Goal: Communication & Community: Ask a question

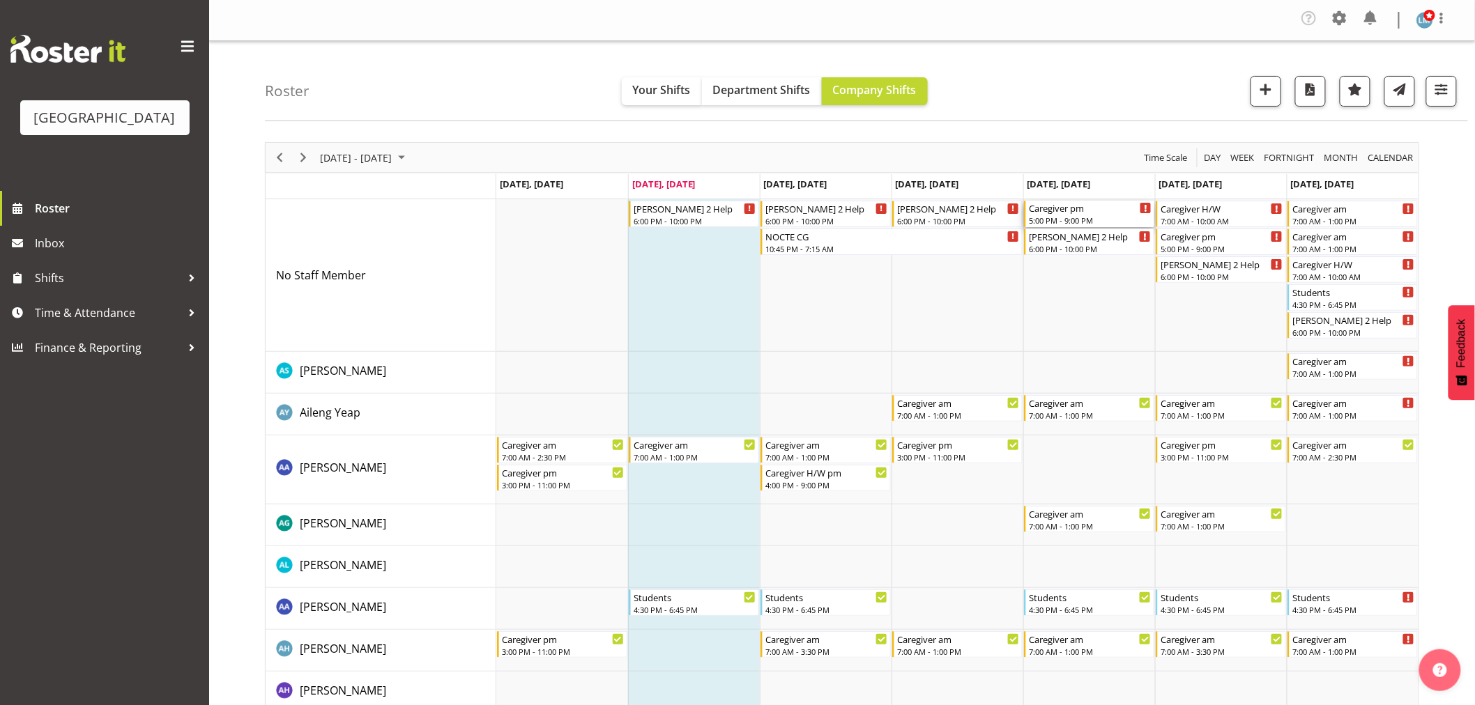
click at [1082, 213] on div "Caregiver pm" at bounding box center [1090, 208] width 123 height 14
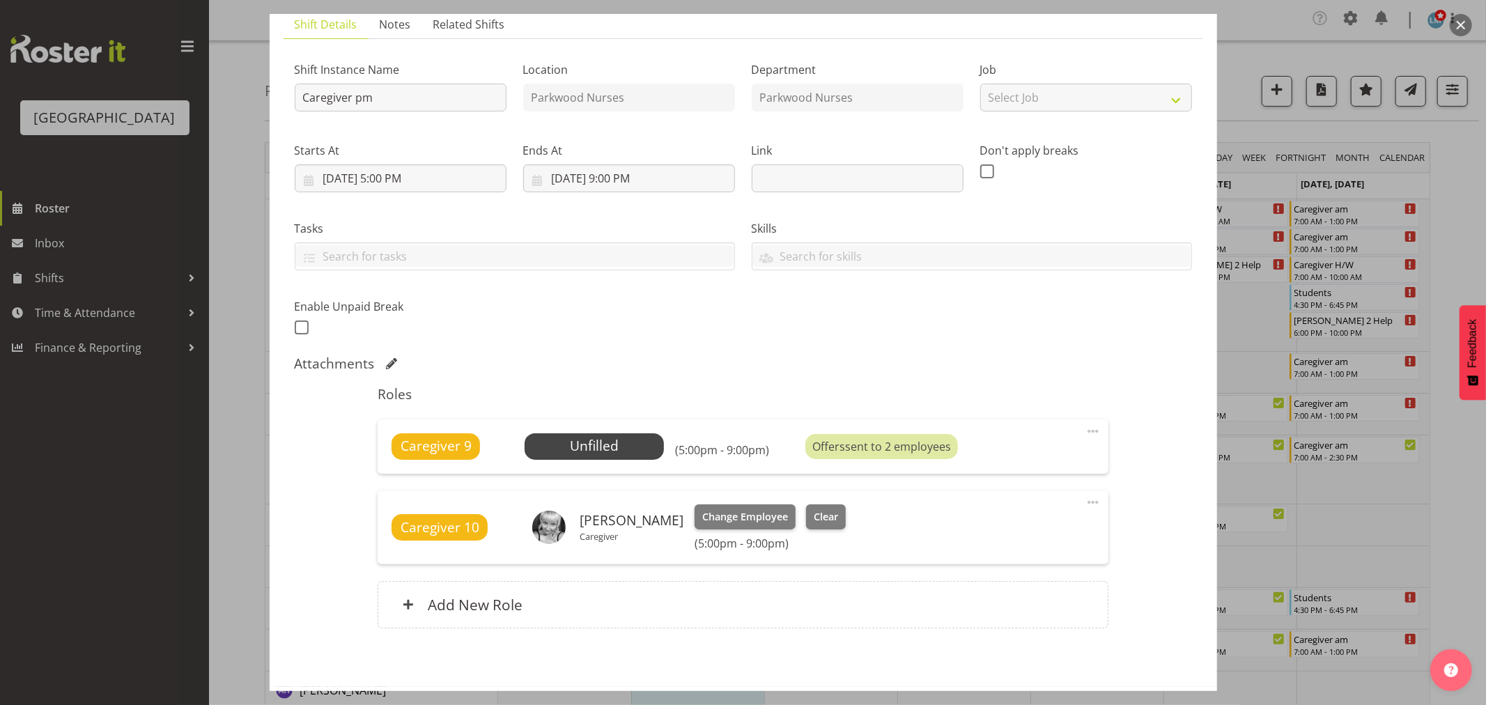
scroll to position [163, 0]
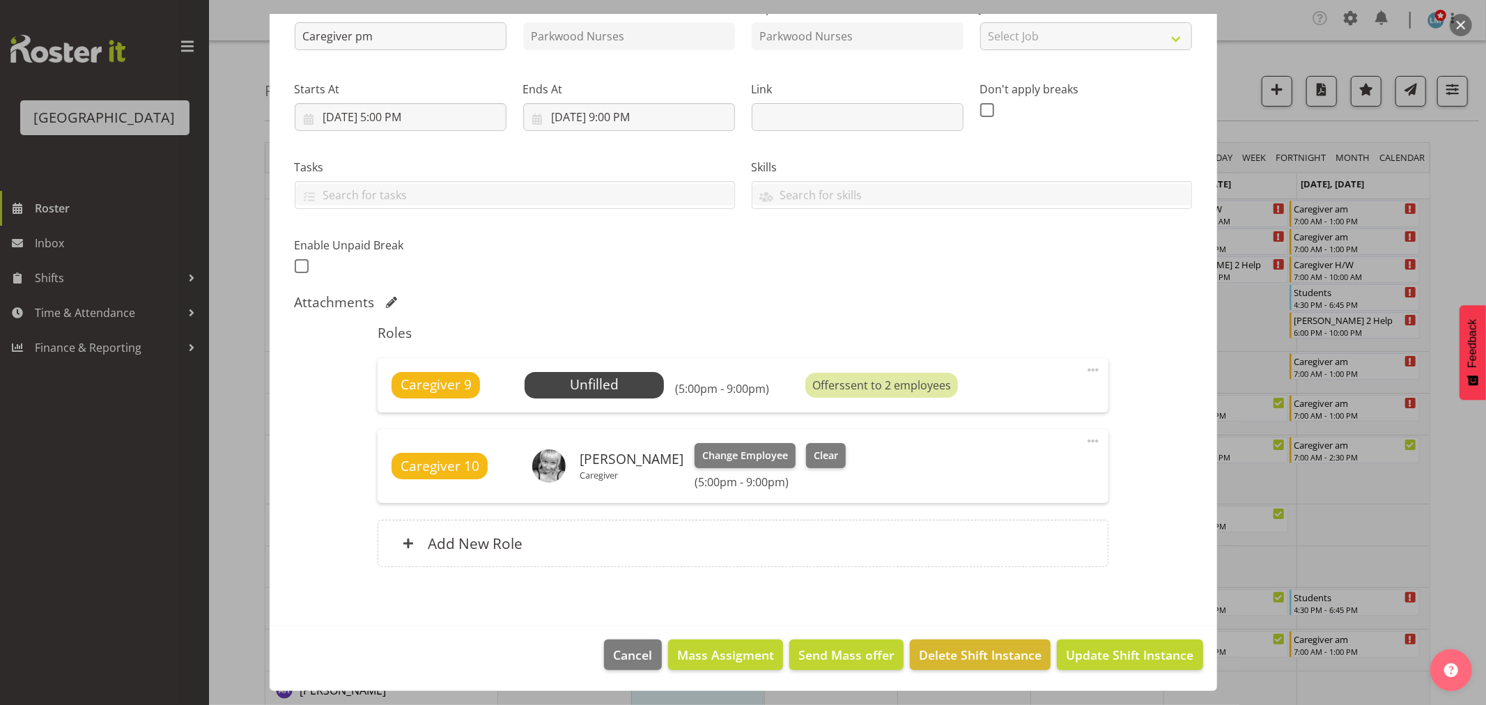
click at [1461, 209] on div at bounding box center [743, 352] width 1486 height 705
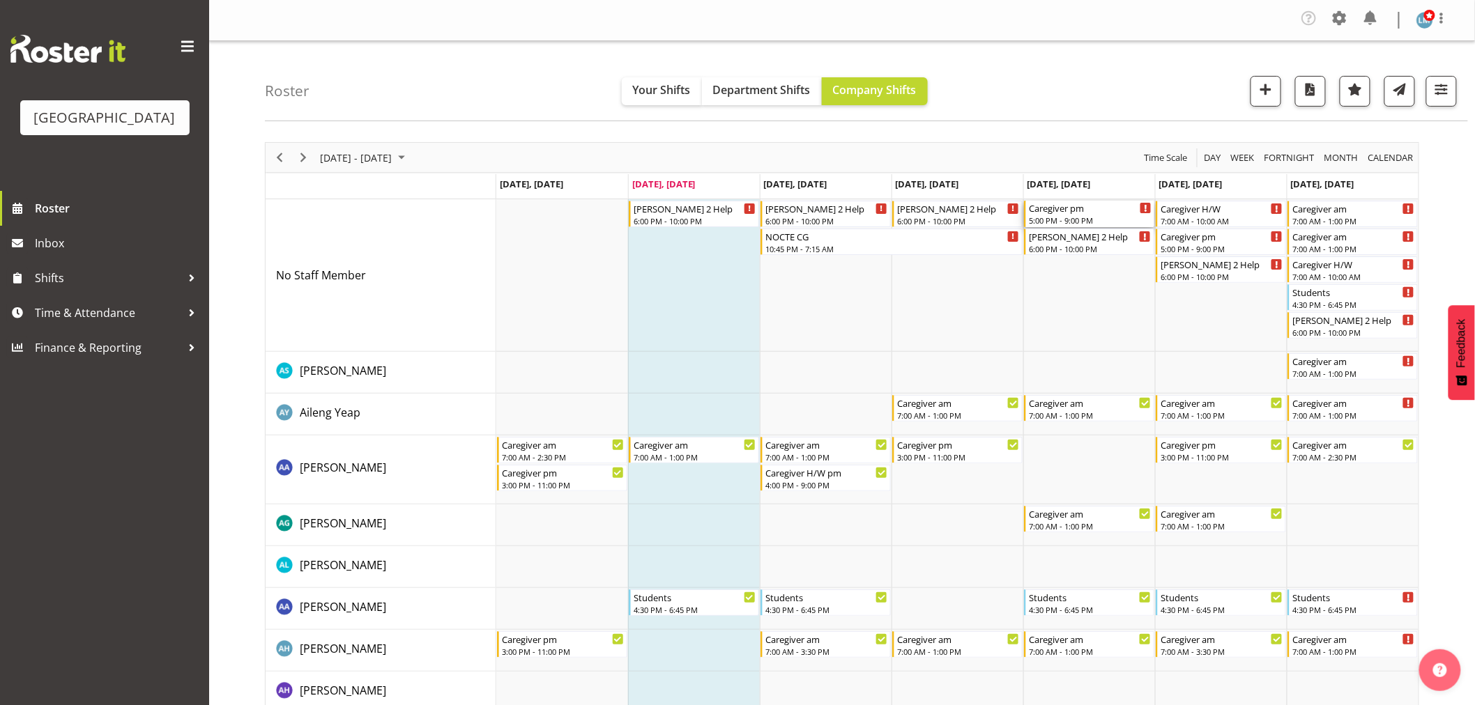
click at [1079, 207] on div "Caregiver pm" at bounding box center [1090, 208] width 123 height 14
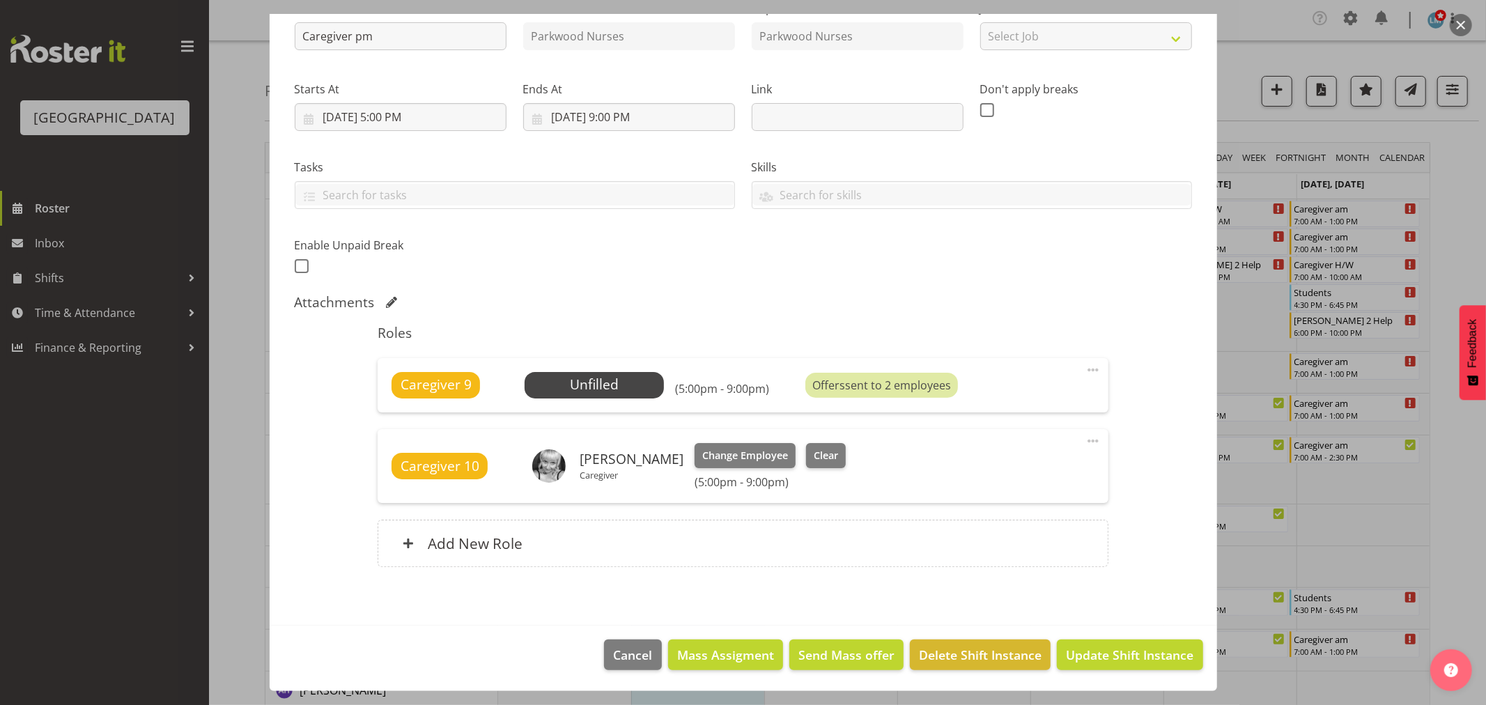
click at [1461, 230] on div at bounding box center [743, 352] width 1486 height 705
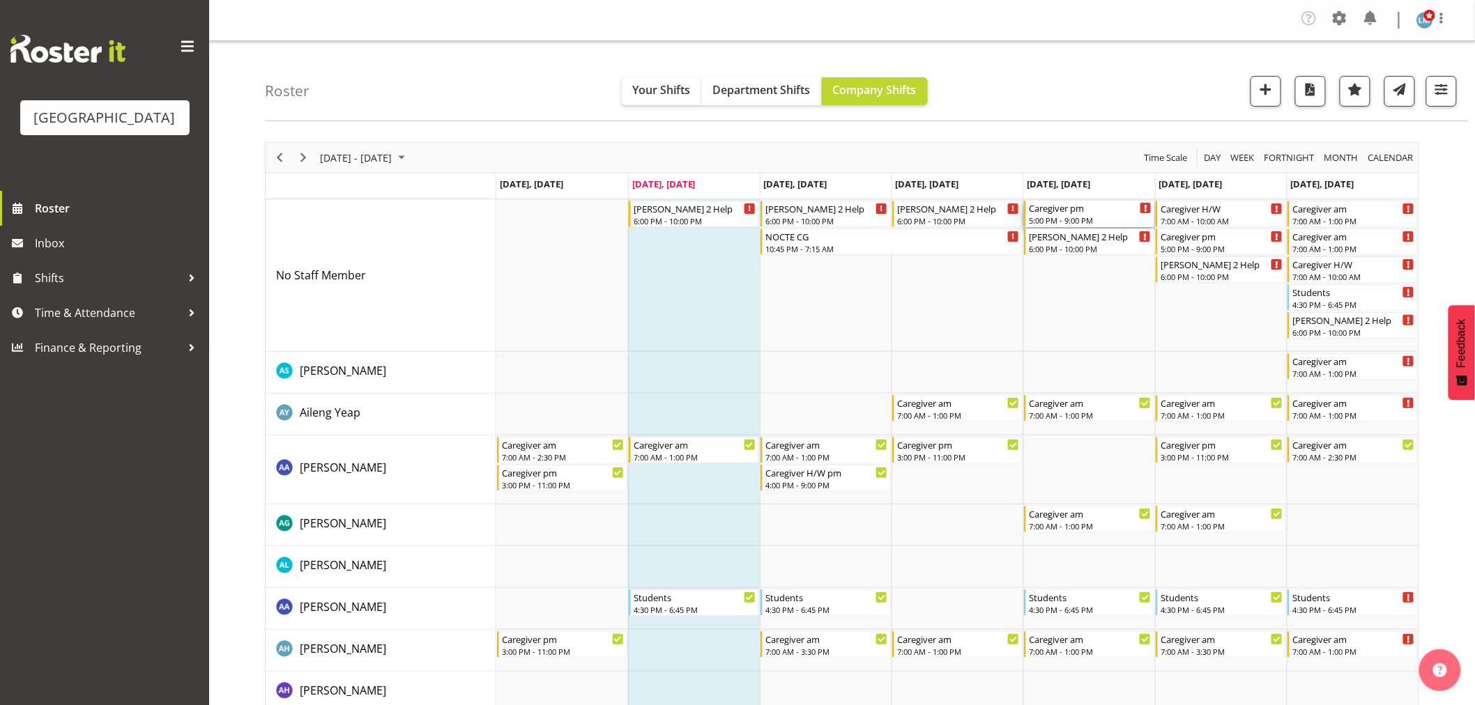
click at [1088, 219] on div "5:00 PM - 9:00 PM" at bounding box center [1090, 220] width 123 height 11
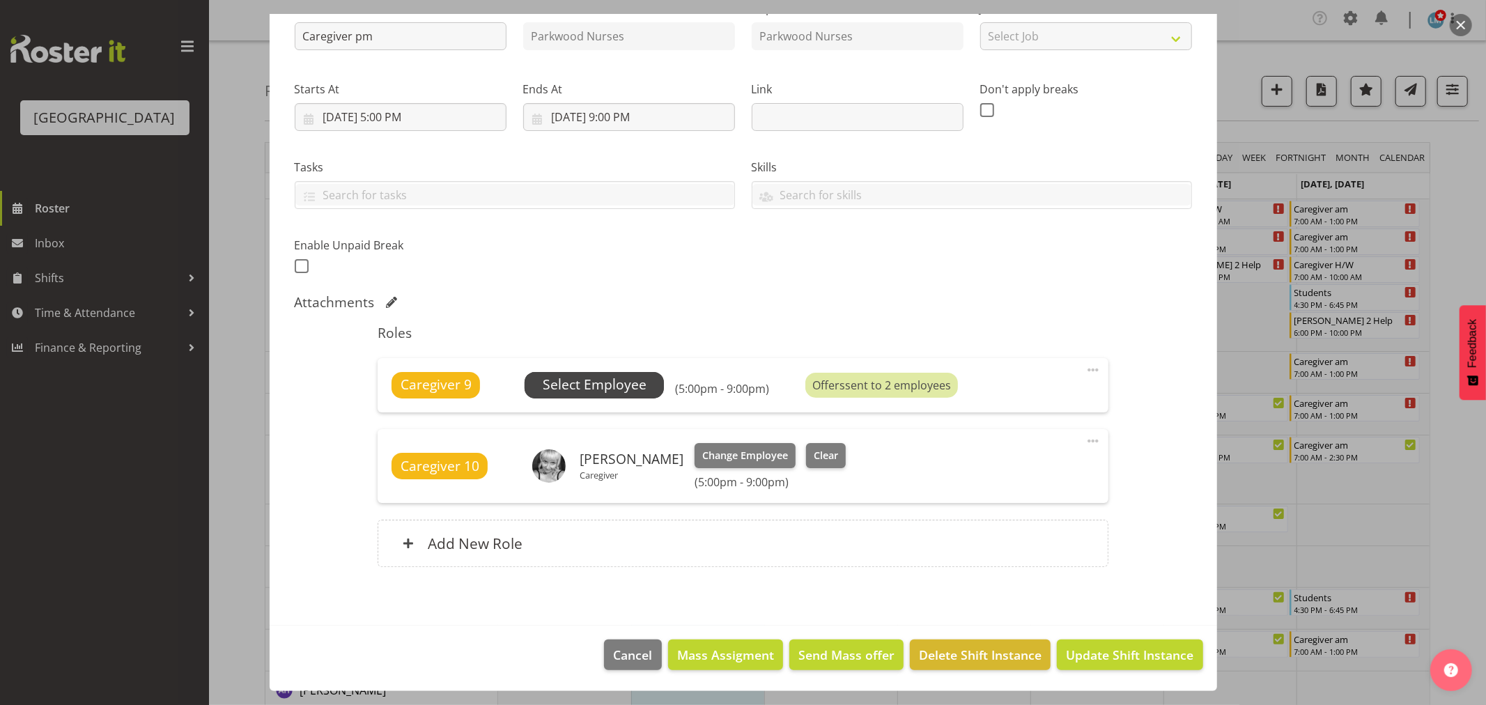
click at [585, 378] on span "Select Employee" at bounding box center [595, 385] width 104 height 20
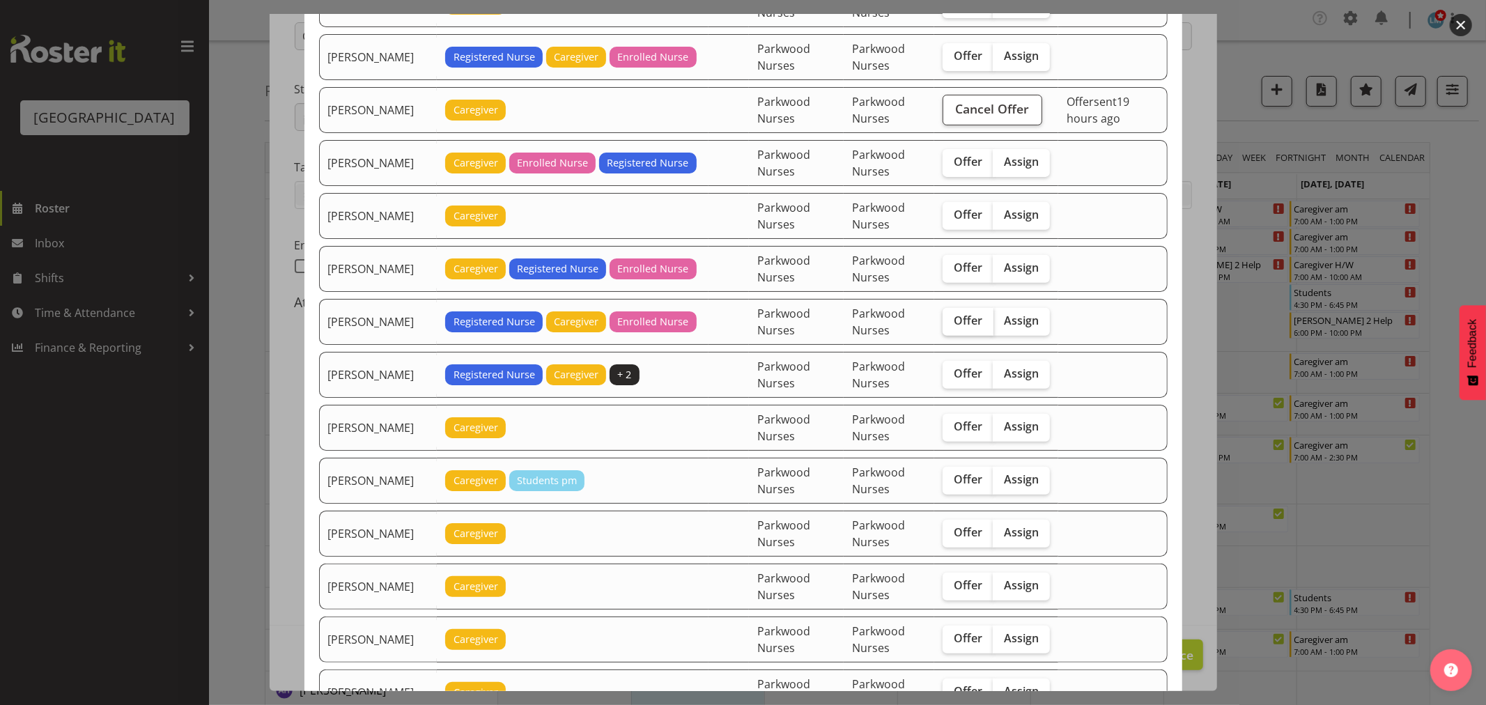
scroll to position [464, 0]
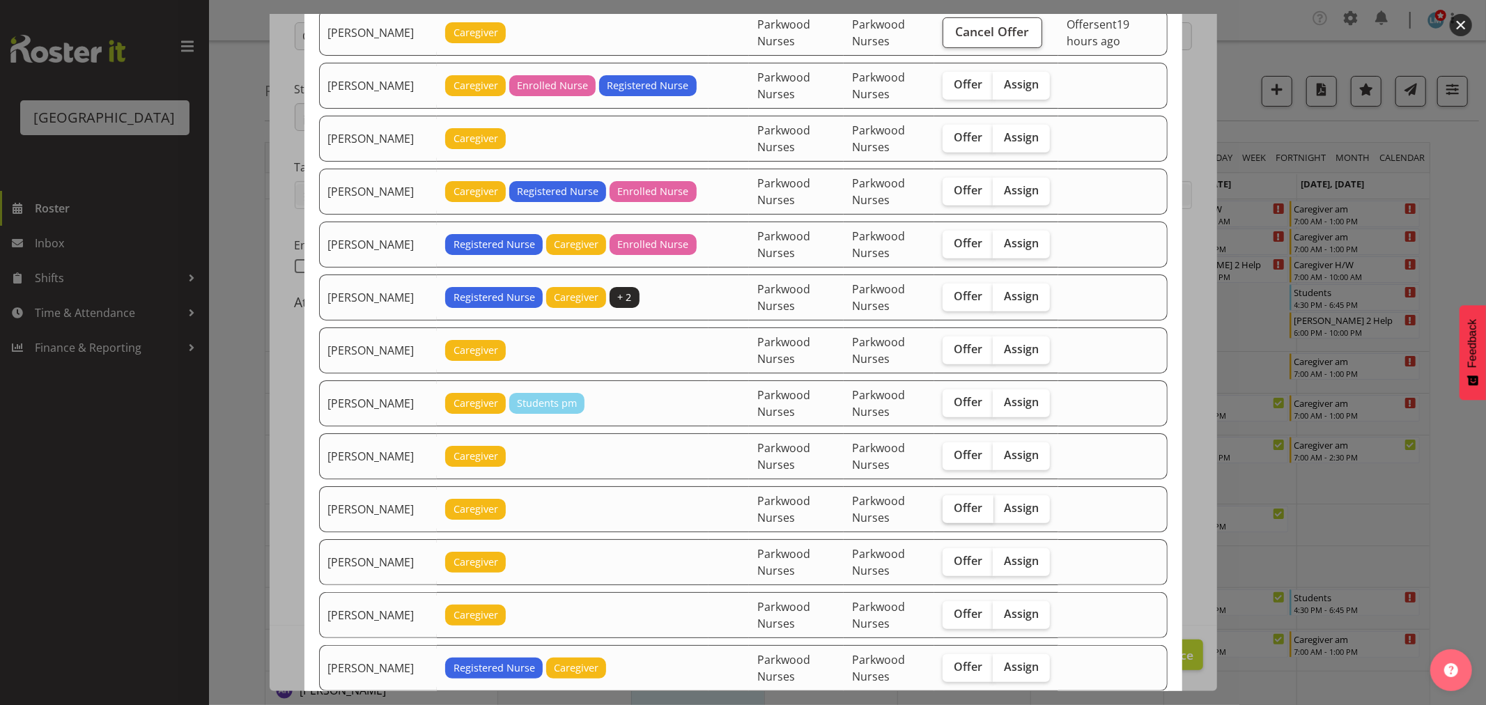
click at [972, 505] on span "Offer" at bounding box center [968, 508] width 29 height 14
click at [952, 505] on input "Offer" at bounding box center [947, 508] width 9 height 9
checkbox input "true"
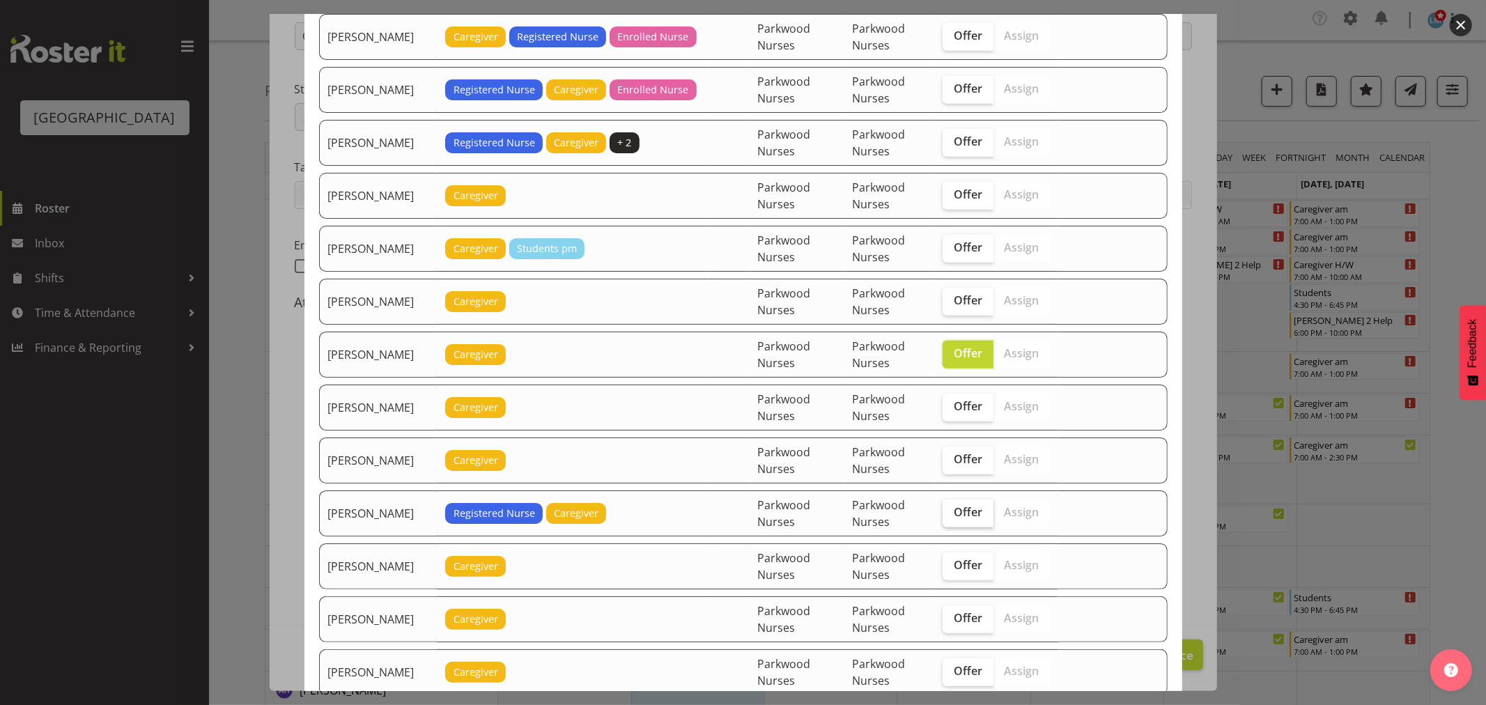
scroll to position [697, 0]
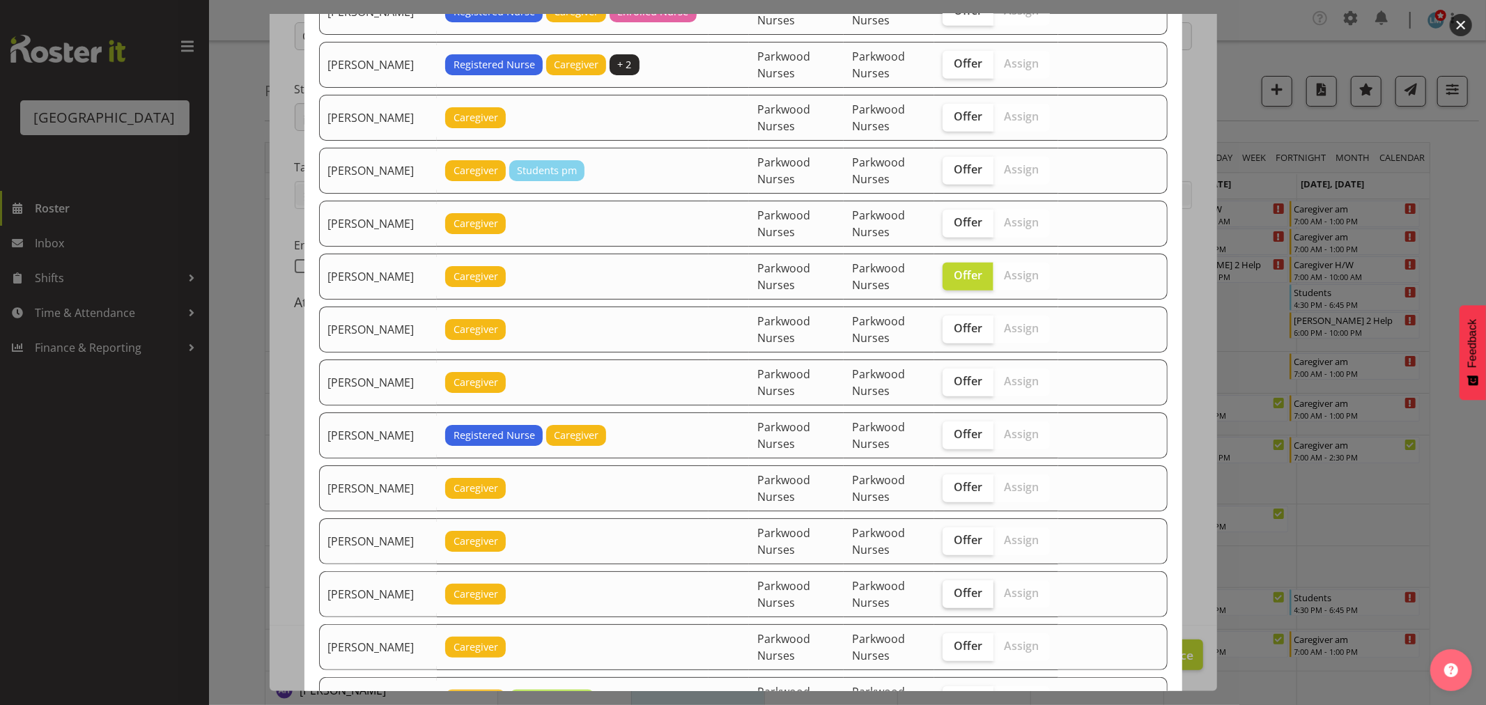
click at [965, 600] on span "Offer" at bounding box center [968, 593] width 29 height 14
click at [952, 598] on input "Offer" at bounding box center [947, 593] width 9 height 9
checkbox input "true"
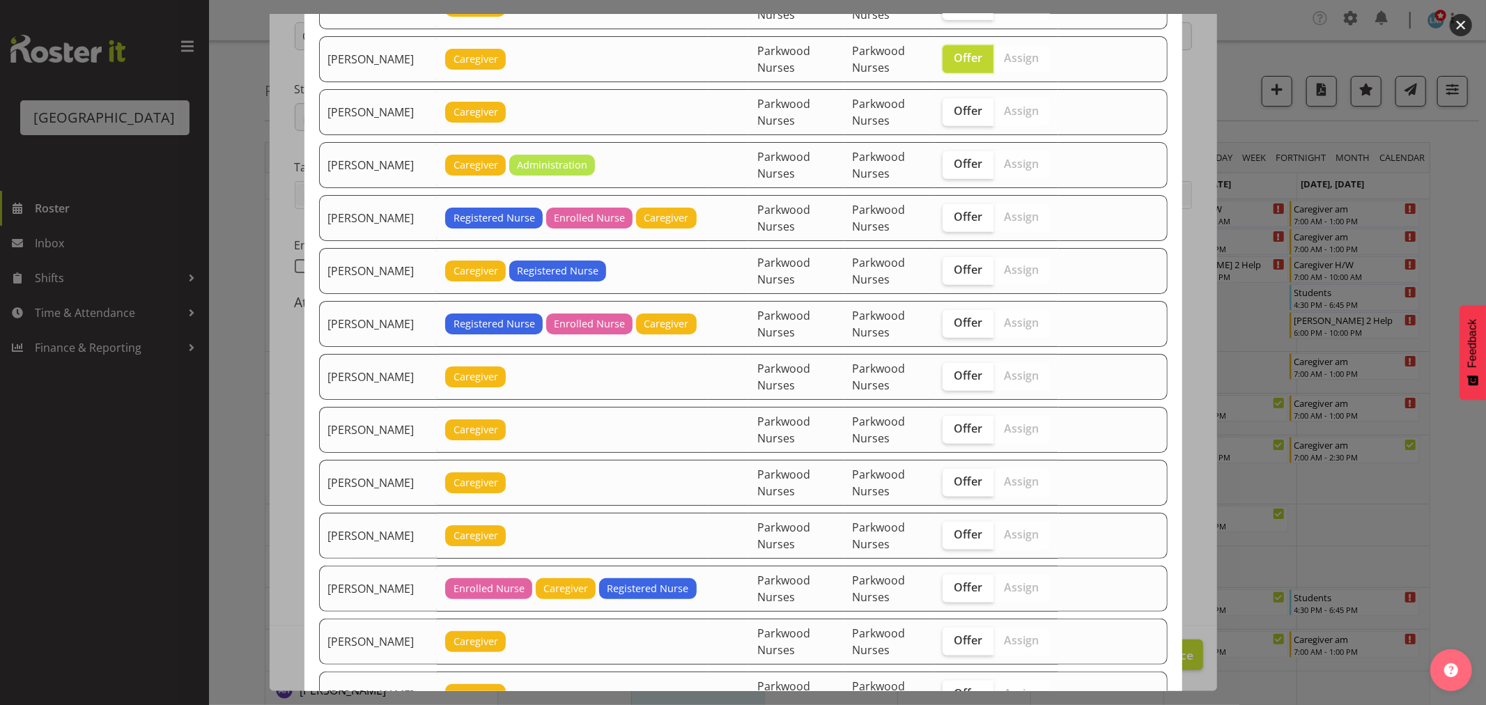
scroll to position [1238, 0]
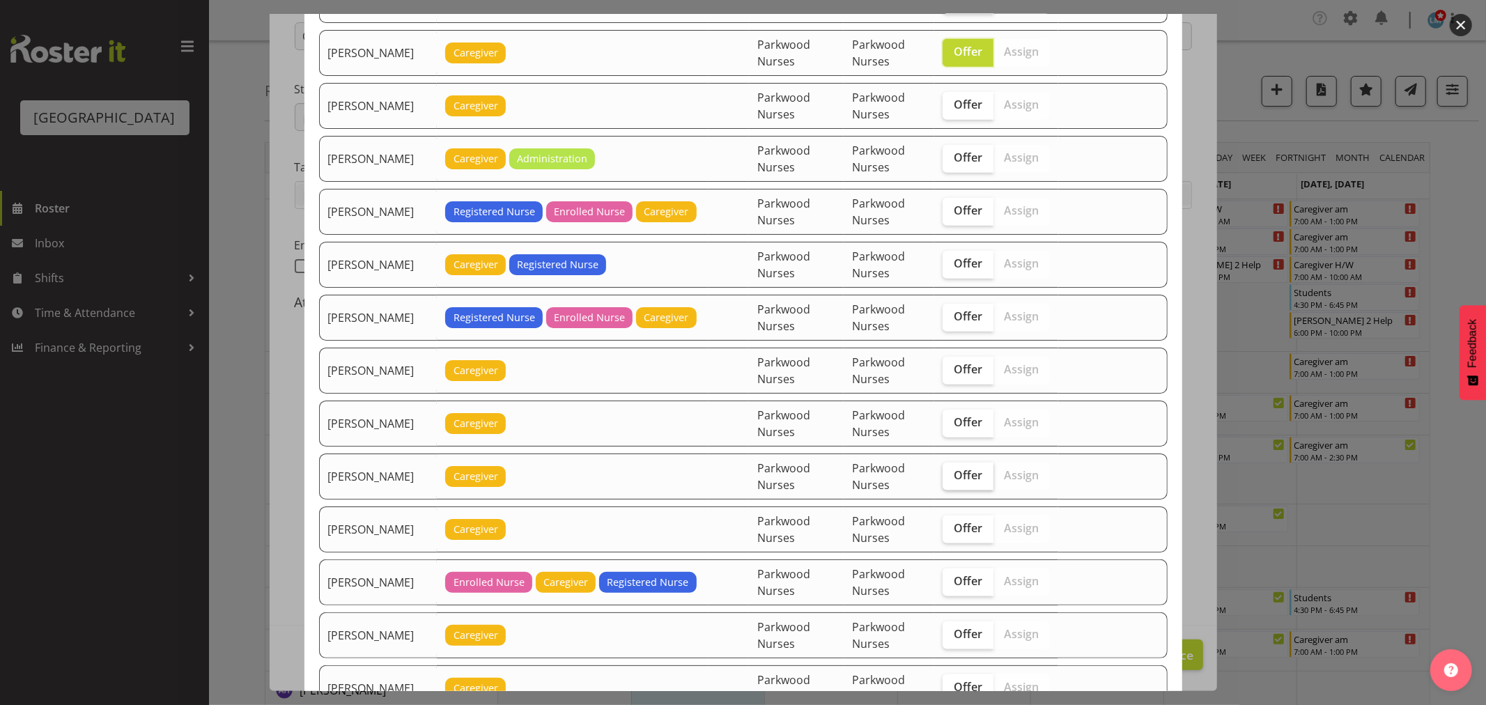
click at [974, 482] on span "Offer" at bounding box center [968, 475] width 29 height 14
click at [952, 480] on input "Offer" at bounding box center [947, 475] width 9 height 9
checkbox input "true"
click at [1434, 251] on div at bounding box center [743, 352] width 1486 height 705
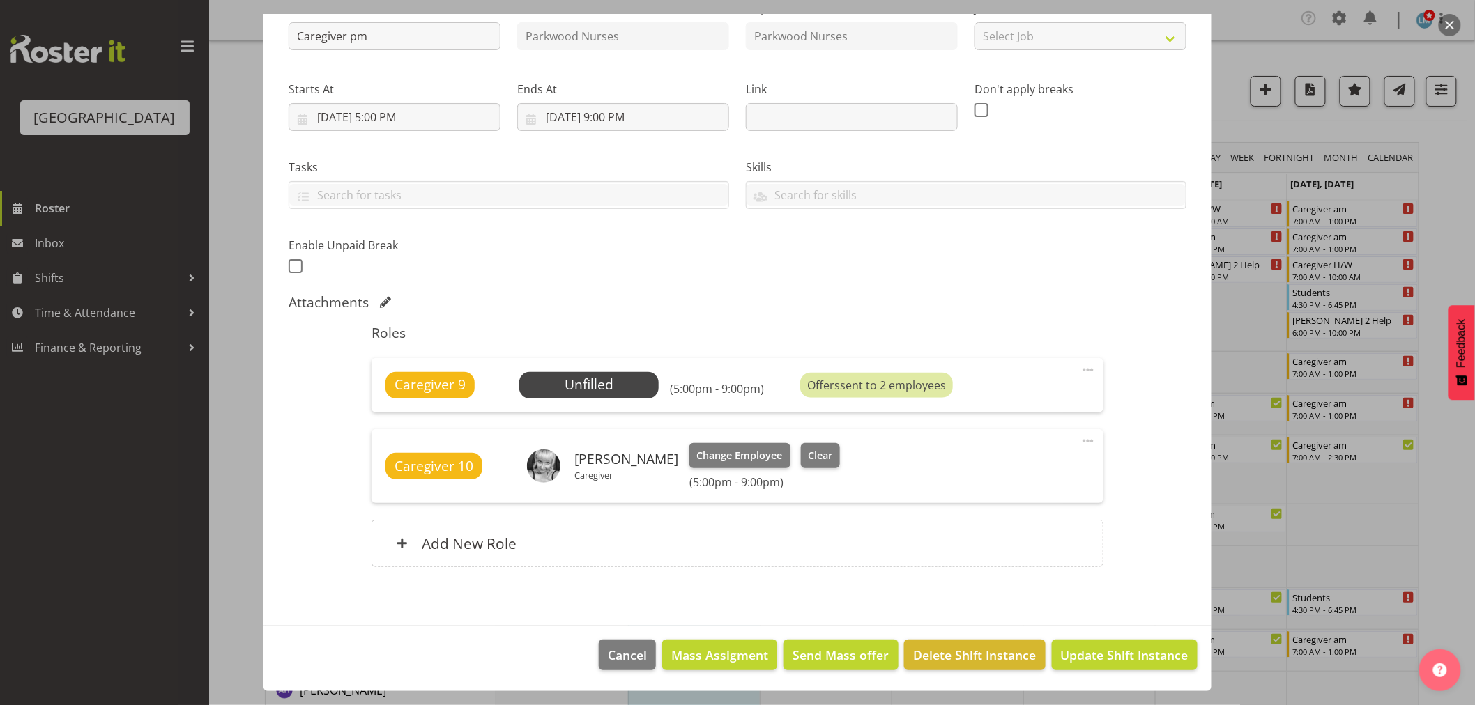
click at [1461, 237] on div at bounding box center [737, 352] width 1475 height 705
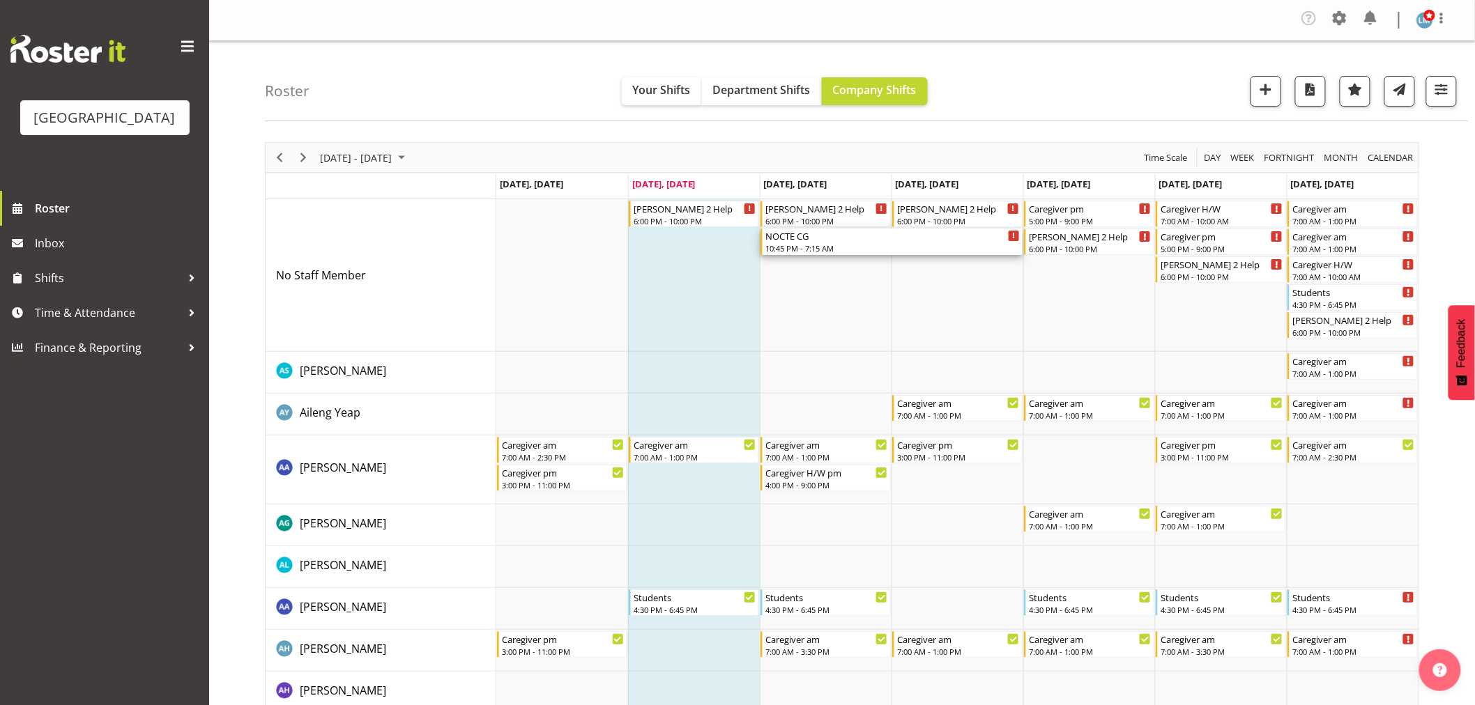
click at [822, 234] on div "NOCTE CG" at bounding box center [892, 236] width 254 height 14
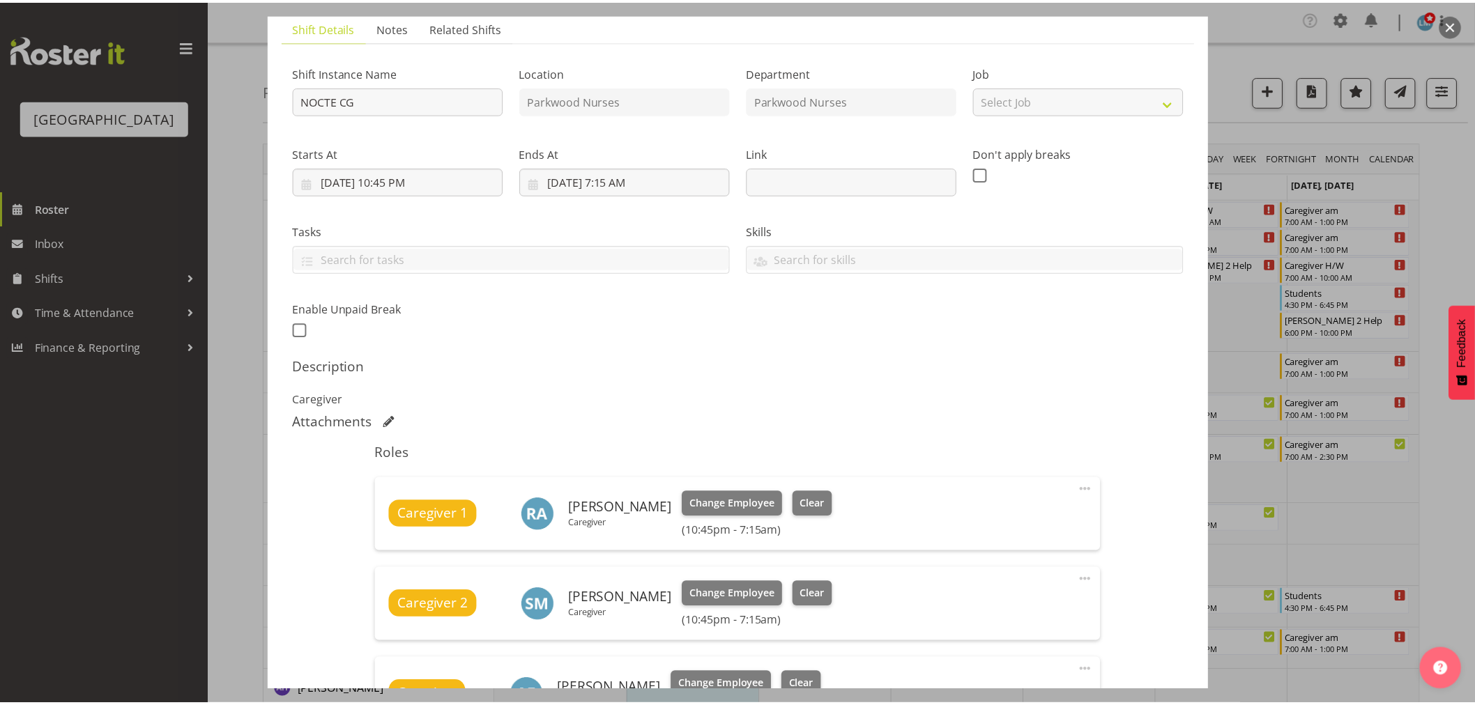
scroll to position [232, 0]
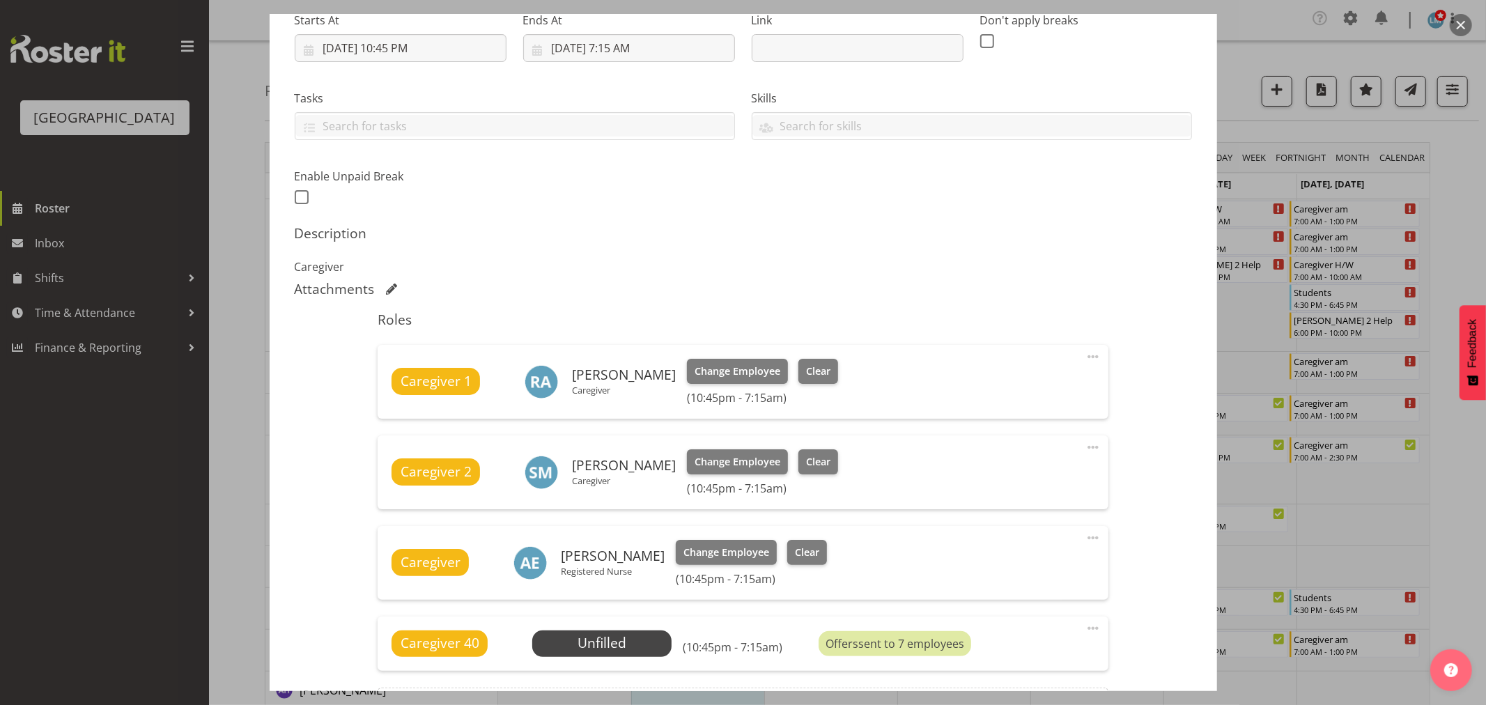
click at [1447, 177] on div at bounding box center [743, 352] width 1486 height 705
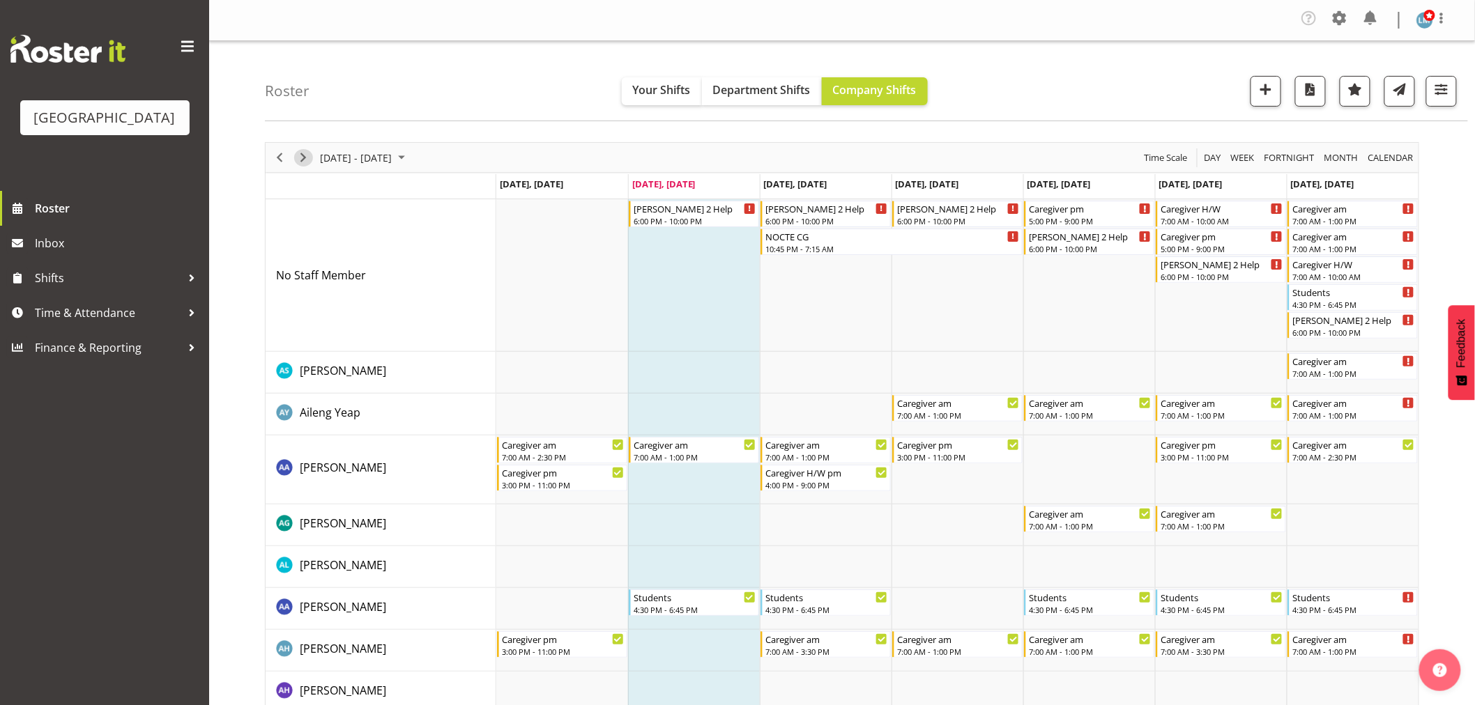
click at [311, 155] on span "Next" at bounding box center [303, 157] width 17 height 17
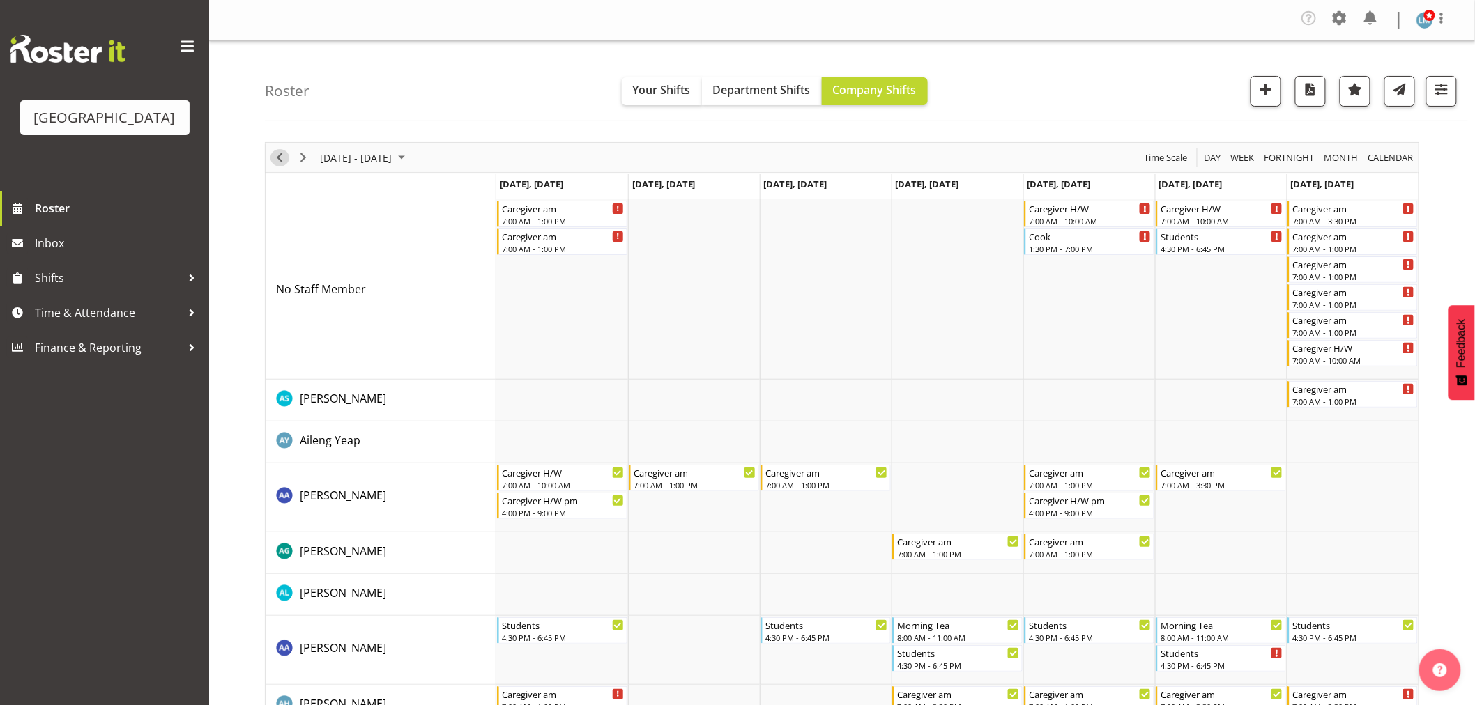
click at [286, 162] on span "Previous" at bounding box center [279, 157] width 17 height 17
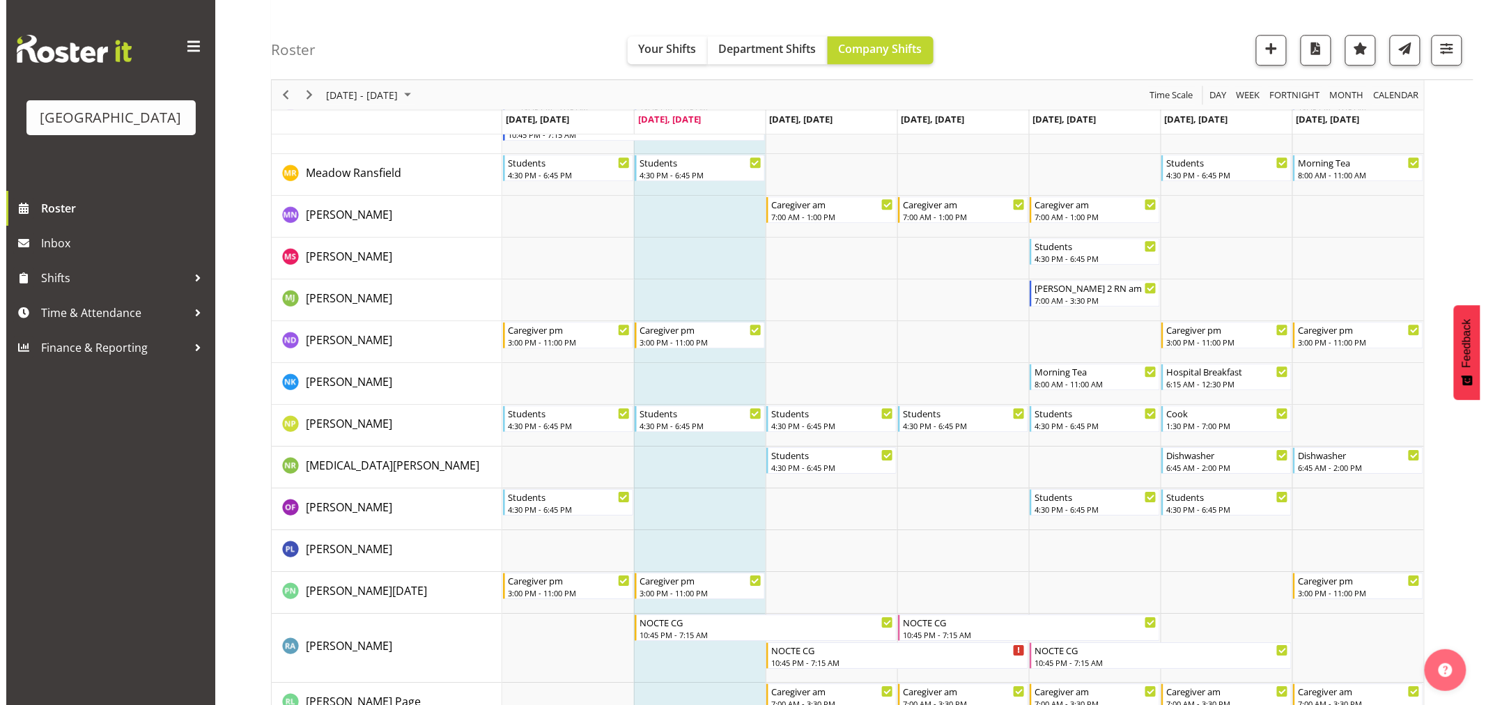
scroll to position [3794, 0]
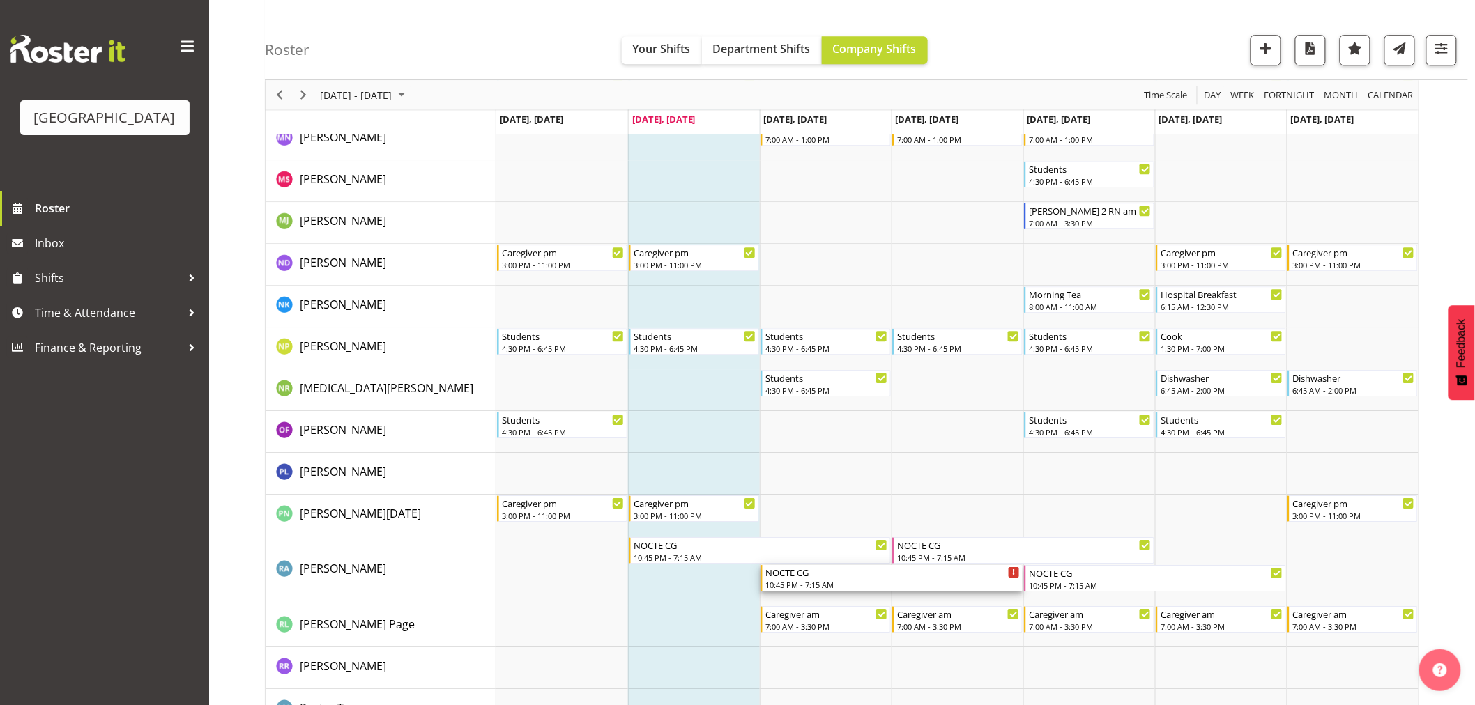
click at [795, 586] on div "10:45 PM - 7:15 AM" at bounding box center [892, 584] width 254 height 11
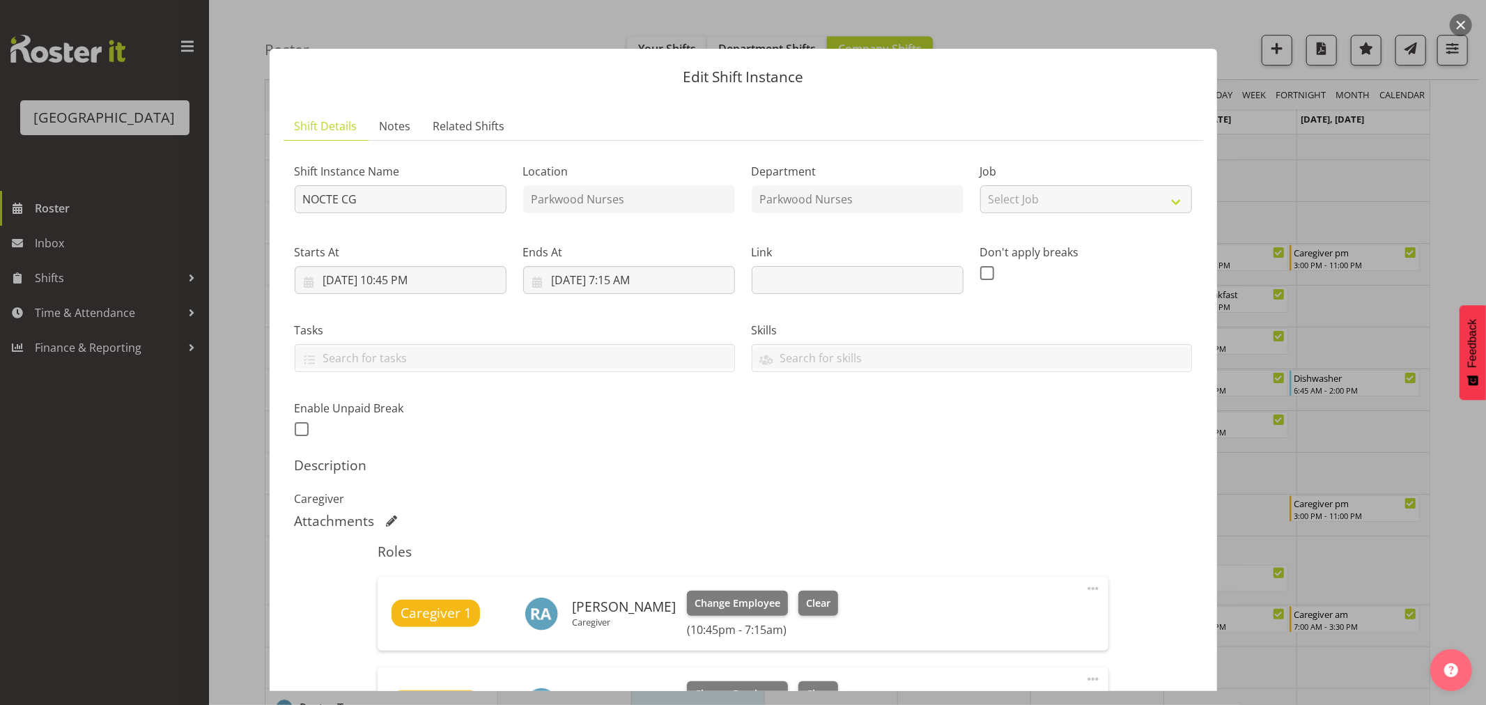
scroll to position [155, 0]
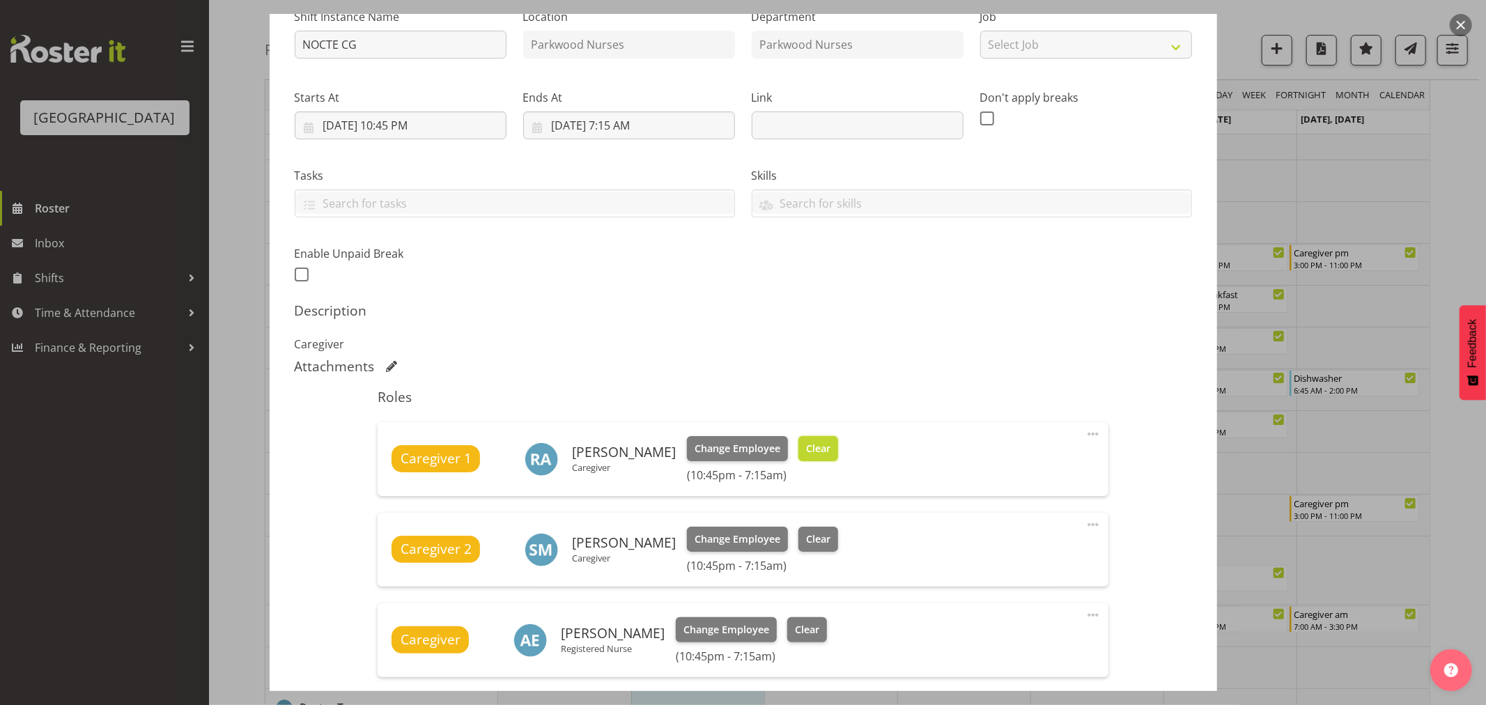
click at [806, 449] on span "Clear" at bounding box center [818, 448] width 24 height 15
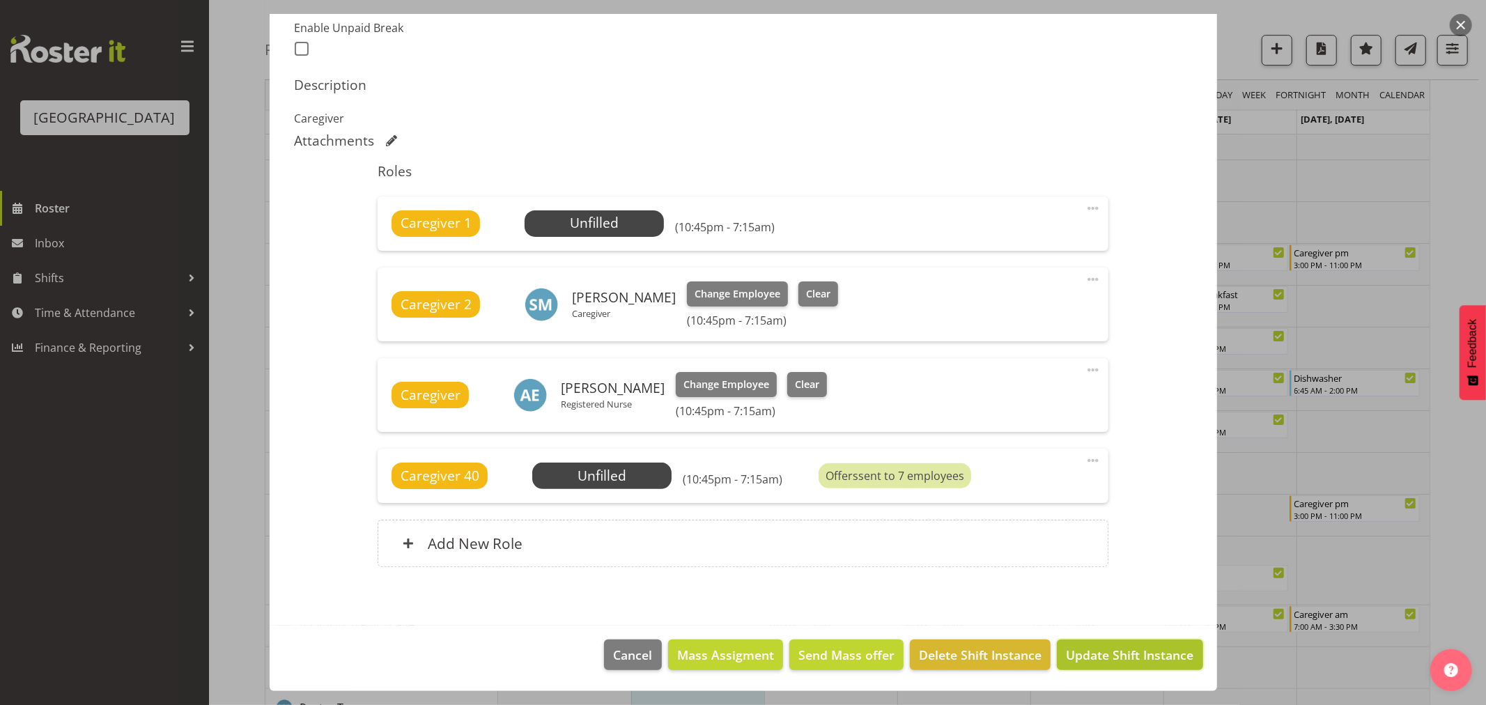
click at [1096, 653] on span "Update Shift Instance" at bounding box center [1130, 655] width 128 height 18
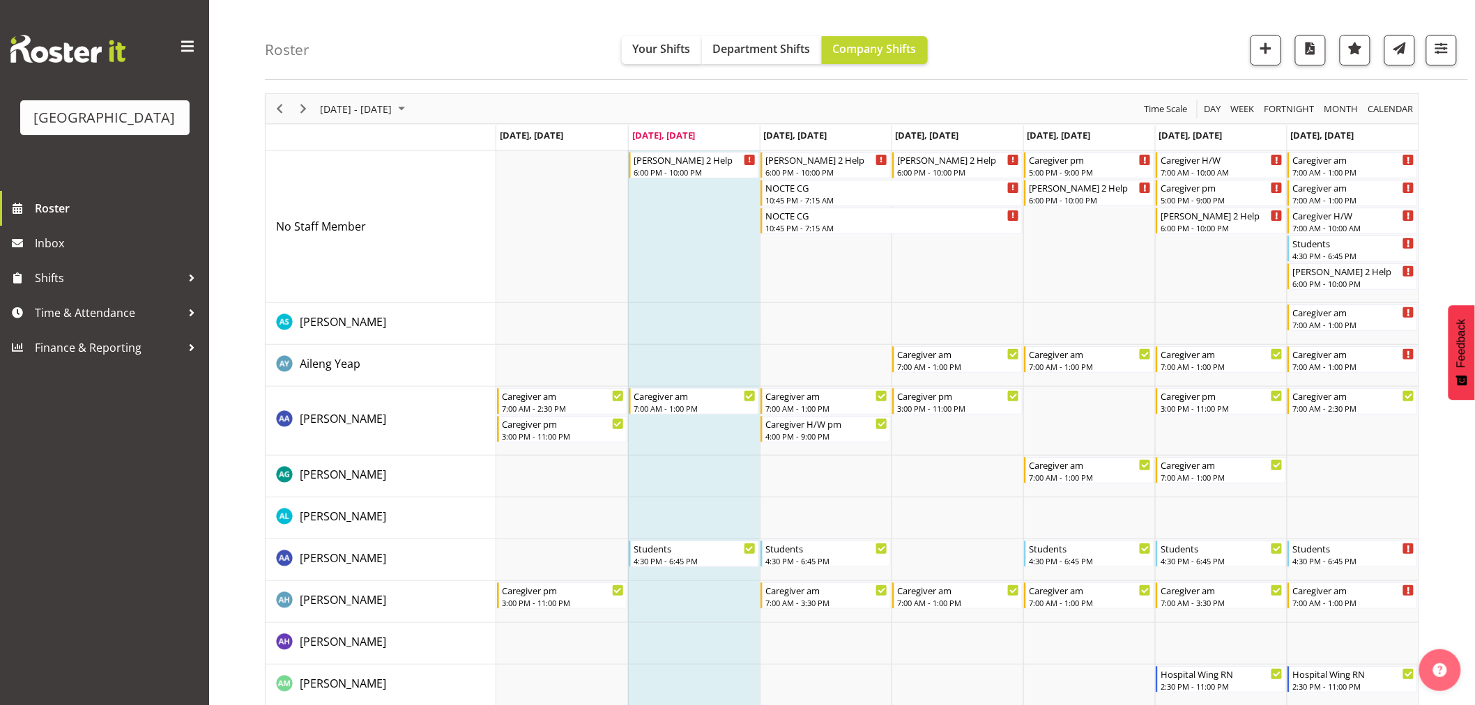
scroll to position [0, 0]
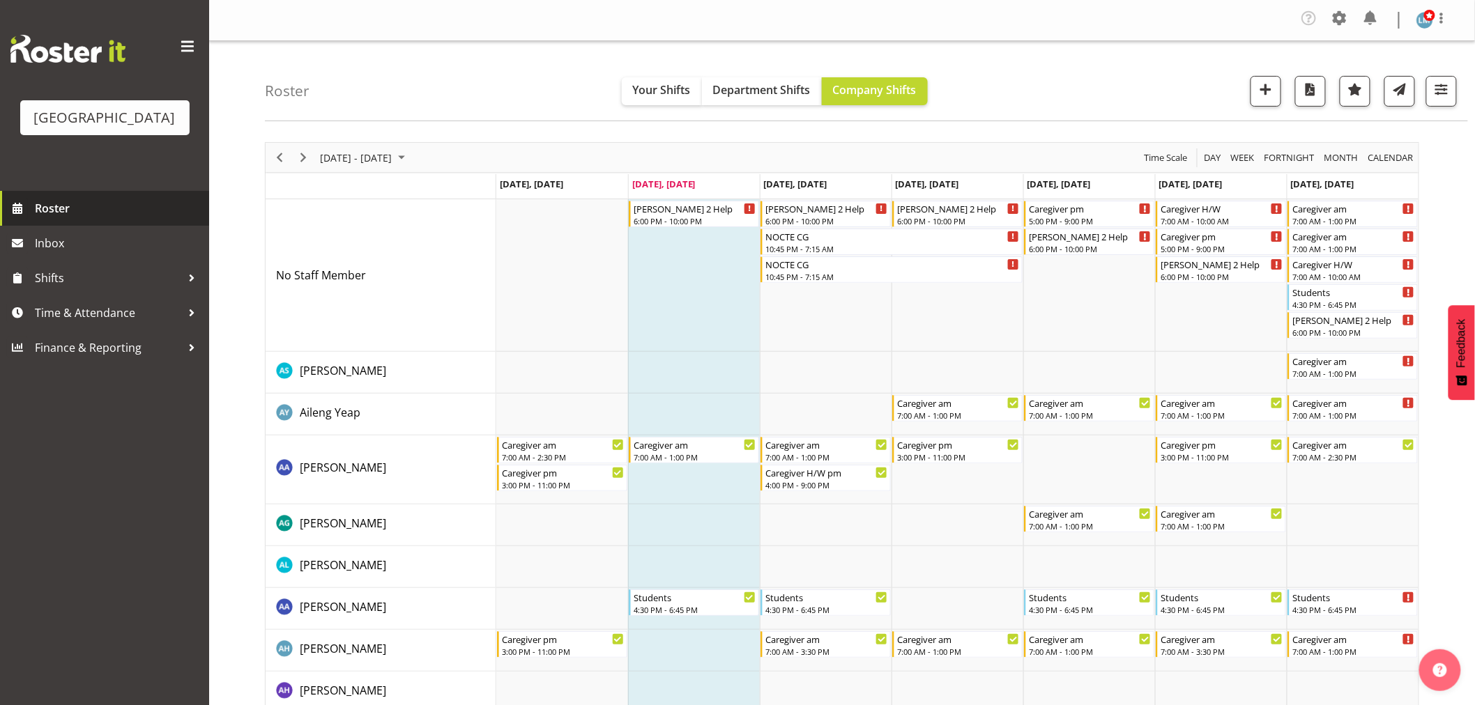
click at [49, 219] on span "Roster" at bounding box center [118, 208] width 167 height 21
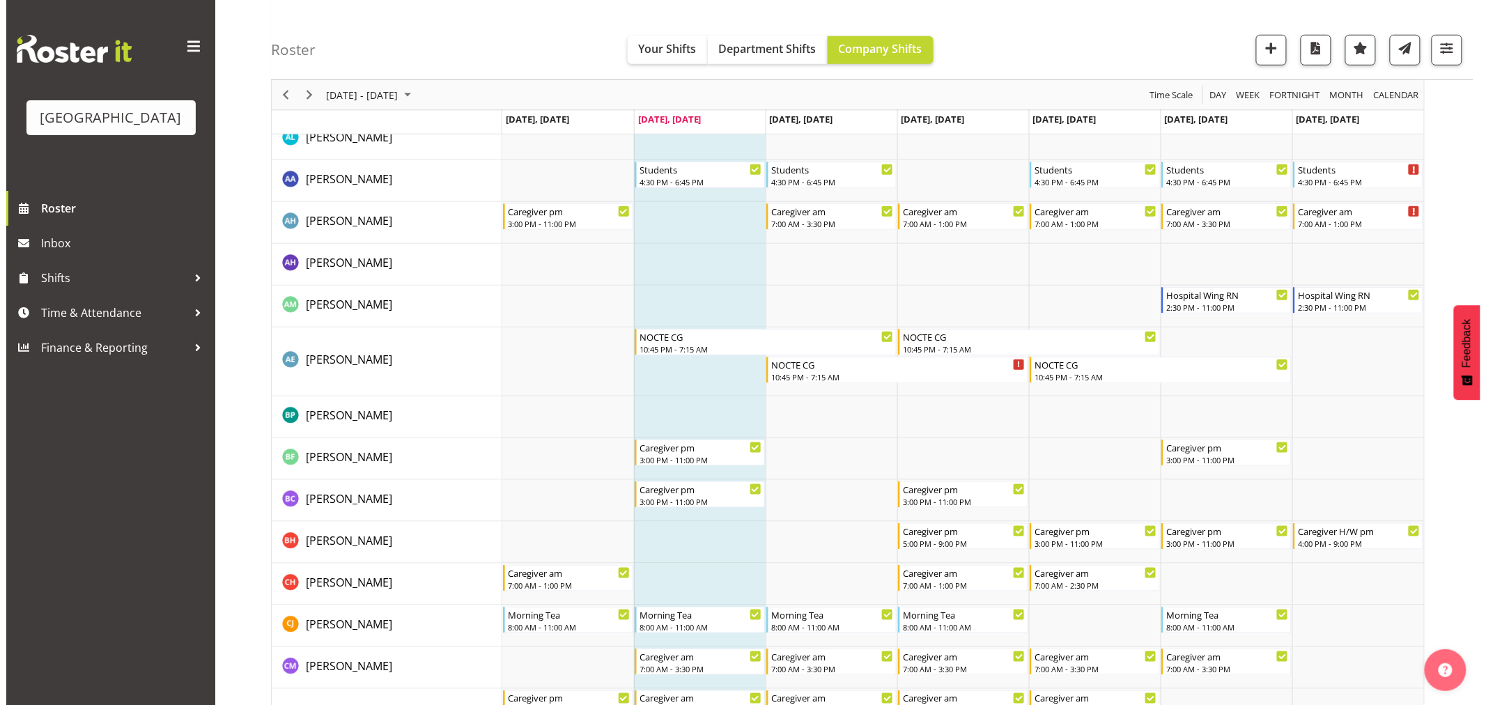
scroll to position [464, 0]
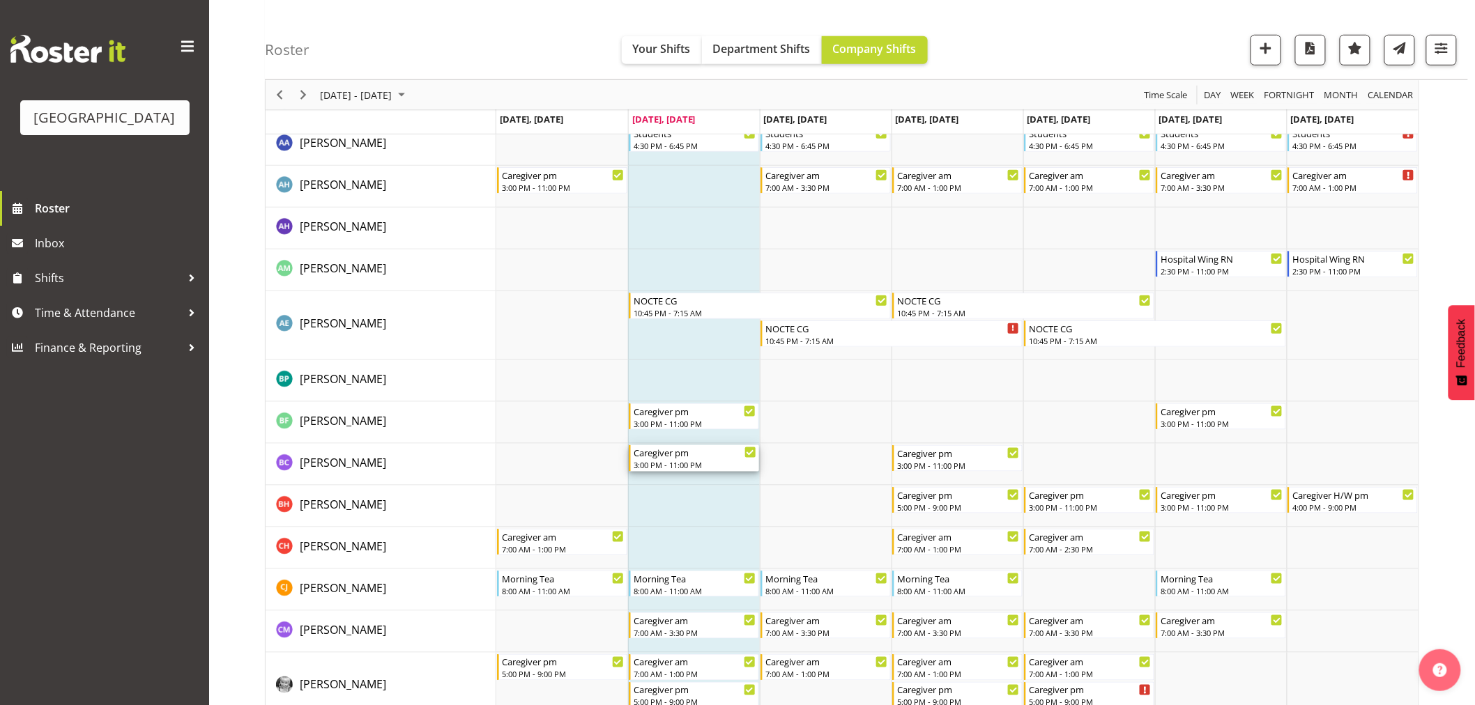
click at [695, 458] on div "Caregiver pm 3:00 PM - 11:00 PM" at bounding box center [694, 458] width 123 height 26
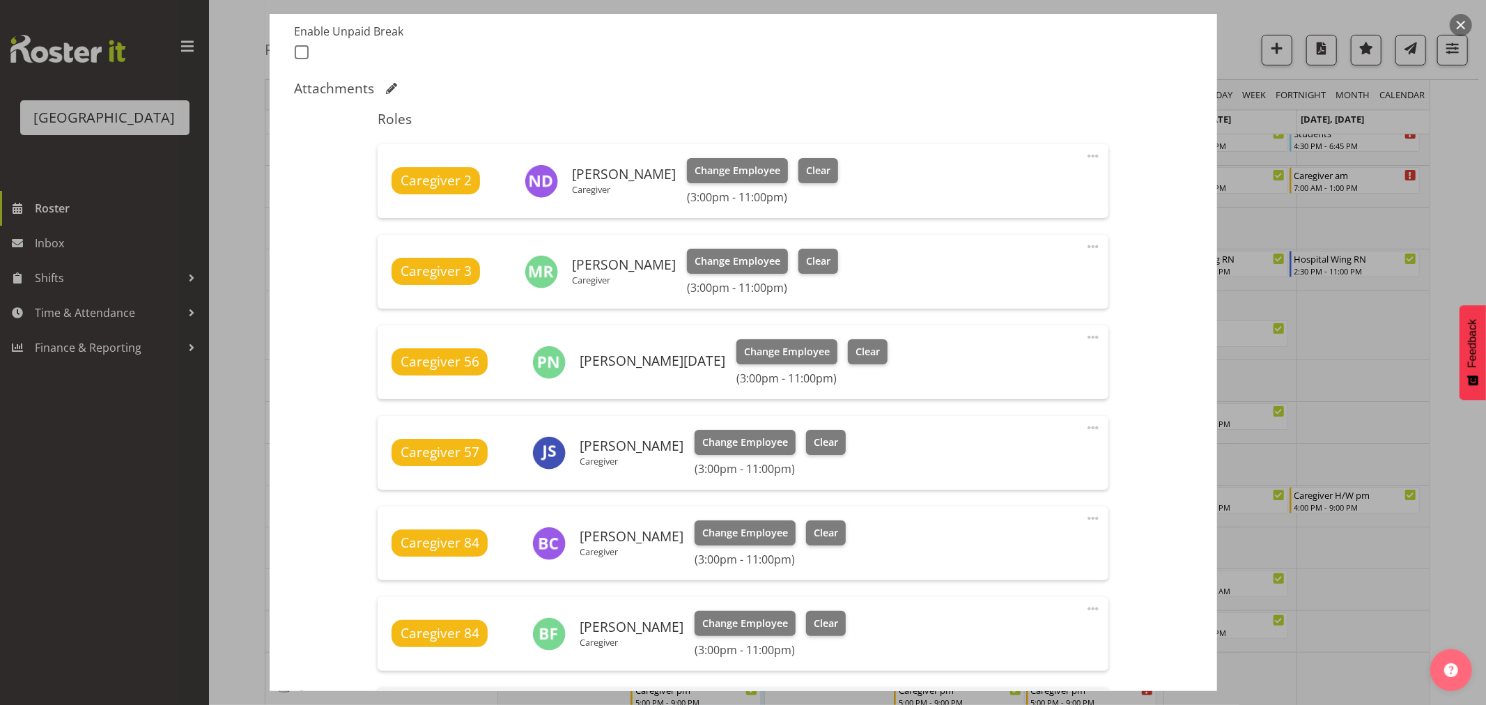
scroll to position [387, 0]
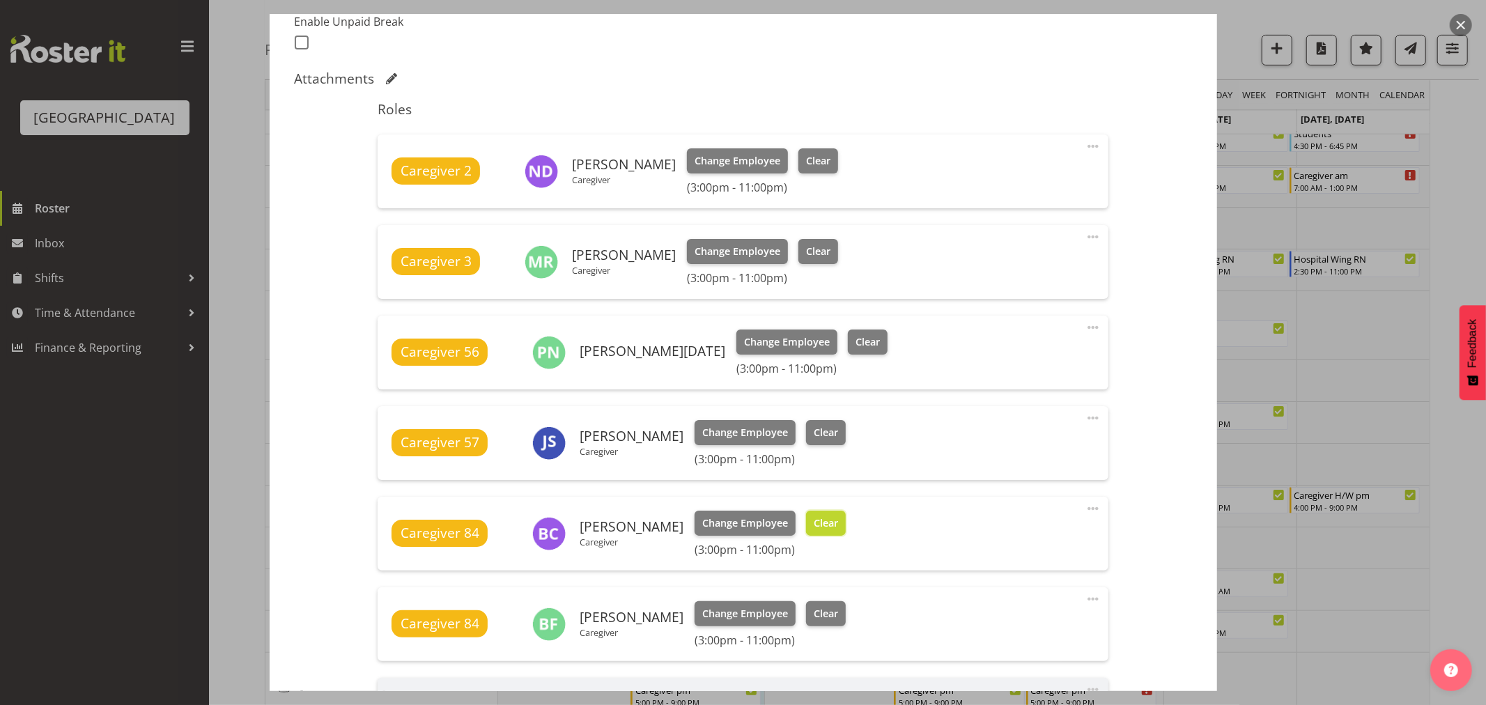
click at [833, 523] on span "Clear" at bounding box center [826, 523] width 24 height 15
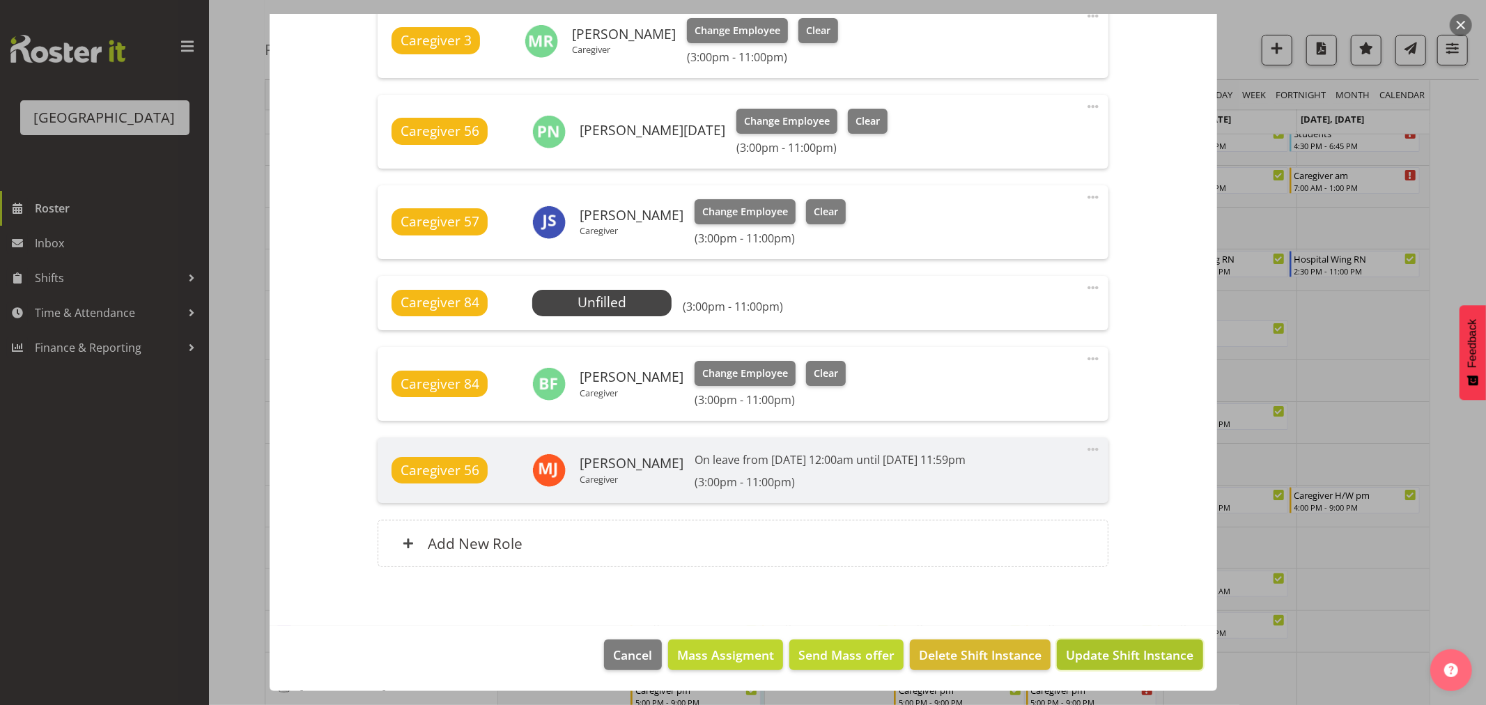
click at [1176, 662] on span "Update Shift Instance" at bounding box center [1130, 655] width 128 height 18
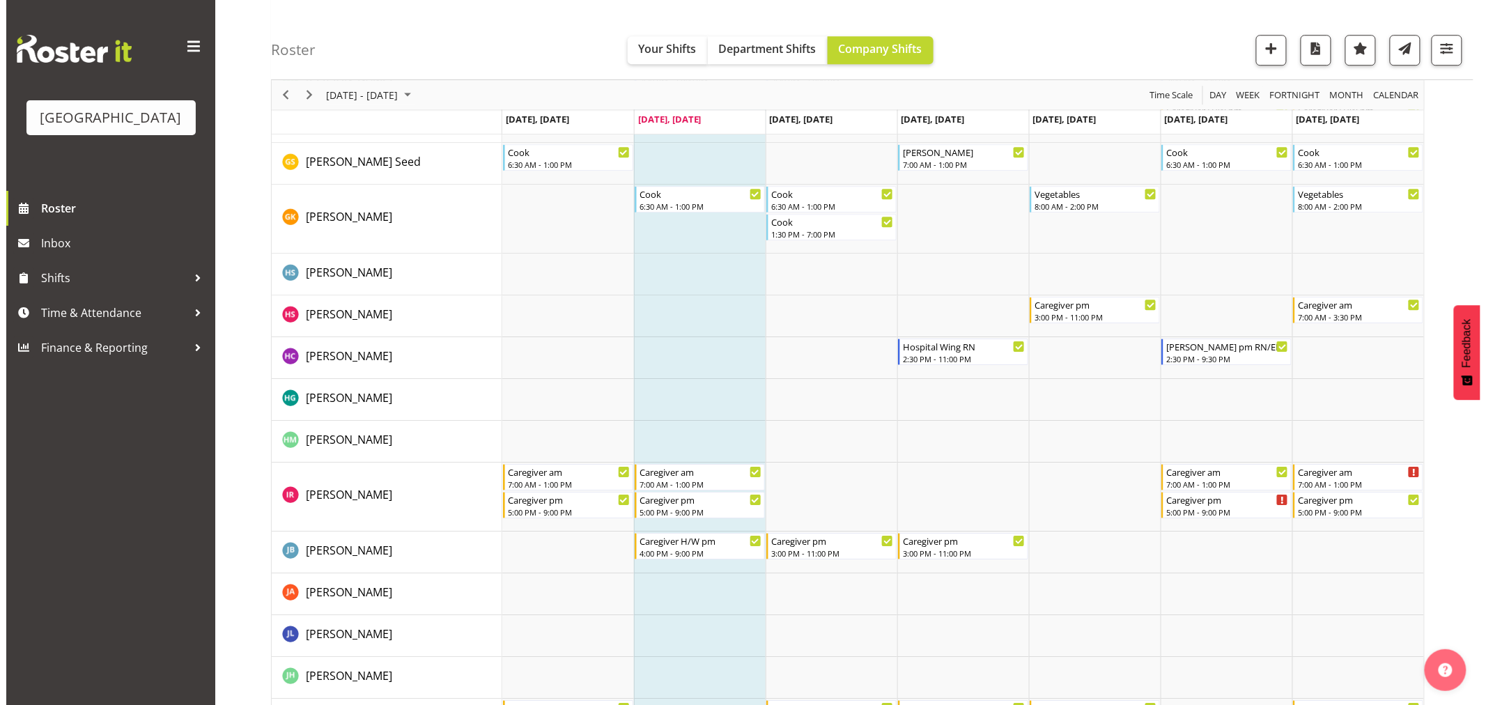
scroll to position [1765, 0]
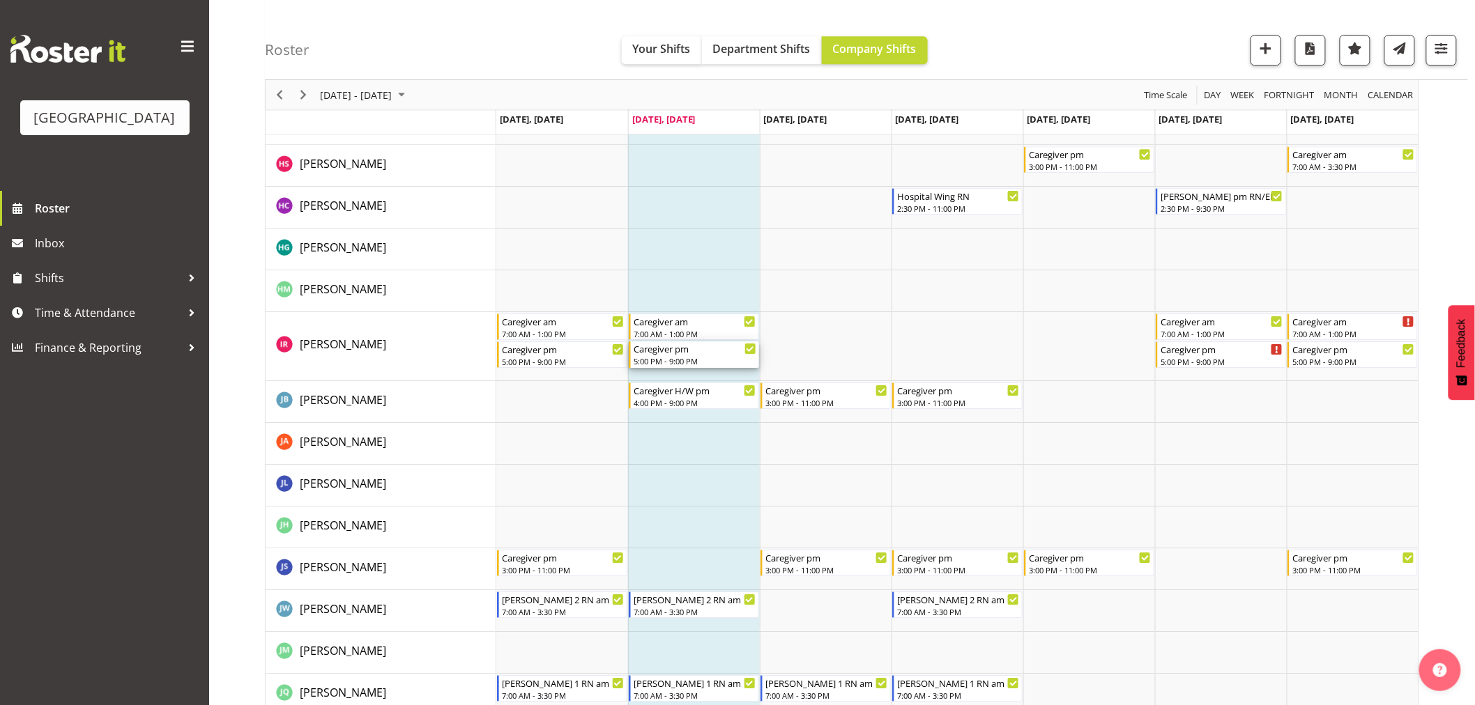
click at [670, 355] on div "Caregiver pm 5:00 PM - 9:00 PM" at bounding box center [694, 354] width 123 height 26
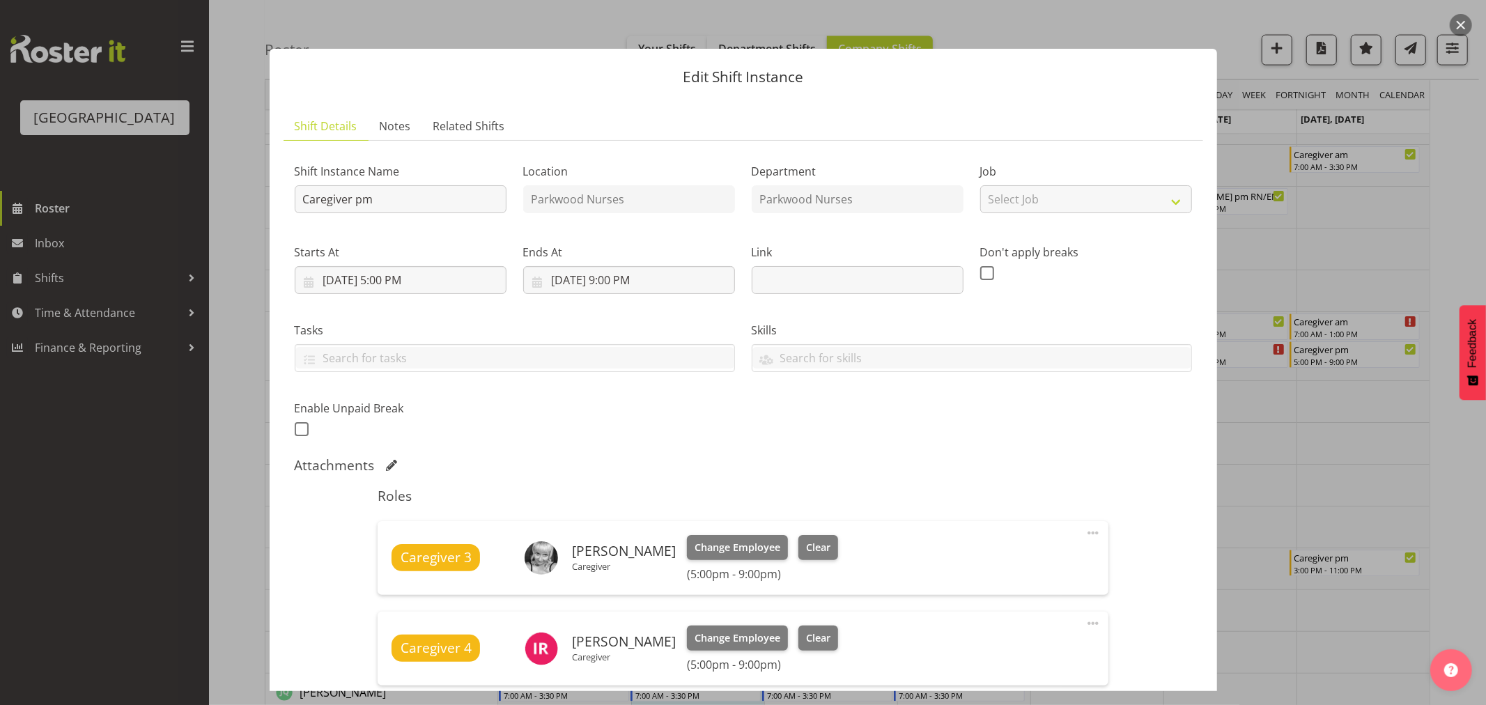
scroll to position [183, 0]
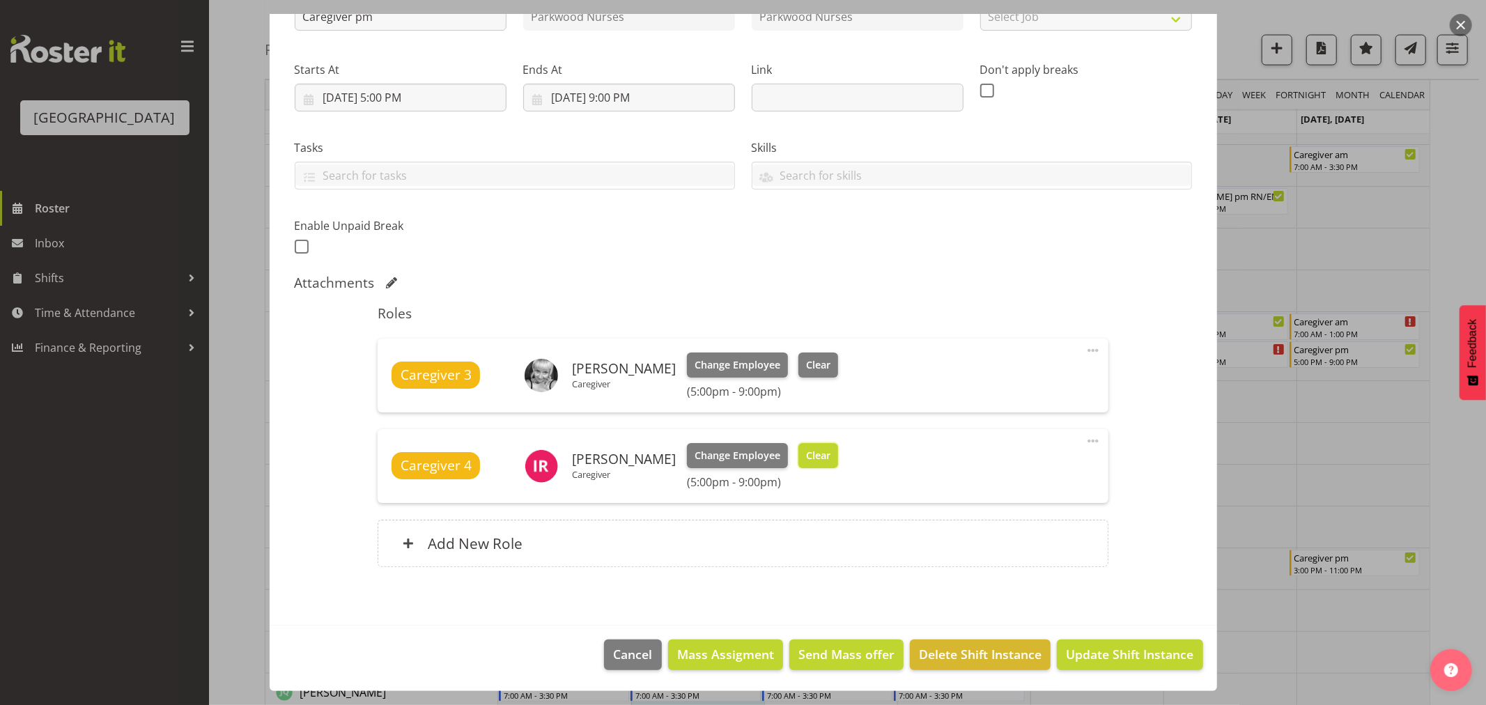
click at [813, 455] on span "Clear" at bounding box center [818, 455] width 24 height 15
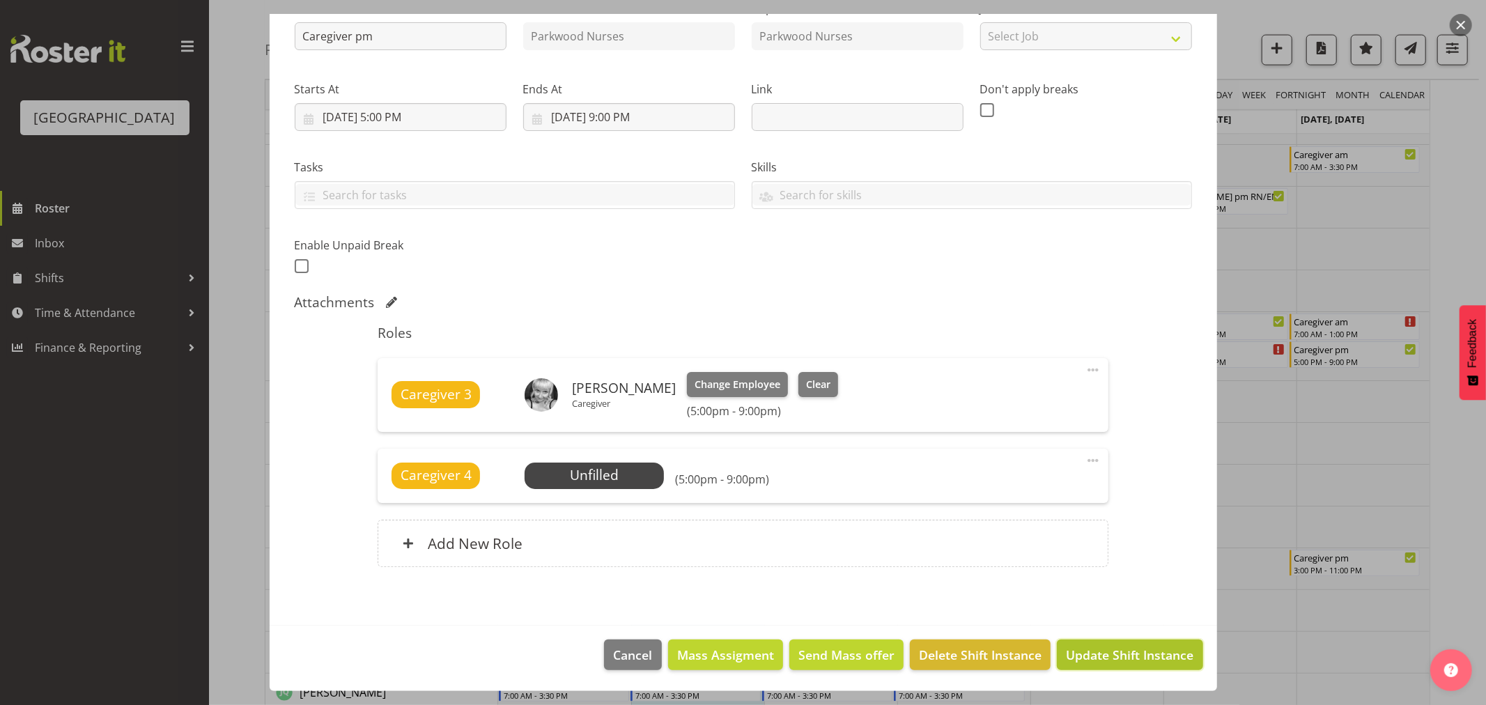
click at [1141, 648] on span "Update Shift Instance" at bounding box center [1130, 655] width 128 height 18
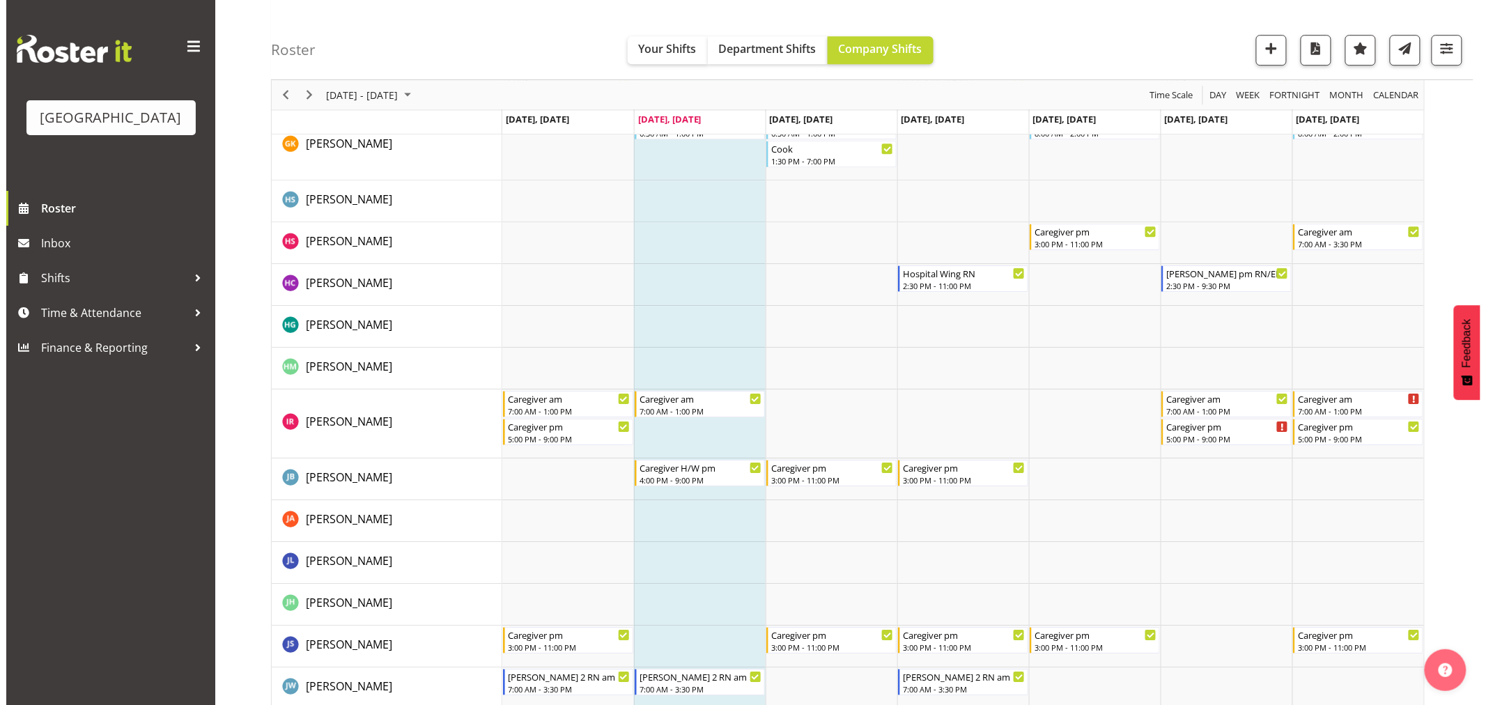
scroll to position [1919, 0]
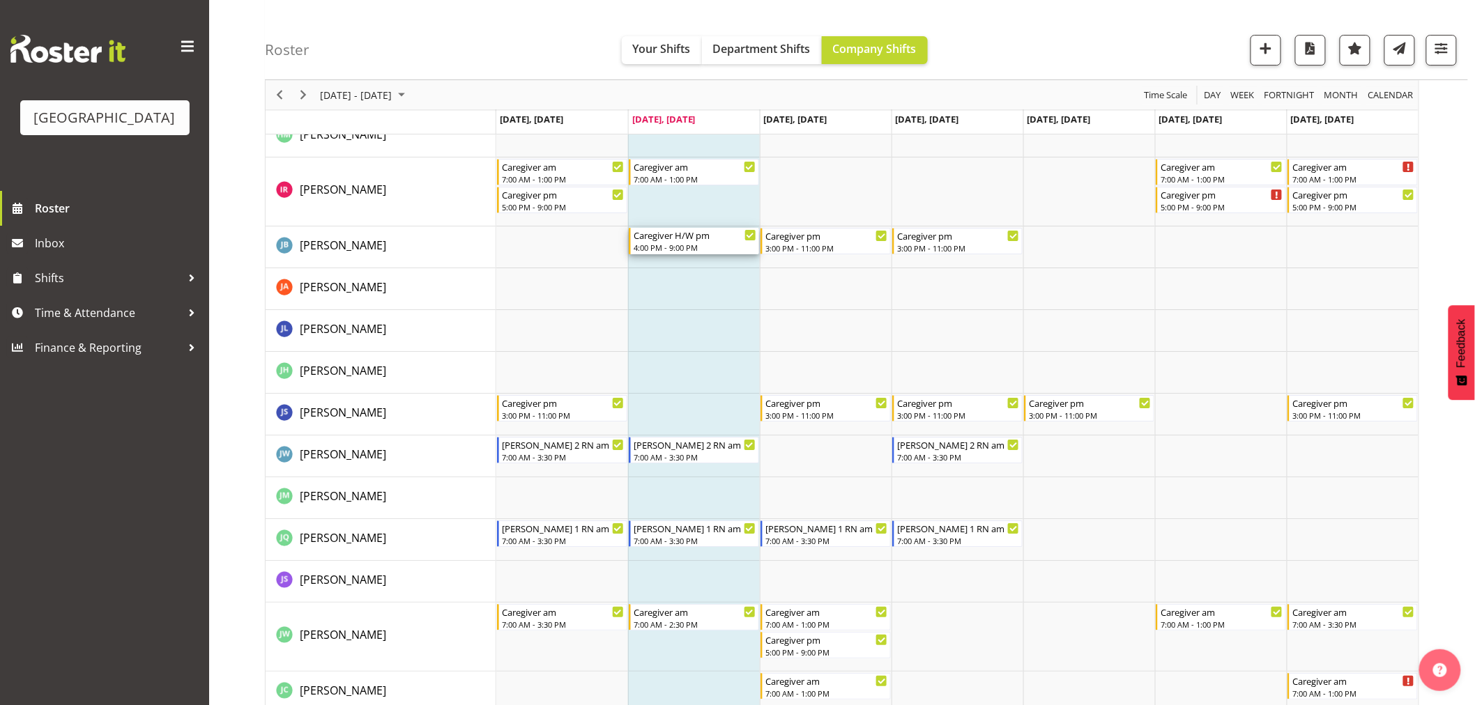
click at [686, 240] on div "Caregiver H/W pm" at bounding box center [694, 235] width 123 height 14
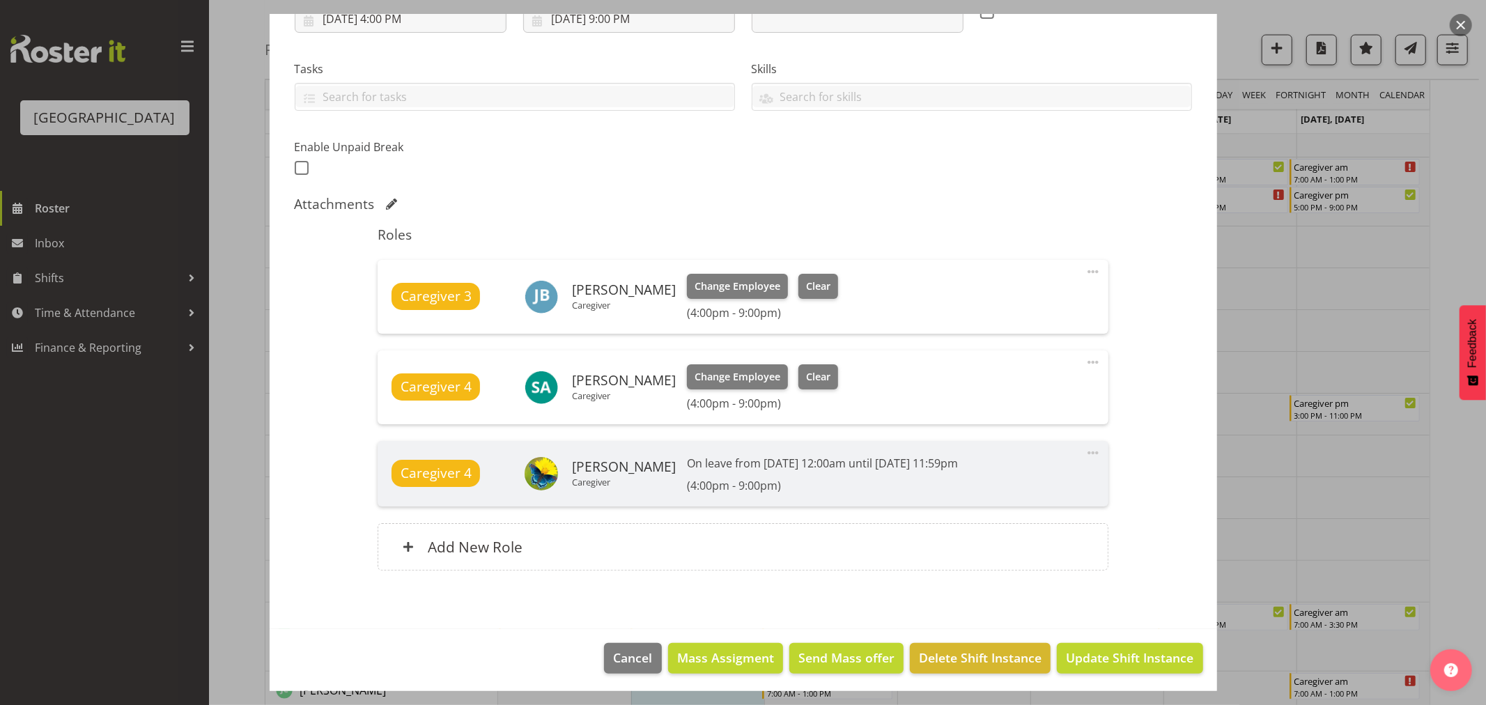
scroll to position [265, 0]
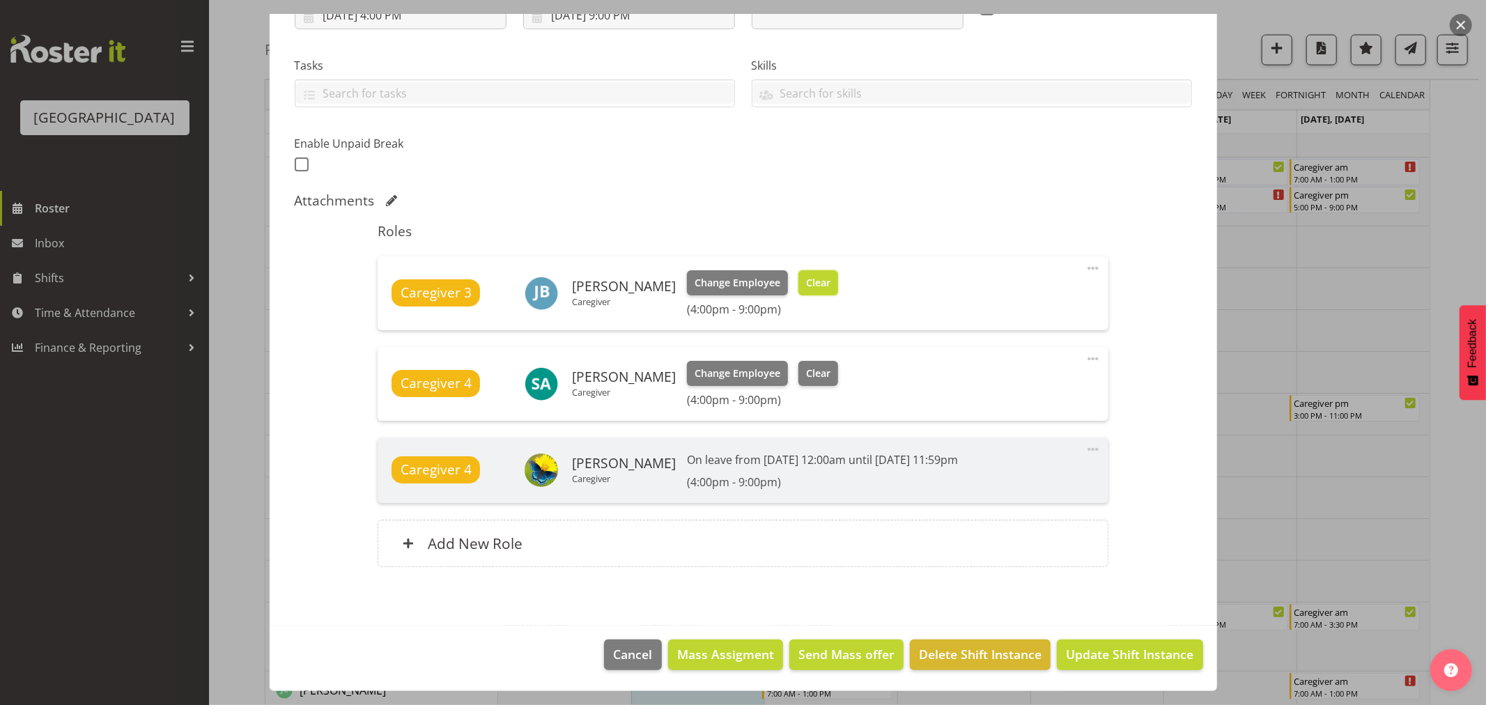
click at [831, 286] on span "Clear" at bounding box center [818, 282] width 24 height 15
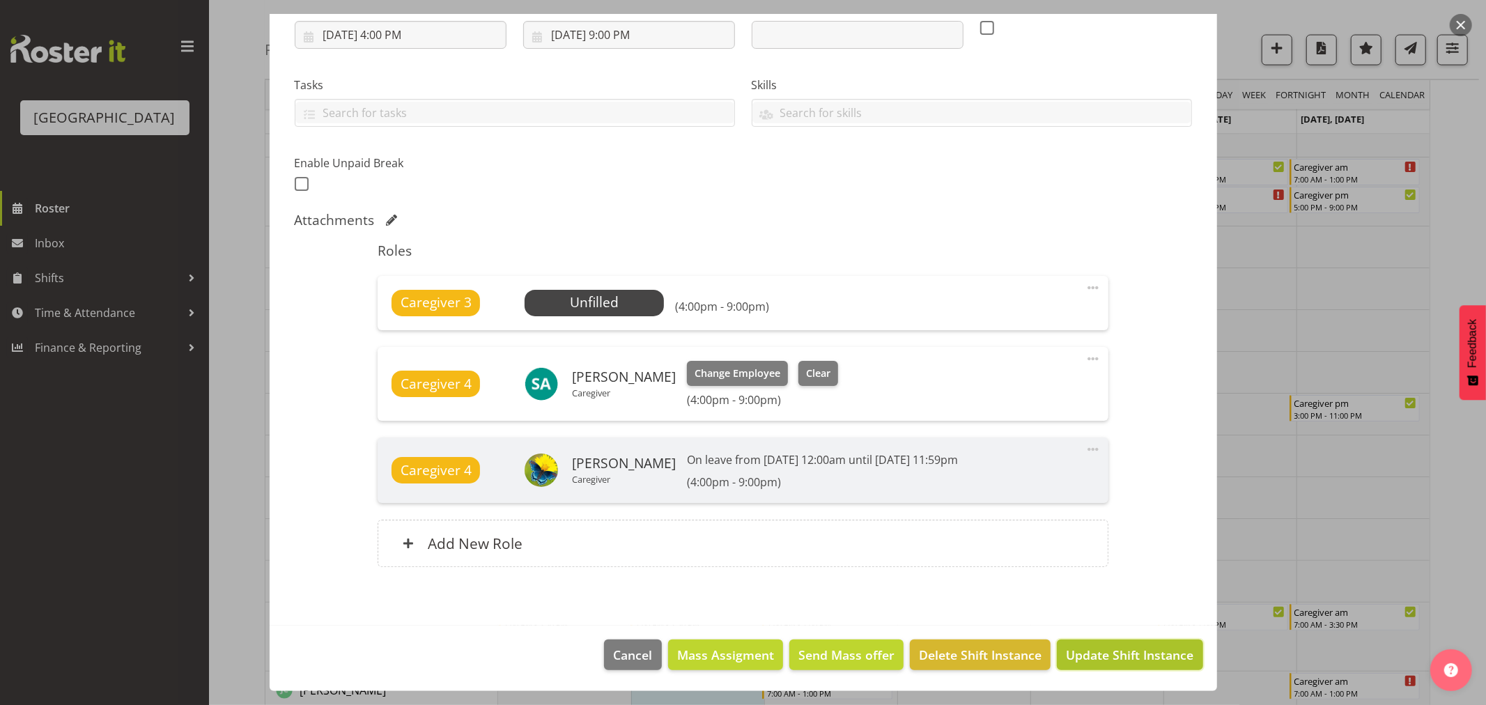
click at [1078, 663] on span "Update Shift Instance" at bounding box center [1130, 655] width 128 height 18
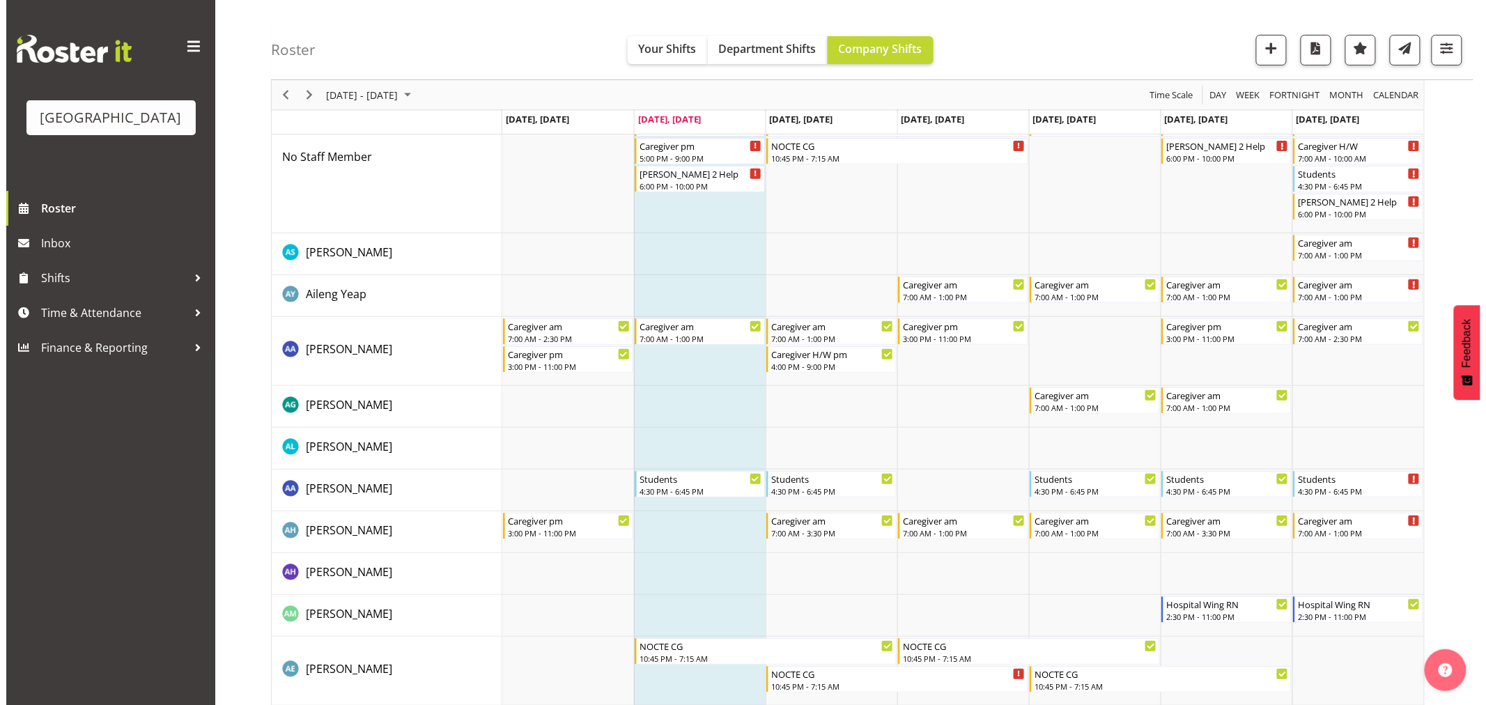
scroll to position [0, 0]
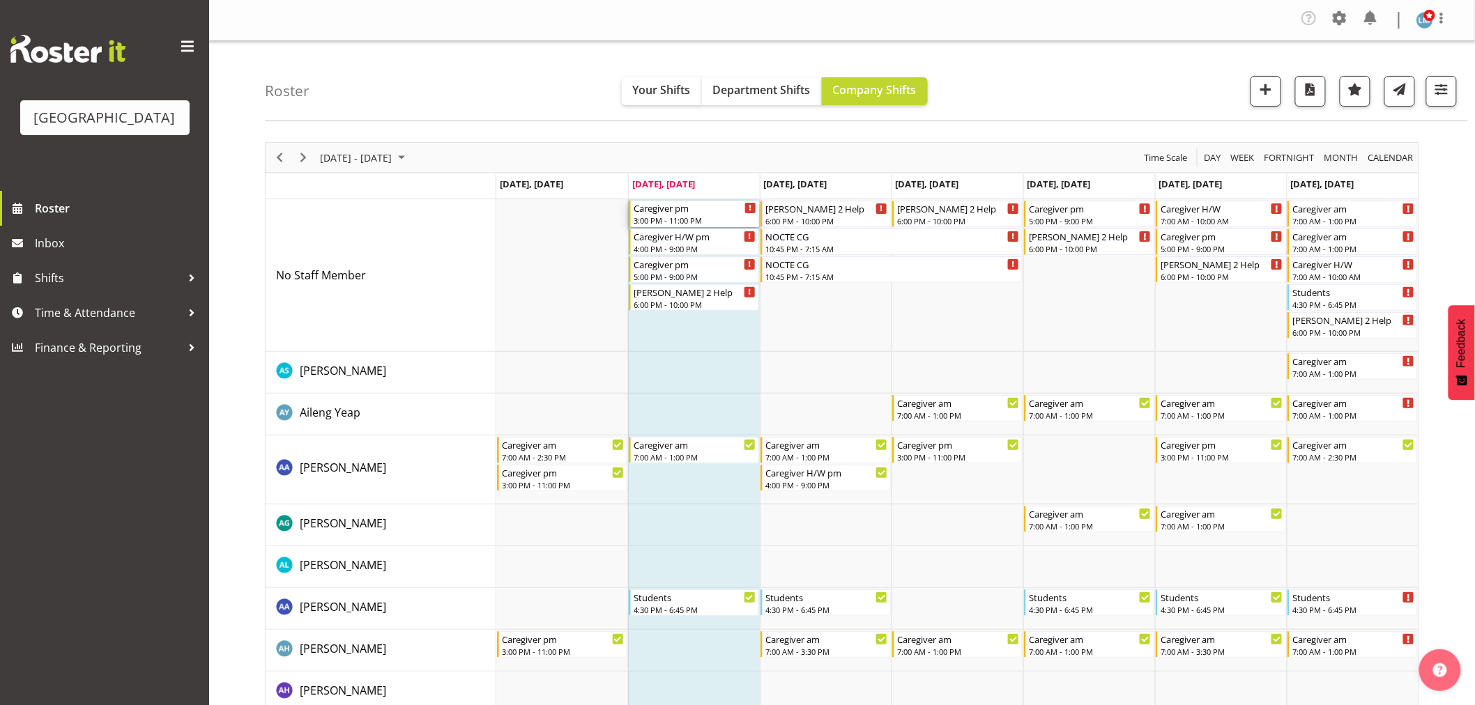
click at [704, 224] on div "3:00 PM - 11:00 PM" at bounding box center [694, 220] width 123 height 11
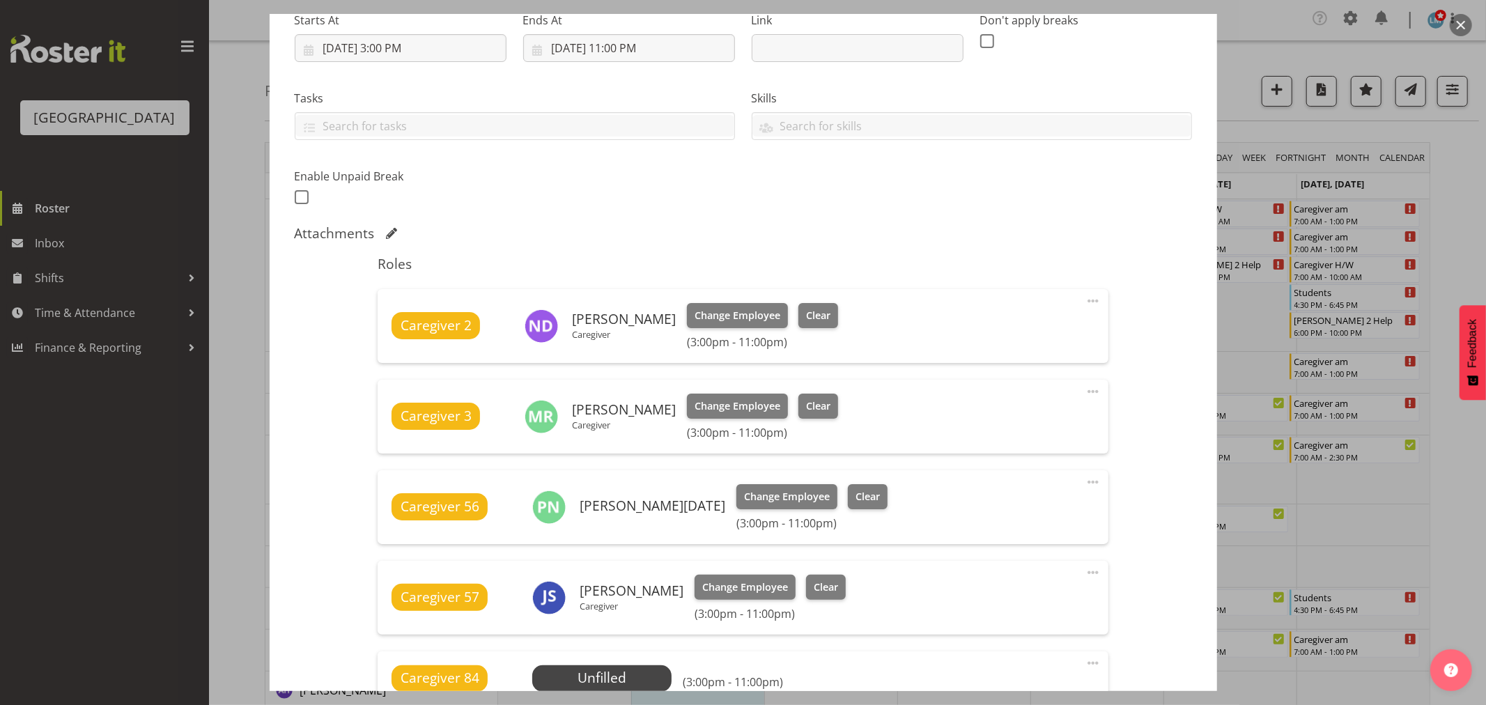
scroll to position [464, 0]
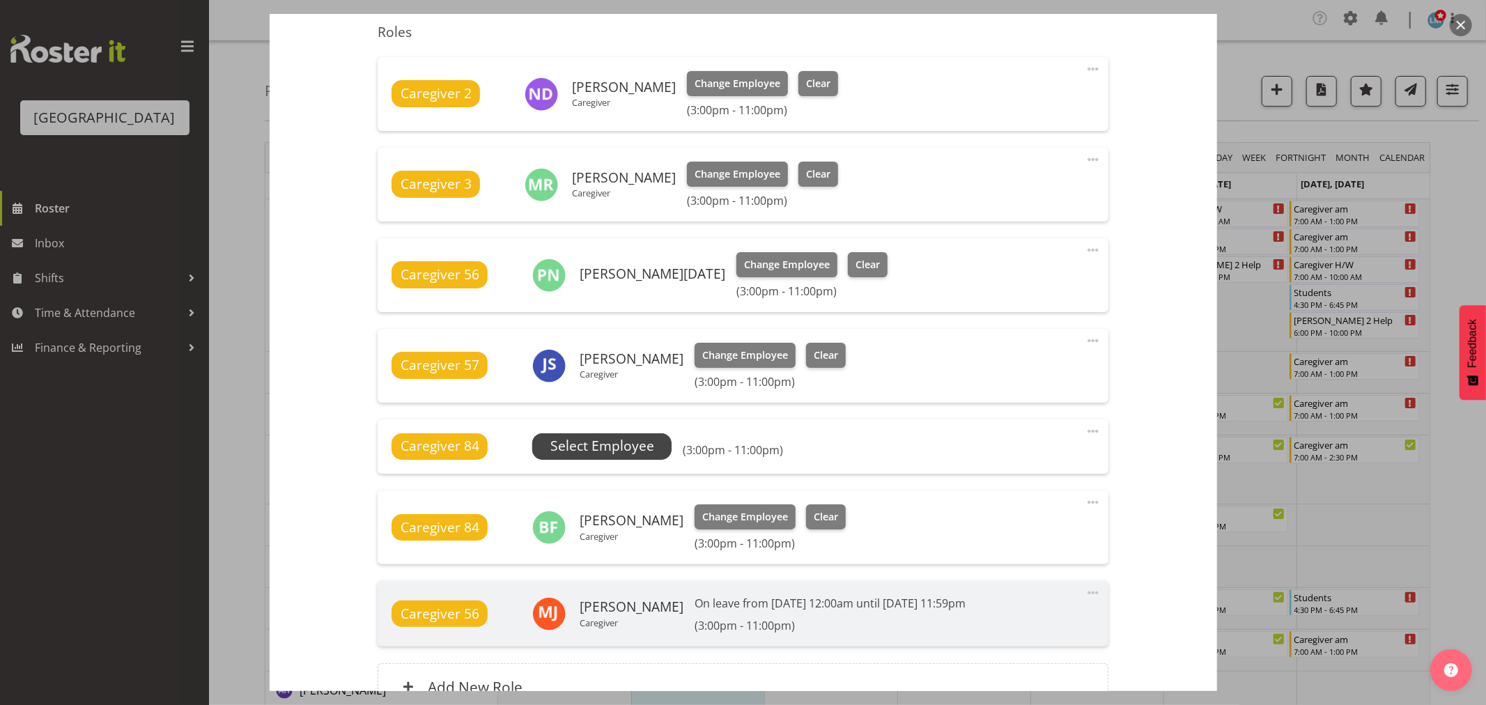
click at [631, 444] on span "Select Employee" at bounding box center [603, 446] width 104 height 20
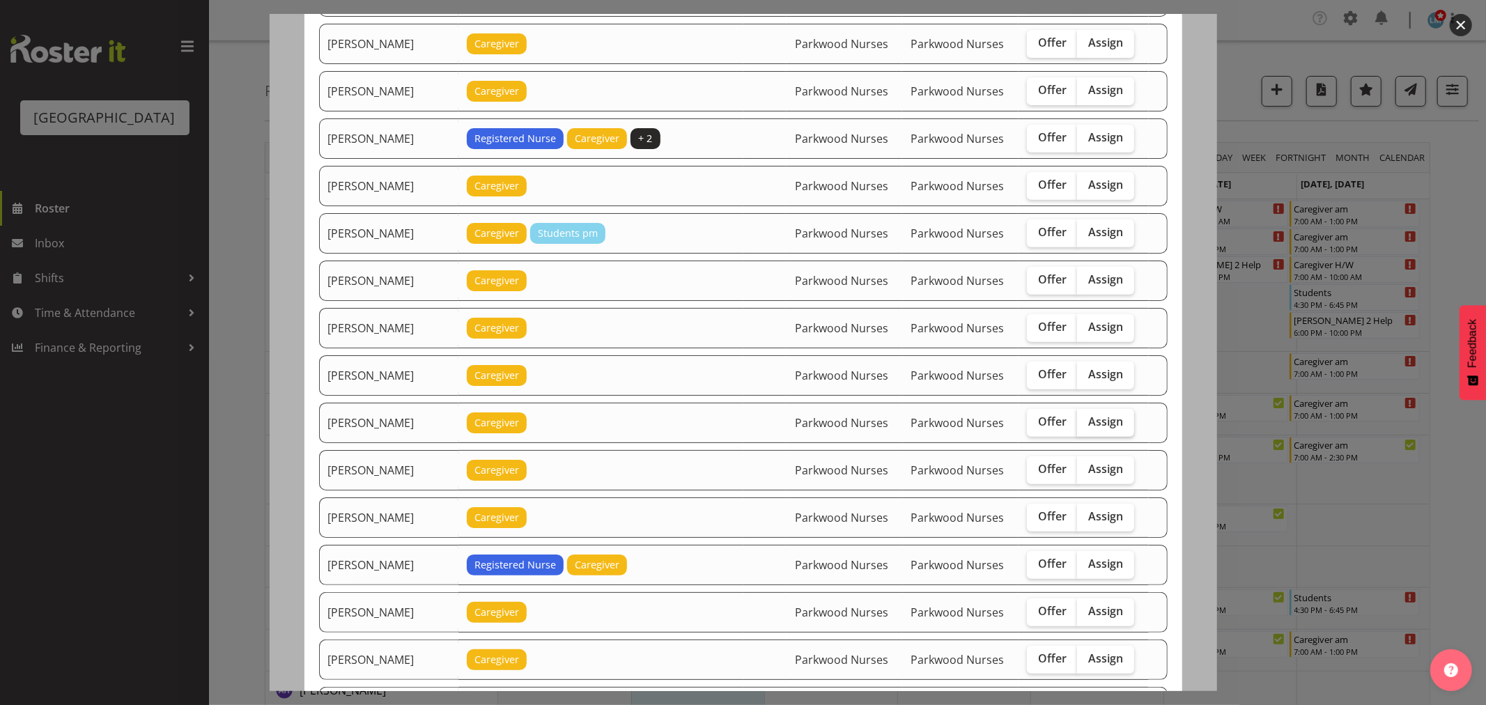
click at [1109, 422] on span "Assign" at bounding box center [1106, 422] width 35 height 14
click at [1086, 422] on input "Assign" at bounding box center [1081, 421] width 9 height 9
checkbox input "true"
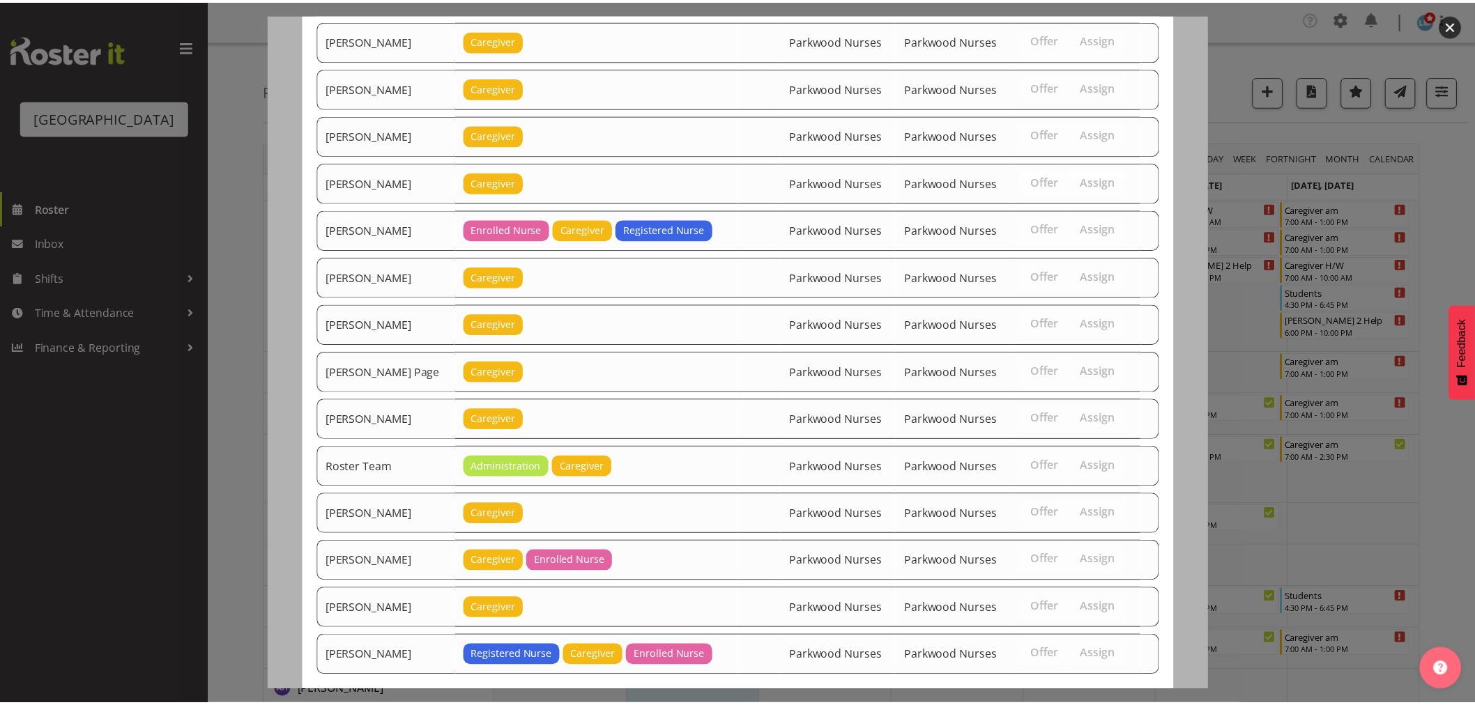
scroll to position [1652, 0]
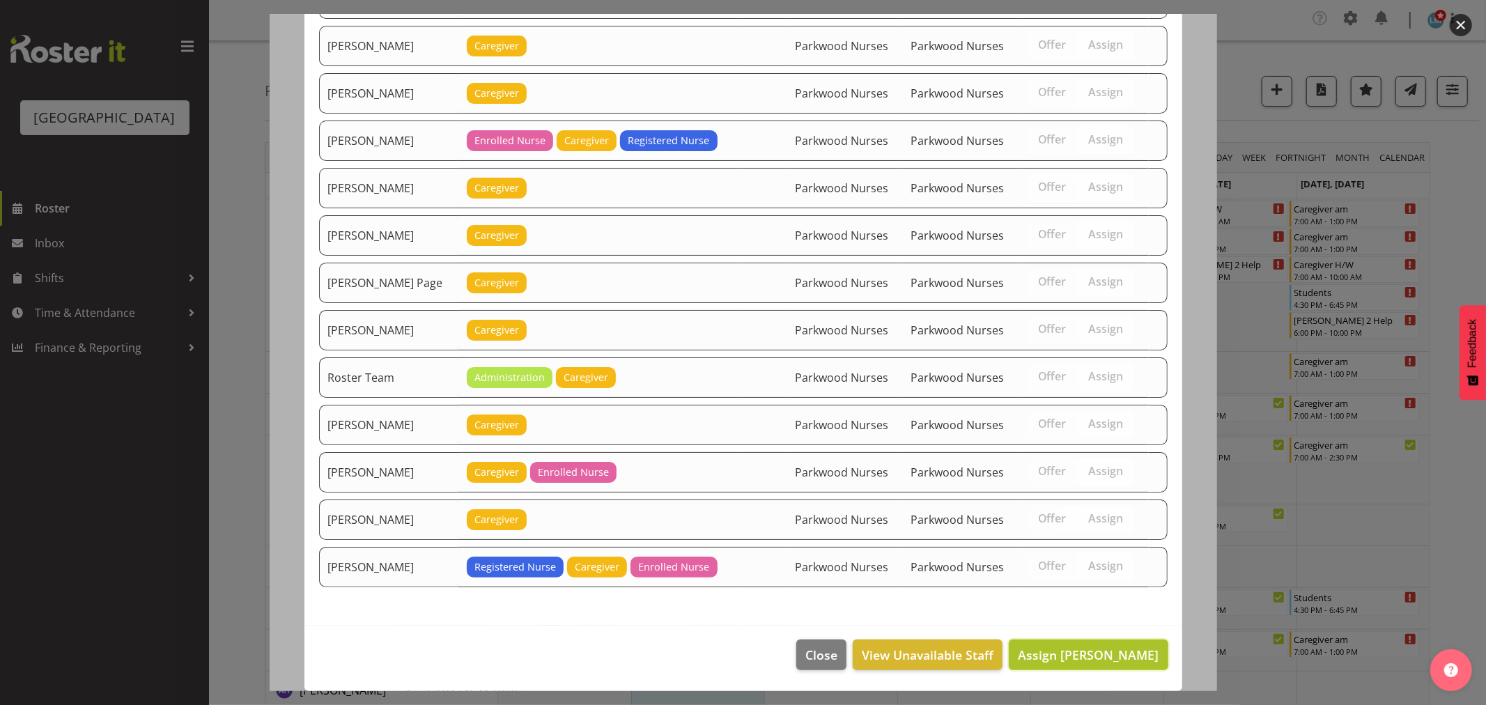
click at [1130, 649] on span "Assign Jacquie Brosnahan" at bounding box center [1088, 655] width 141 height 17
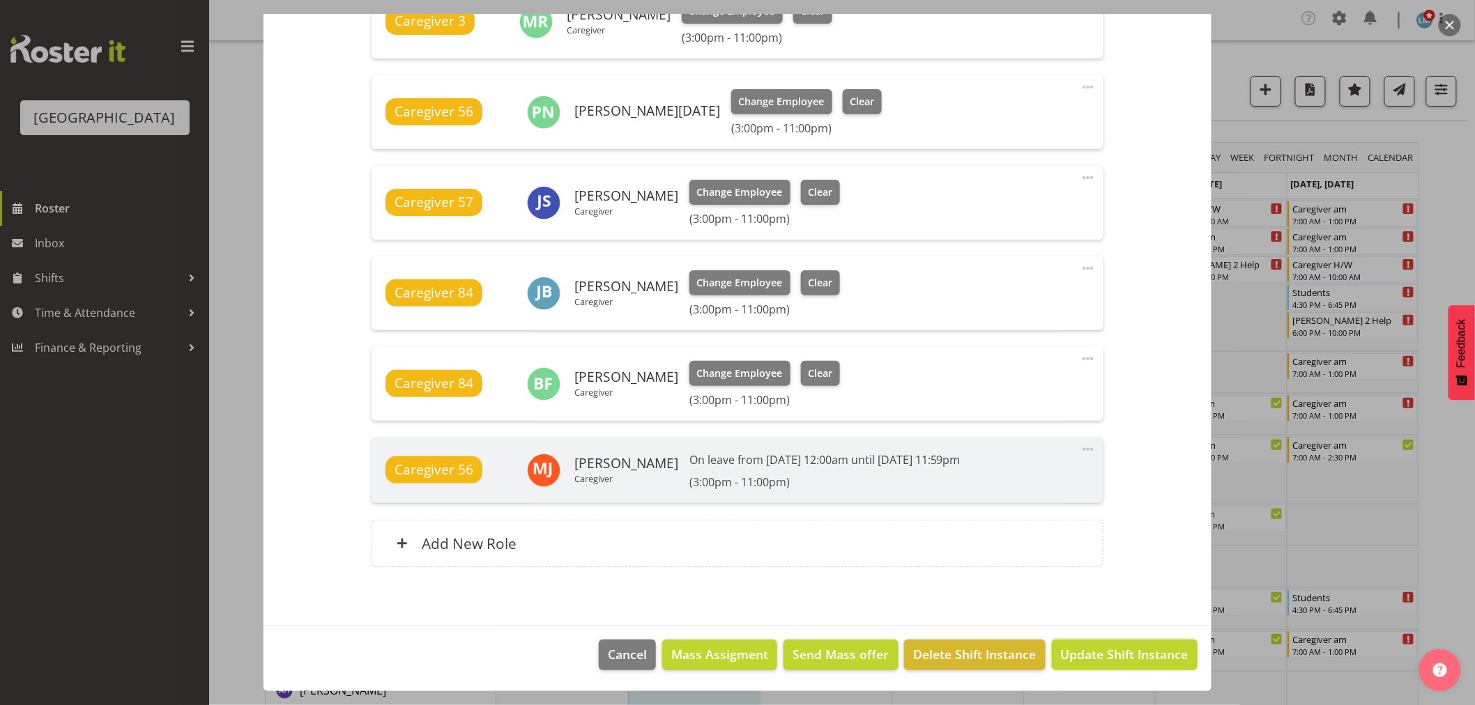
click at [1130, 649] on span "Update Shift Instance" at bounding box center [1125, 654] width 128 height 18
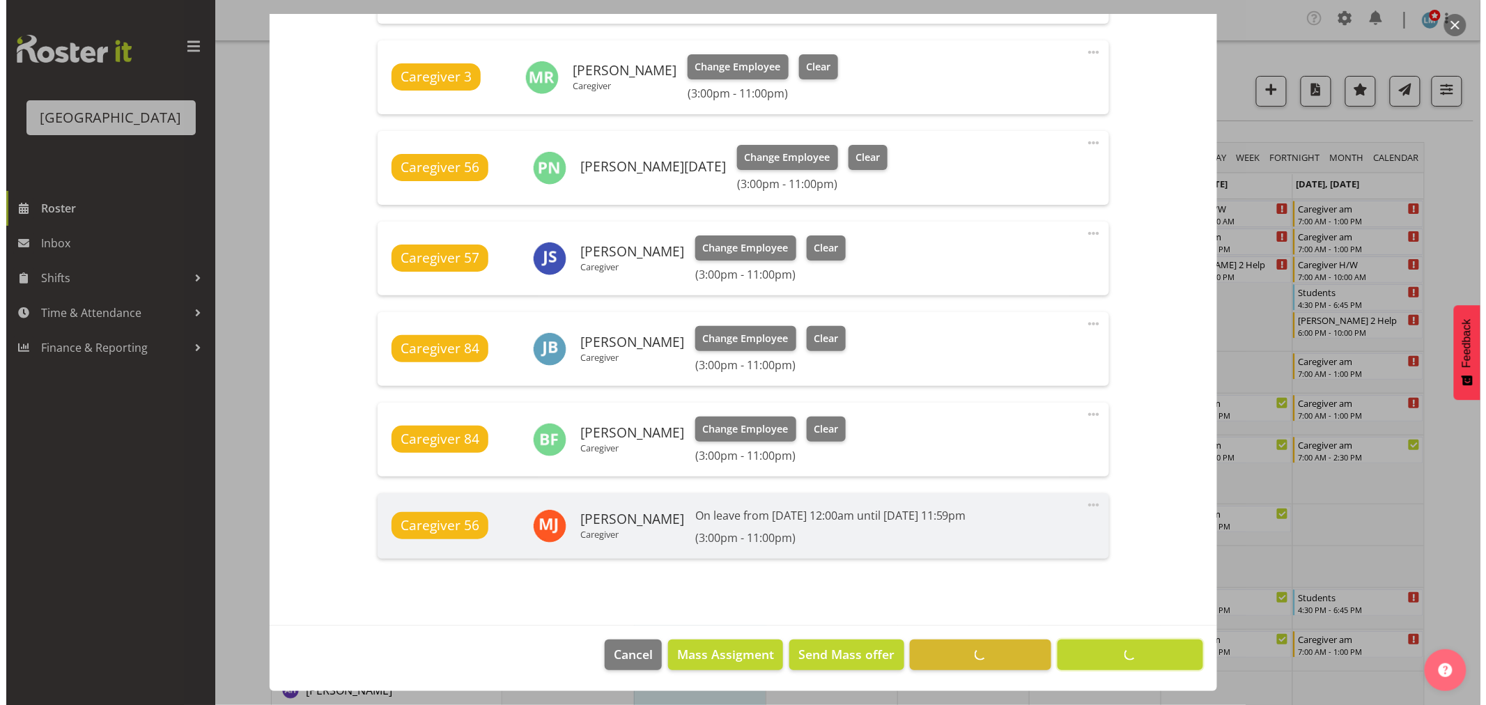
scroll to position [571, 0]
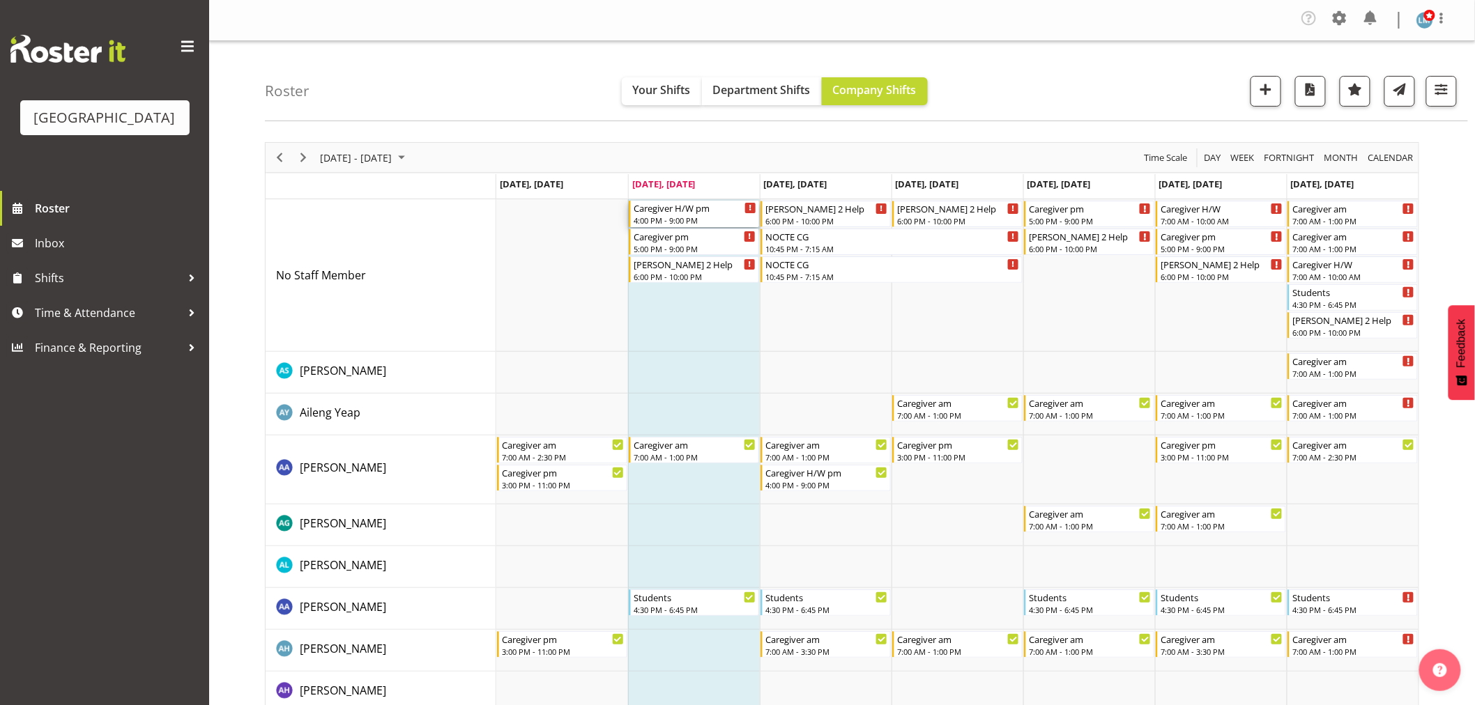
click at [686, 213] on div "Caregiver H/W pm" at bounding box center [694, 208] width 123 height 14
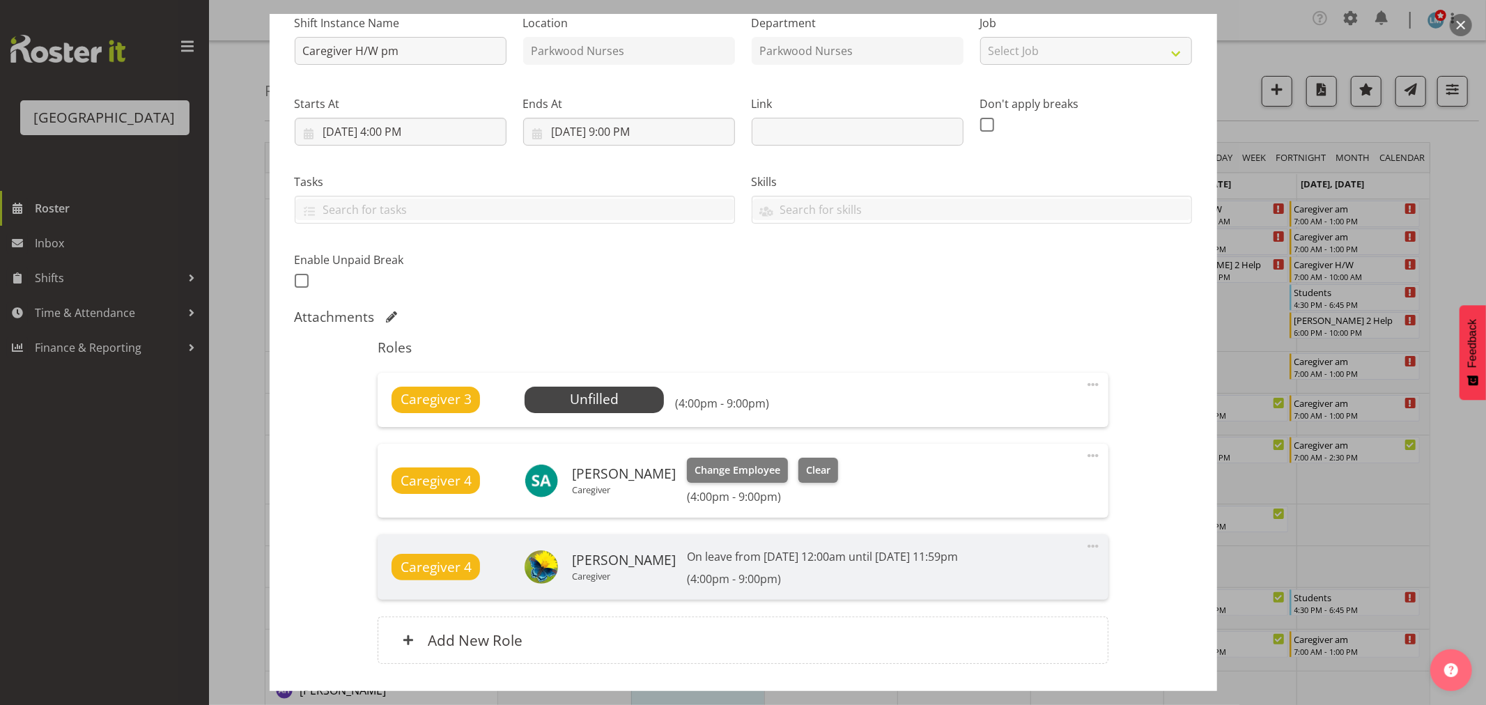
scroll to position [232, 0]
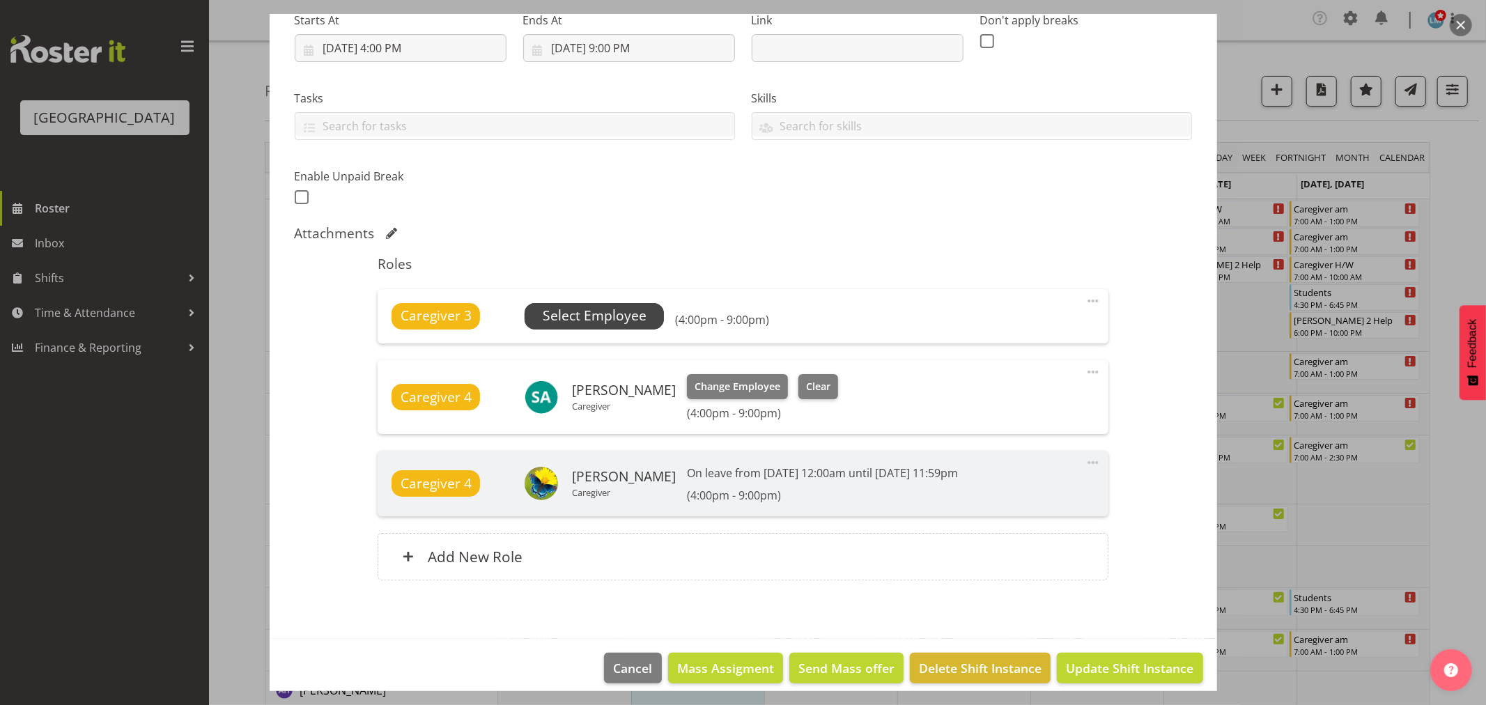
click at [641, 323] on span "Select Employee" at bounding box center [595, 316] width 104 height 20
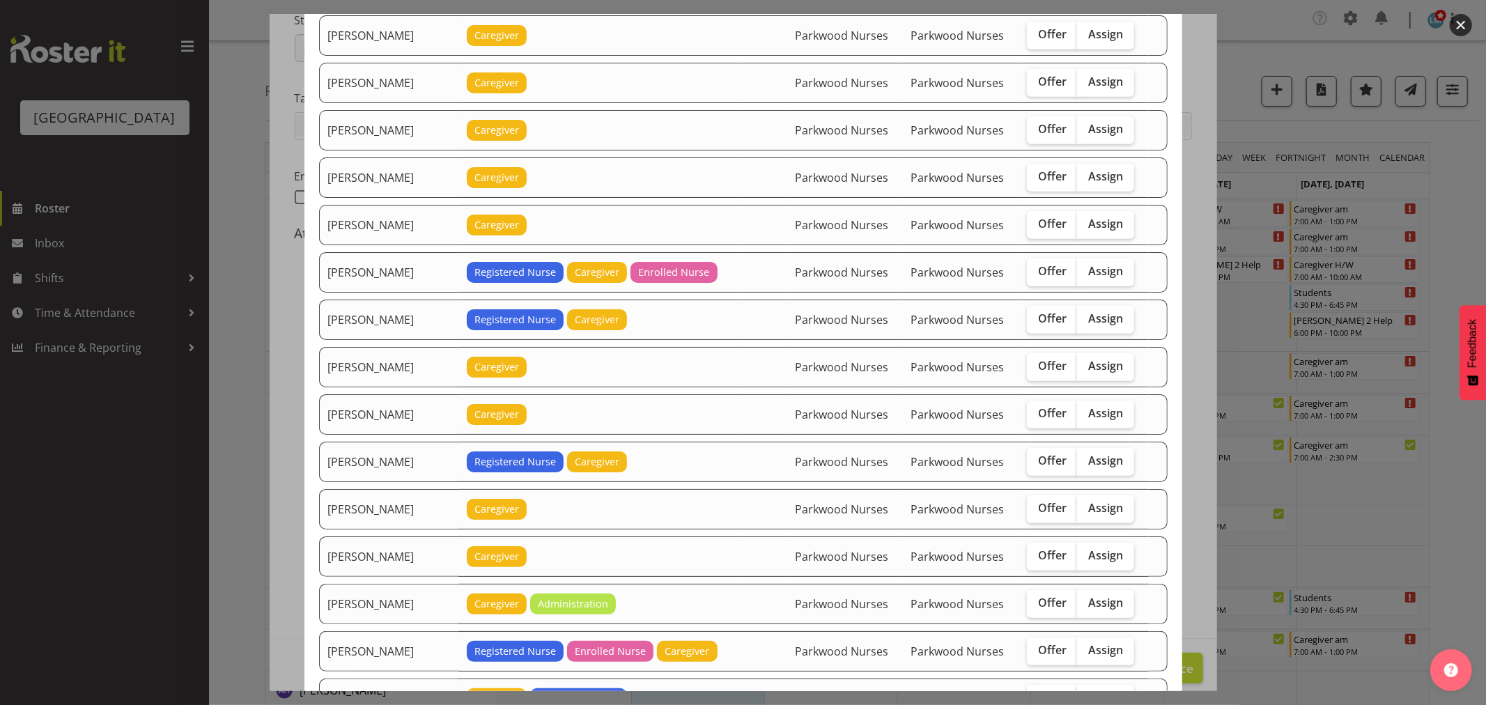
scroll to position [774, 0]
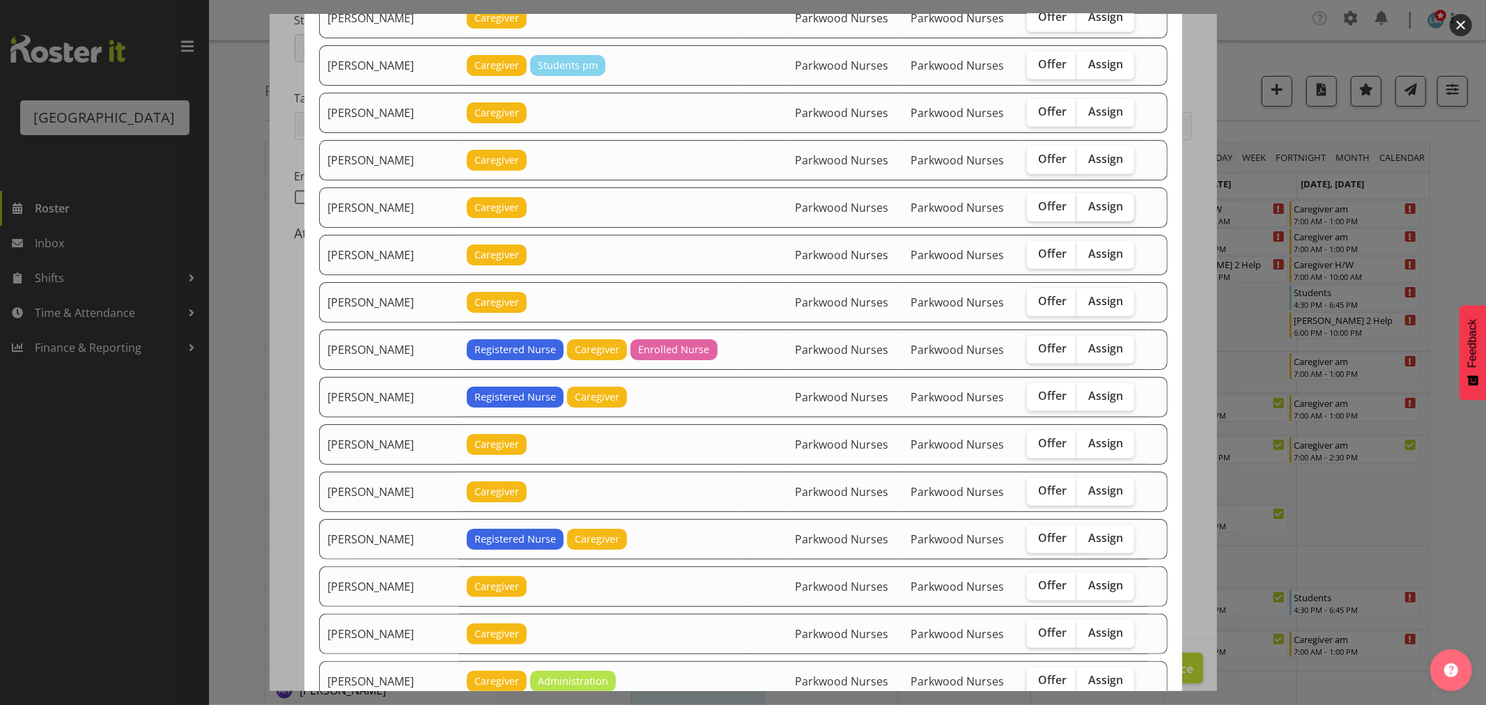
click at [1112, 210] on span "Assign" at bounding box center [1106, 206] width 35 height 14
click at [1086, 210] on input "Assign" at bounding box center [1081, 206] width 9 height 9
checkbox input "true"
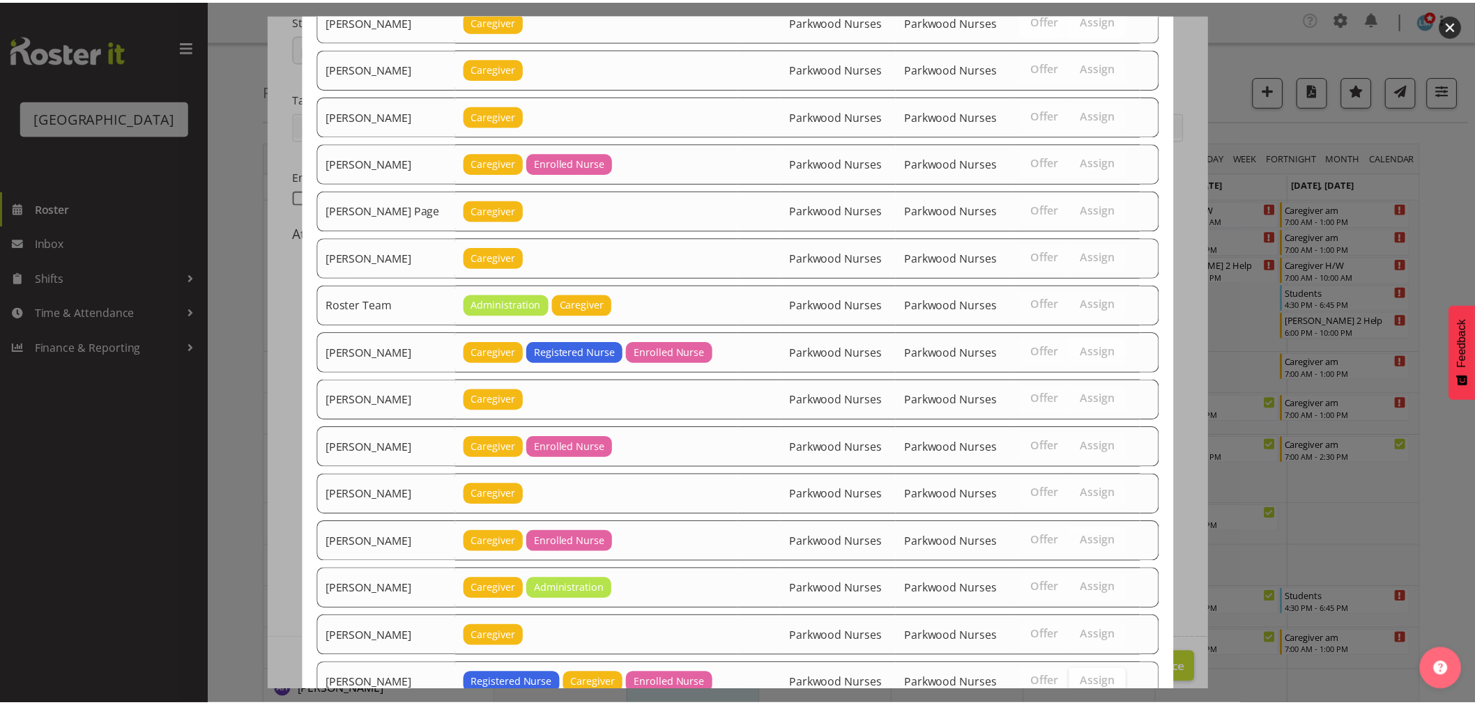
scroll to position [2080, 0]
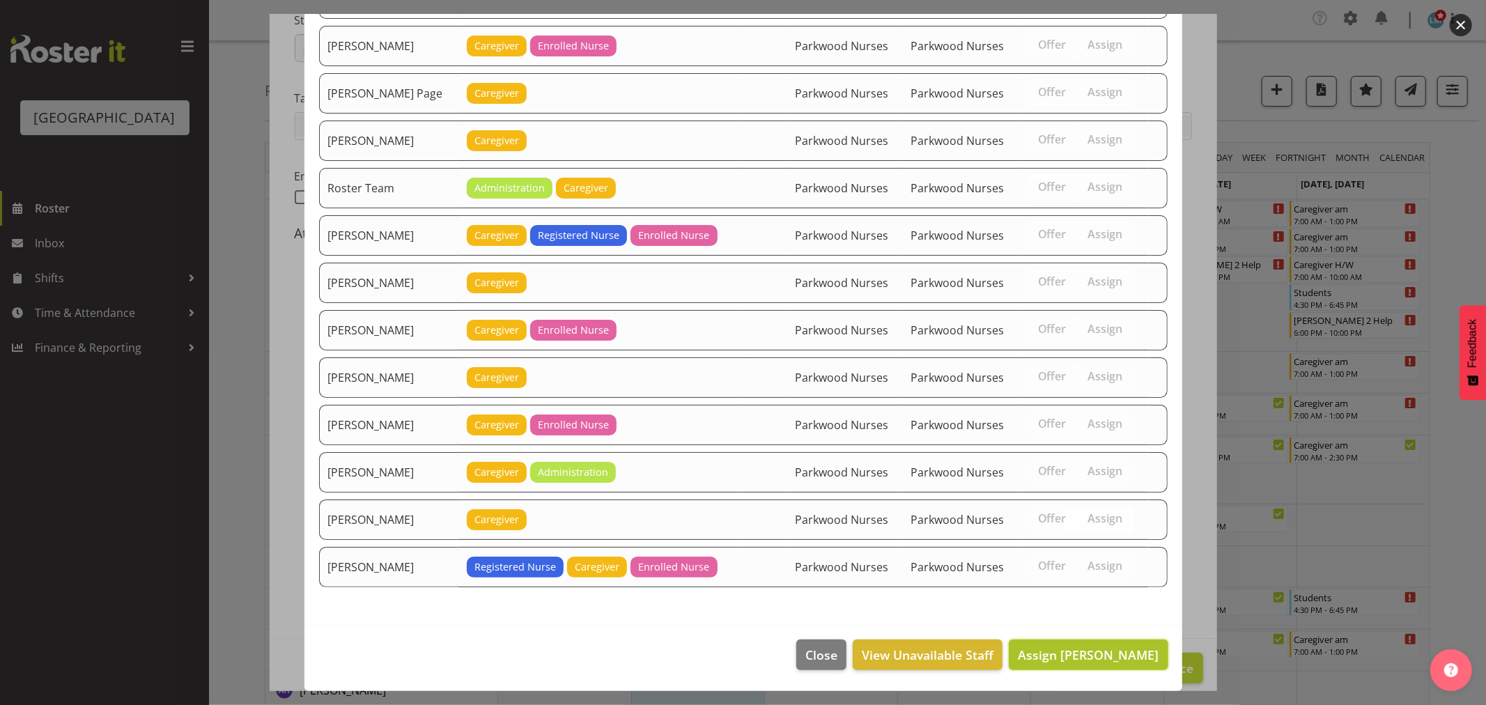
click at [1119, 652] on span "Assign Ian Ramos" at bounding box center [1088, 655] width 141 height 17
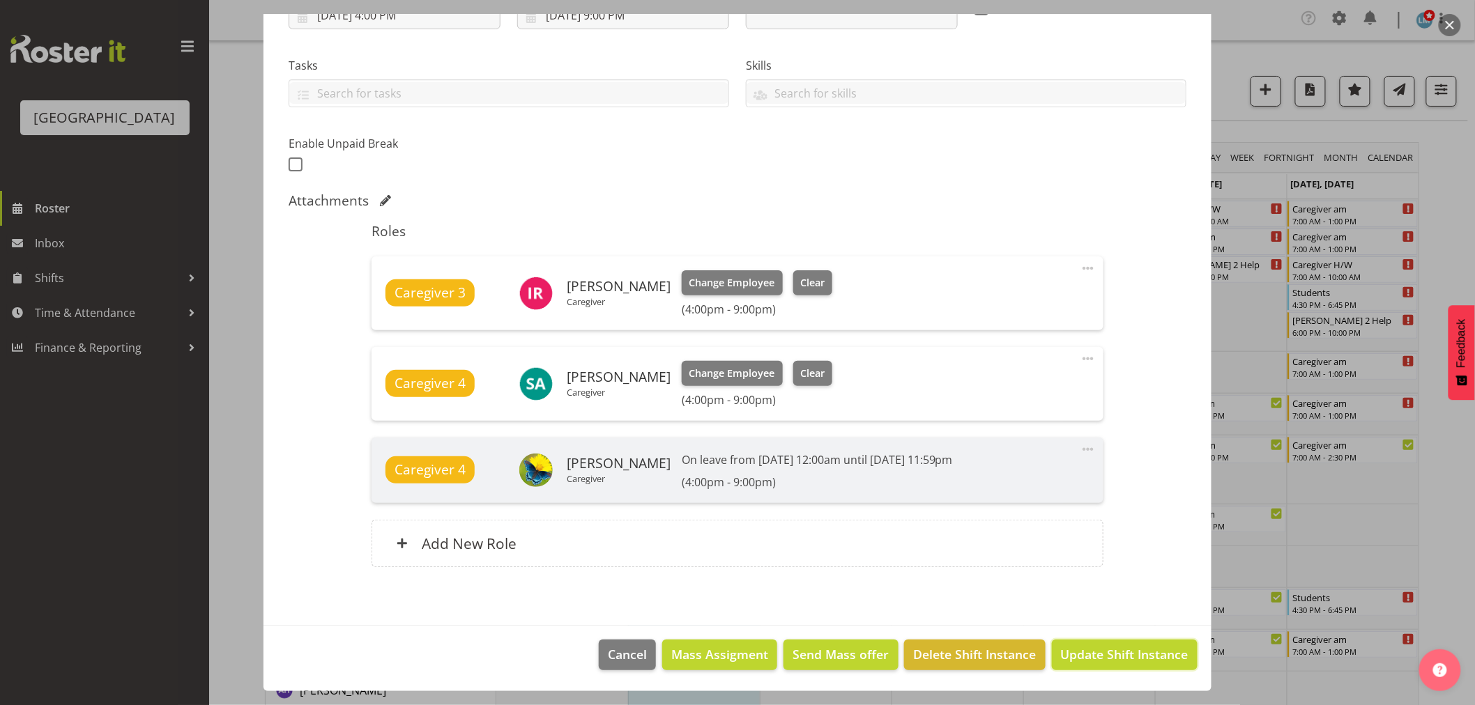
click at [1119, 652] on span "Update Shift Instance" at bounding box center [1125, 654] width 128 height 18
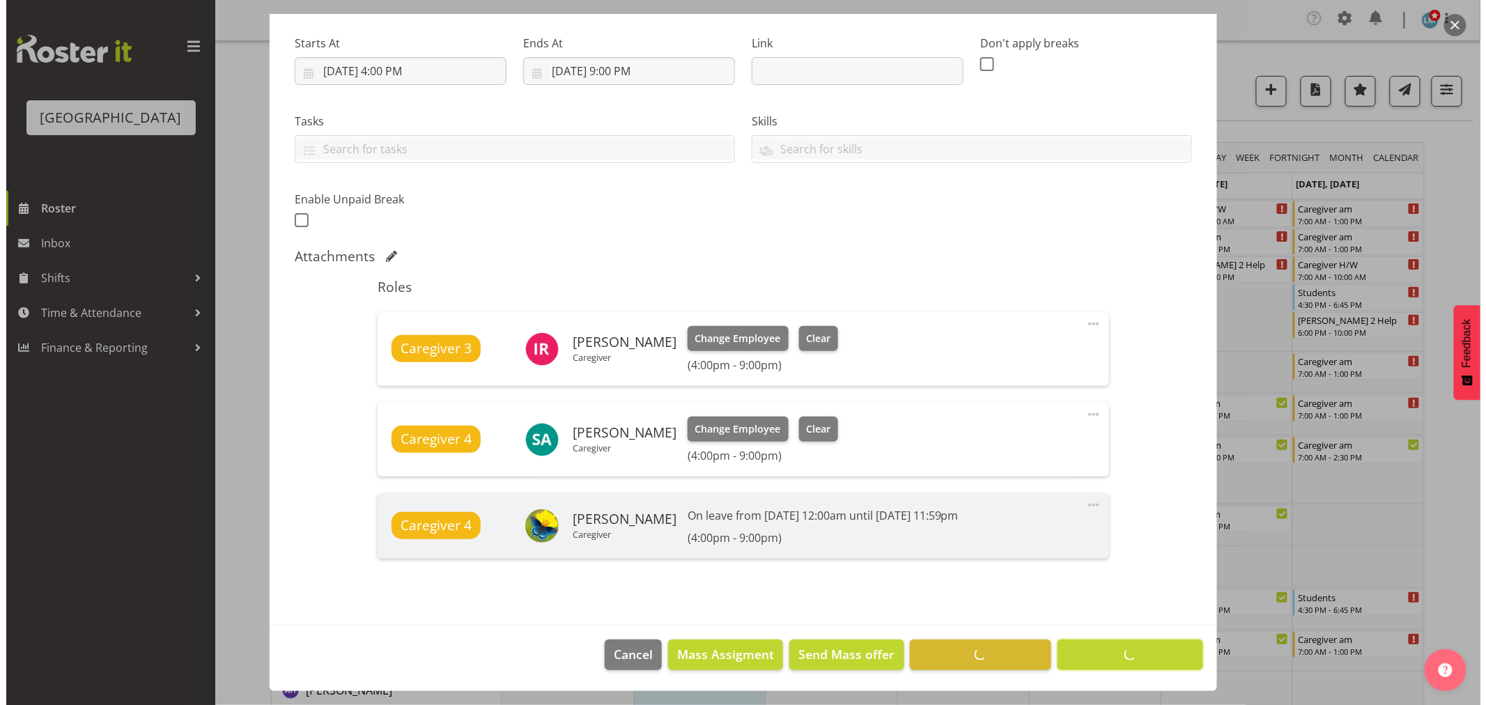
scroll to position [209, 0]
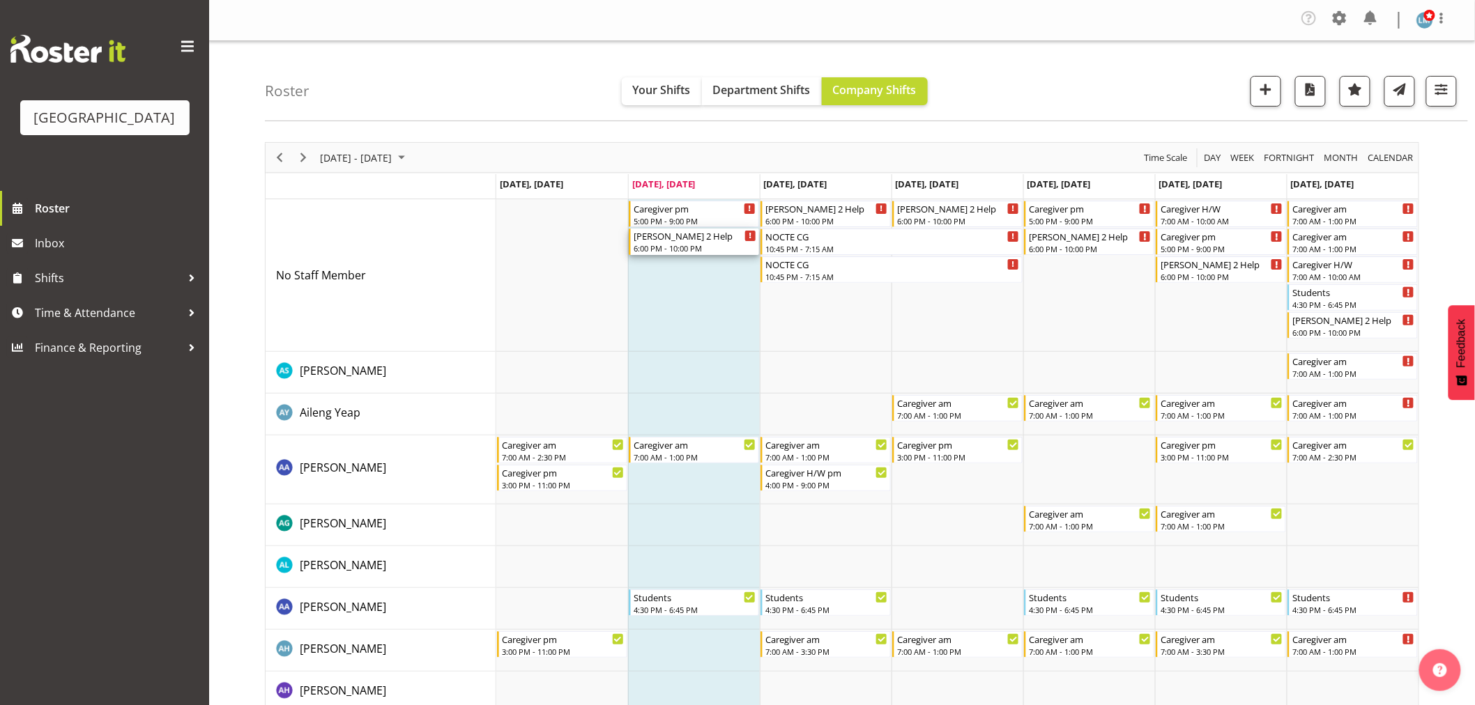
click at [700, 247] on div "6:00 PM - 10:00 PM" at bounding box center [694, 248] width 123 height 11
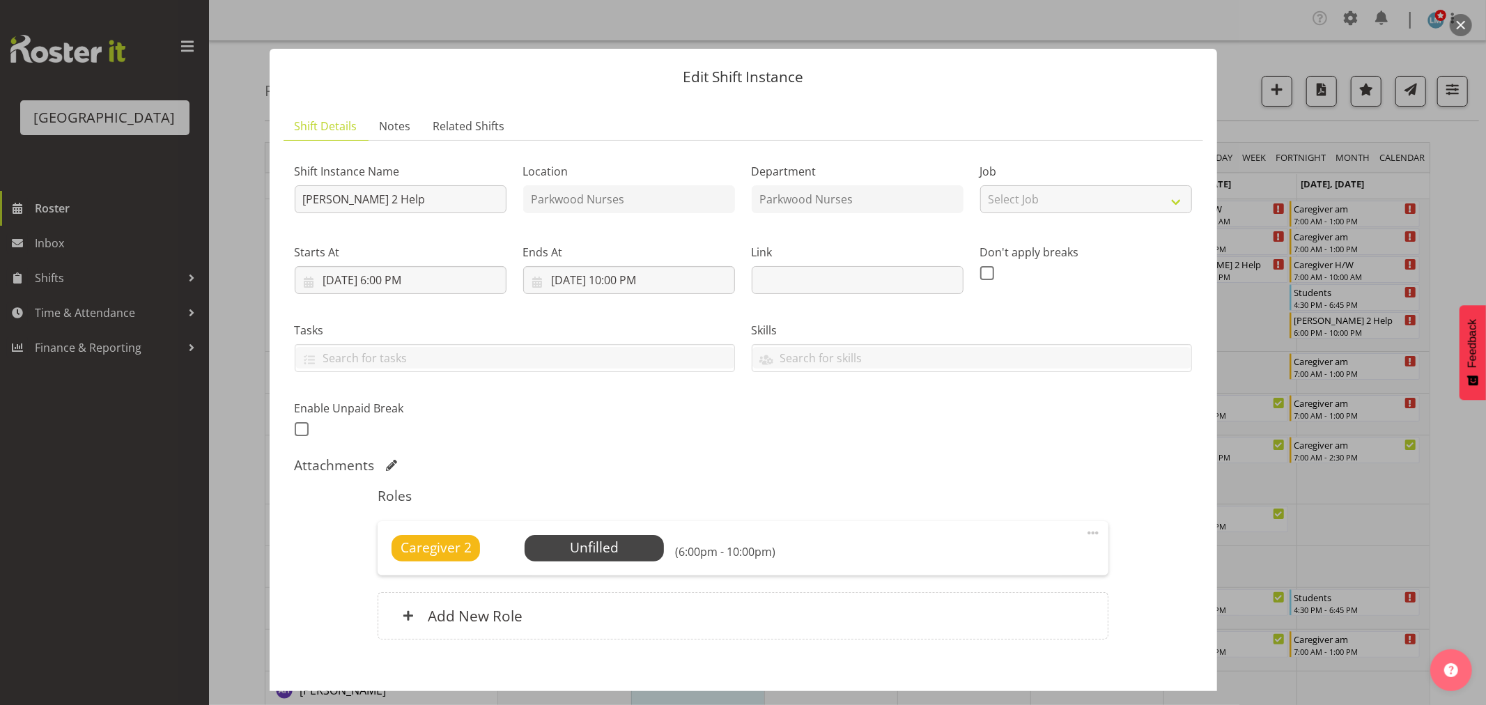
scroll to position [72, 0]
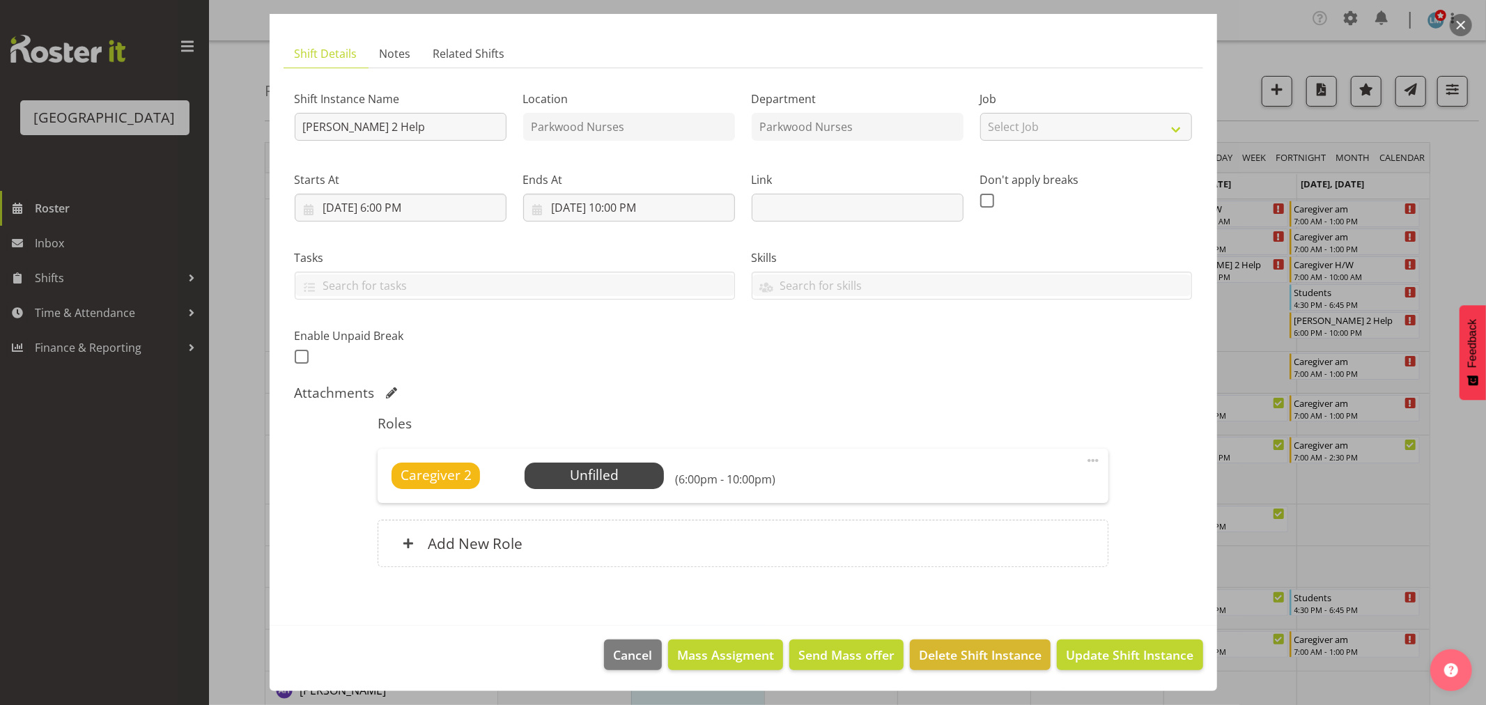
click at [576, 461] on div "Caregiver 2 Unfilled Select Employee (6:00pm - 10:00pm) Edit Cover Role Delete" at bounding box center [743, 476] width 731 height 54
click at [576, 472] on span "Select Employee" at bounding box center [595, 476] width 104 height 20
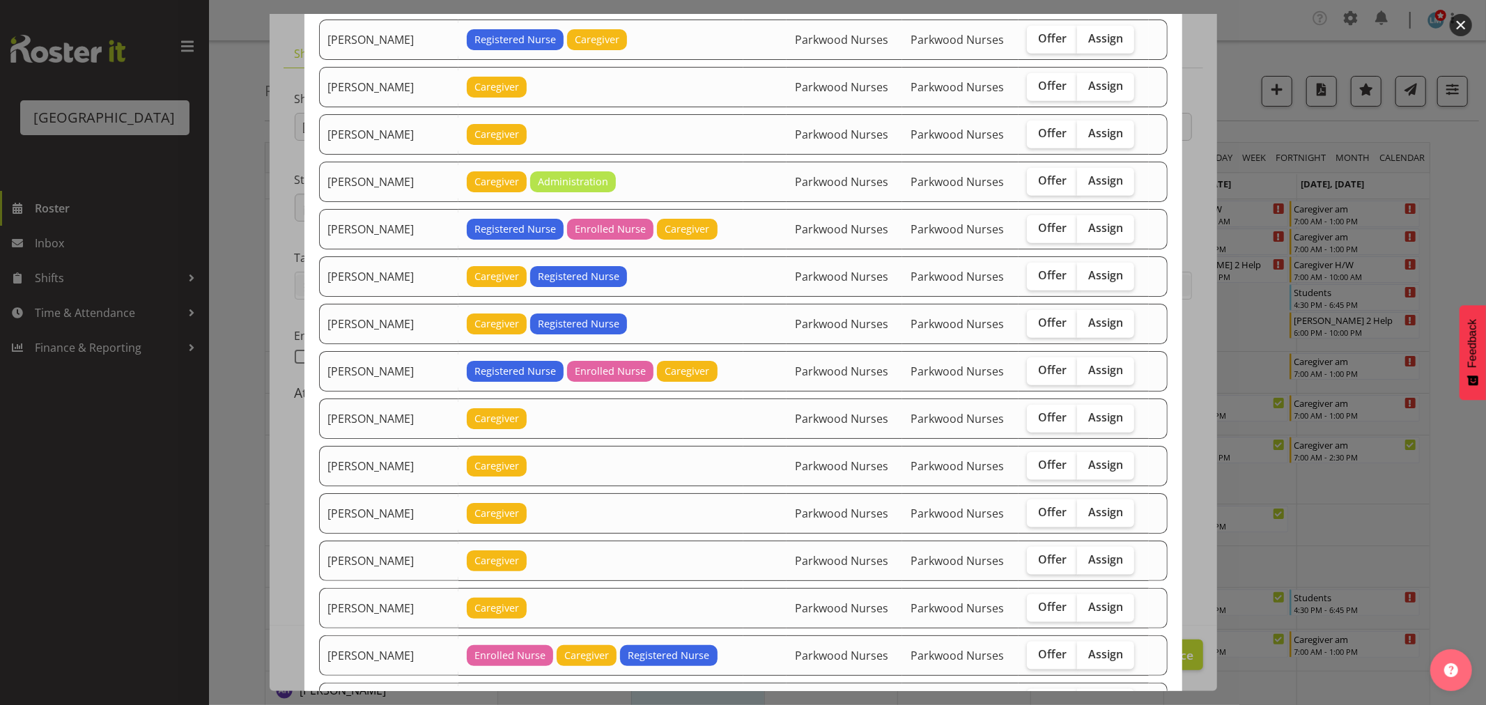
scroll to position [1316, 0]
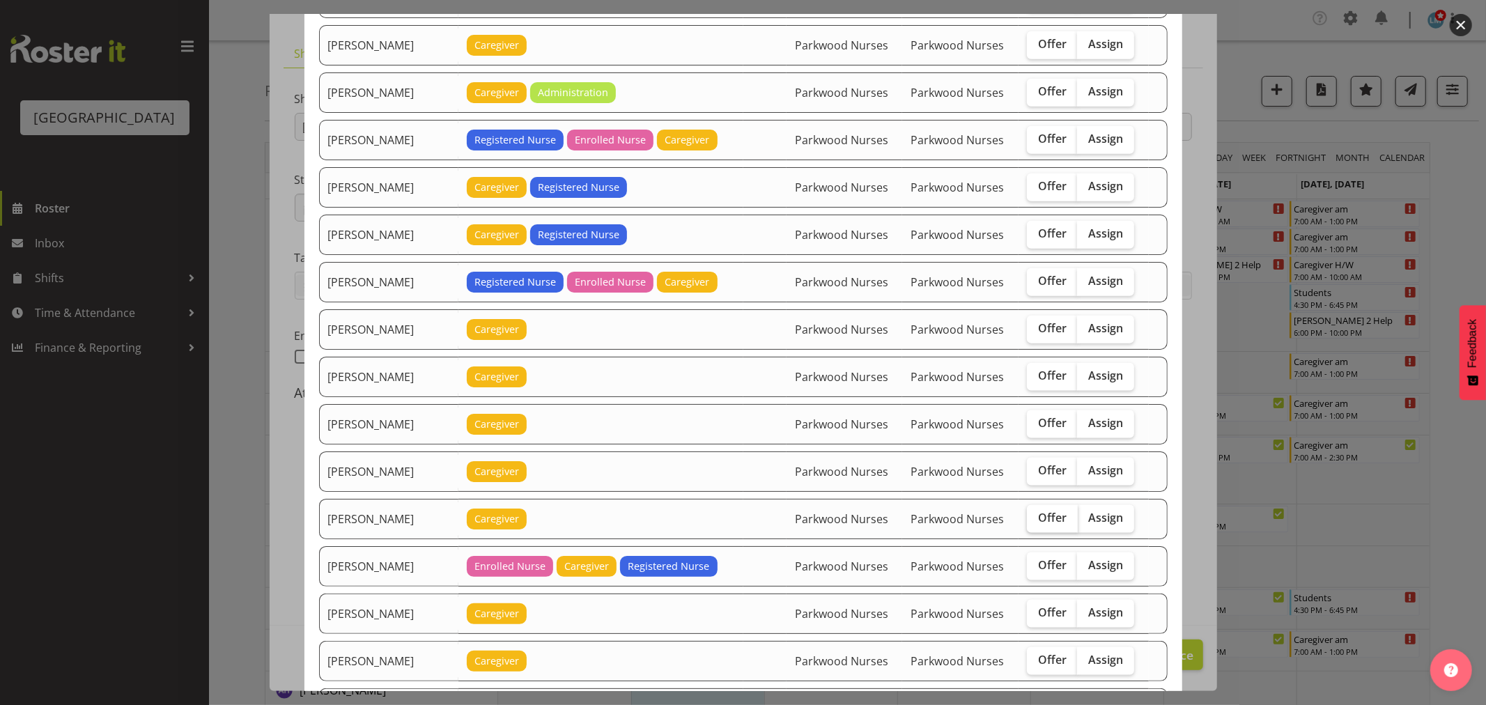
click at [1045, 524] on span "Offer" at bounding box center [1052, 518] width 29 height 14
click at [1036, 523] on input "Offer" at bounding box center [1031, 518] width 9 height 9
checkbox input "true"
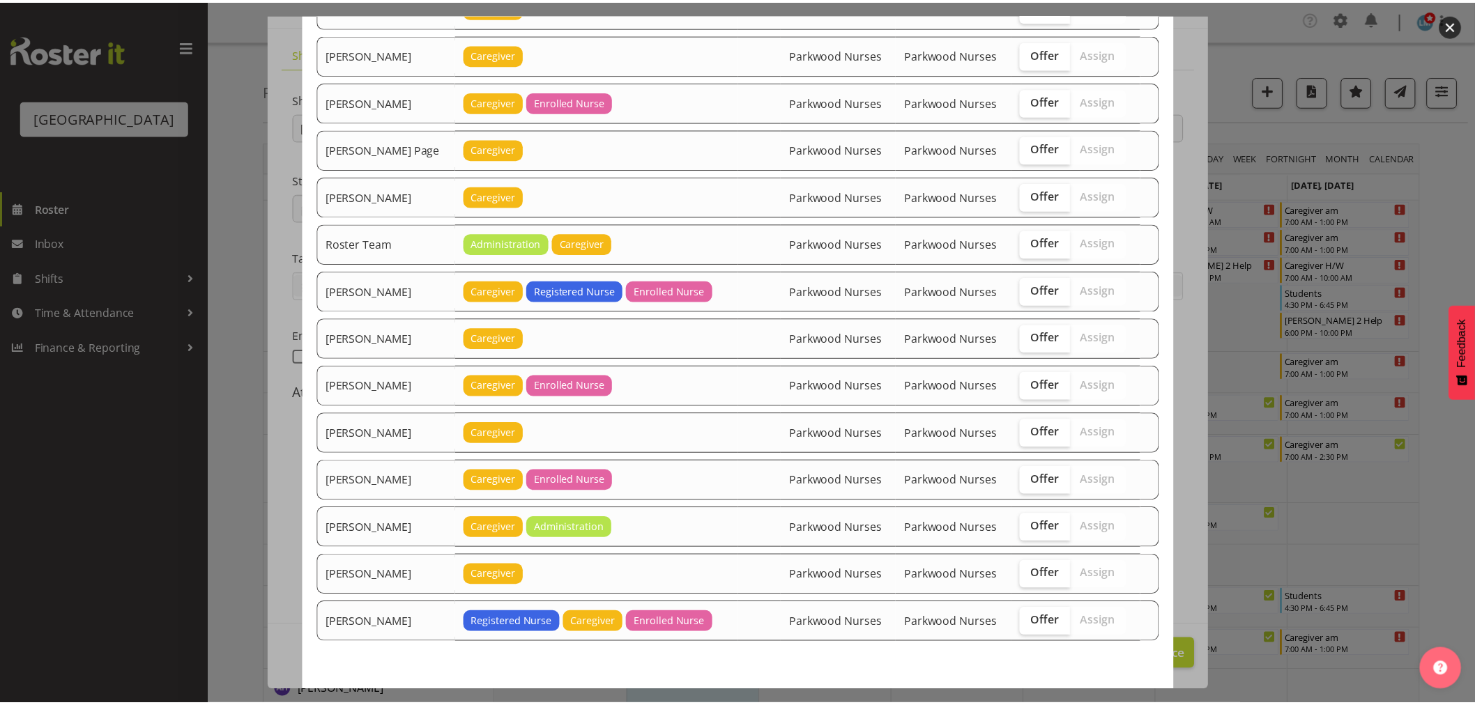
scroll to position [2032, 0]
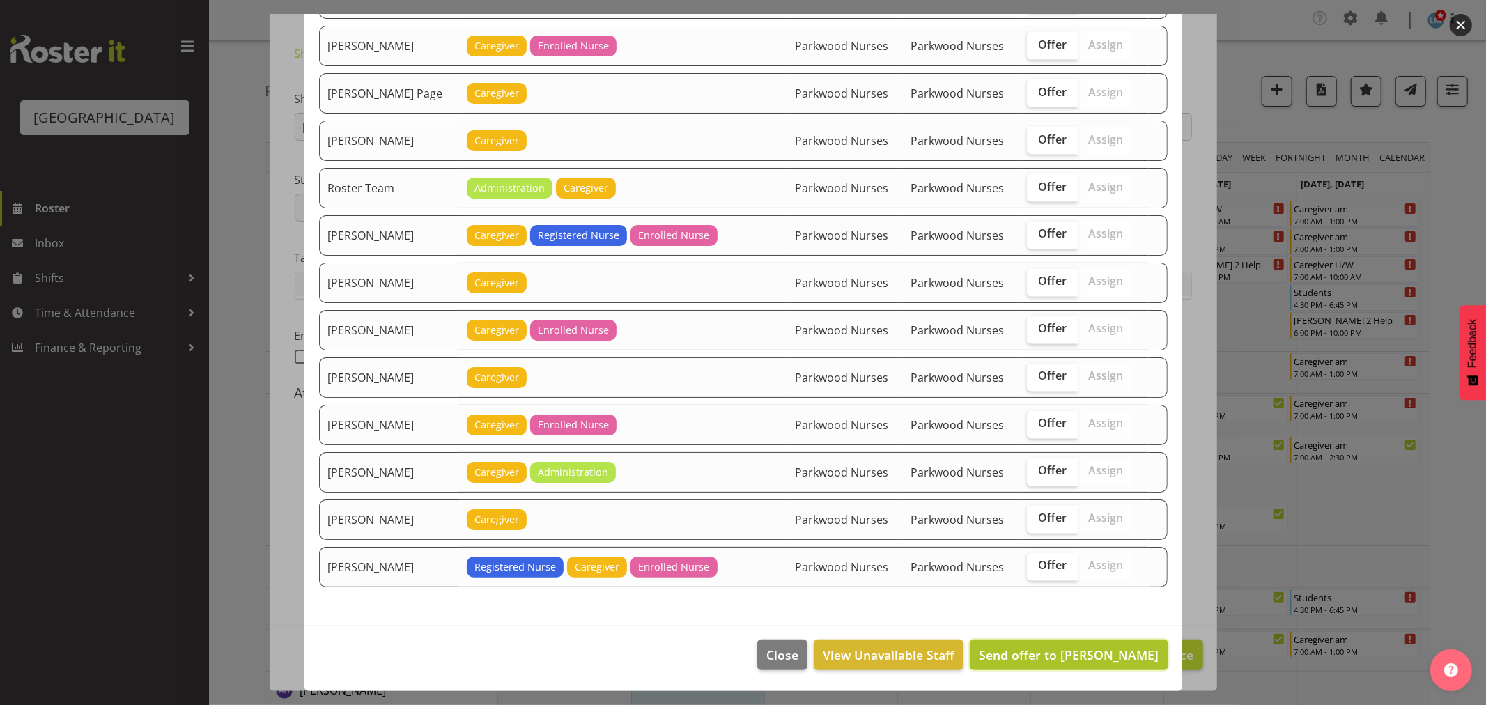
click at [1139, 655] on span "Send offer to Maricon Nillo" at bounding box center [1069, 655] width 180 height 17
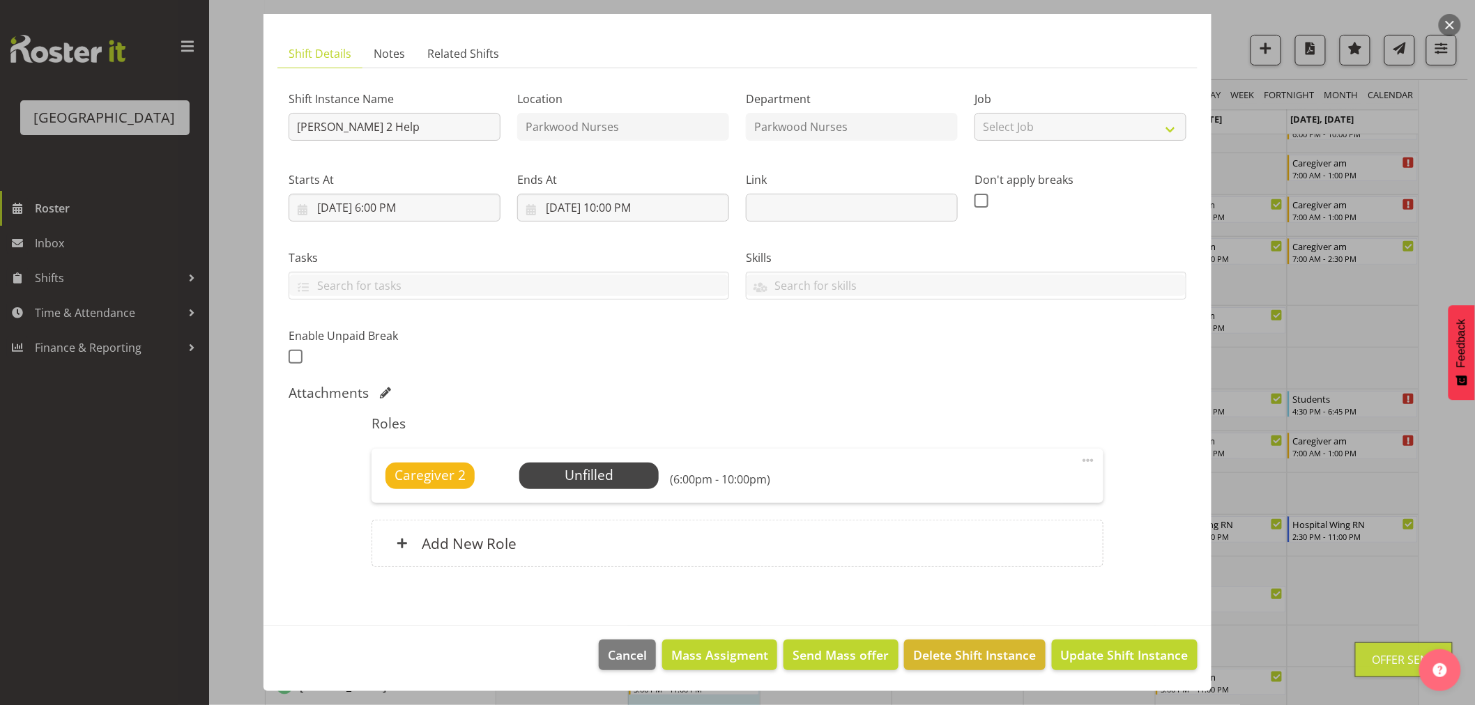
scroll to position [387, 0]
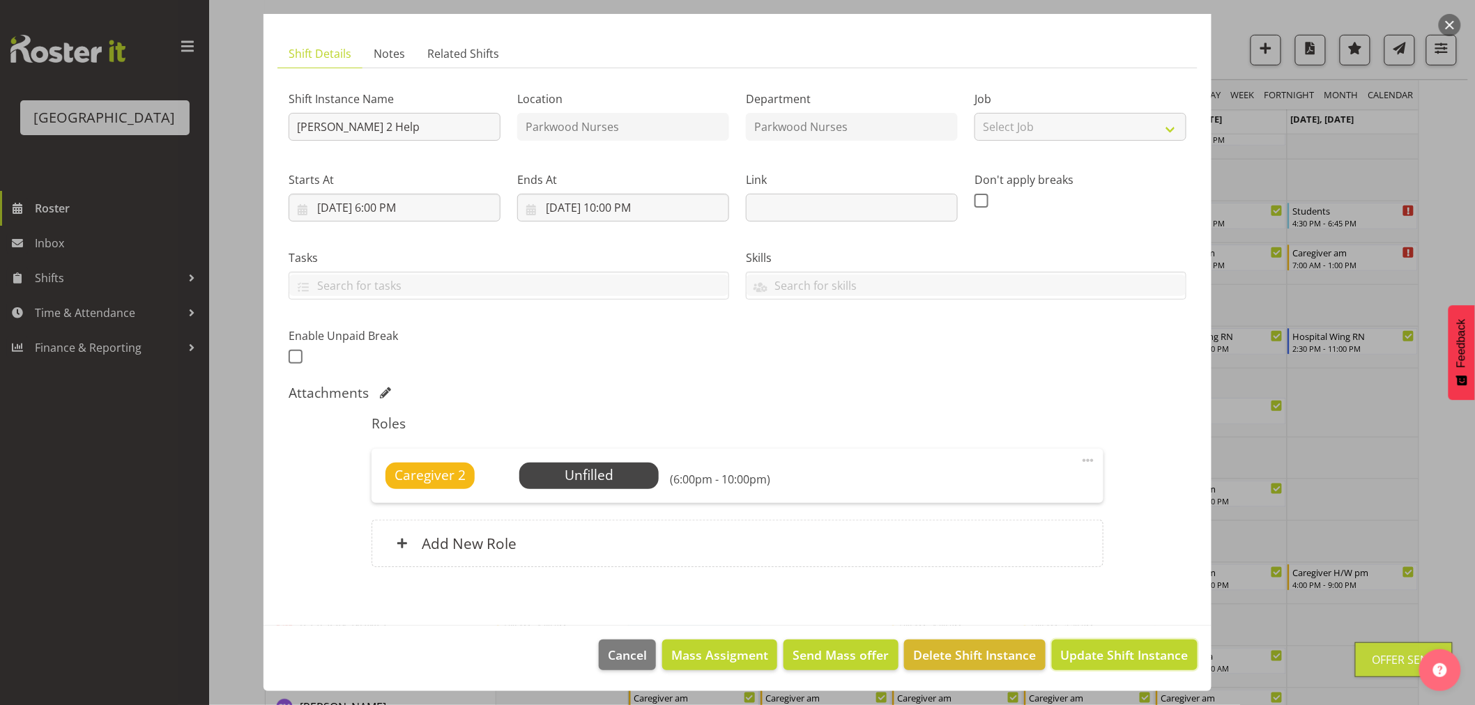
click at [1139, 655] on span "Update Shift Instance" at bounding box center [1125, 655] width 128 height 18
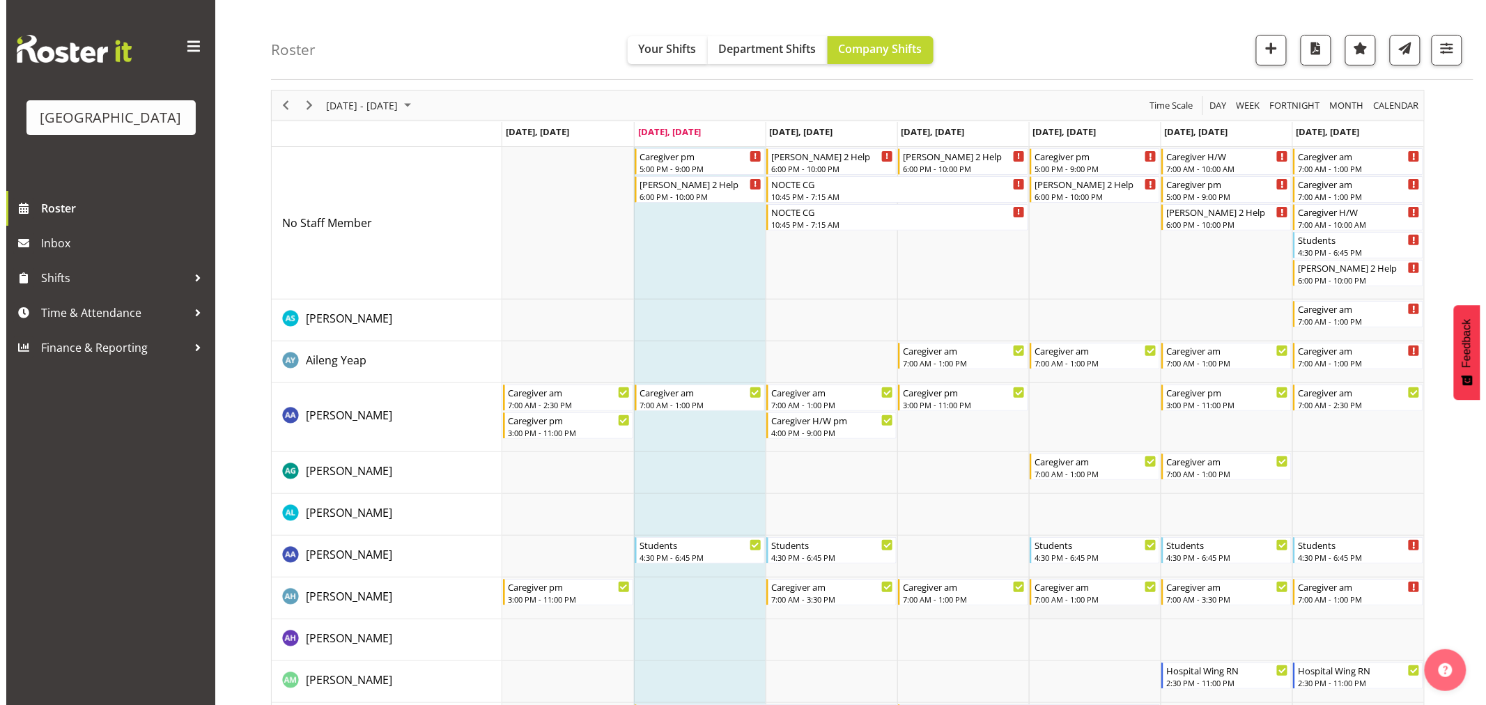
scroll to position [0, 0]
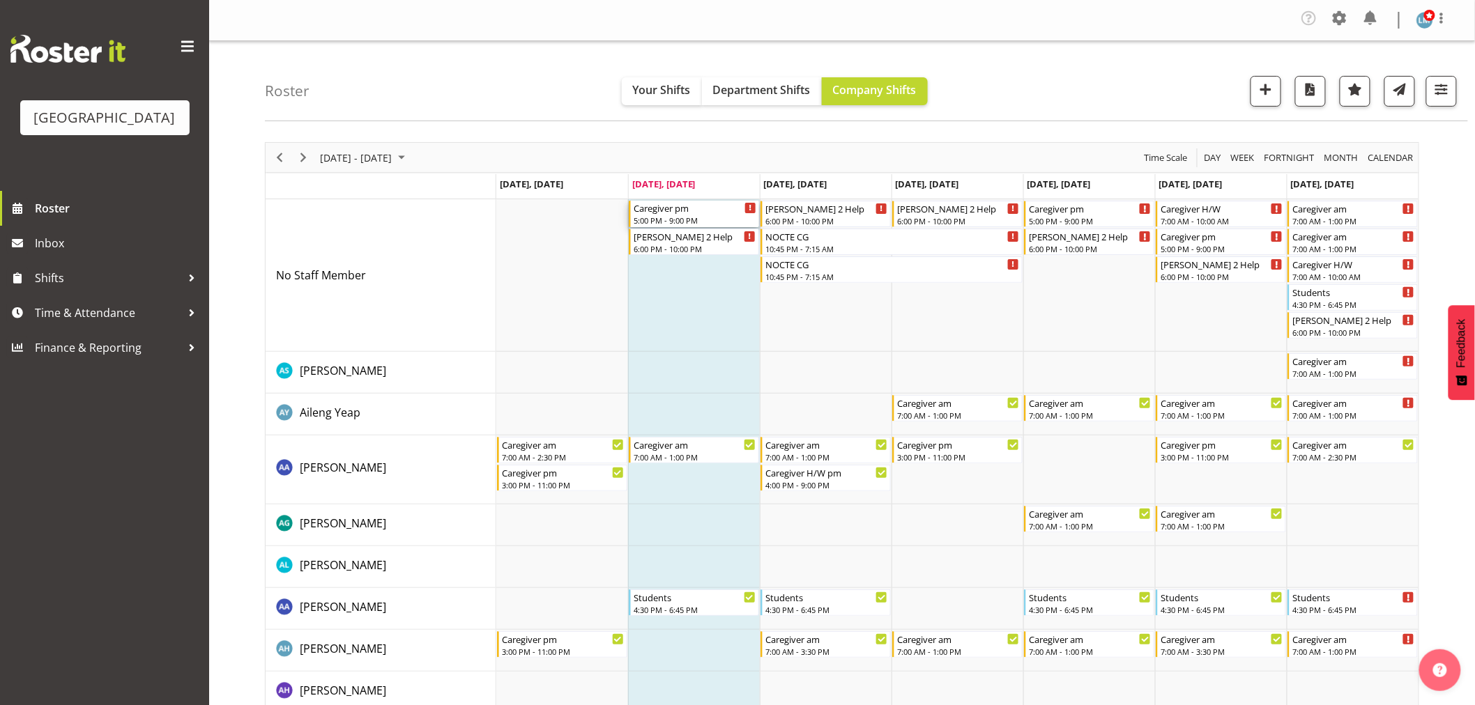
click at [686, 212] on div "Caregiver pm" at bounding box center [694, 208] width 123 height 14
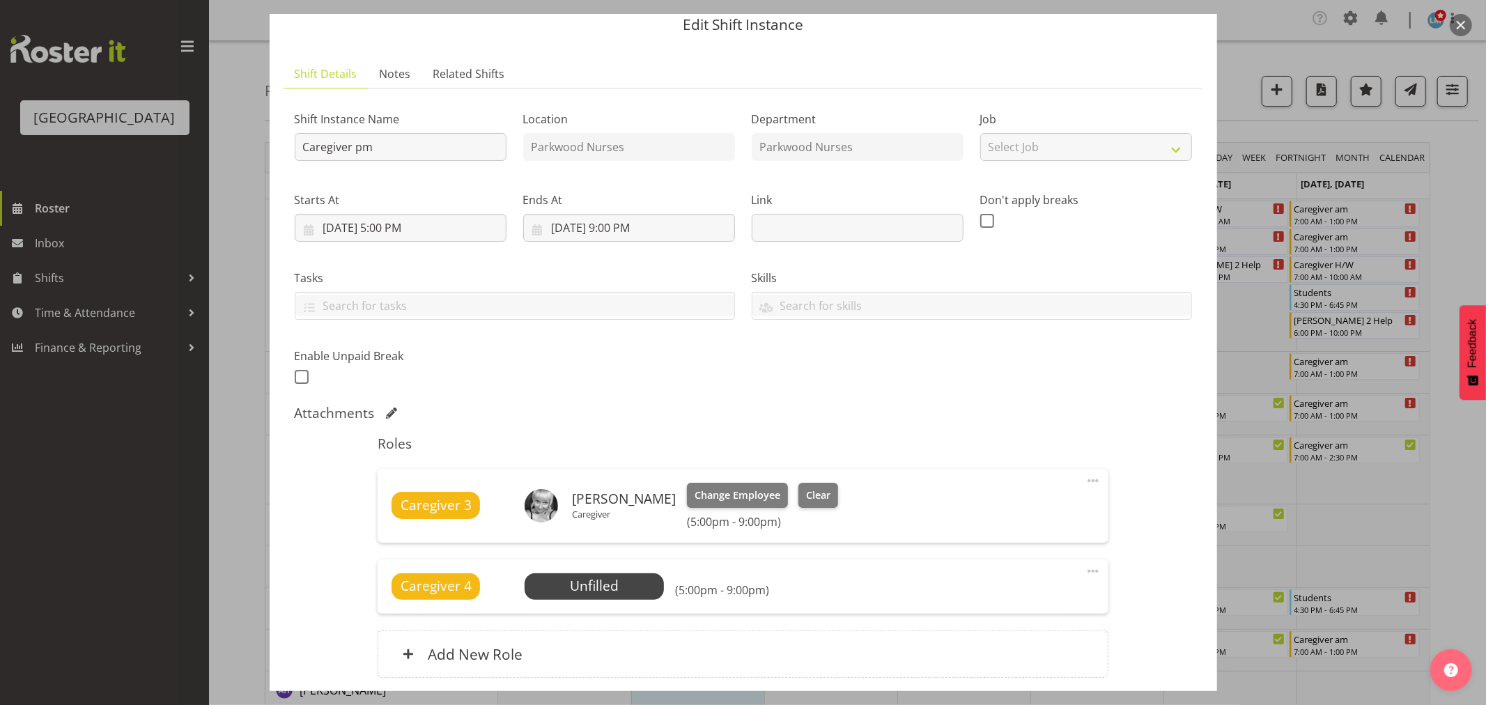
scroll to position [77, 0]
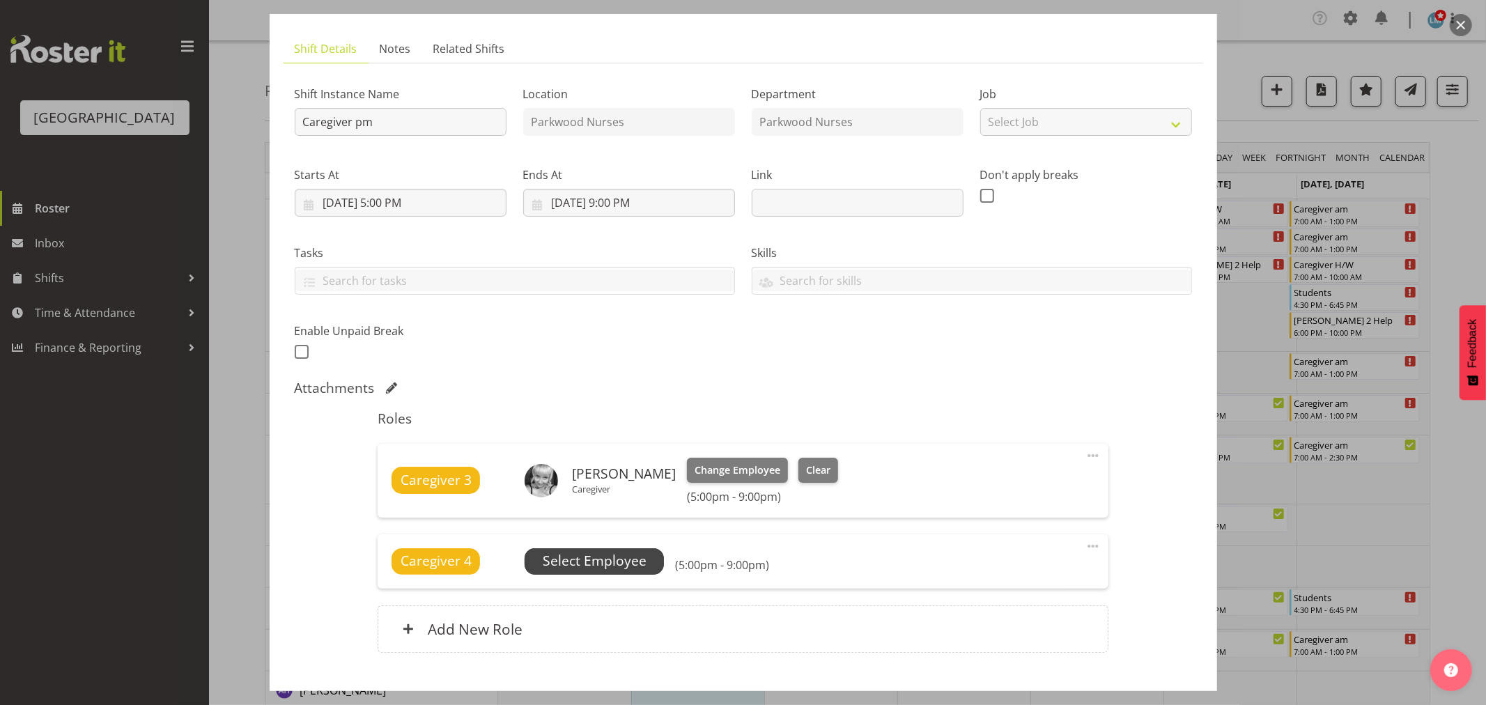
click at [627, 558] on span "Select Employee" at bounding box center [595, 561] width 104 height 20
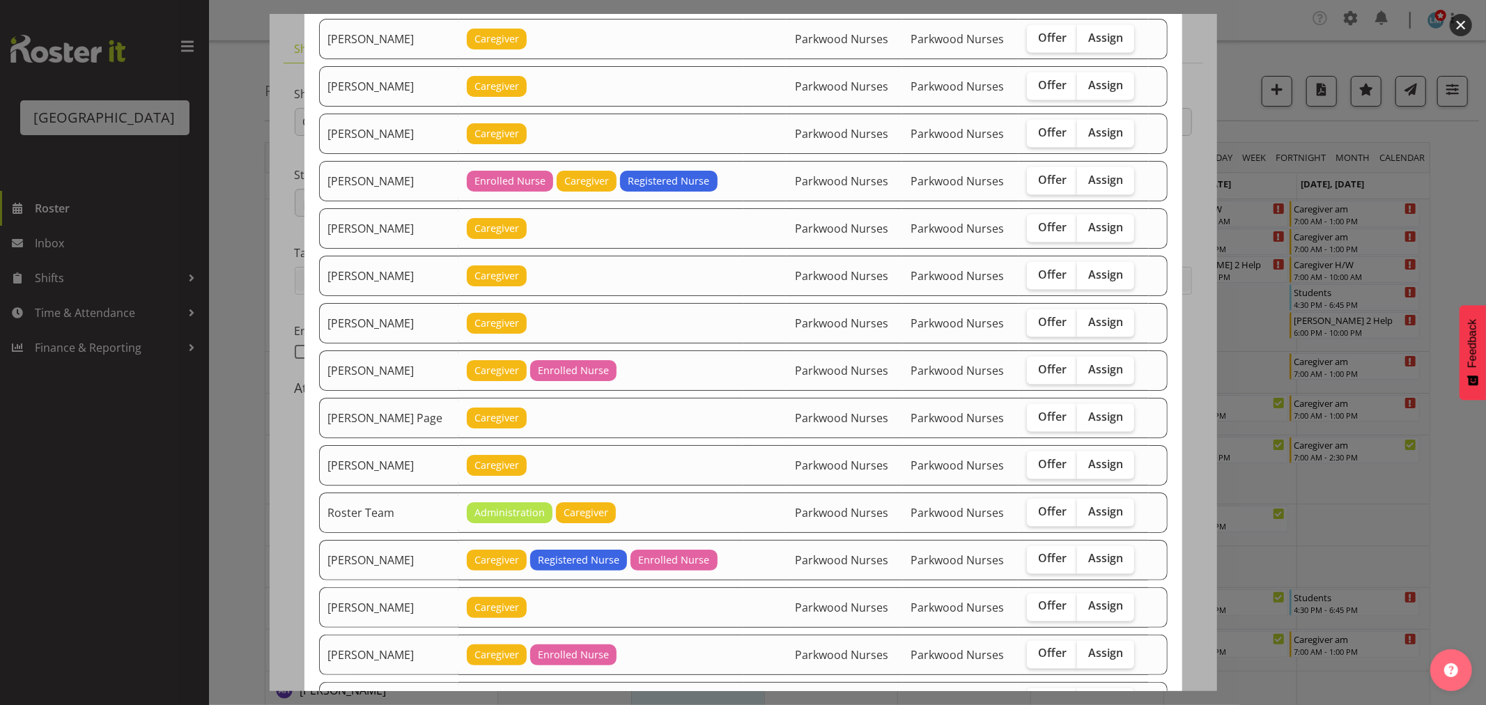
scroll to position [1781, 0]
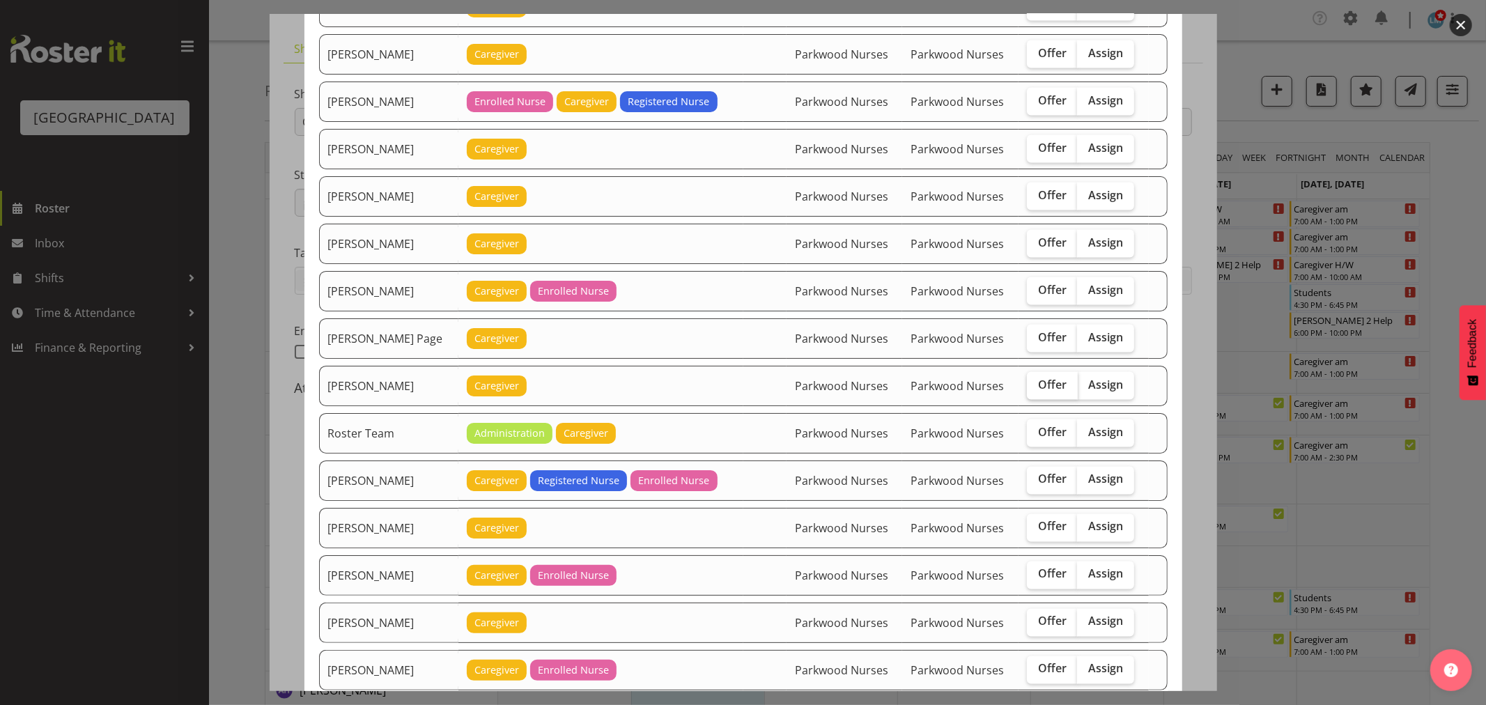
click at [1027, 390] on input "Offer" at bounding box center [1031, 385] width 9 height 9
checkbox input "true"
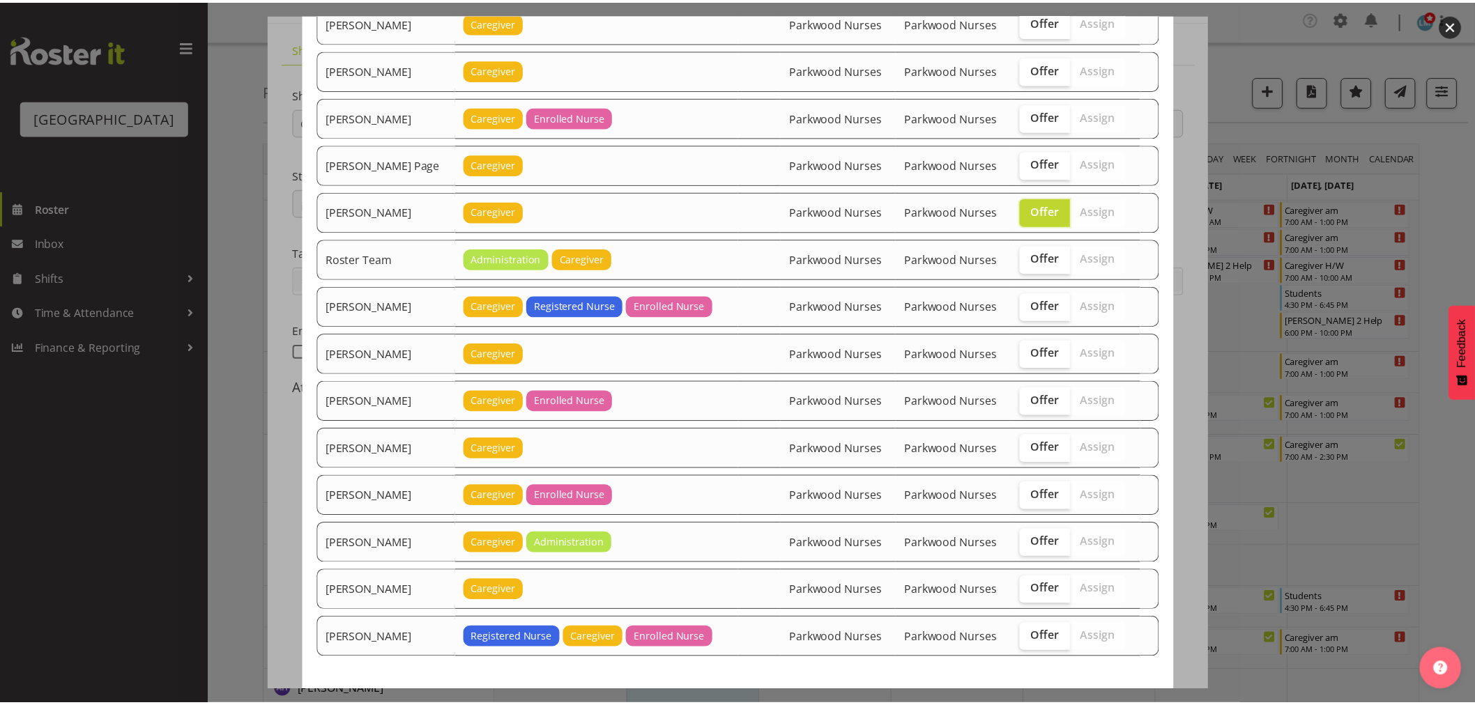
scroll to position [2032, 0]
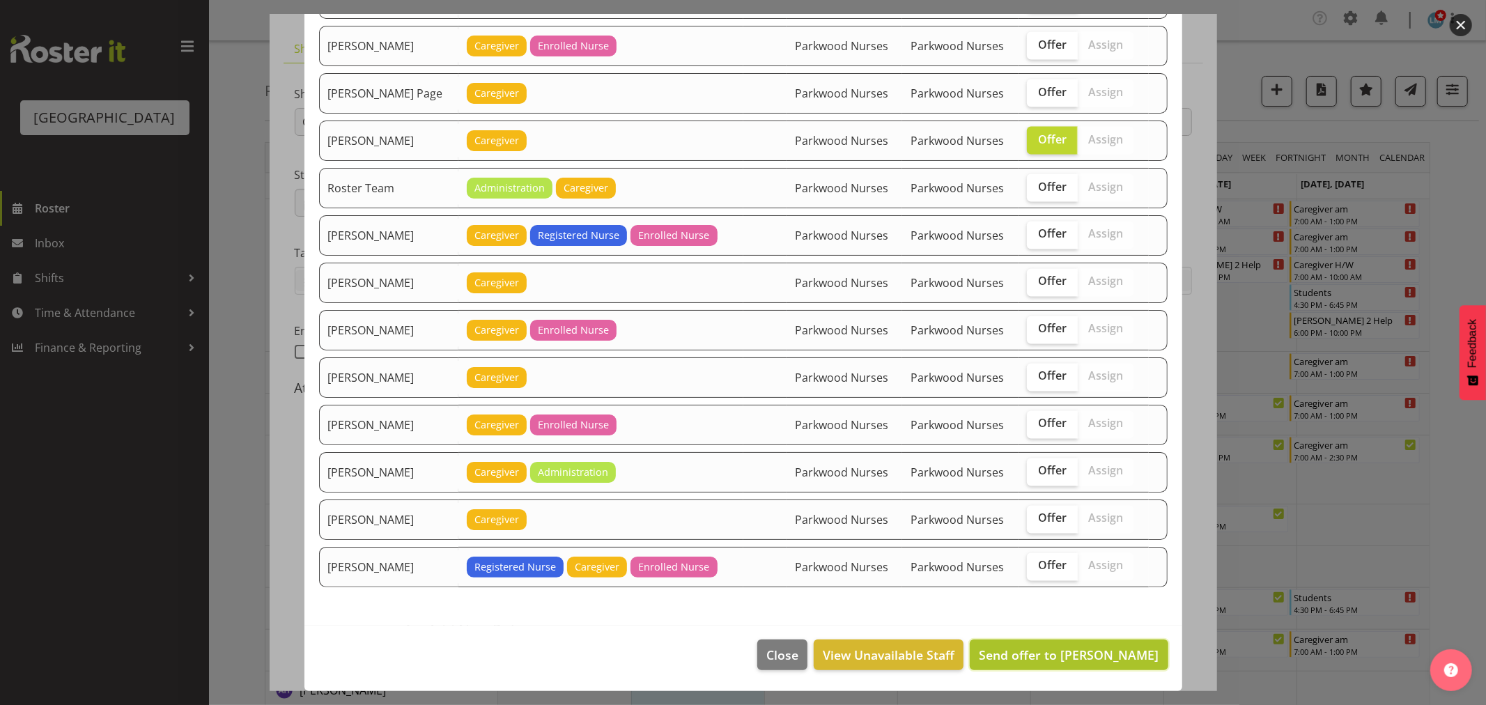
click at [1099, 659] on span "Send offer to Roldan R Lopiga" at bounding box center [1069, 655] width 180 height 17
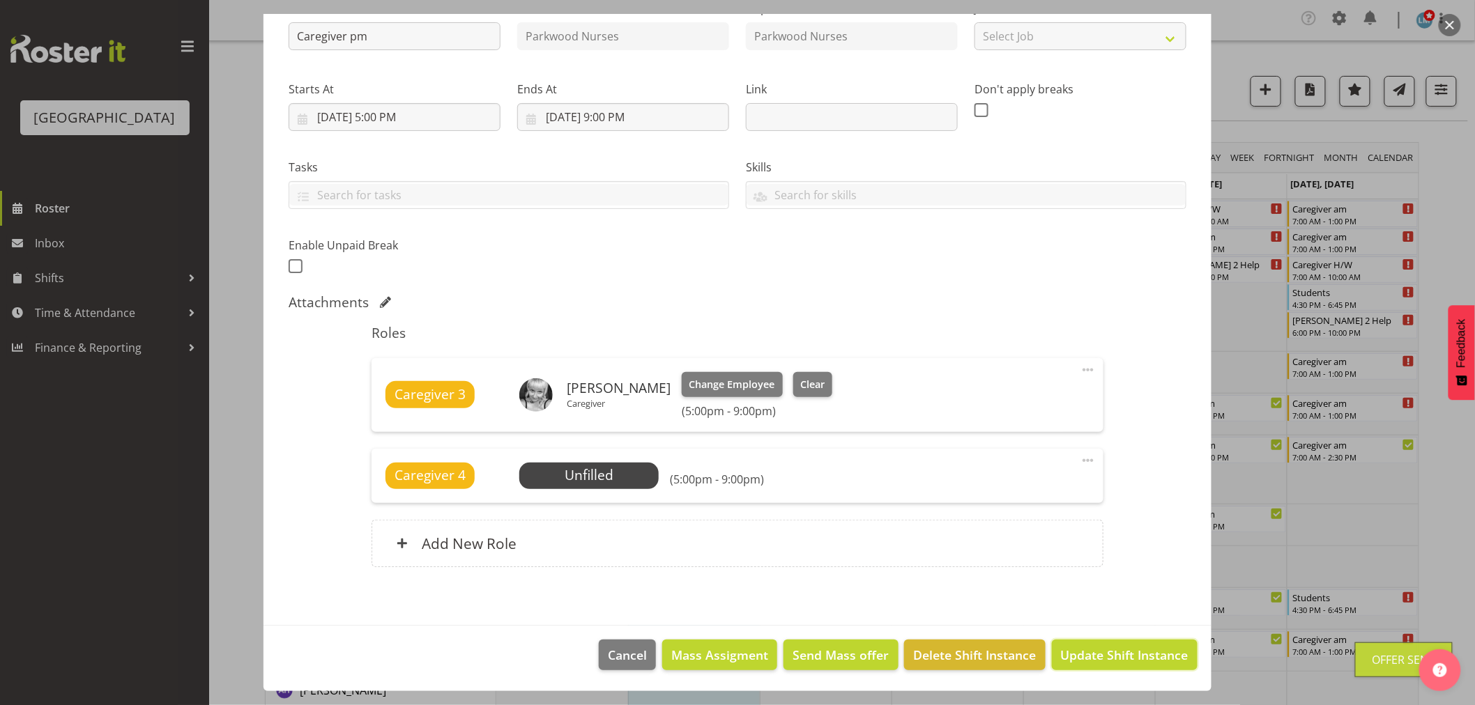
click at [1099, 659] on span "Update Shift Instance" at bounding box center [1125, 655] width 128 height 18
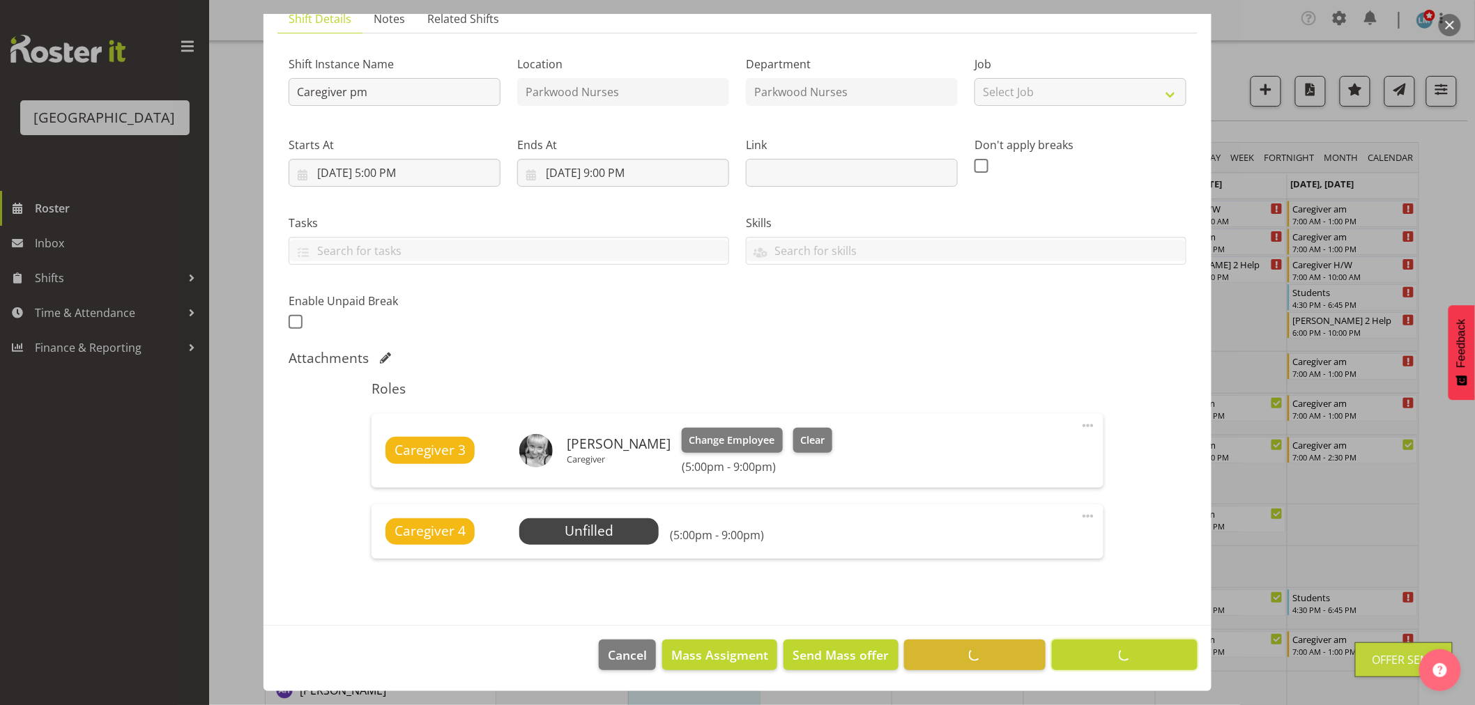
scroll to position [107, 0]
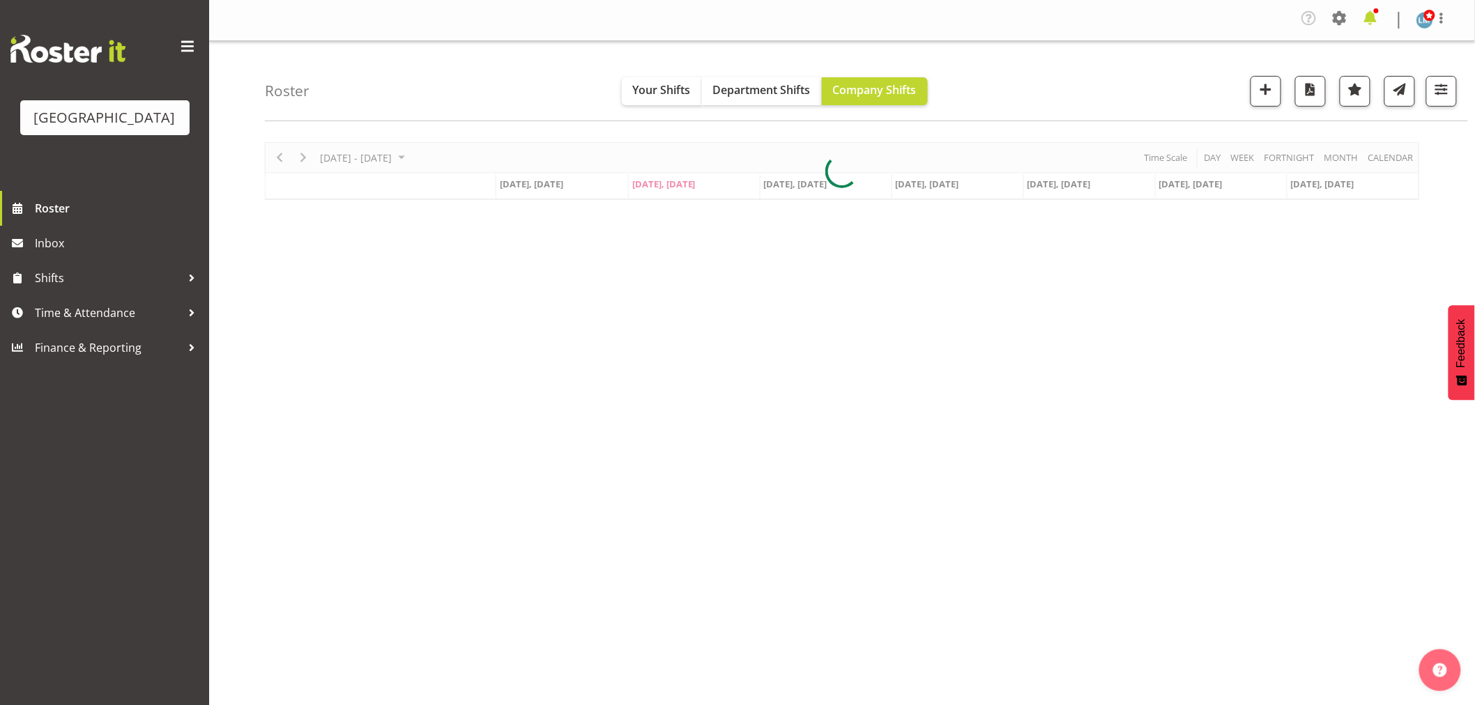
click at [1367, 12] on span at bounding box center [1370, 18] width 22 height 22
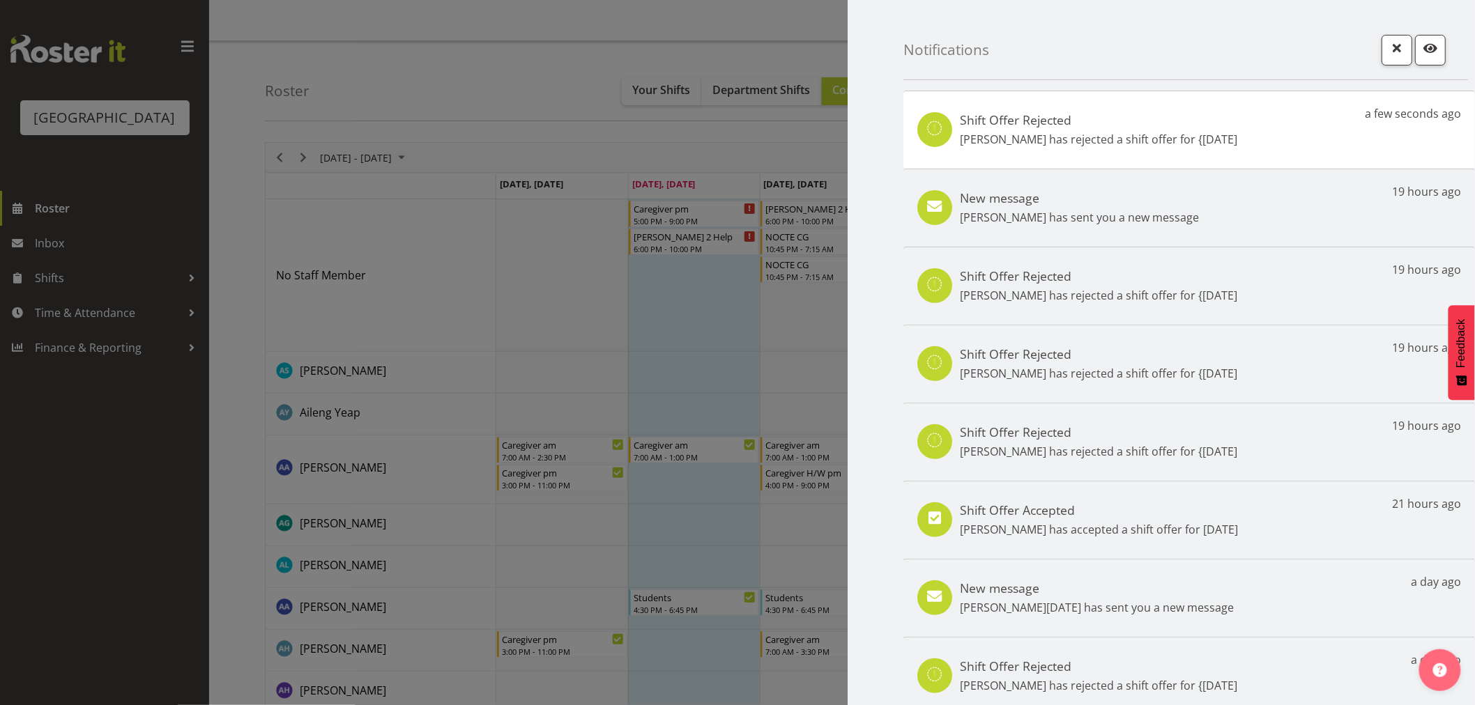
click at [1288, 200] on div "New message [PERSON_NAME] has sent you a new message 19 hours ago" at bounding box center [1188, 208] width 571 height 78
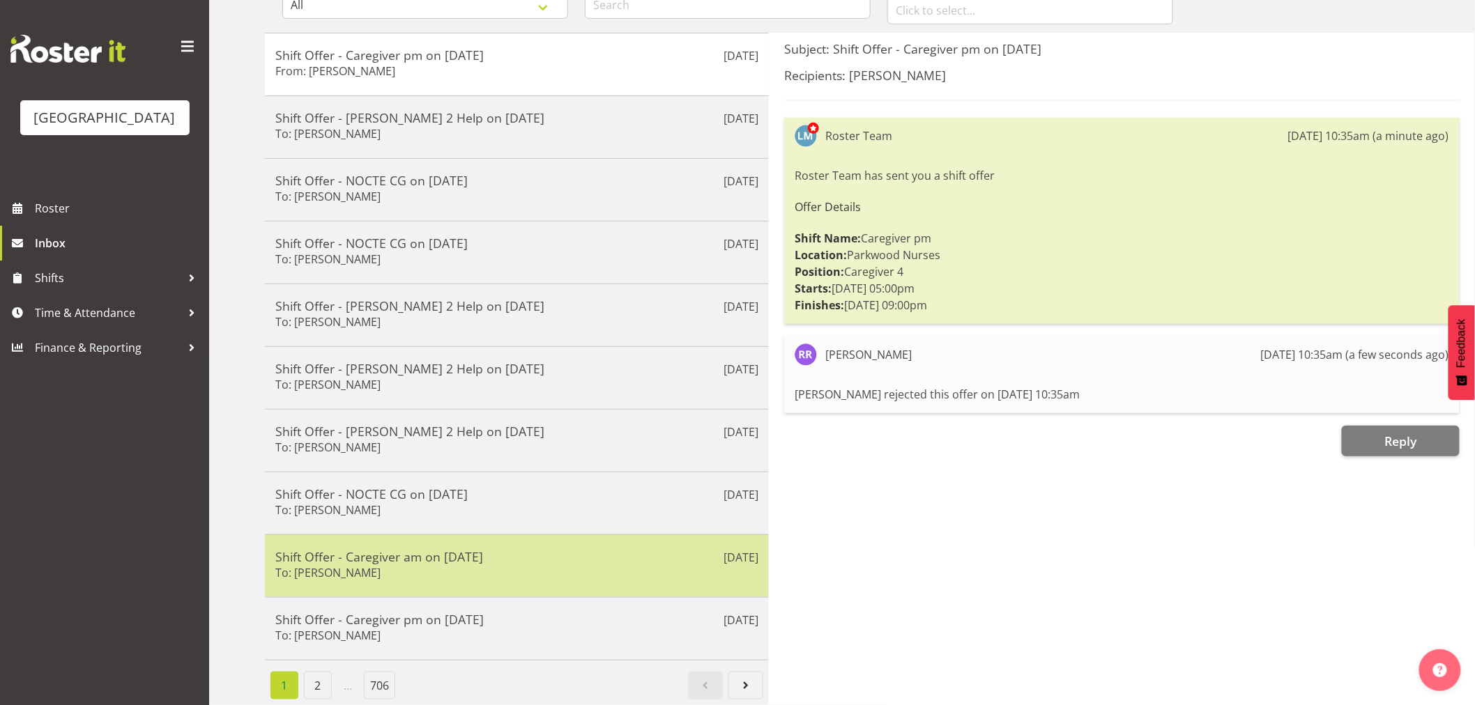
scroll to position [174, 0]
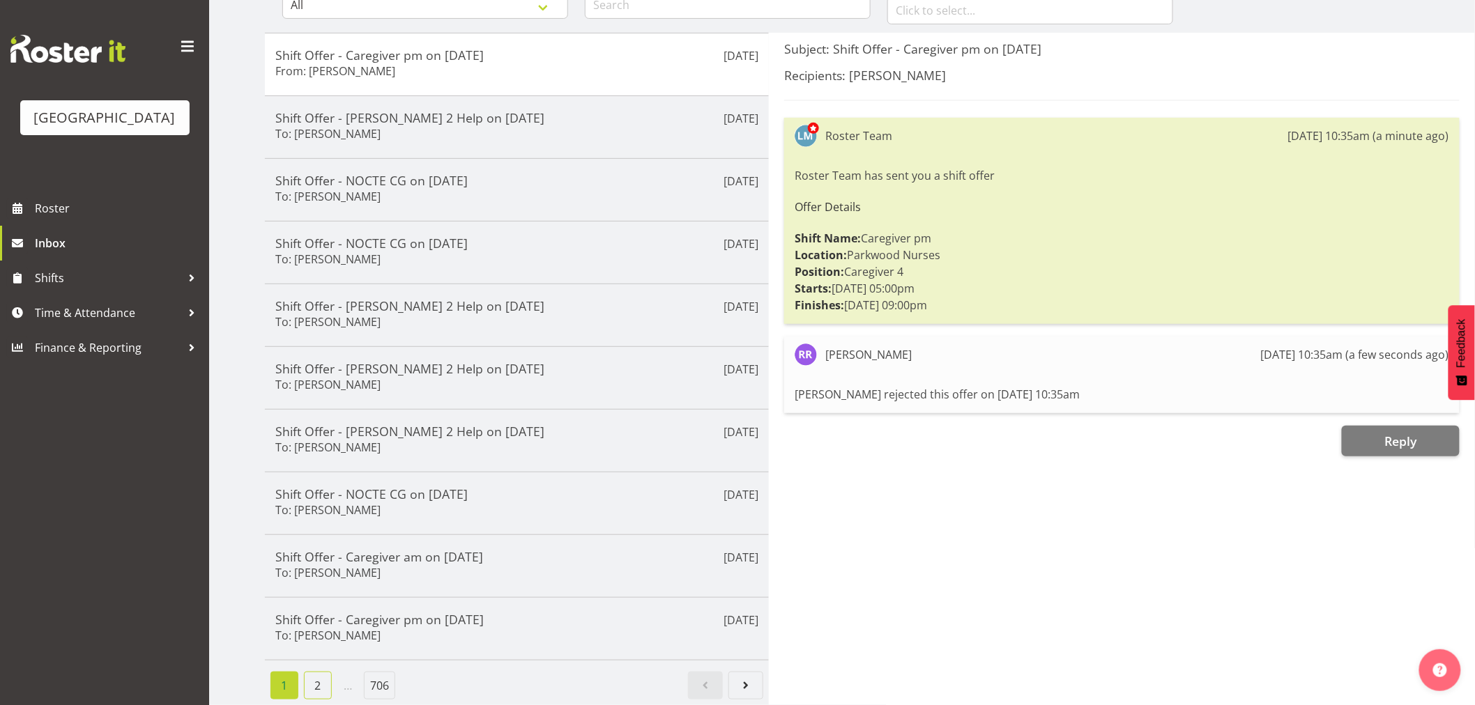
click at [319, 672] on link "2" at bounding box center [318, 686] width 28 height 28
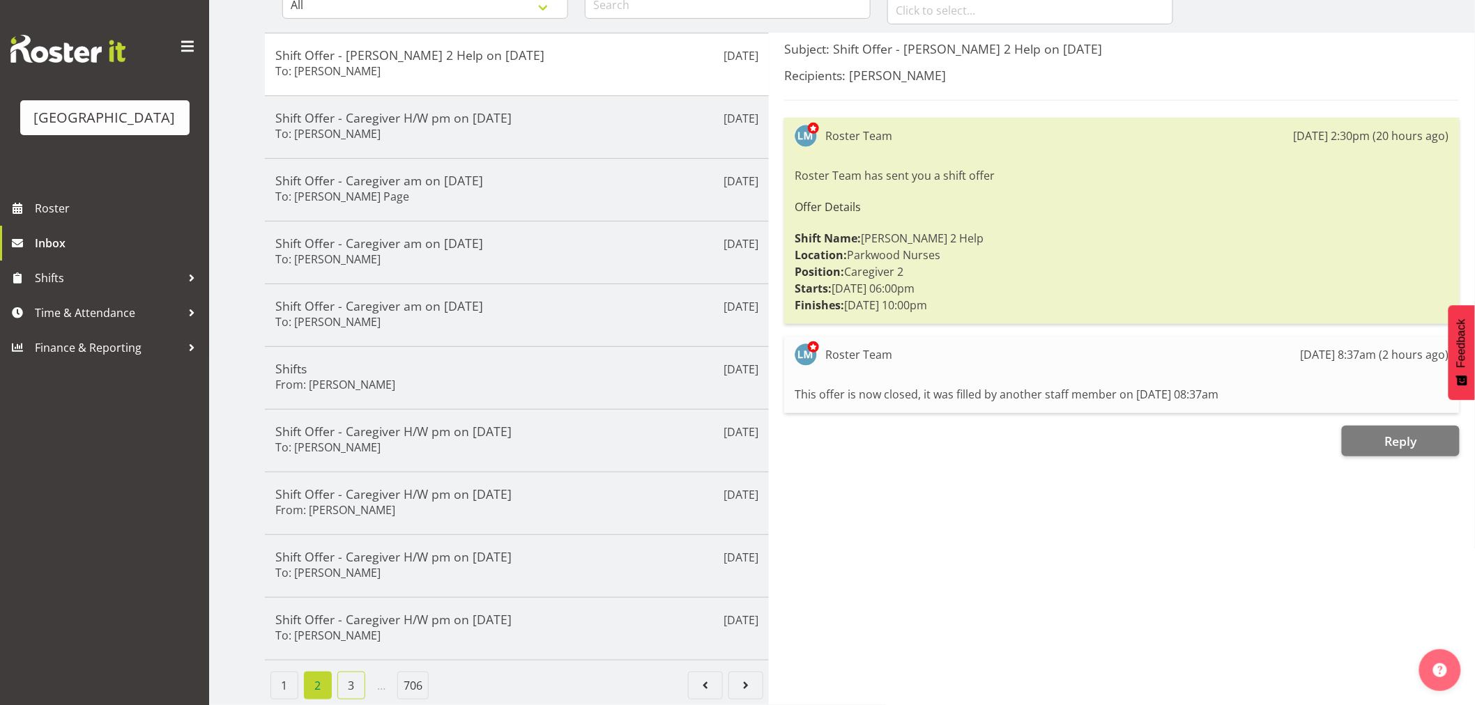
click at [346, 672] on link "3" at bounding box center [351, 686] width 28 height 28
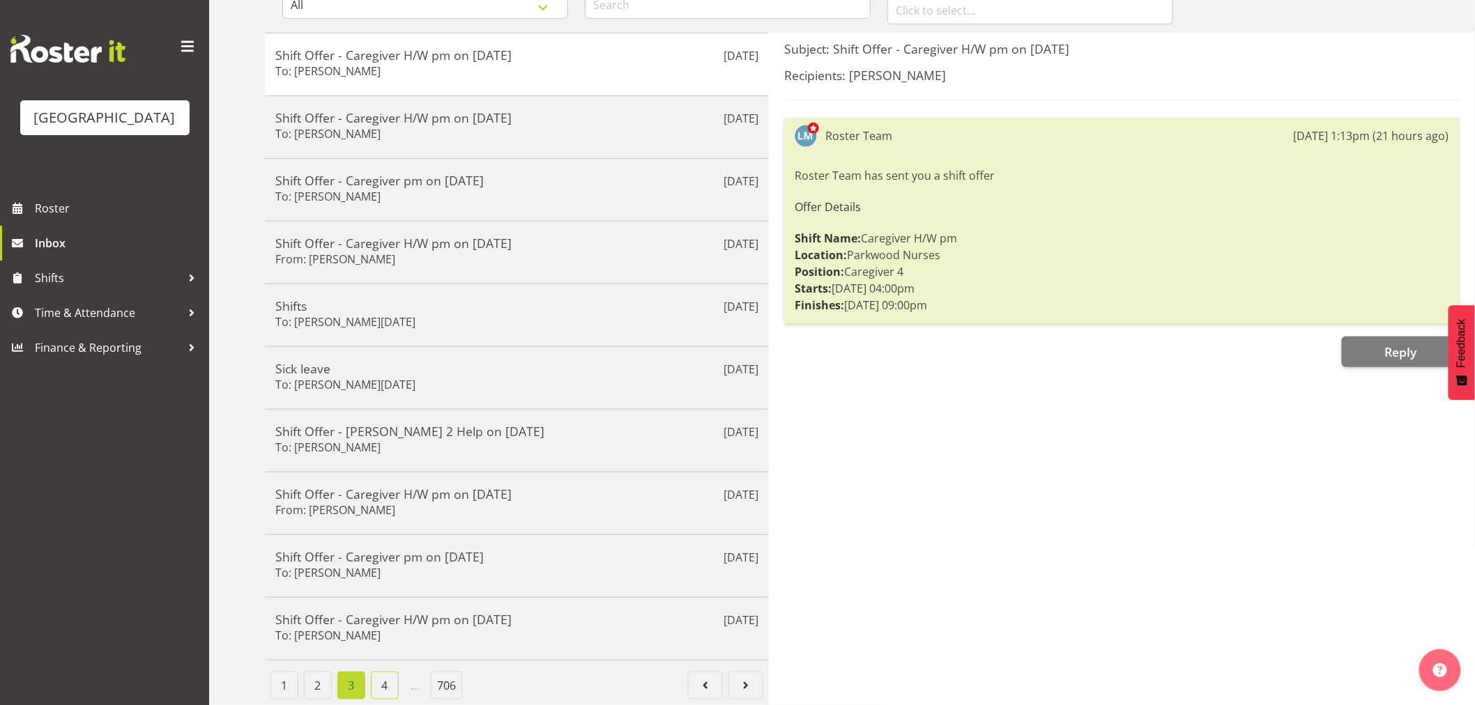
click at [385, 682] on link "4" at bounding box center [385, 686] width 28 height 28
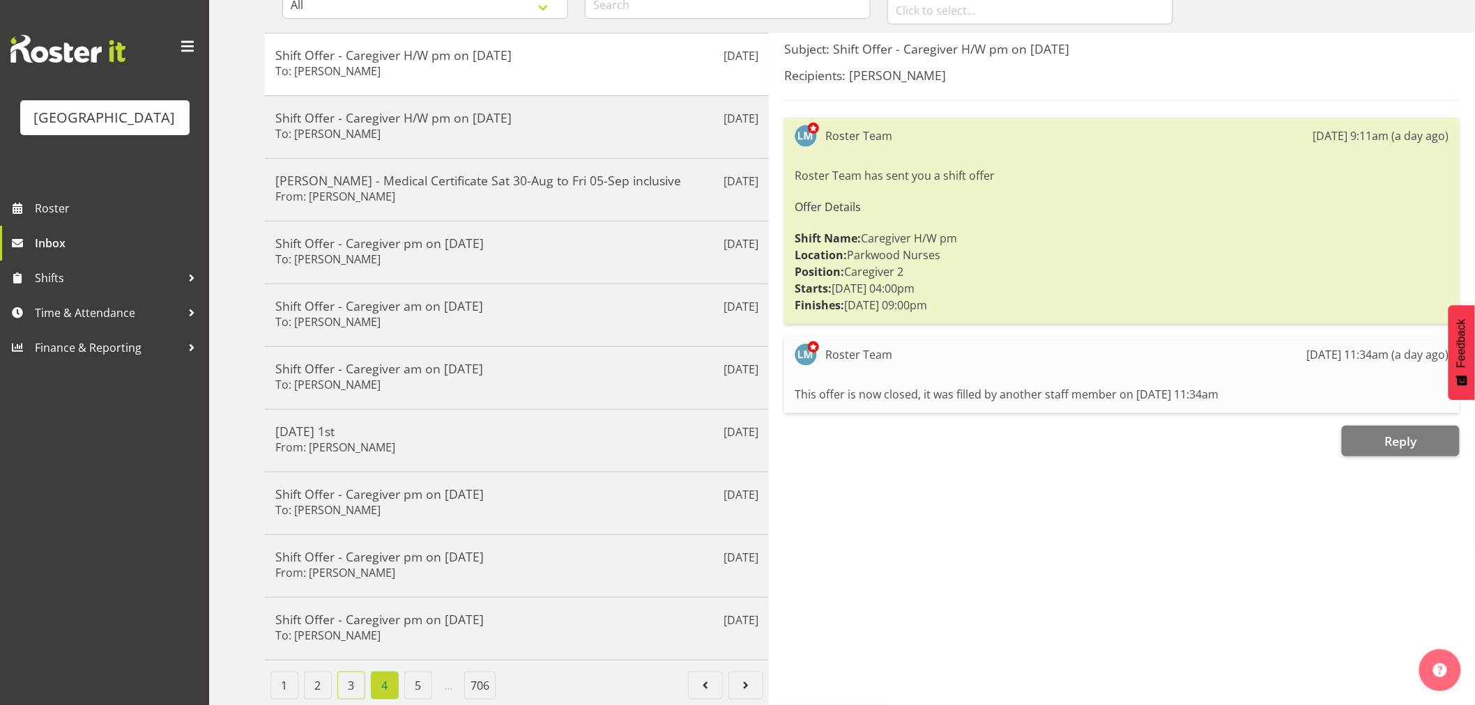
click at [356, 673] on link "3" at bounding box center [351, 686] width 28 height 28
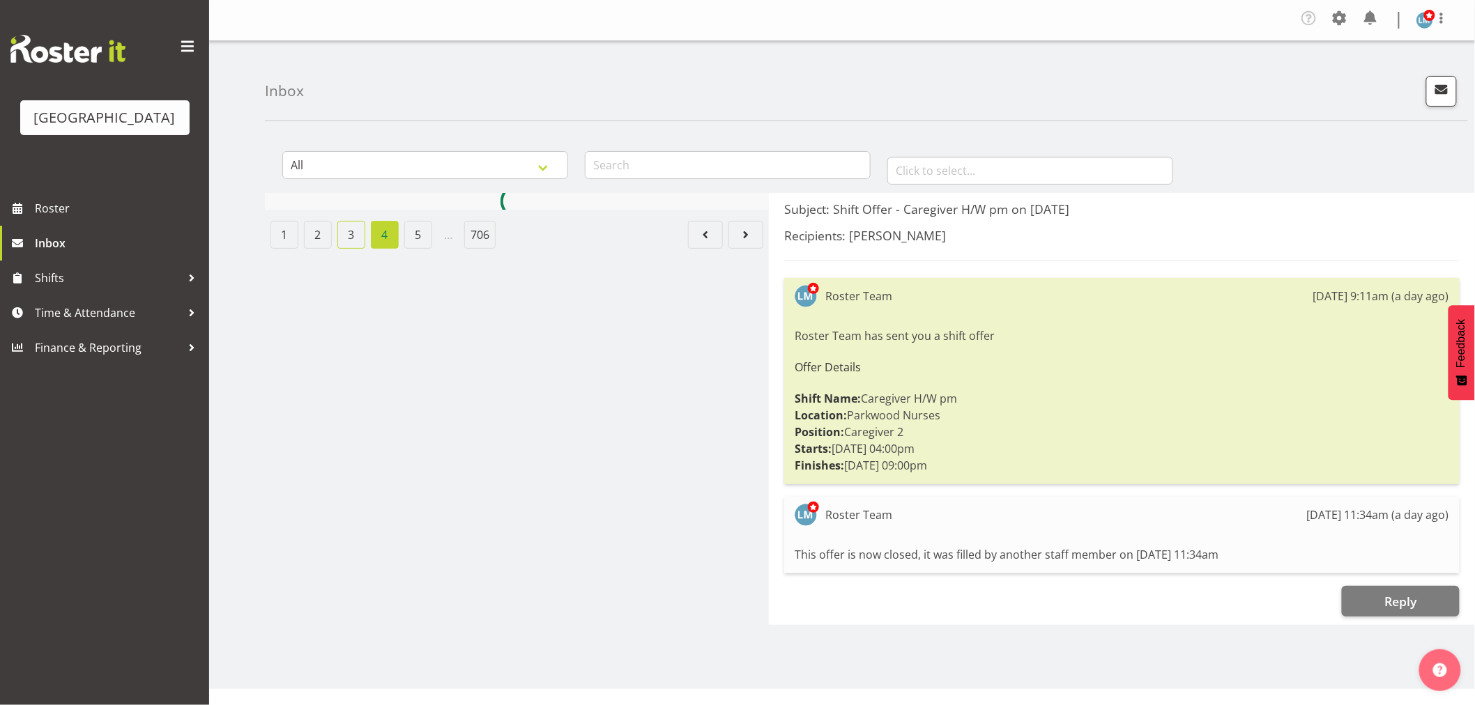
scroll to position [0, 0]
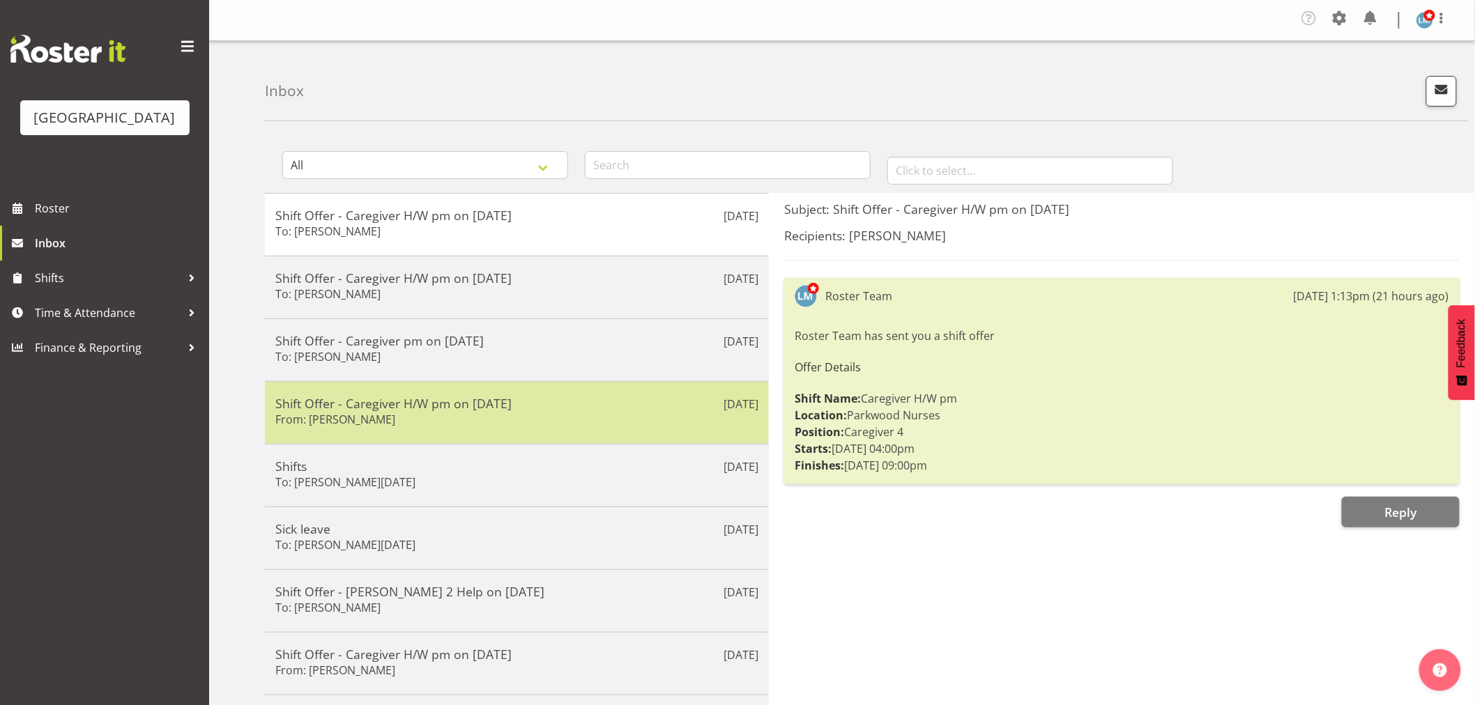
click at [385, 410] on h5 "Shift Offer - Caregiver H/W pm on [DATE]" at bounding box center [516, 403] width 483 height 15
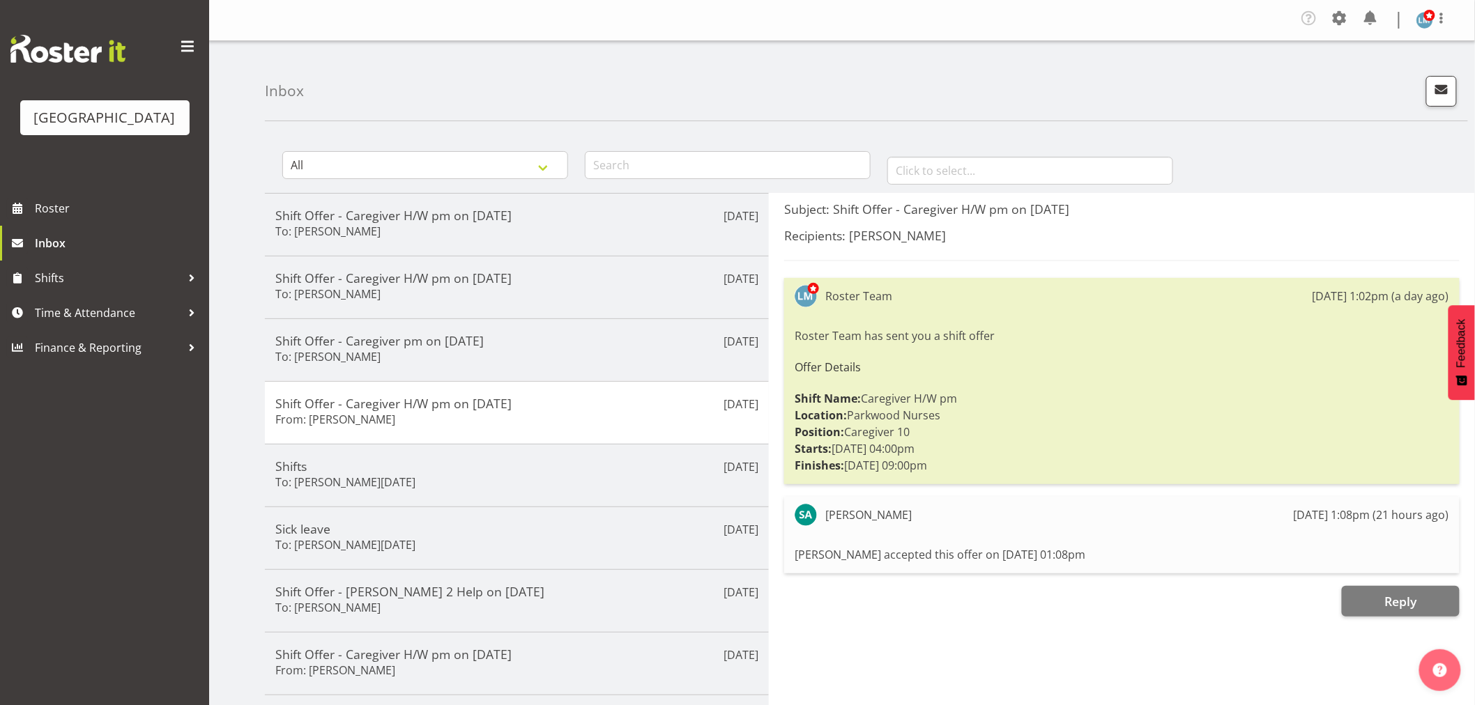
click at [68, 524] on div "Parkwood Retirement Village Roster Inbox Shifts Time & Attendance Finance & Rep…" at bounding box center [104, 352] width 209 height 705
click at [61, 219] on span "Roster" at bounding box center [118, 208] width 167 height 21
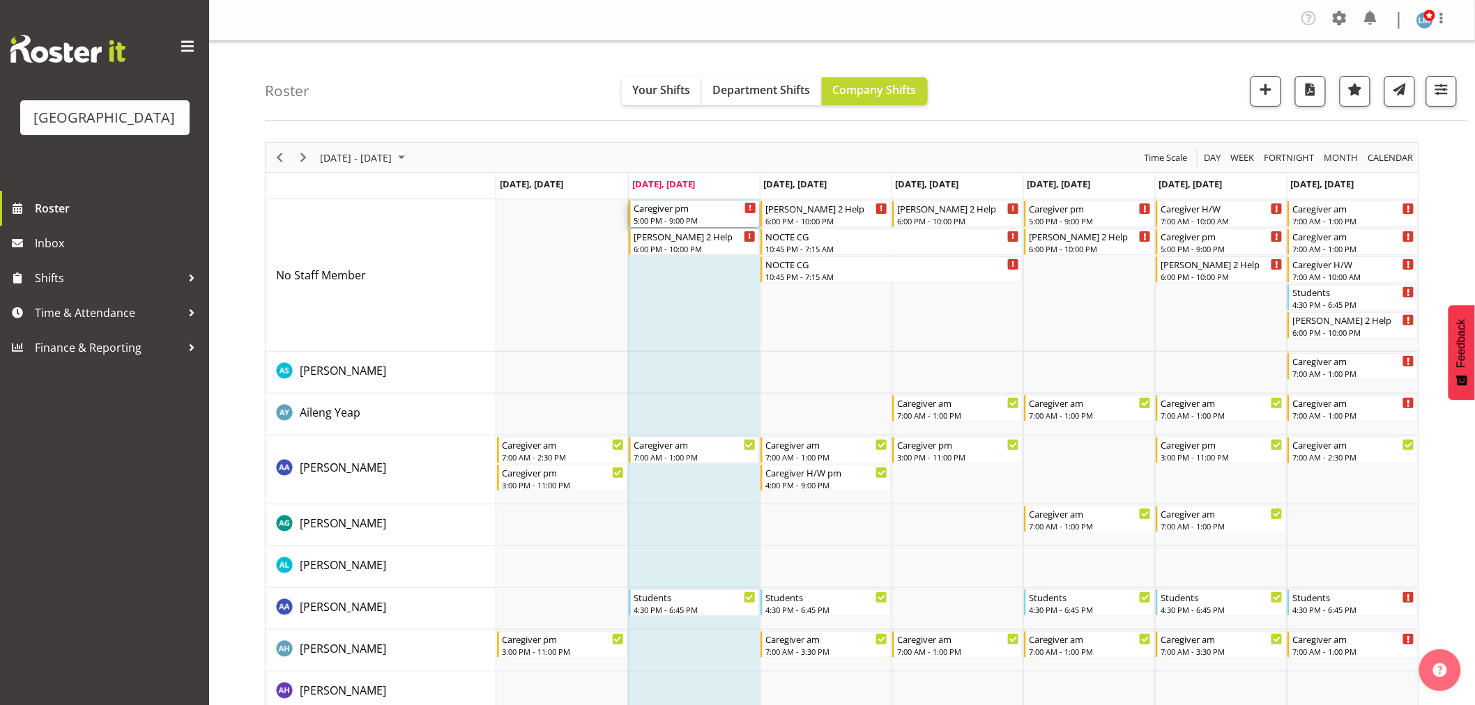
click at [684, 206] on div "Caregiver pm" at bounding box center [694, 208] width 123 height 14
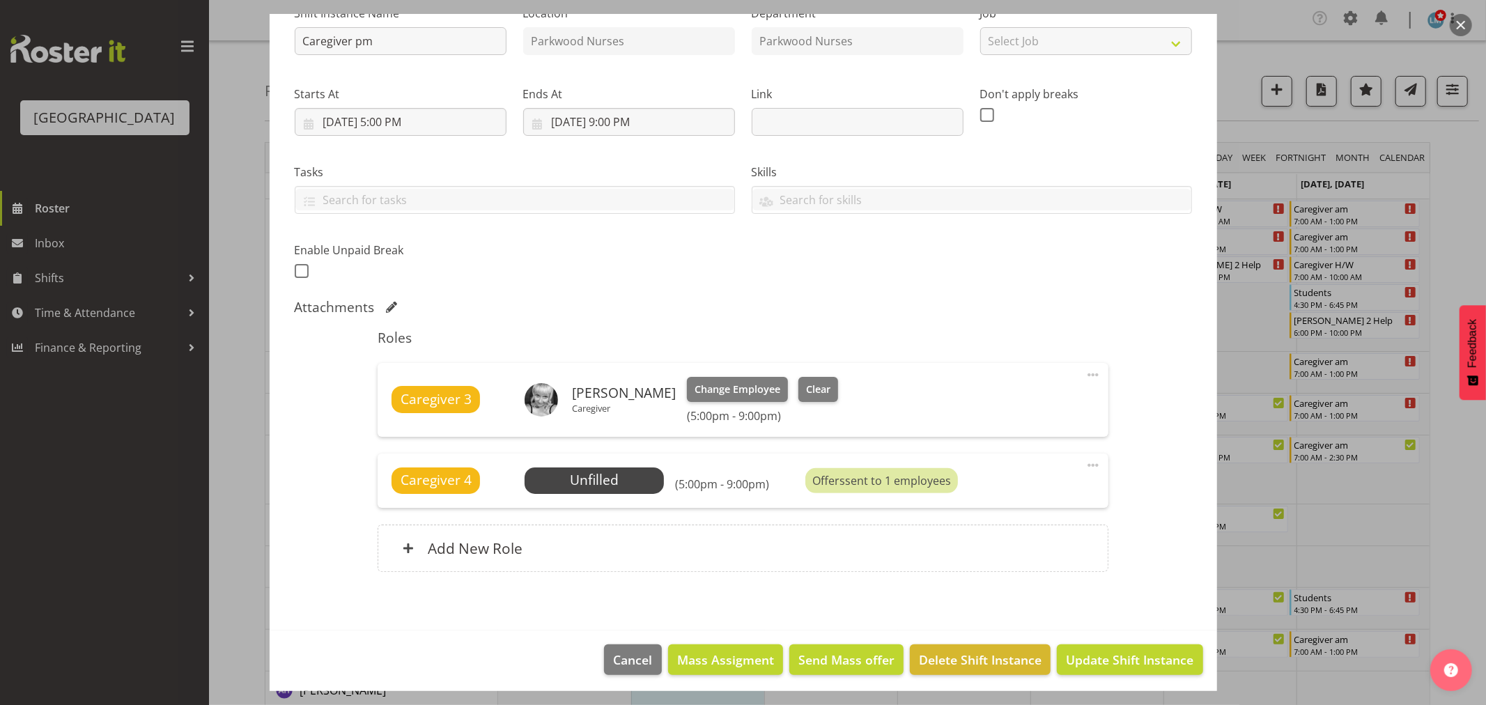
scroll to position [163, 0]
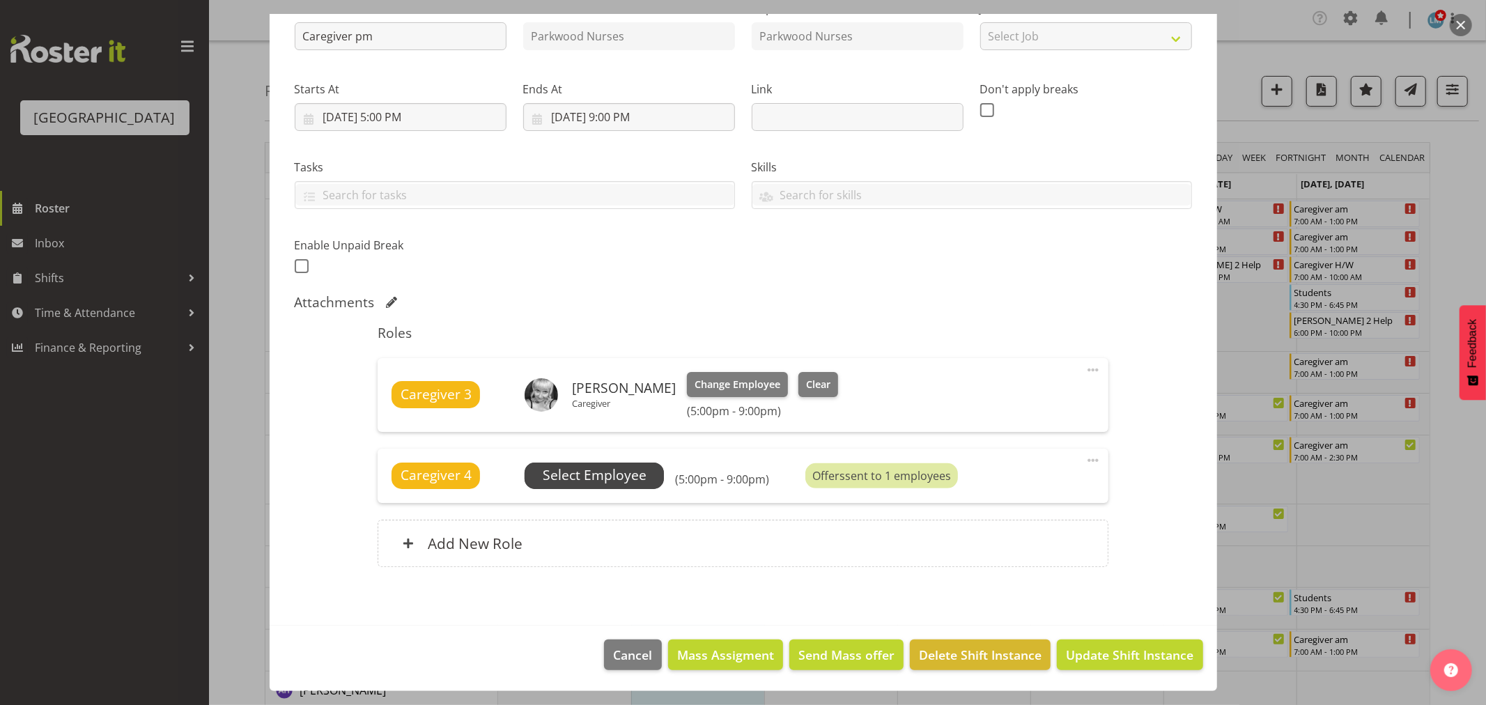
click at [610, 470] on span "Select Employee" at bounding box center [595, 476] width 104 height 20
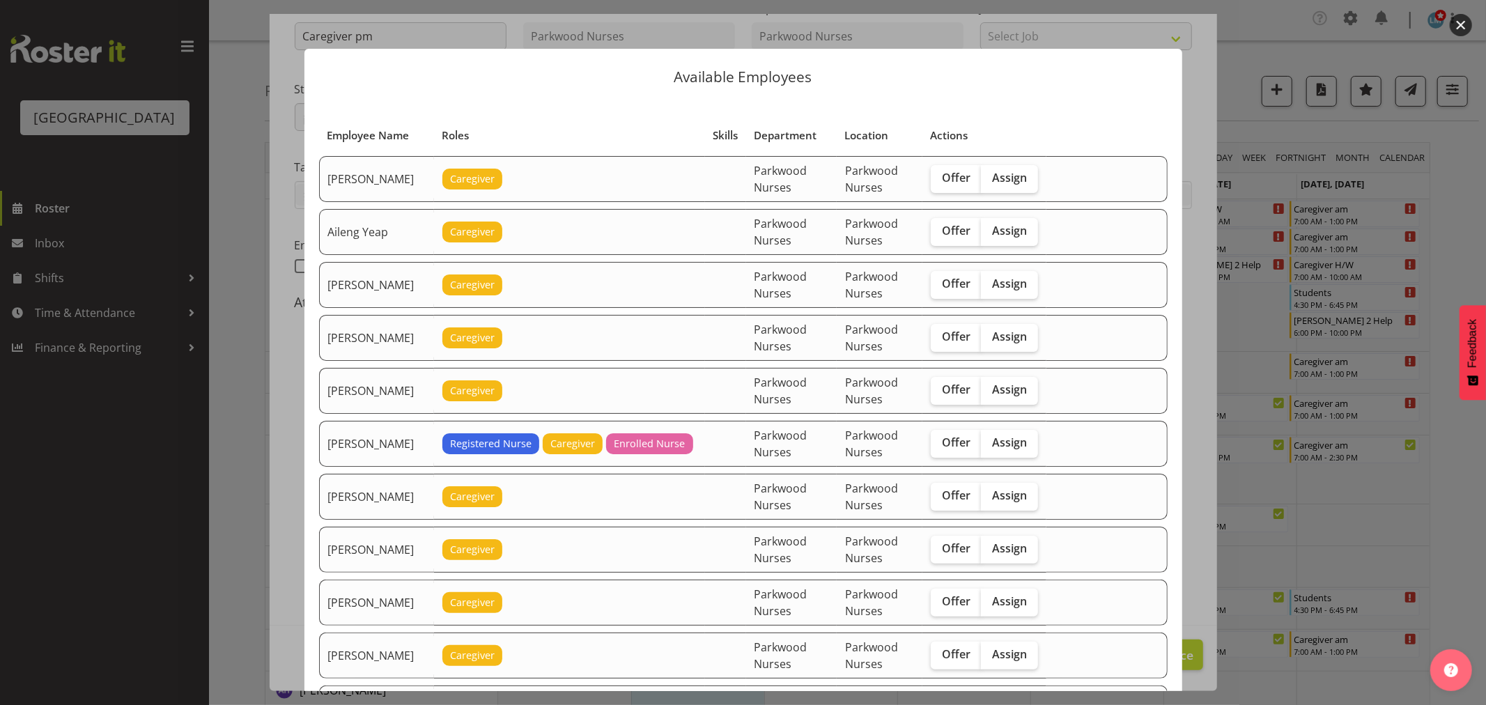
scroll to position [232, 0]
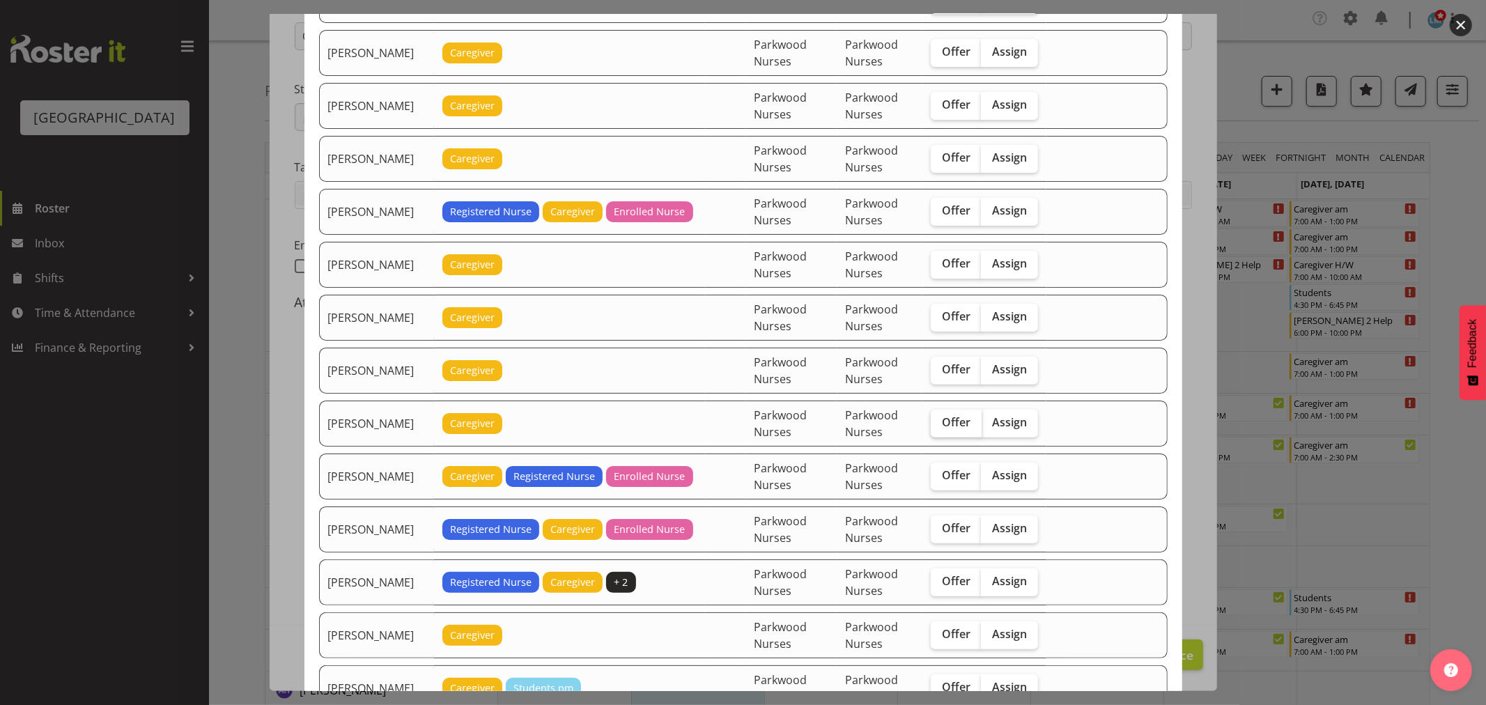
click at [967, 428] on span "Offer" at bounding box center [956, 422] width 29 height 14
click at [940, 427] on input "Offer" at bounding box center [935, 422] width 9 height 9
checkbox input "true"
click at [951, 378] on label "Offer" at bounding box center [956, 371] width 51 height 28
click at [940, 374] on input "Offer" at bounding box center [935, 369] width 9 height 9
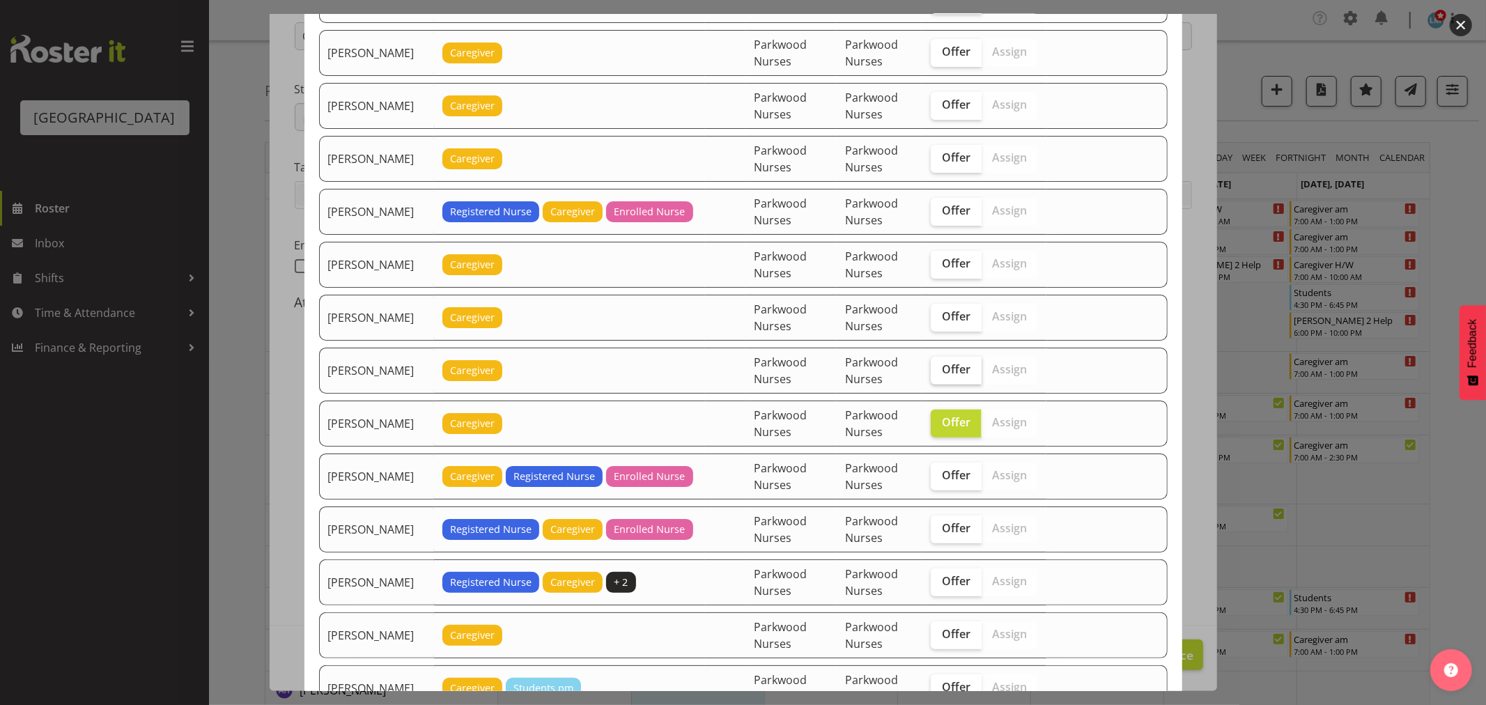
checkbox input "true"
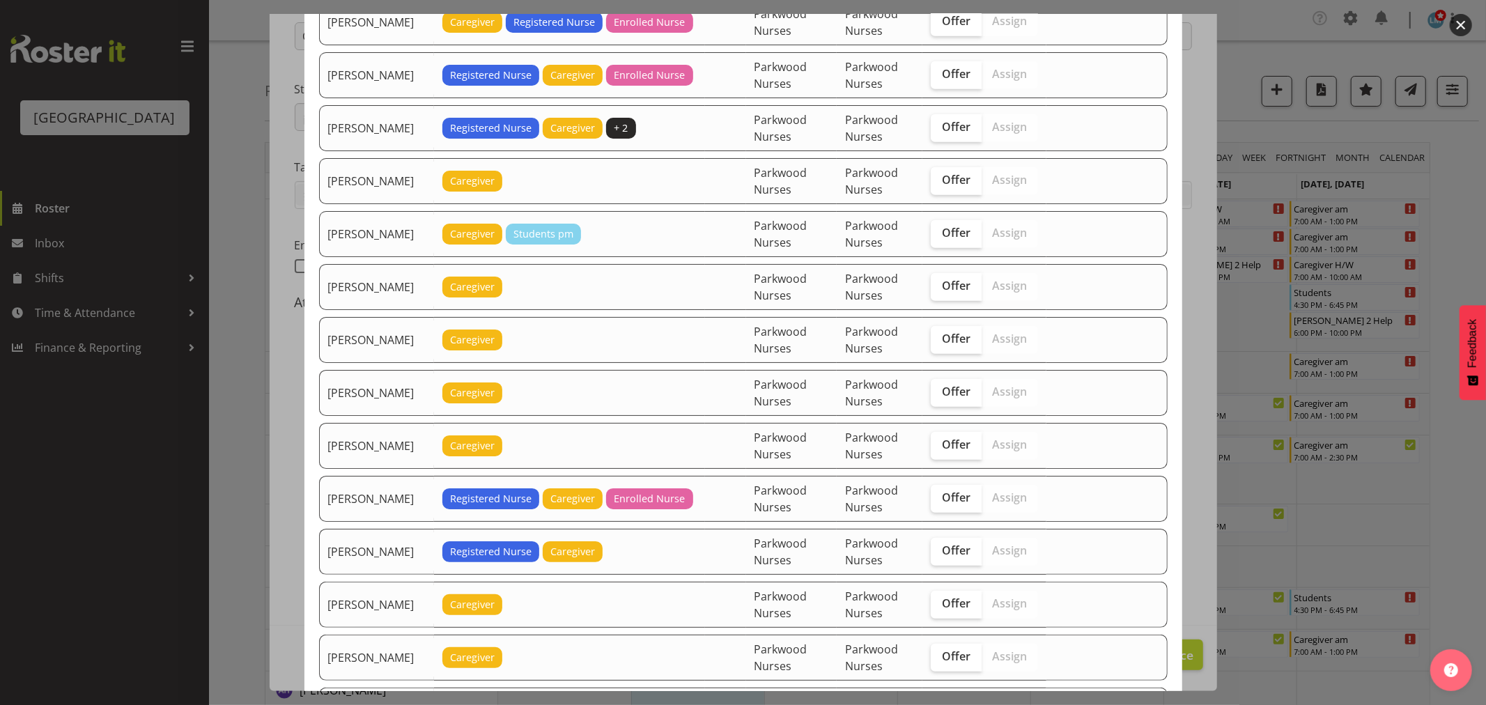
scroll to position [697, 0]
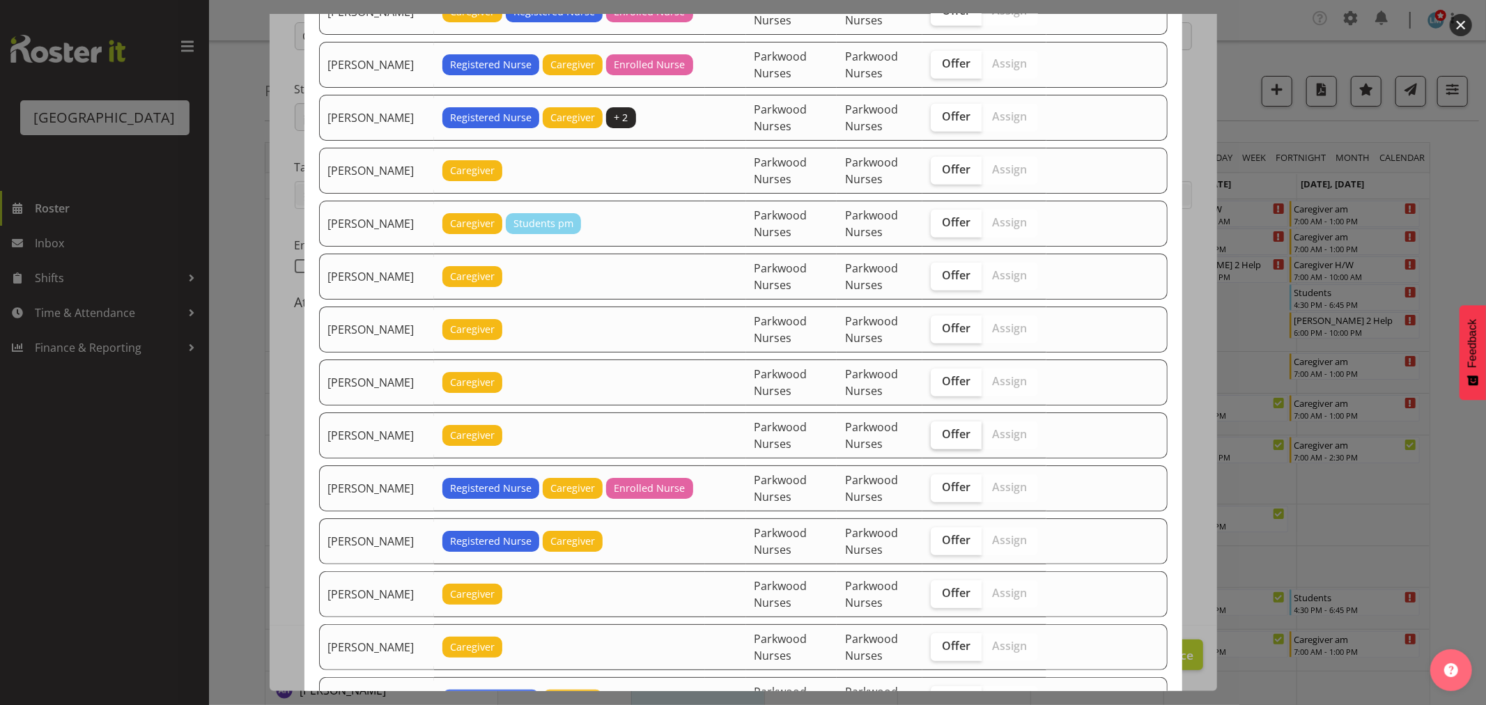
click at [944, 436] on span "Offer" at bounding box center [956, 434] width 29 height 14
click at [940, 436] on input "Offer" at bounding box center [935, 434] width 9 height 9
checkbox input "true"
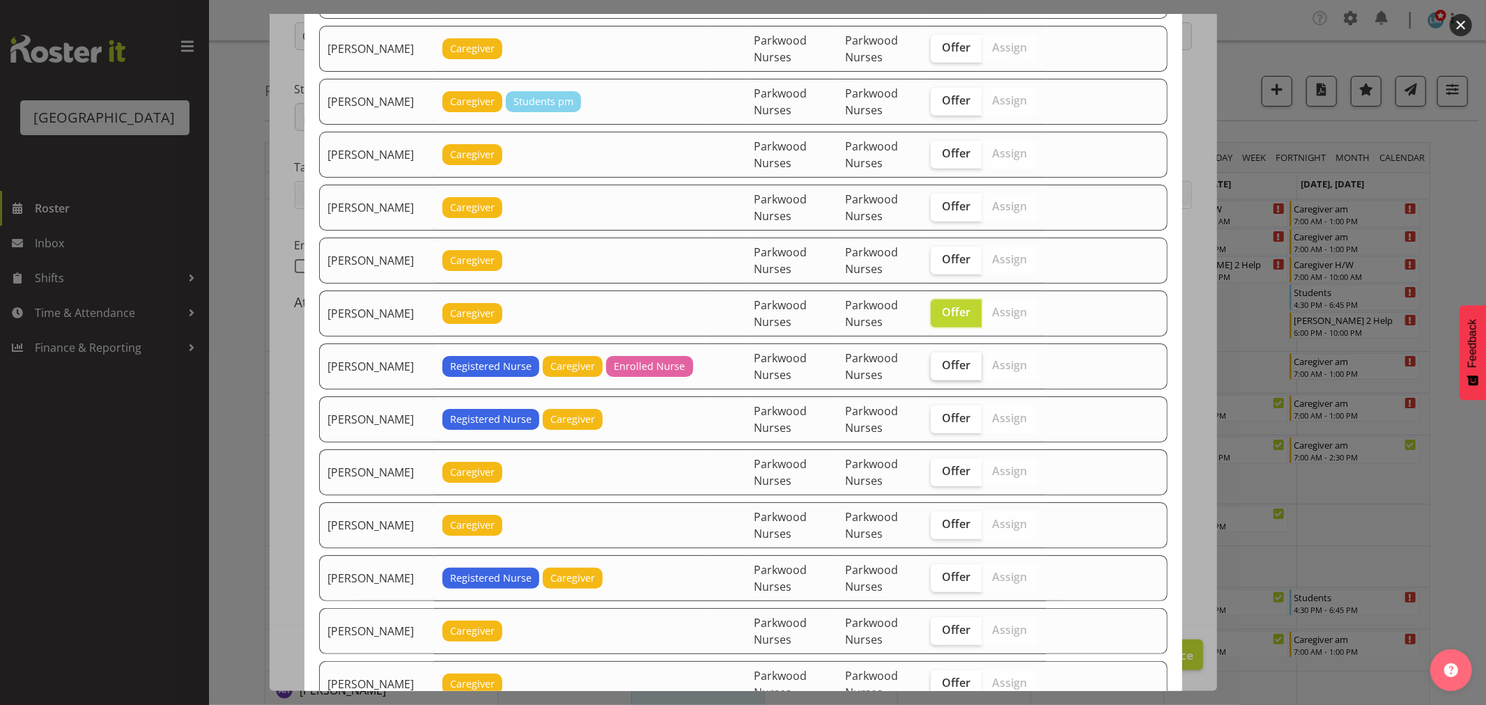
scroll to position [1006, 0]
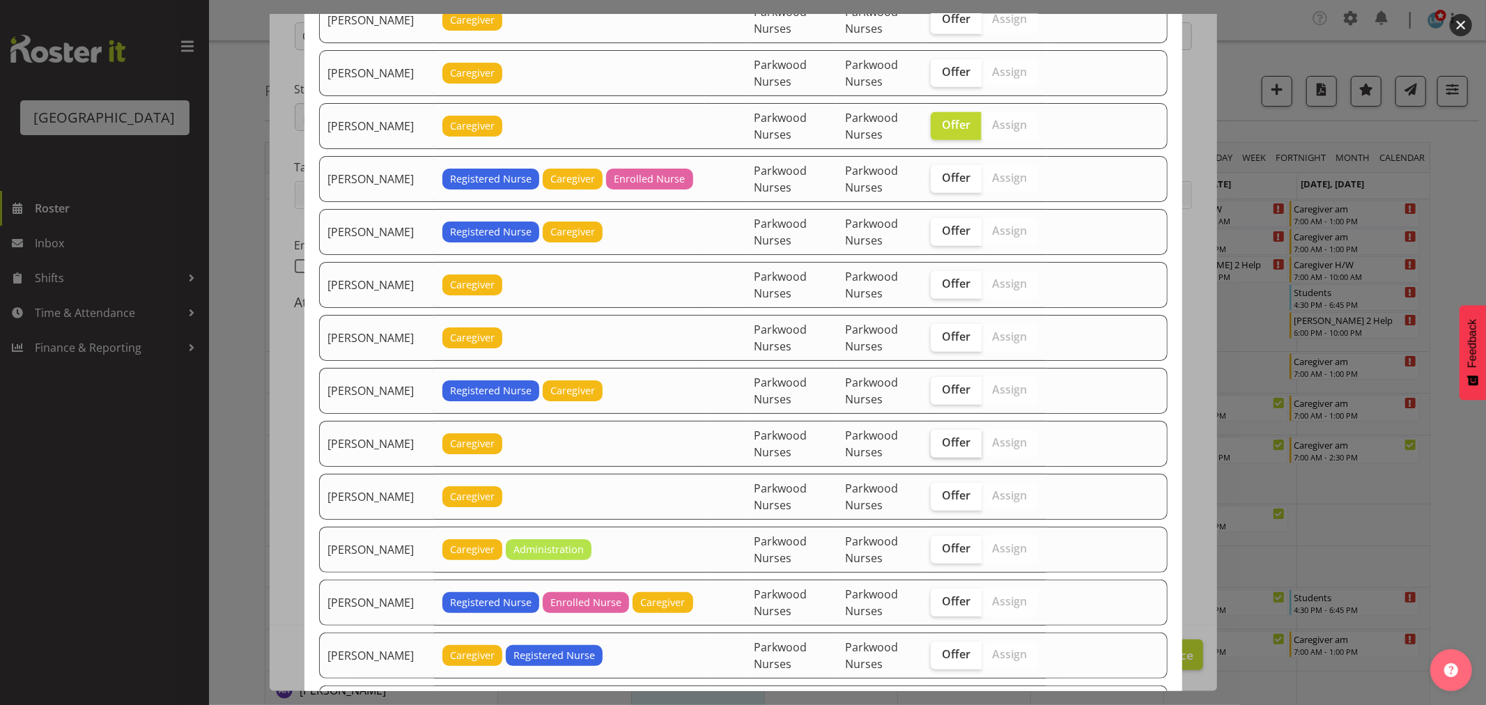
click at [953, 444] on span "Offer" at bounding box center [956, 443] width 29 height 14
click at [940, 444] on input "Offer" at bounding box center [935, 442] width 9 height 9
checkbox input "true"
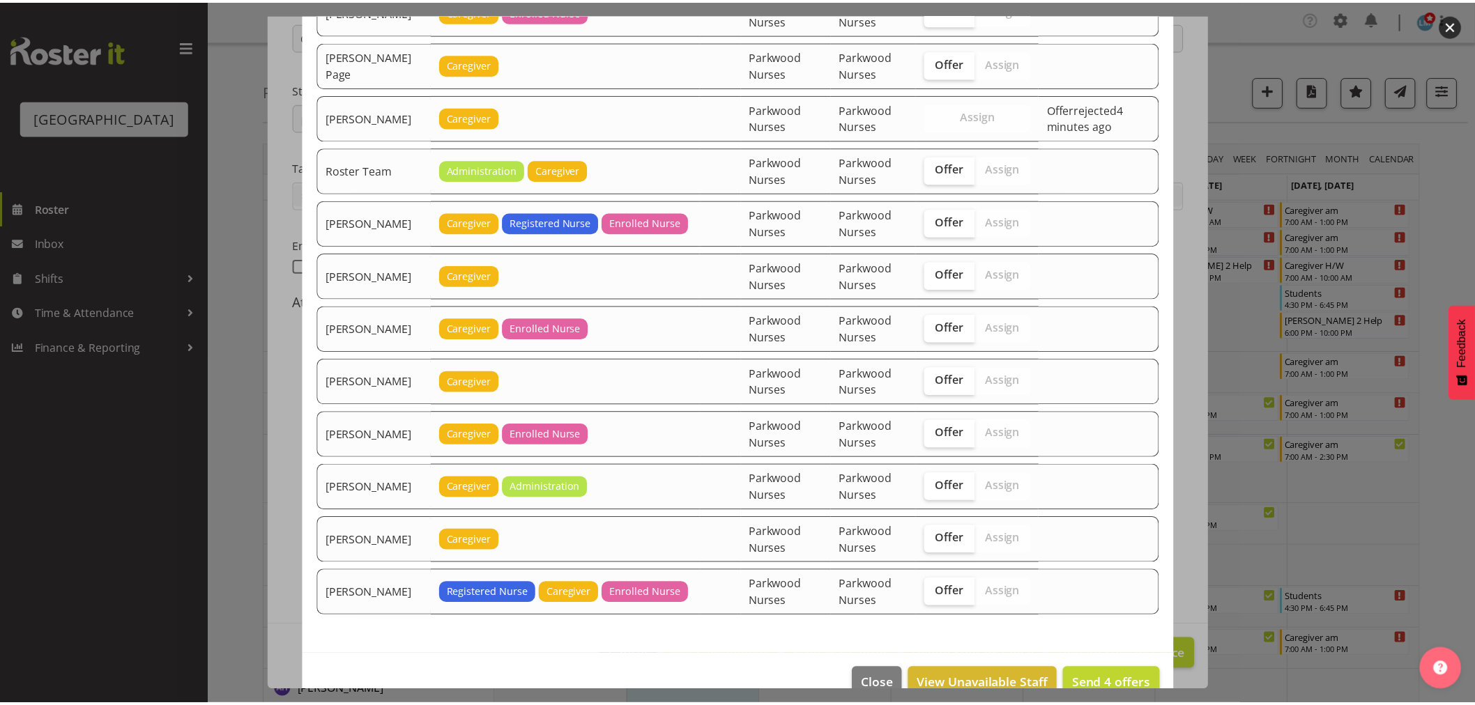
scroll to position [2323, 0]
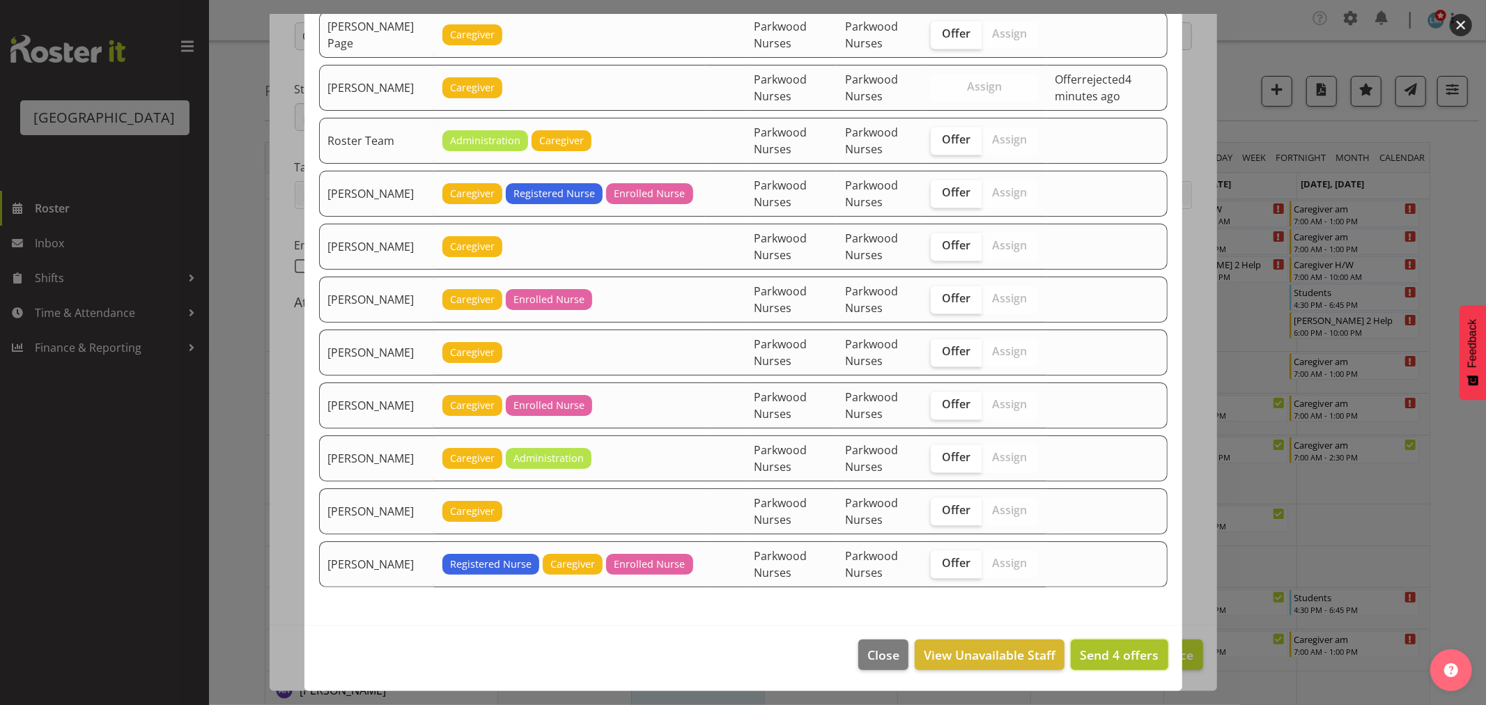
click at [1104, 647] on span "Send 4 offers" at bounding box center [1119, 655] width 79 height 17
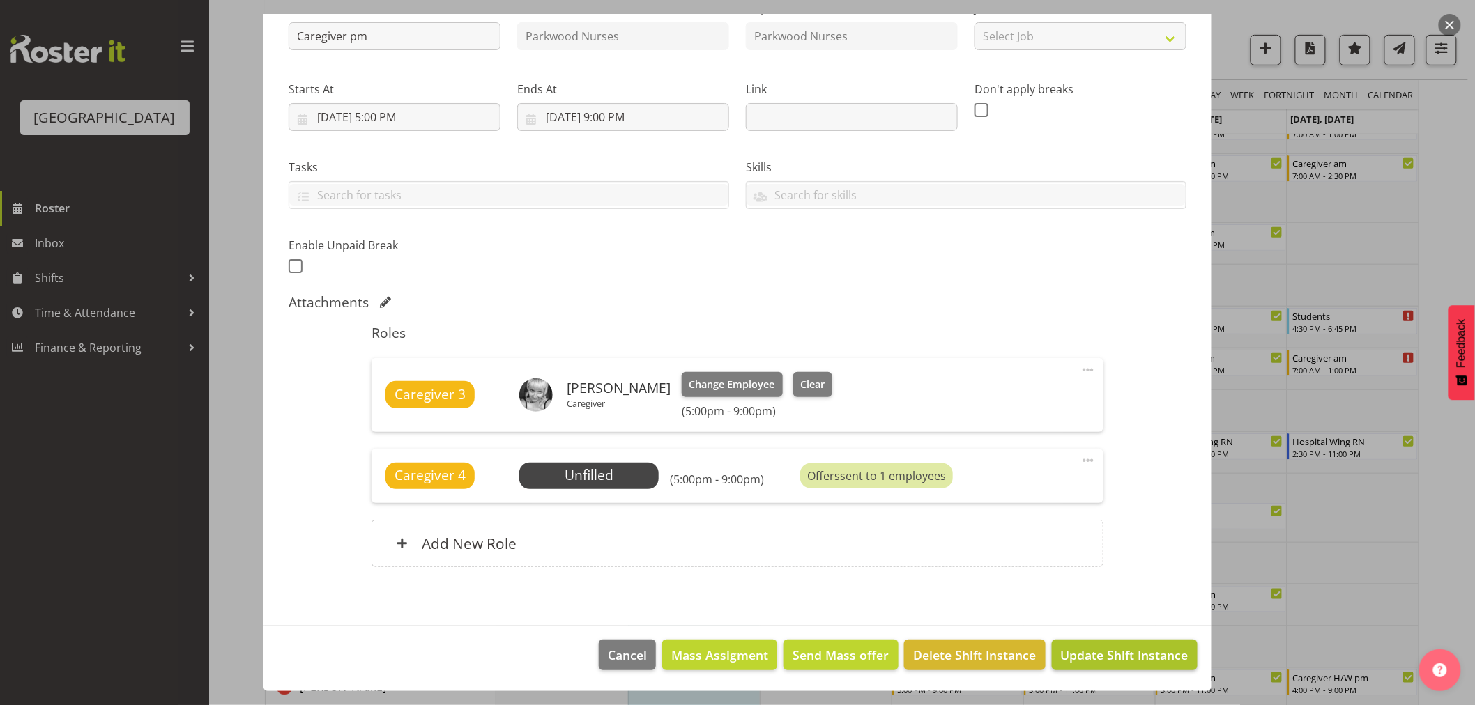
scroll to position [464, 0]
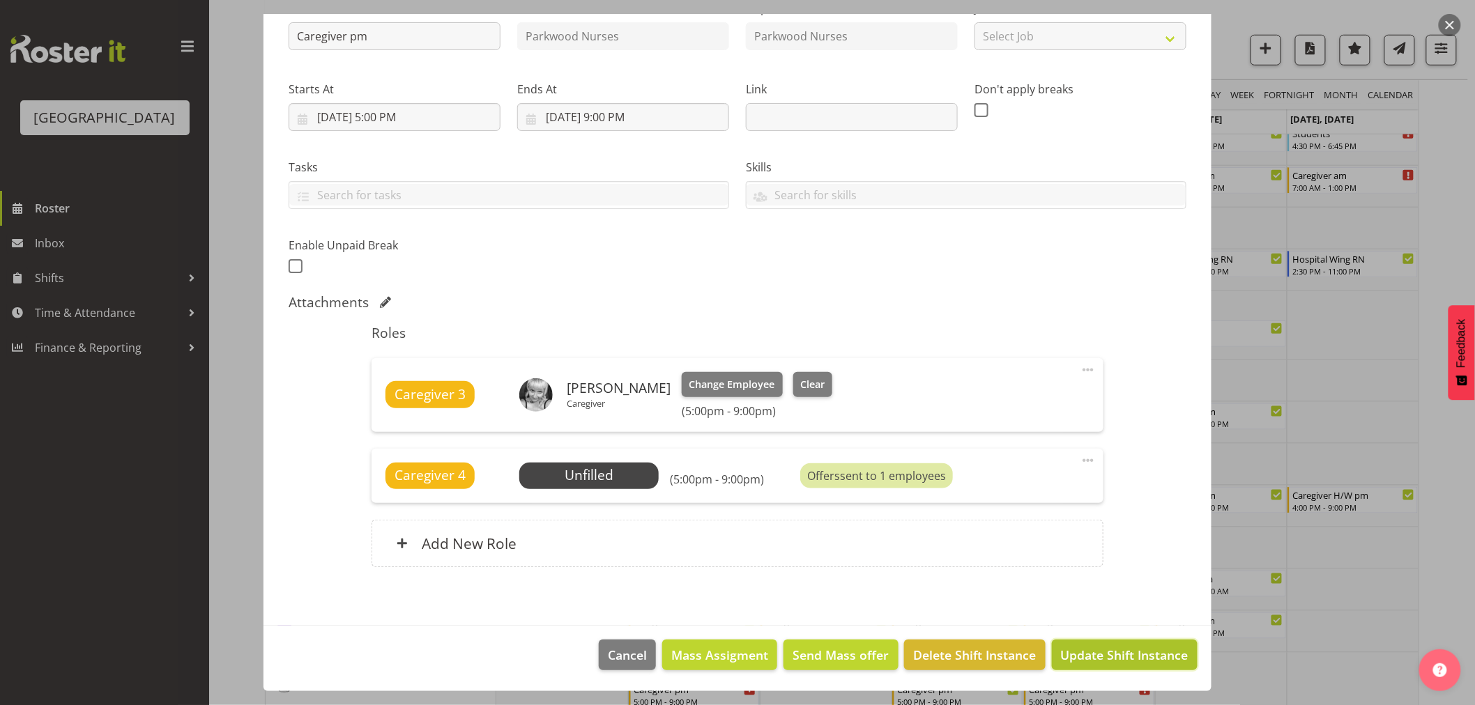
click at [1105, 645] on button "Update Shift Instance" at bounding box center [1125, 655] width 146 height 31
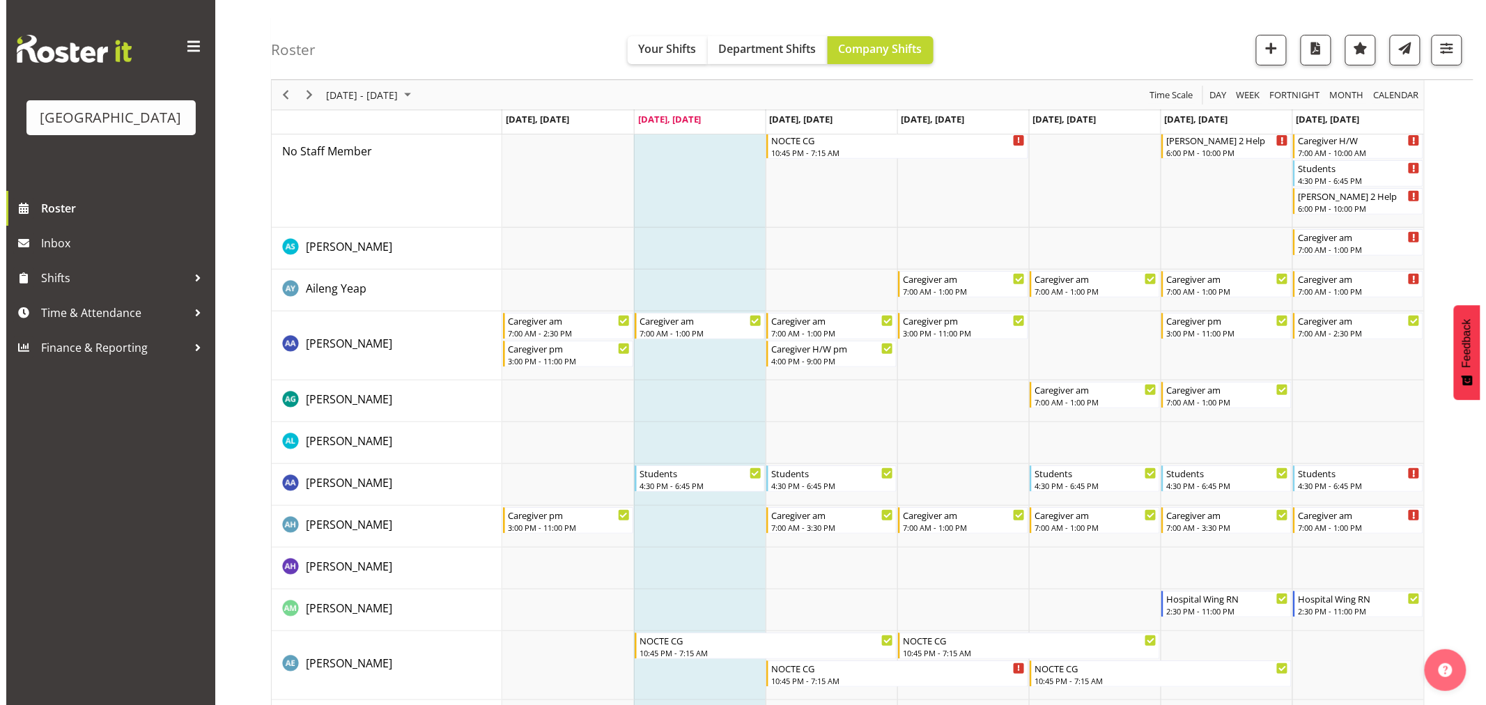
scroll to position [0, 0]
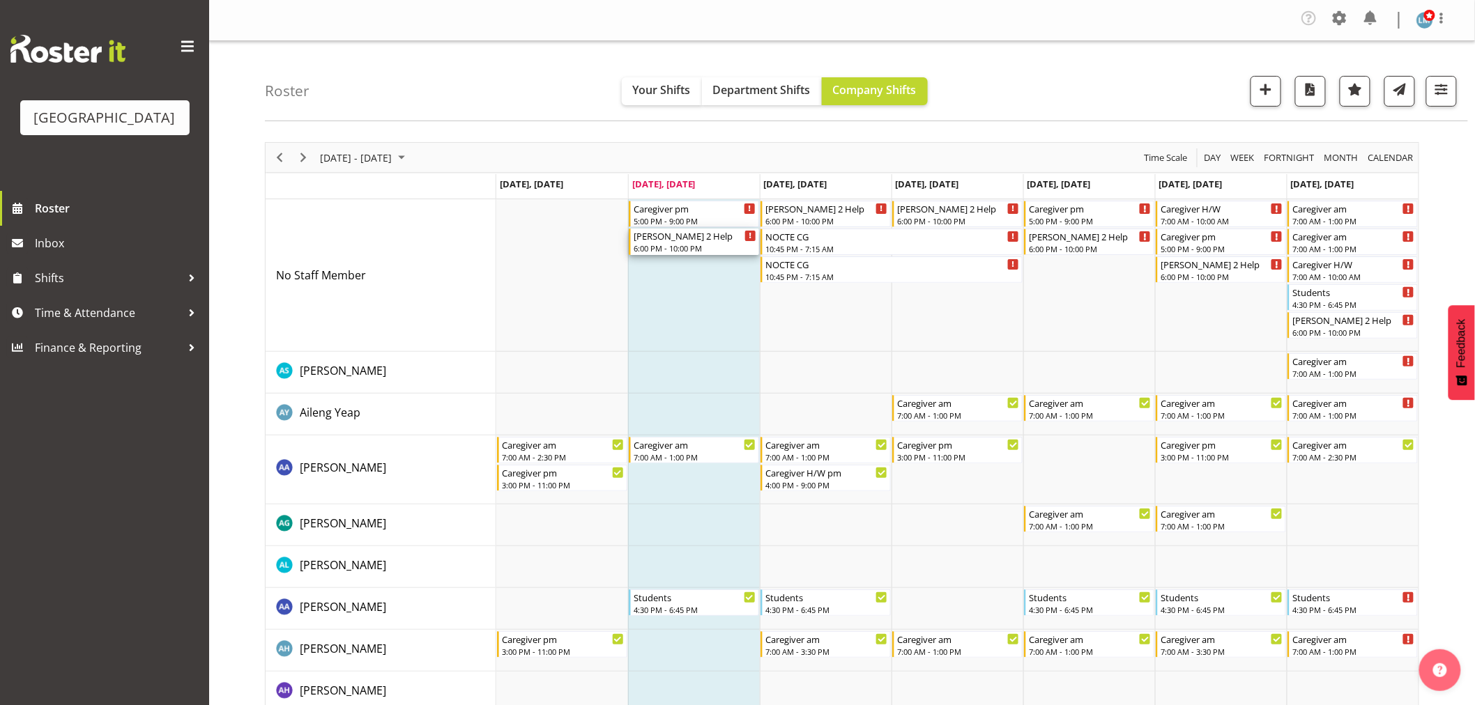
click at [695, 243] on div "6:00 PM - 10:00 PM" at bounding box center [694, 248] width 123 height 11
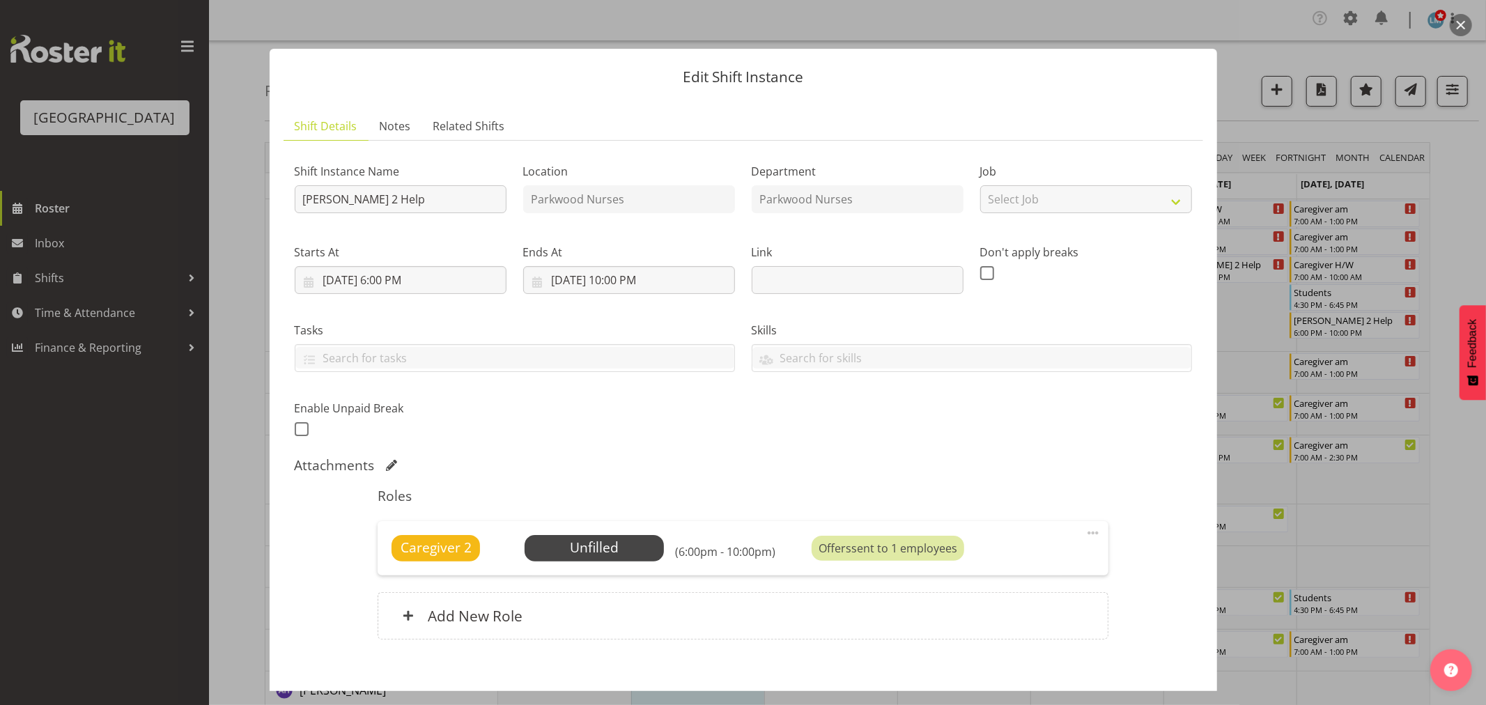
scroll to position [72, 0]
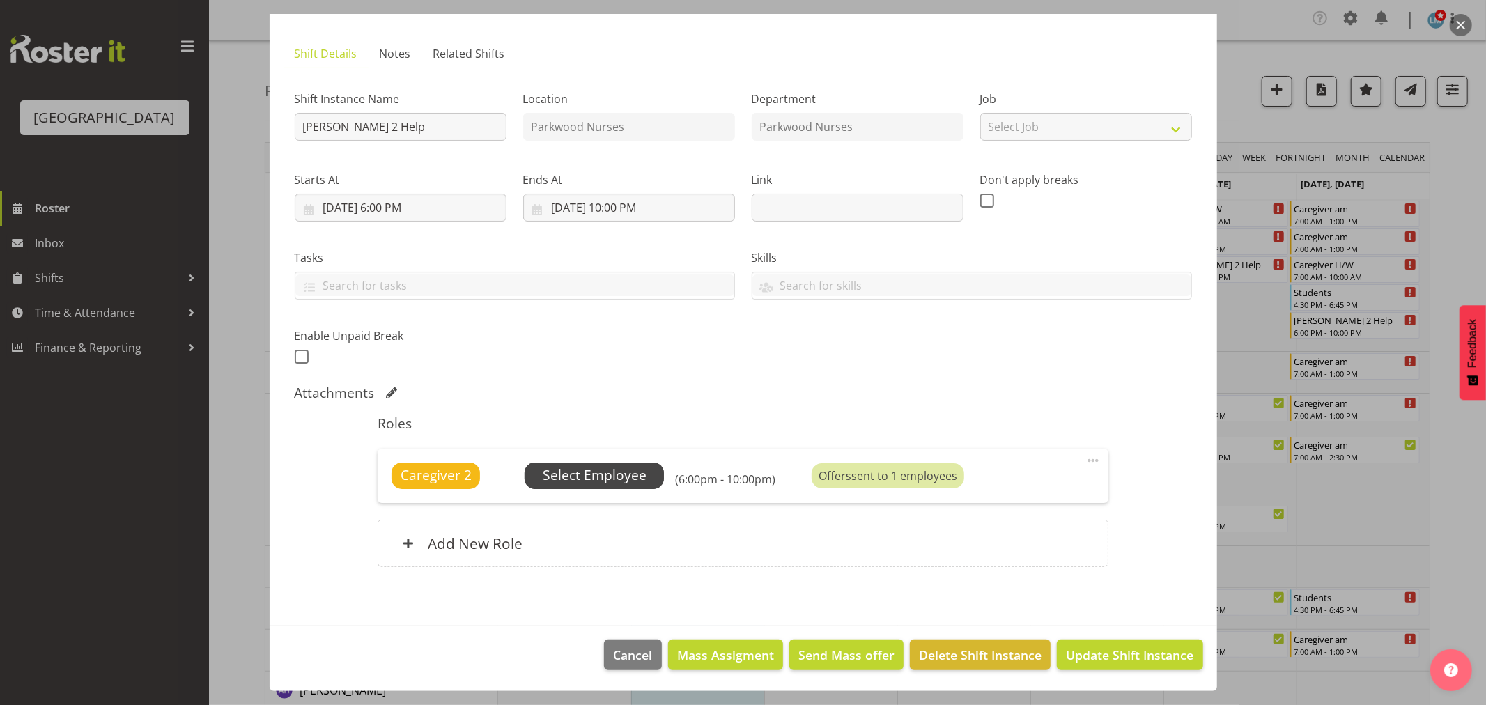
click at [611, 468] on span "Select Employee" at bounding box center [595, 476] width 104 height 20
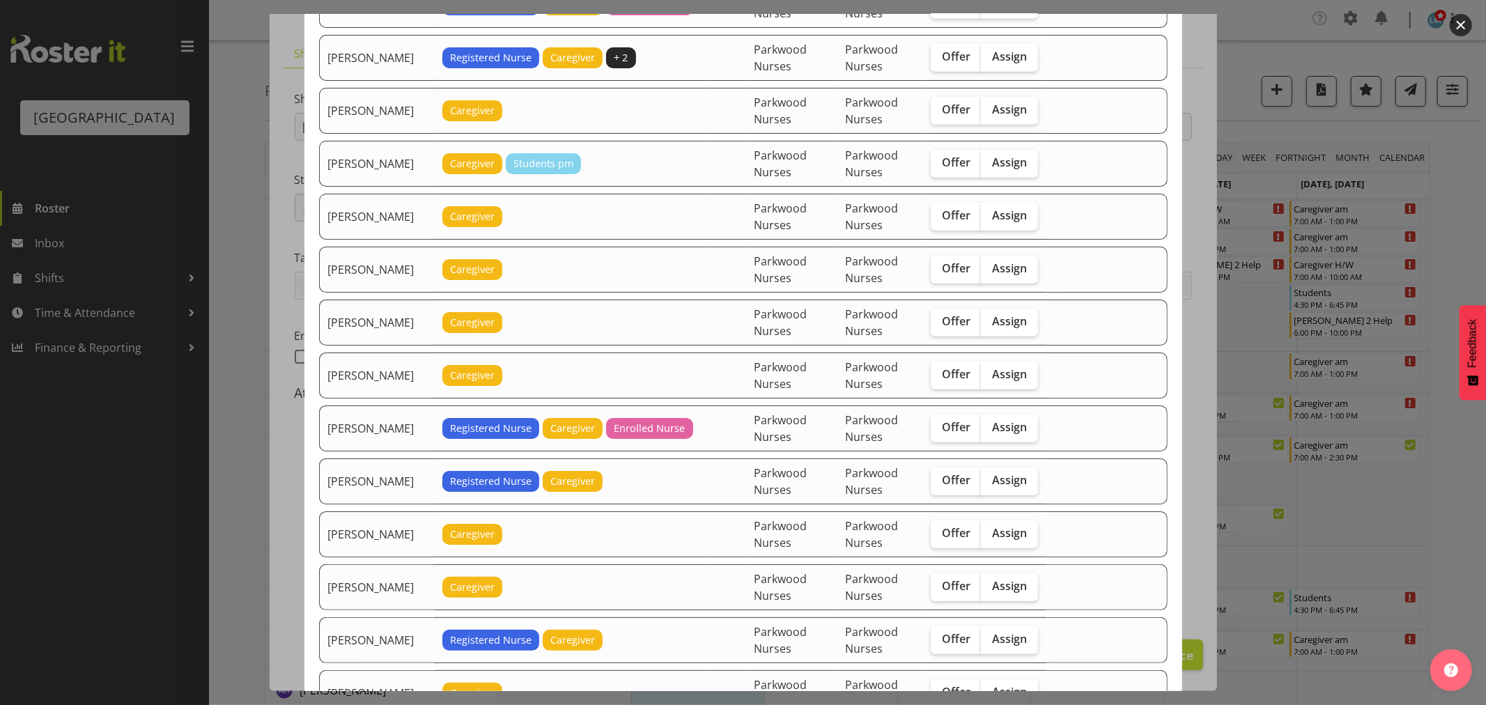
scroll to position [774, 0]
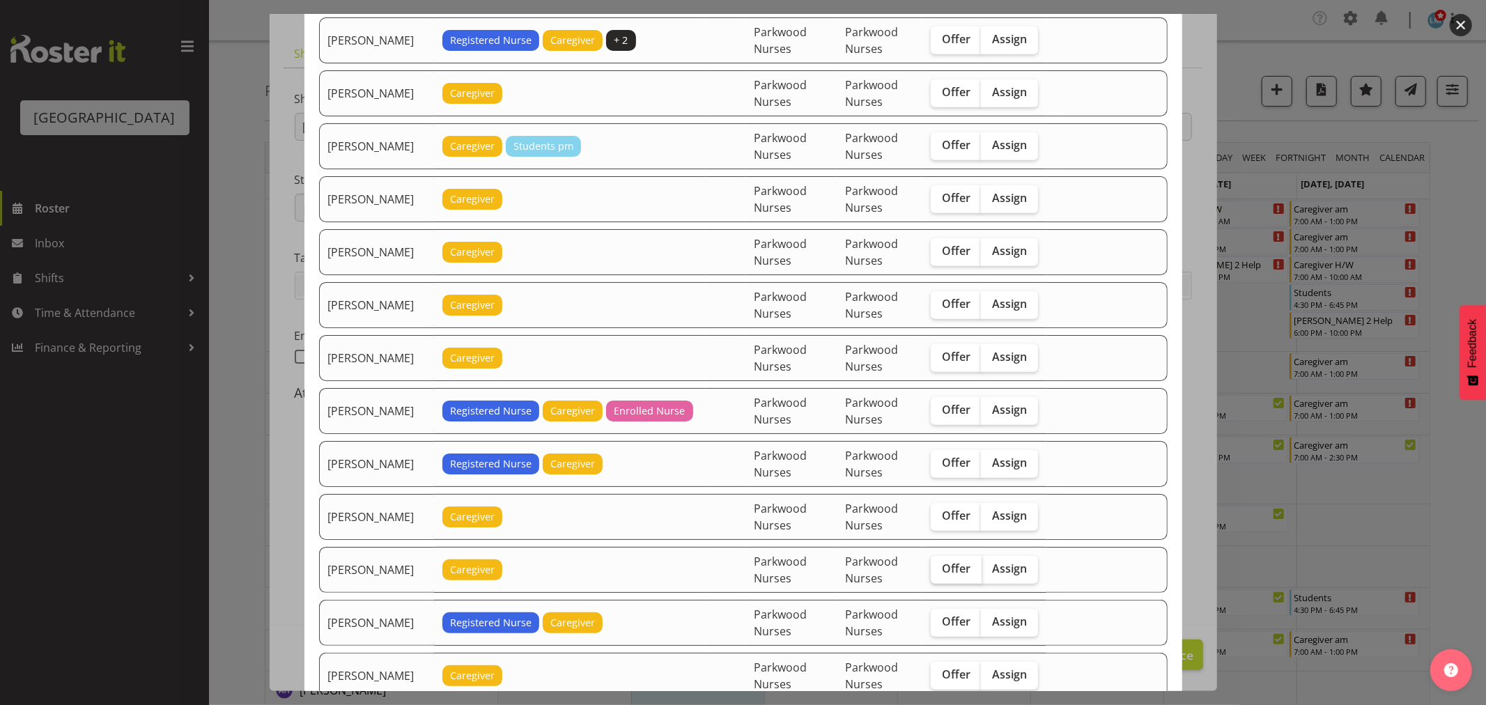
click at [976, 581] on label "Offer" at bounding box center [956, 570] width 51 height 28
click at [940, 574] on input "Offer" at bounding box center [935, 568] width 9 height 9
checkbox input "true"
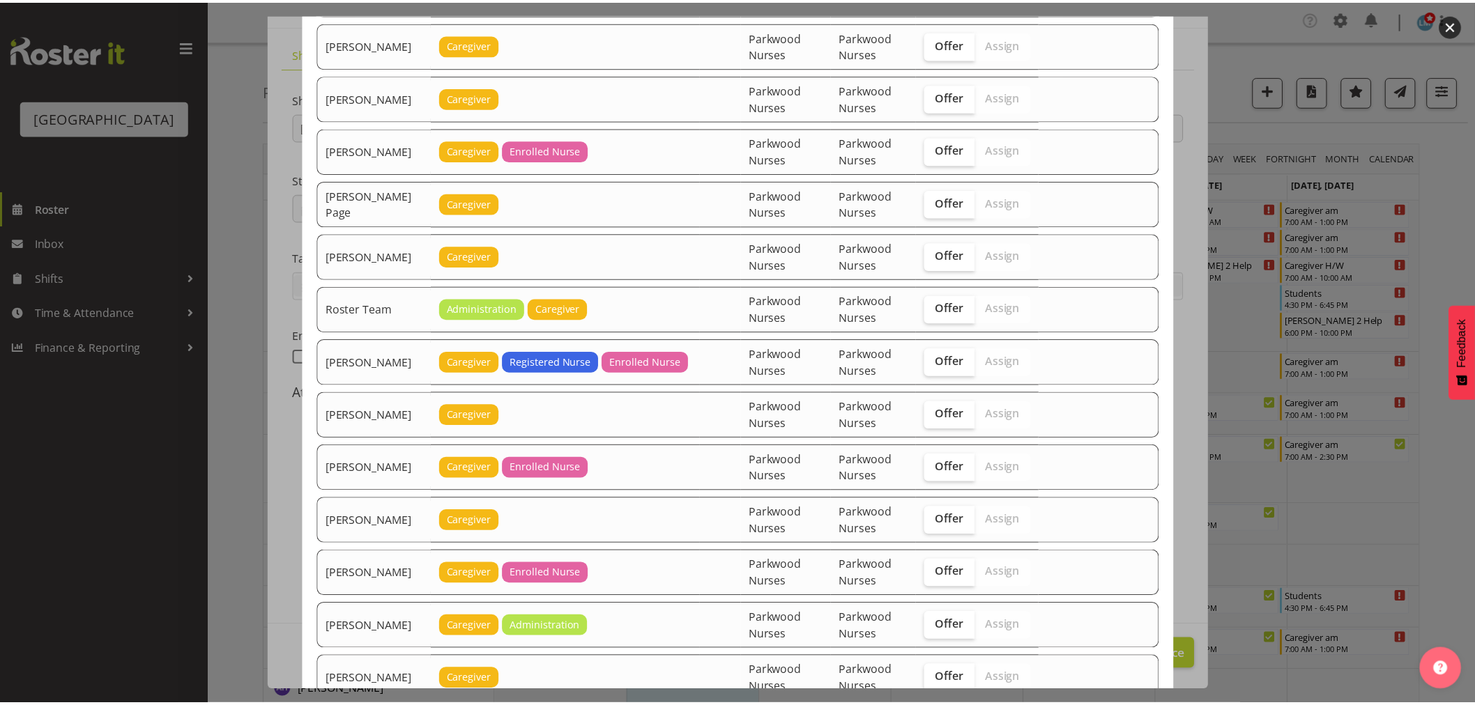
scroll to position [2323, 0]
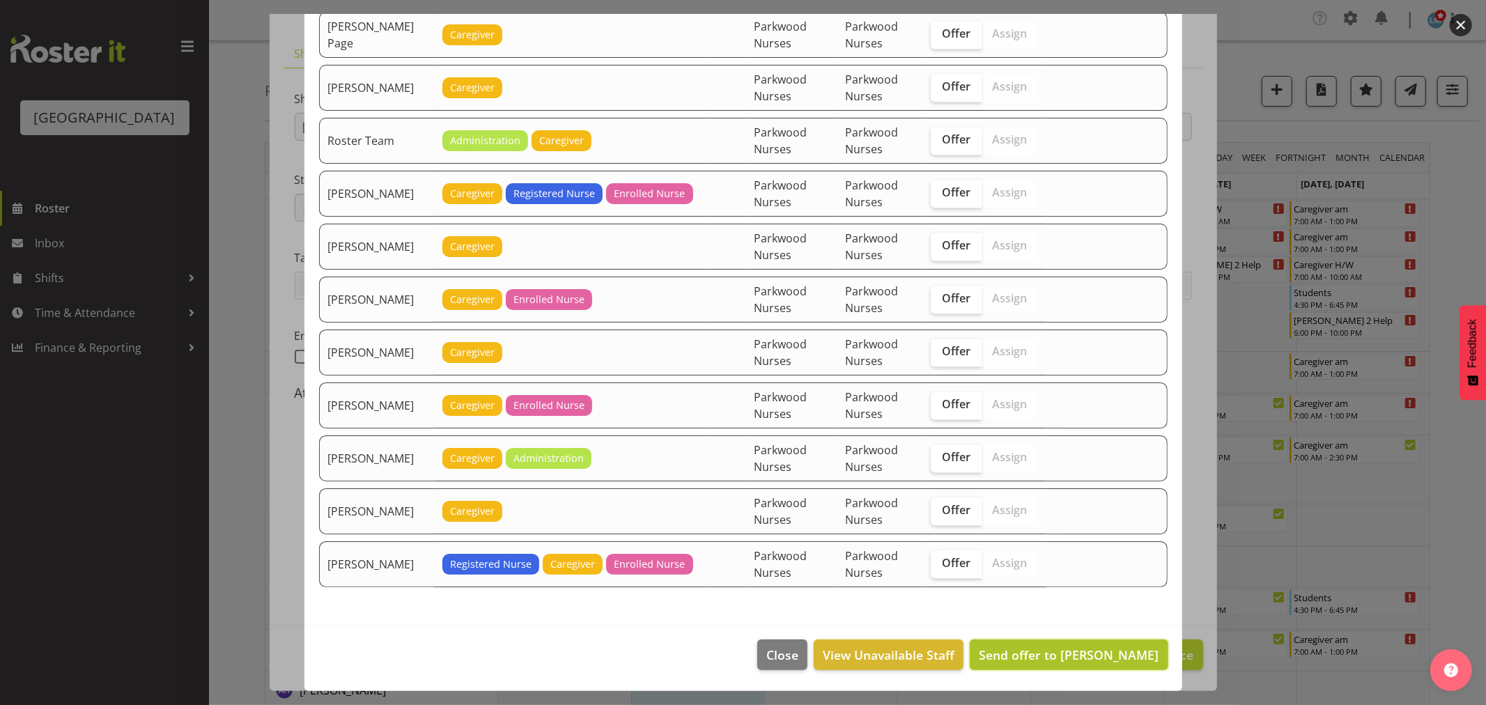
click at [1121, 659] on span "Send offer to Jessa Catapang" at bounding box center [1069, 655] width 180 height 17
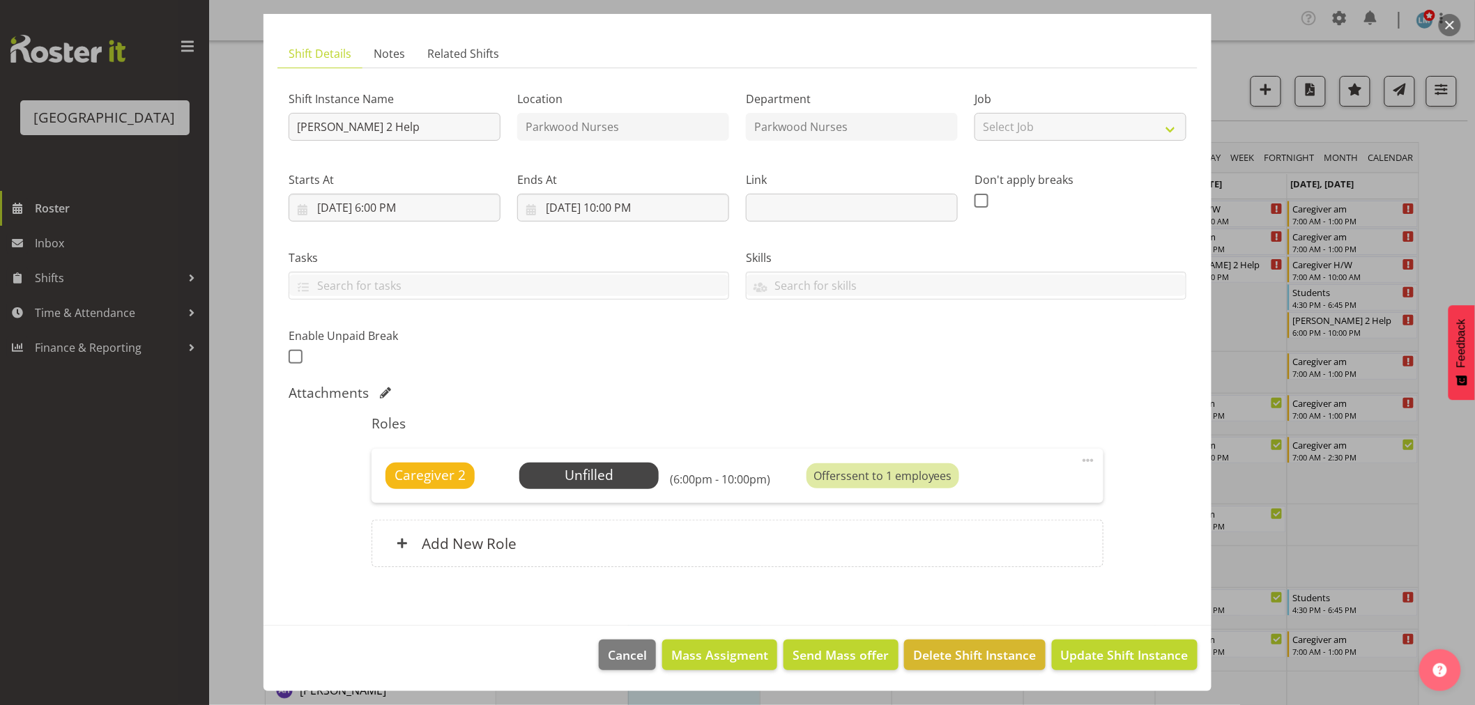
scroll to position [387, 0]
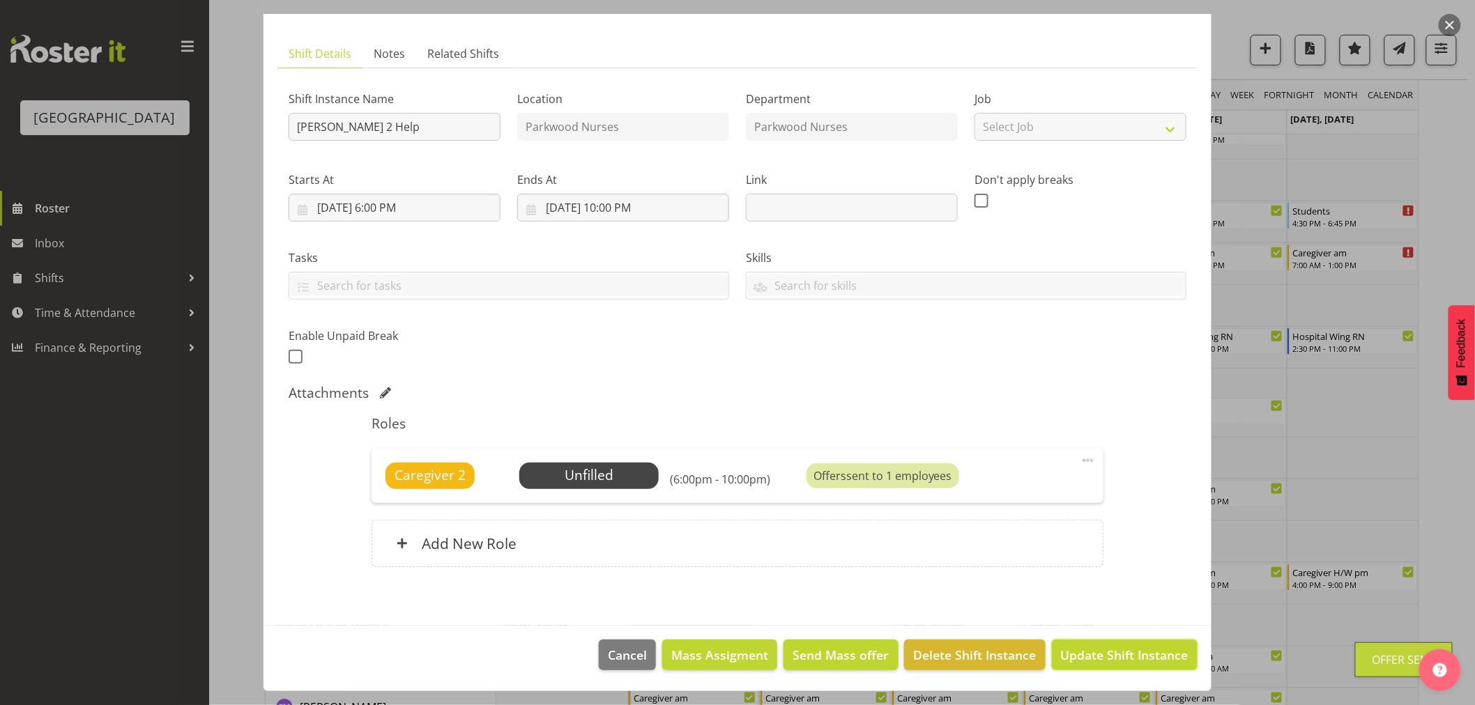
click at [1121, 659] on span "Update Shift Instance" at bounding box center [1125, 655] width 128 height 18
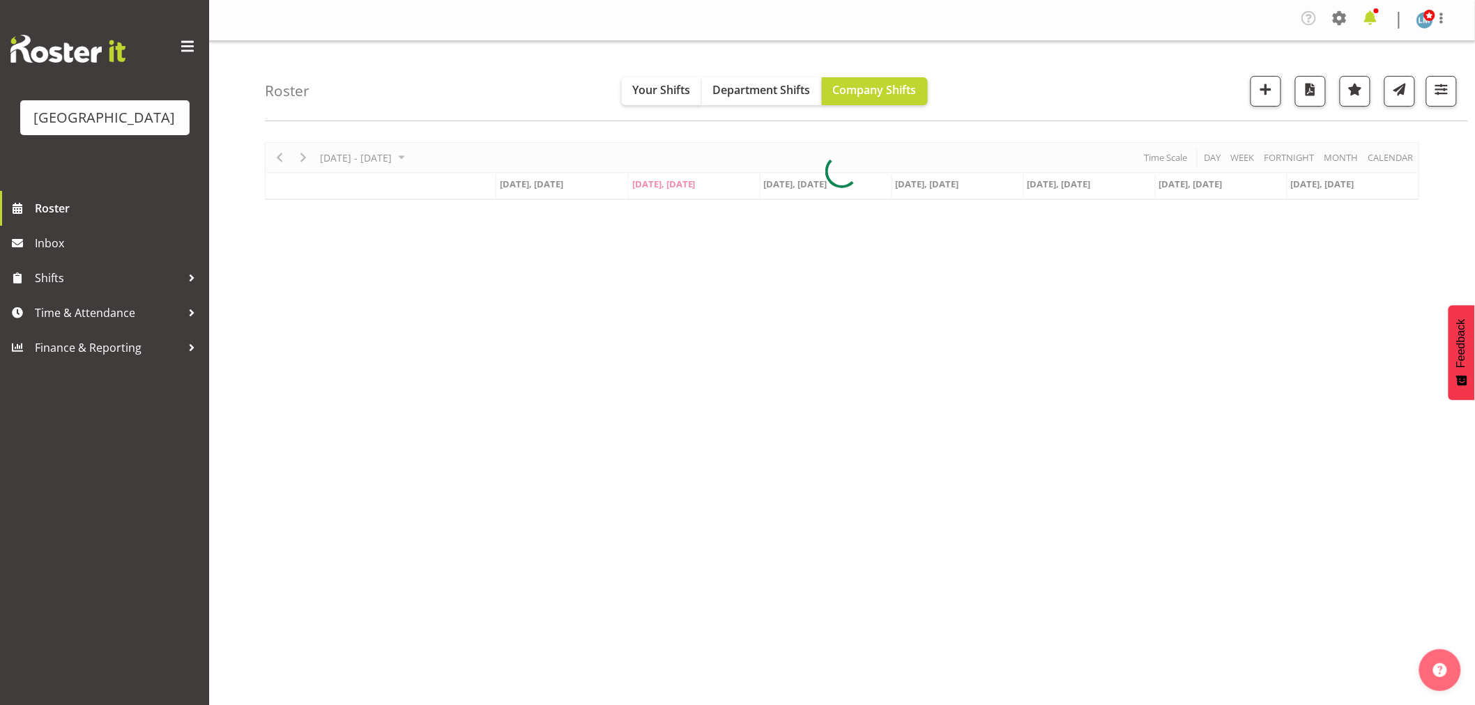
click at [1369, 12] on span at bounding box center [1370, 18] width 22 height 22
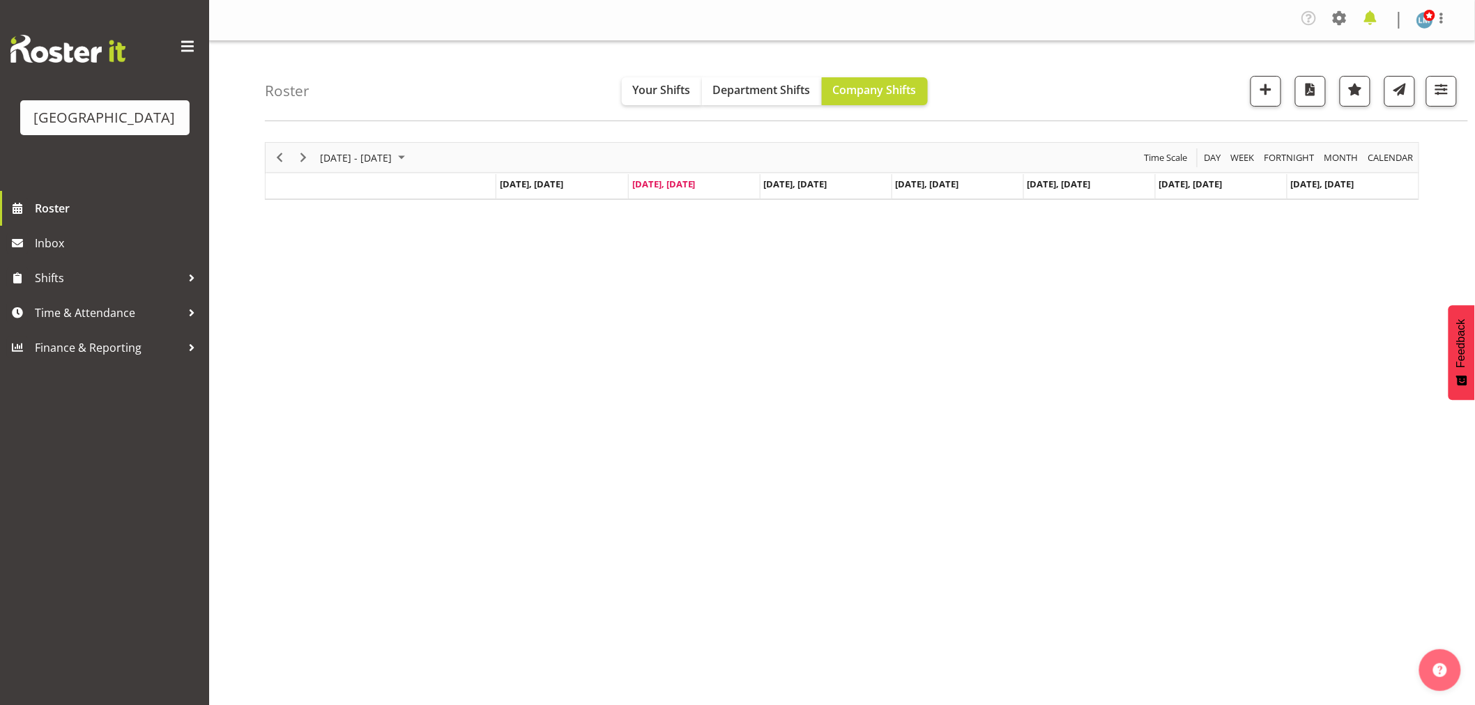
click at [1369, 22] on span at bounding box center [1370, 18] width 22 height 22
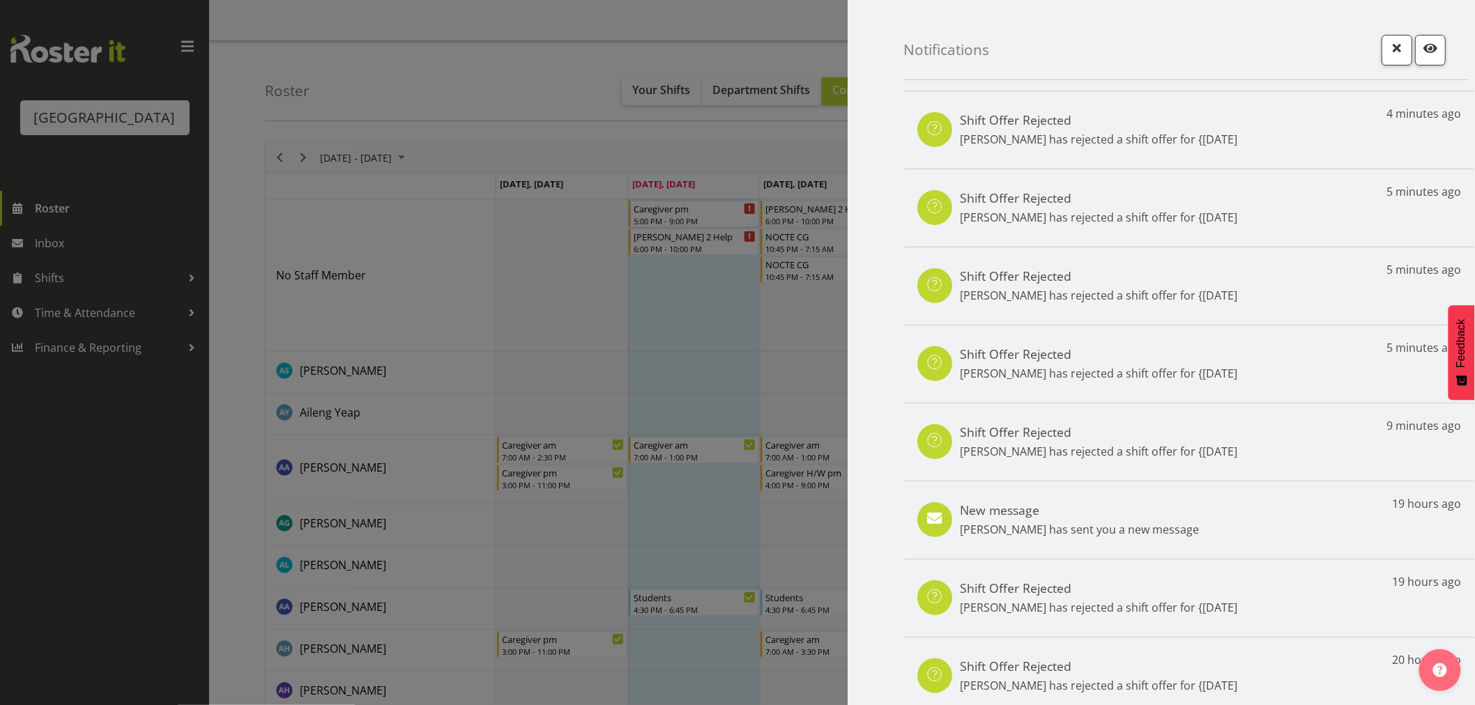
click at [1082, 542] on div "New message [PERSON_NAME] has sent you a new message 19 hours ago" at bounding box center [1188, 520] width 571 height 78
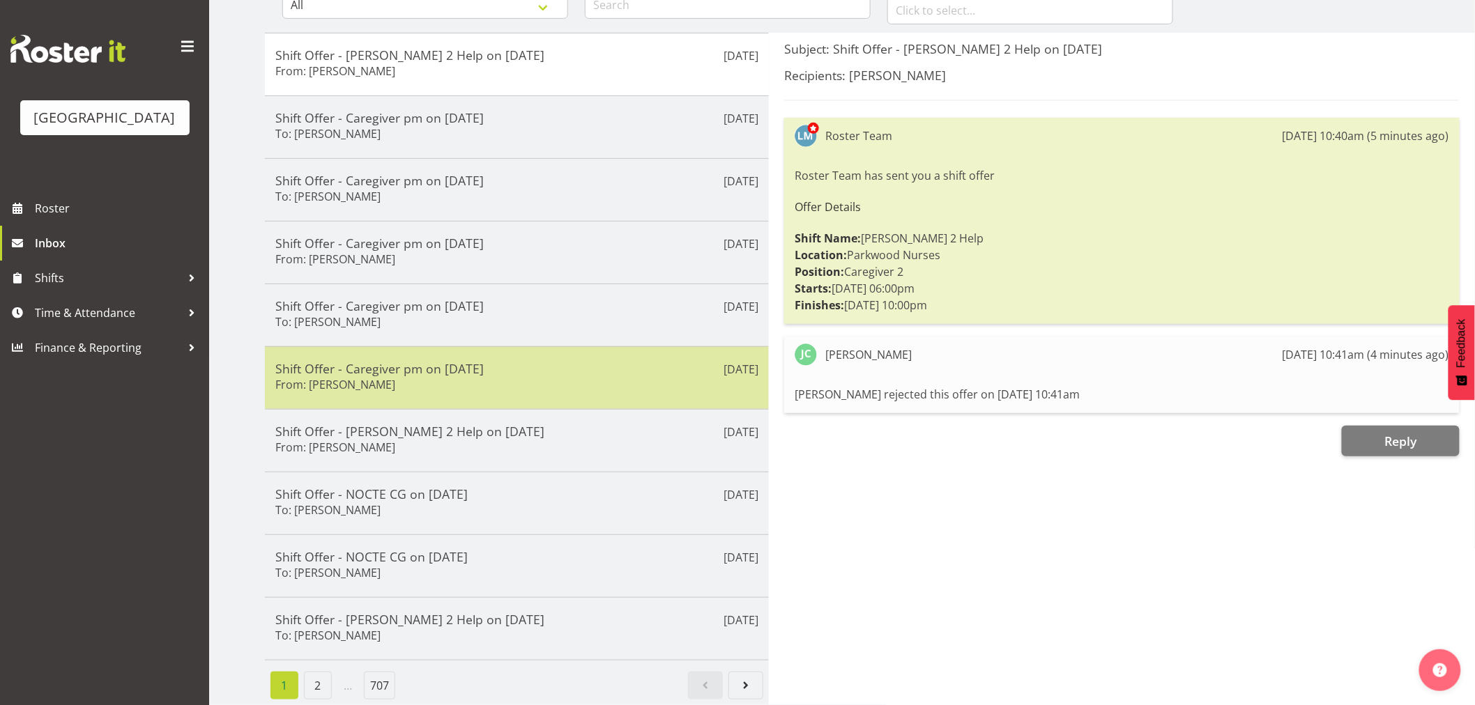
scroll to position [174, 0]
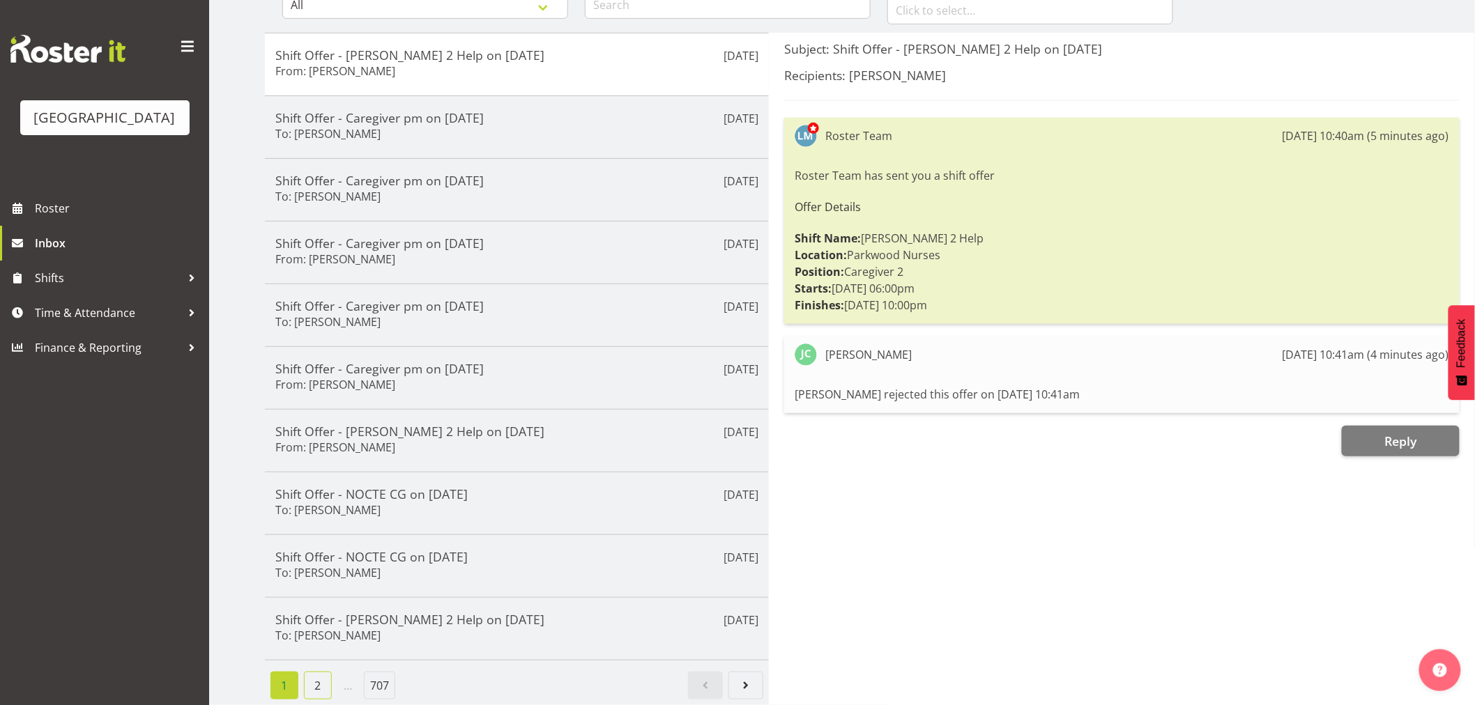
click at [330, 672] on link "2" at bounding box center [318, 686] width 28 height 28
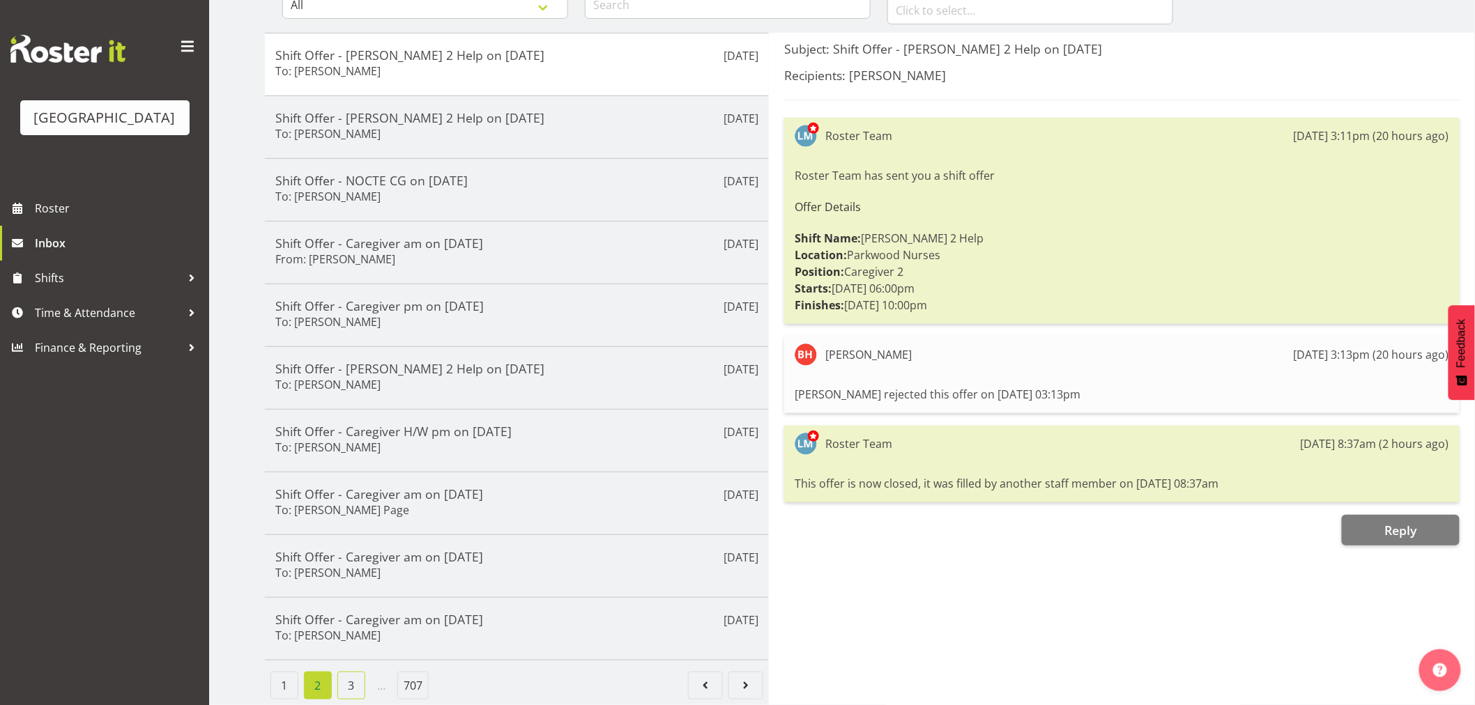
click at [349, 677] on link "3" at bounding box center [351, 686] width 28 height 28
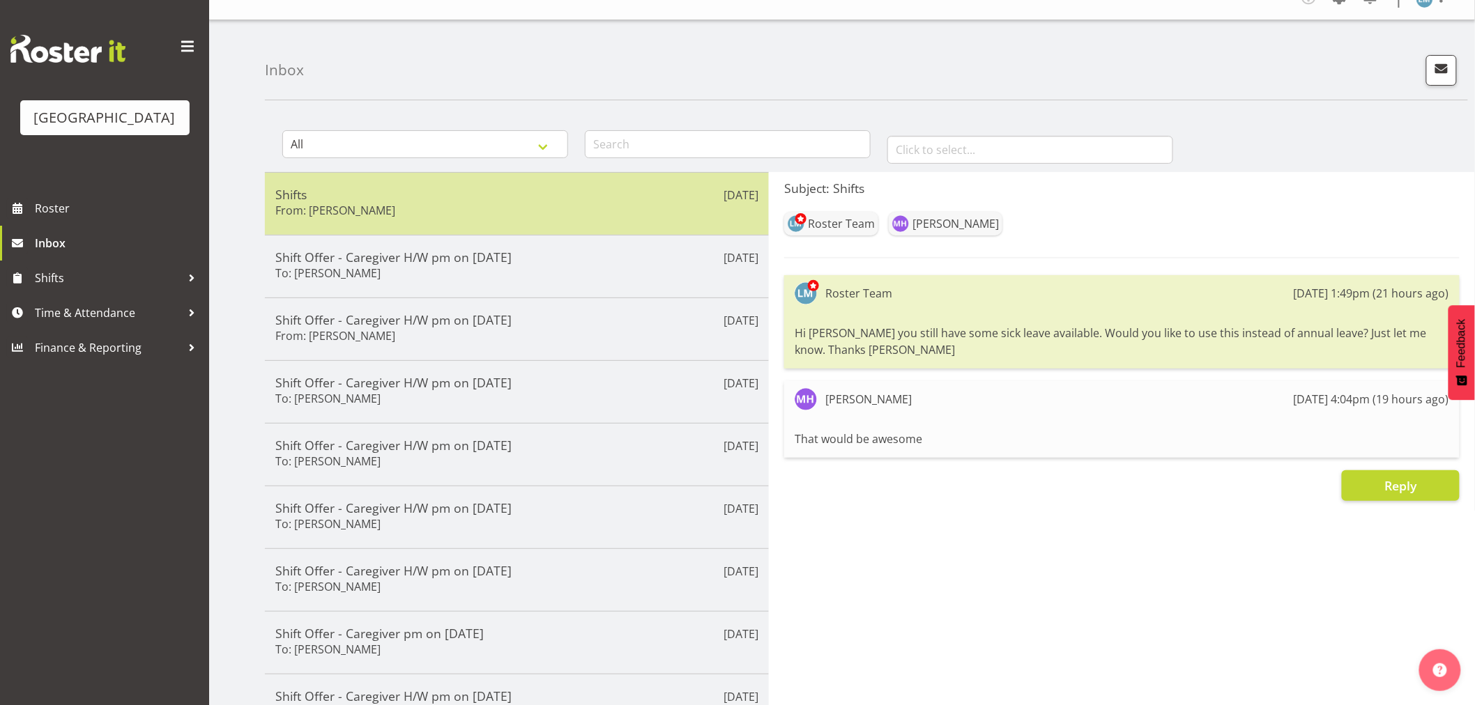
click at [394, 224] on div "[DATE] Shifts From: [PERSON_NAME]" at bounding box center [517, 203] width 504 height 63
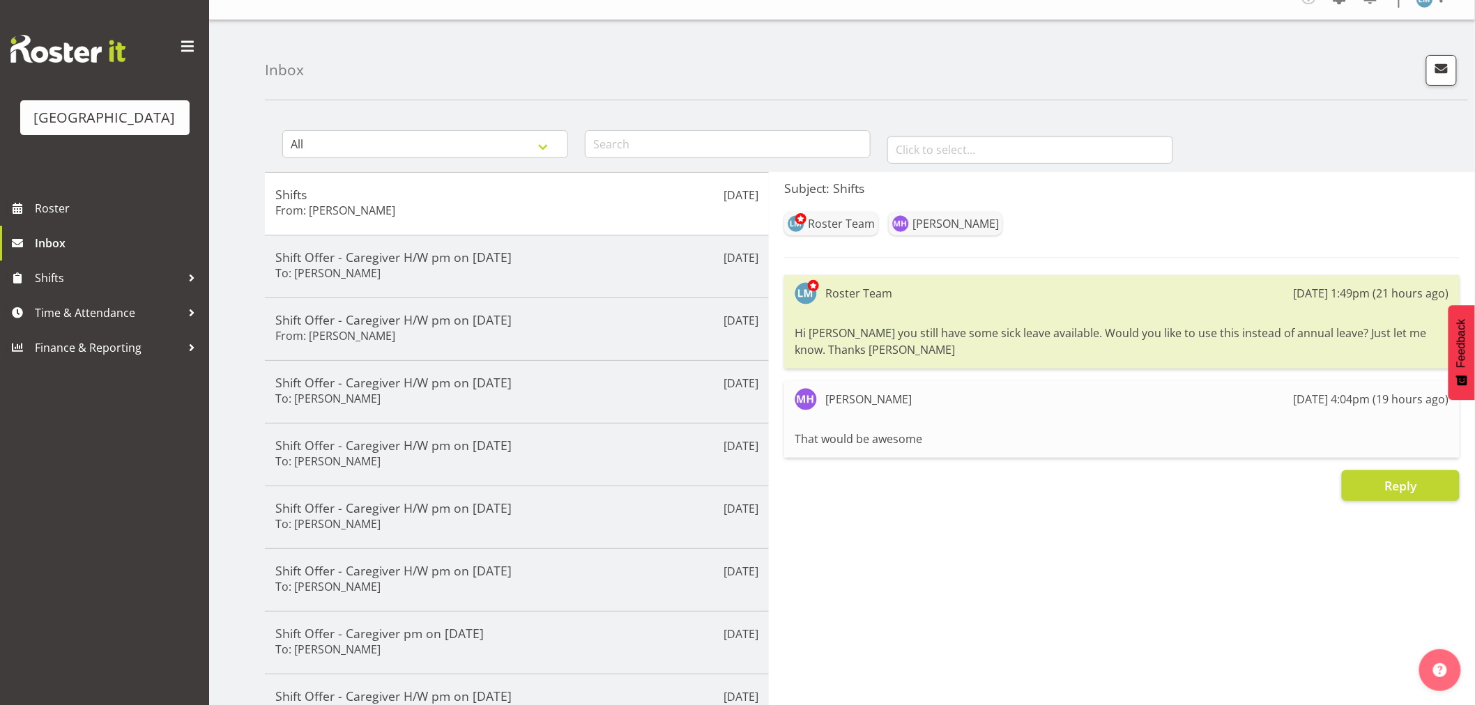
click at [108, 499] on div "Parkwood Retirement Village Roster Inbox Shifts Time & Attendance Finance & Rep…" at bounding box center [104, 352] width 209 height 705
click at [65, 219] on span "Roster" at bounding box center [118, 208] width 167 height 21
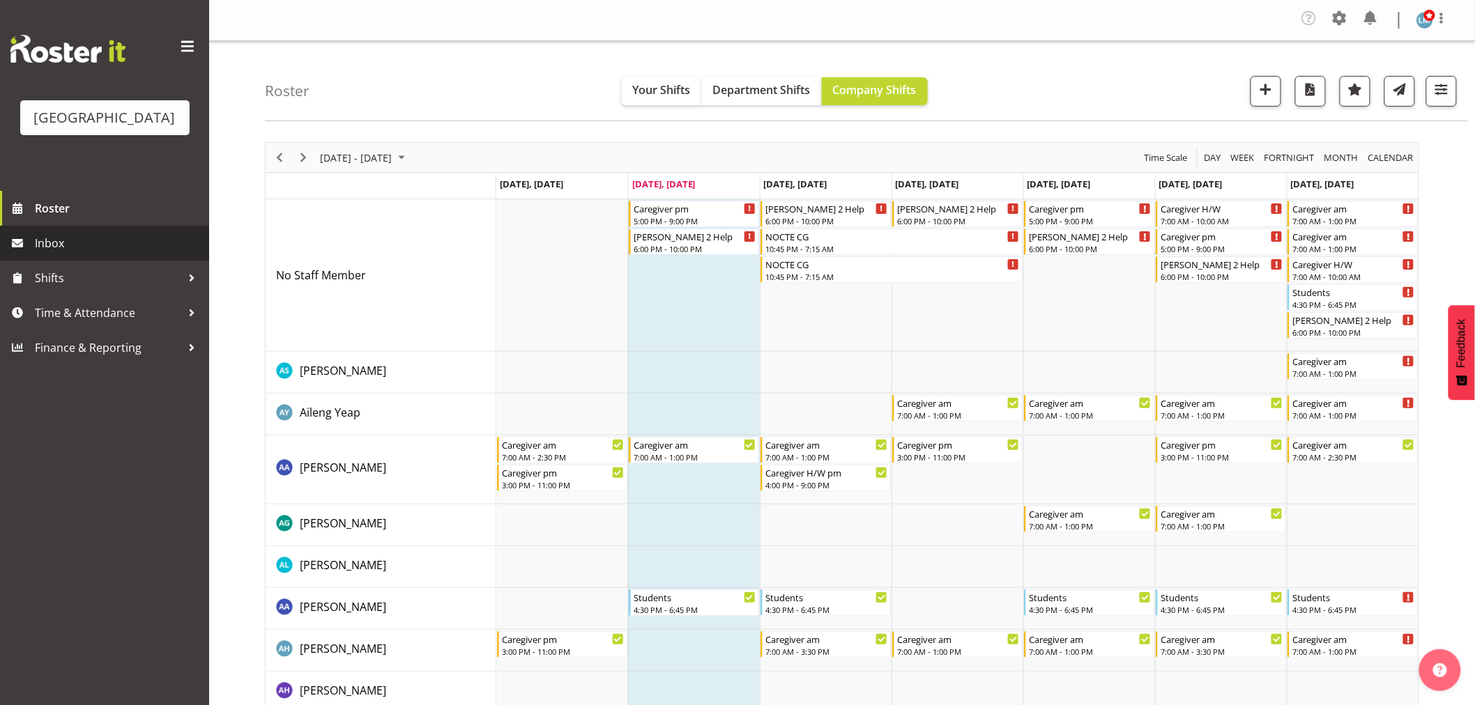
click at [74, 254] on span "Inbox" at bounding box center [118, 243] width 167 height 21
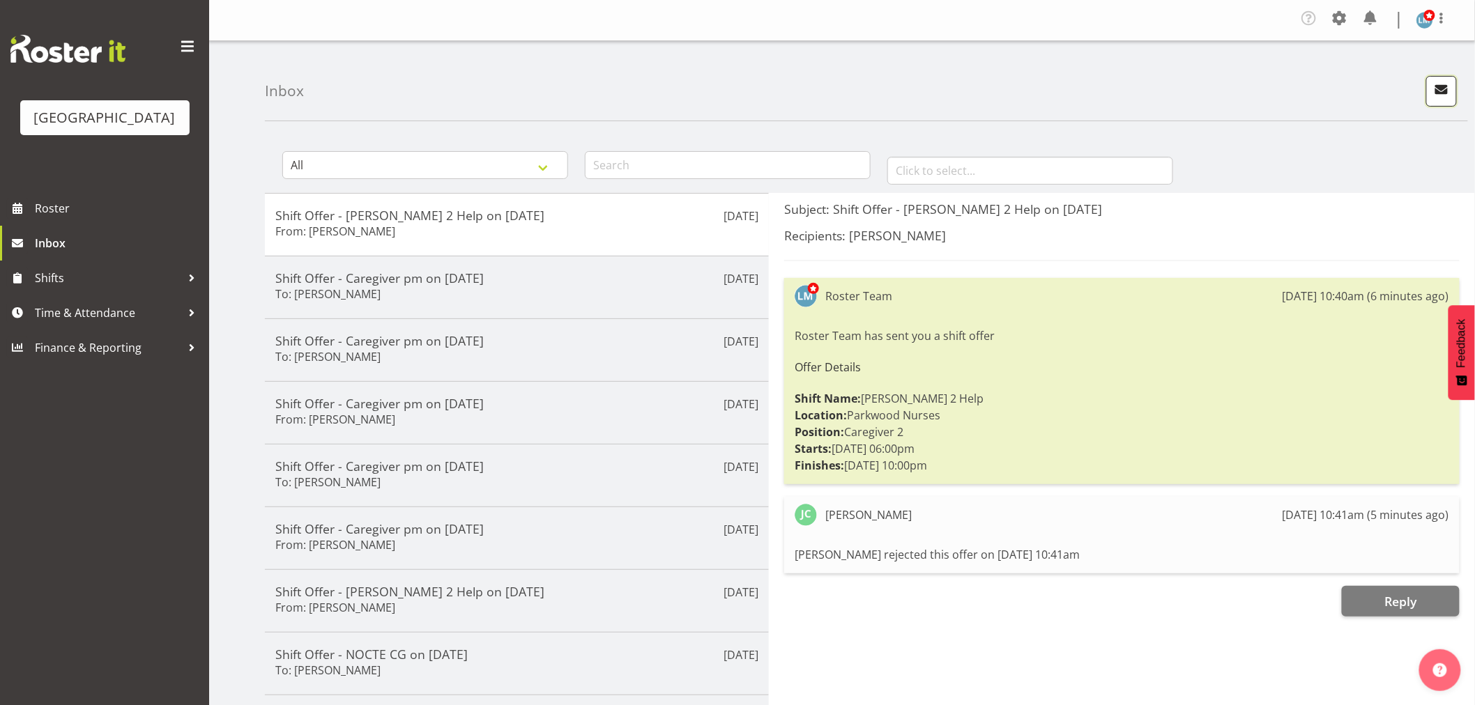
click at [1440, 95] on span "button" at bounding box center [1441, 89] width 18 height 18
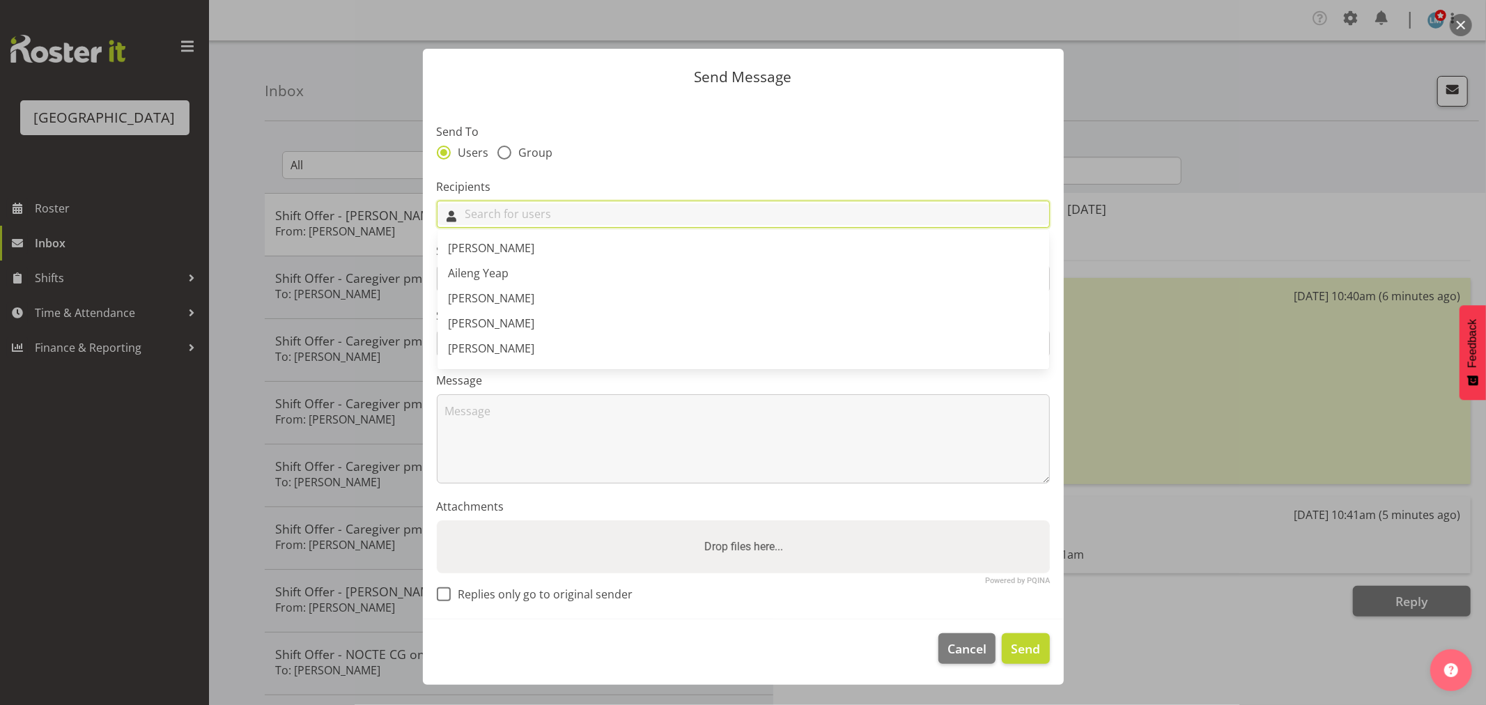
click at [482, 212] on input "text" at bounding box center [744, 214] width 612 height 22
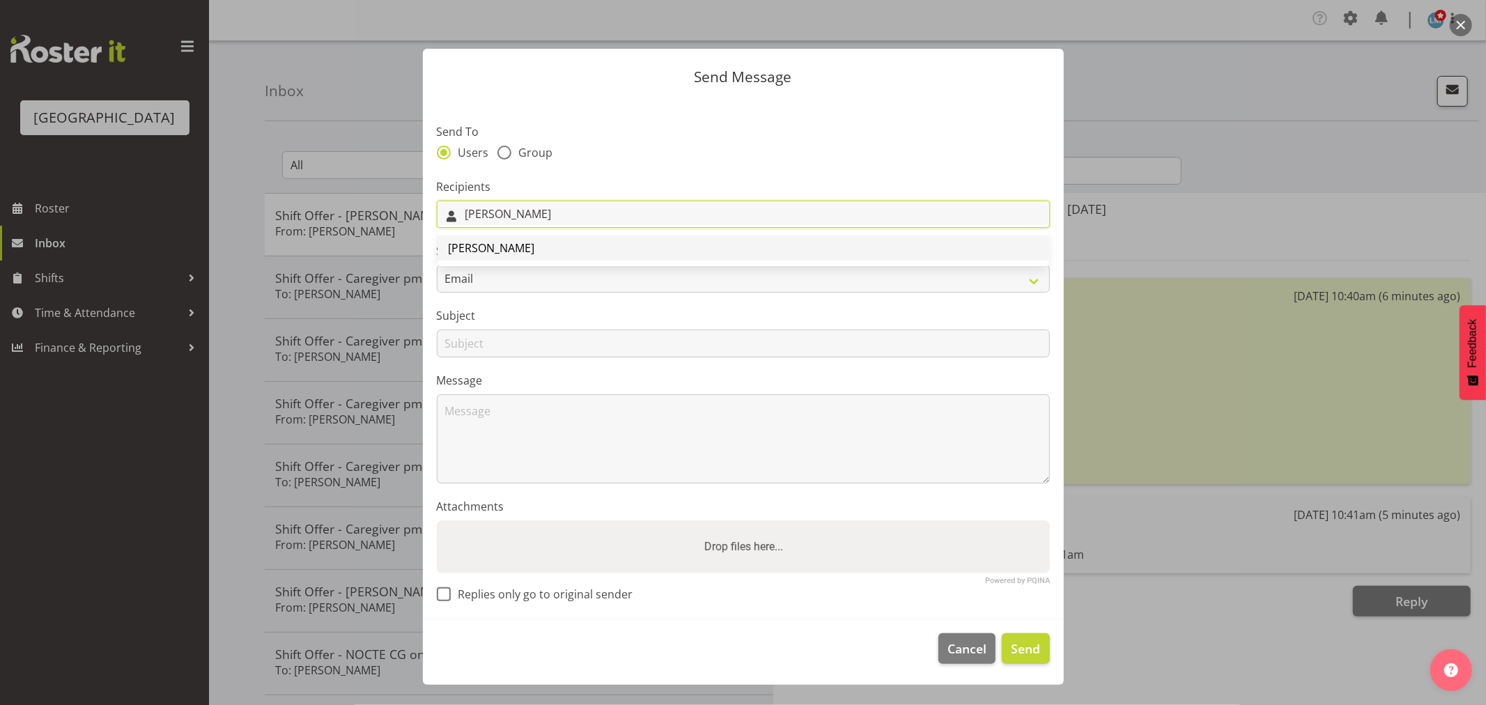
type input "[PERSON_NAME]"
click at [479, 254] on span "[PERSON_NAME]" at bounding box center [492, 247] width 86 height 15
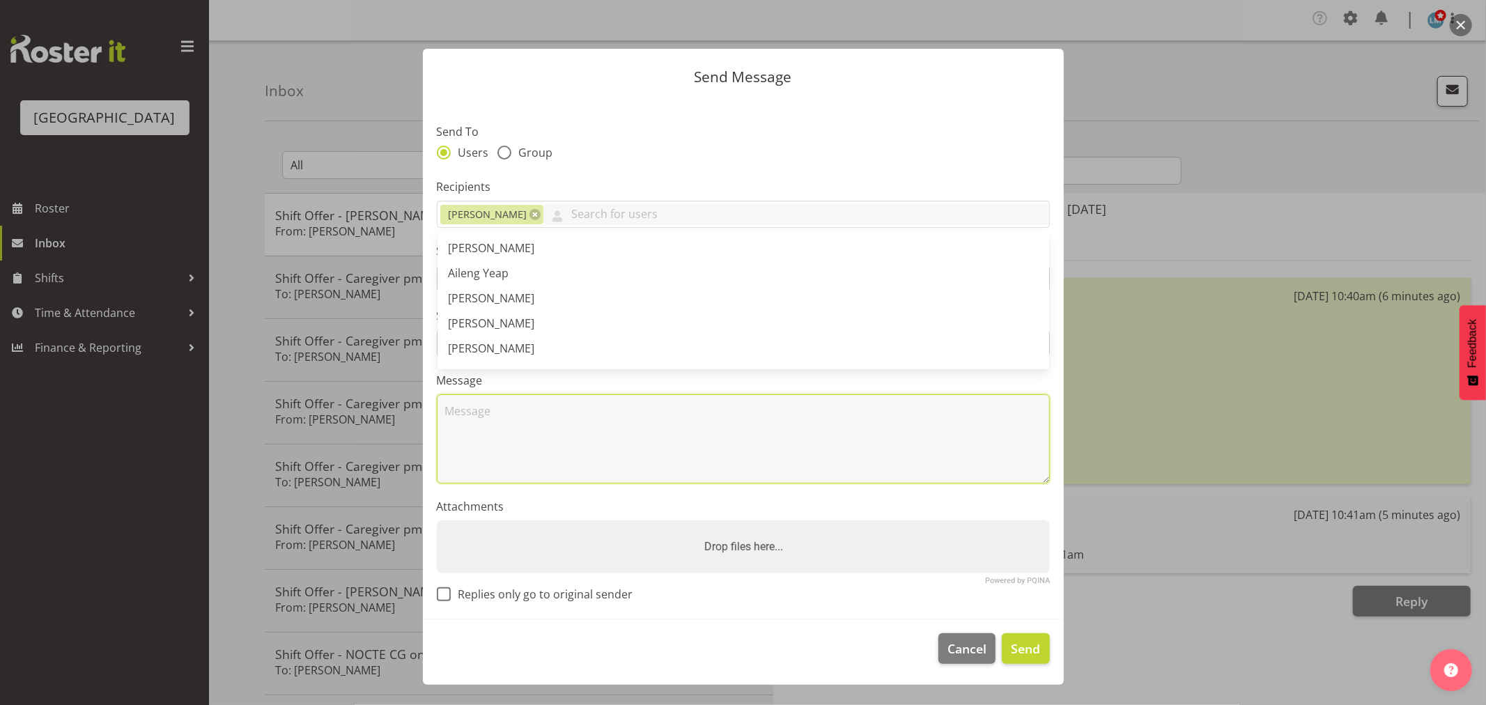
click at [514, 444] on textarea at bounding box center [743, 438] width 613 height 89
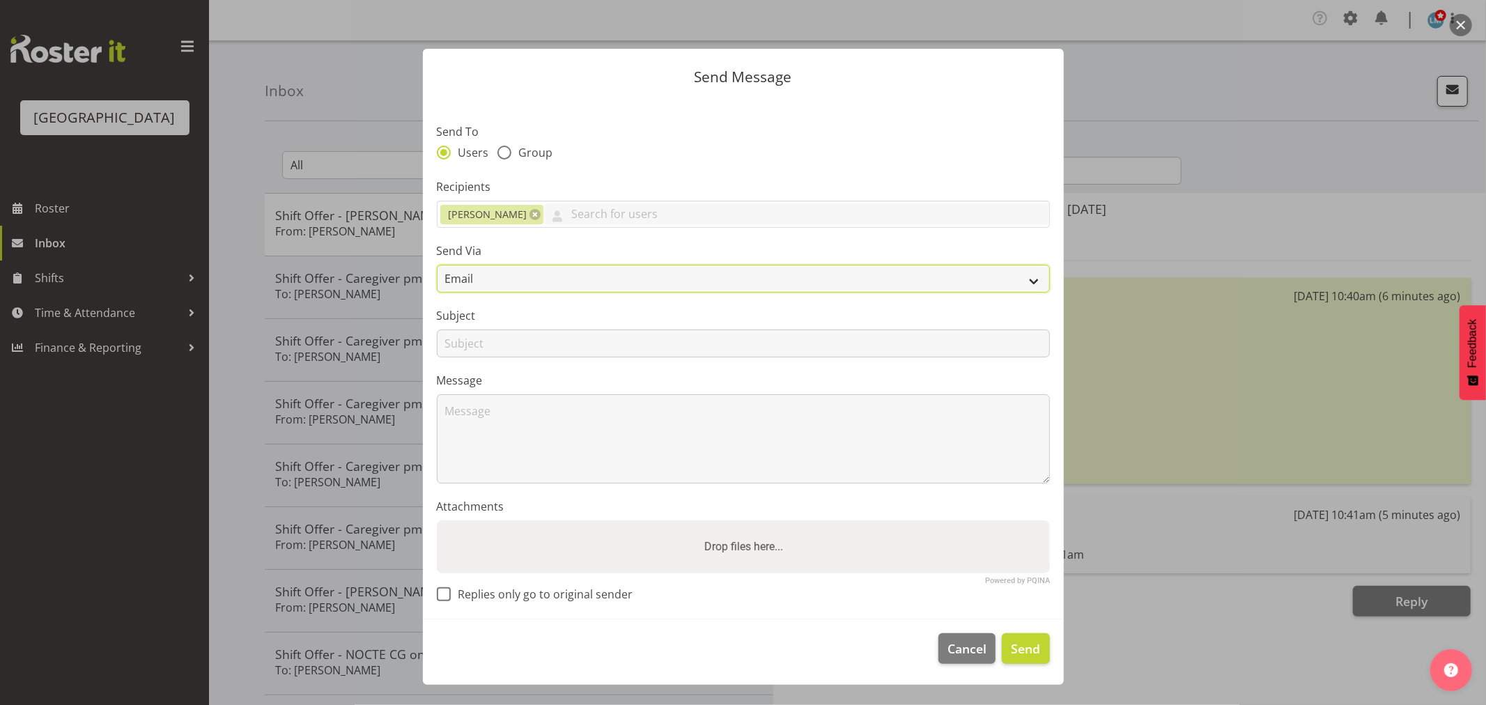
click at [466, 268] on select "Email SMS" at bounding box center [743, 279] width 613 height 28
select select "sms"
click at [437, 265] on select "Email SMS" at bounding box center [743, 279] width 613 height 28
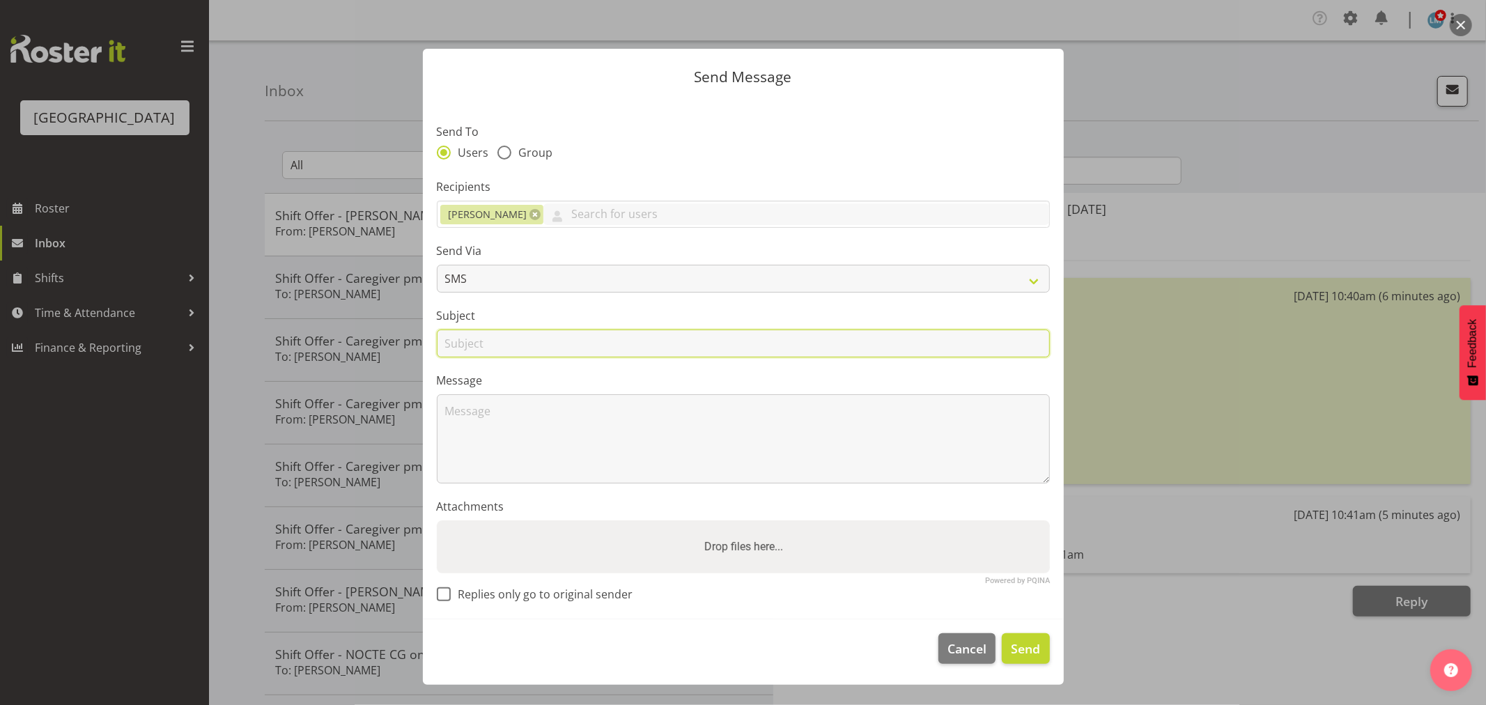
click at [463, 332] on input "text" at bounding box center [743, 344] width 613 height 28
type input "swap"
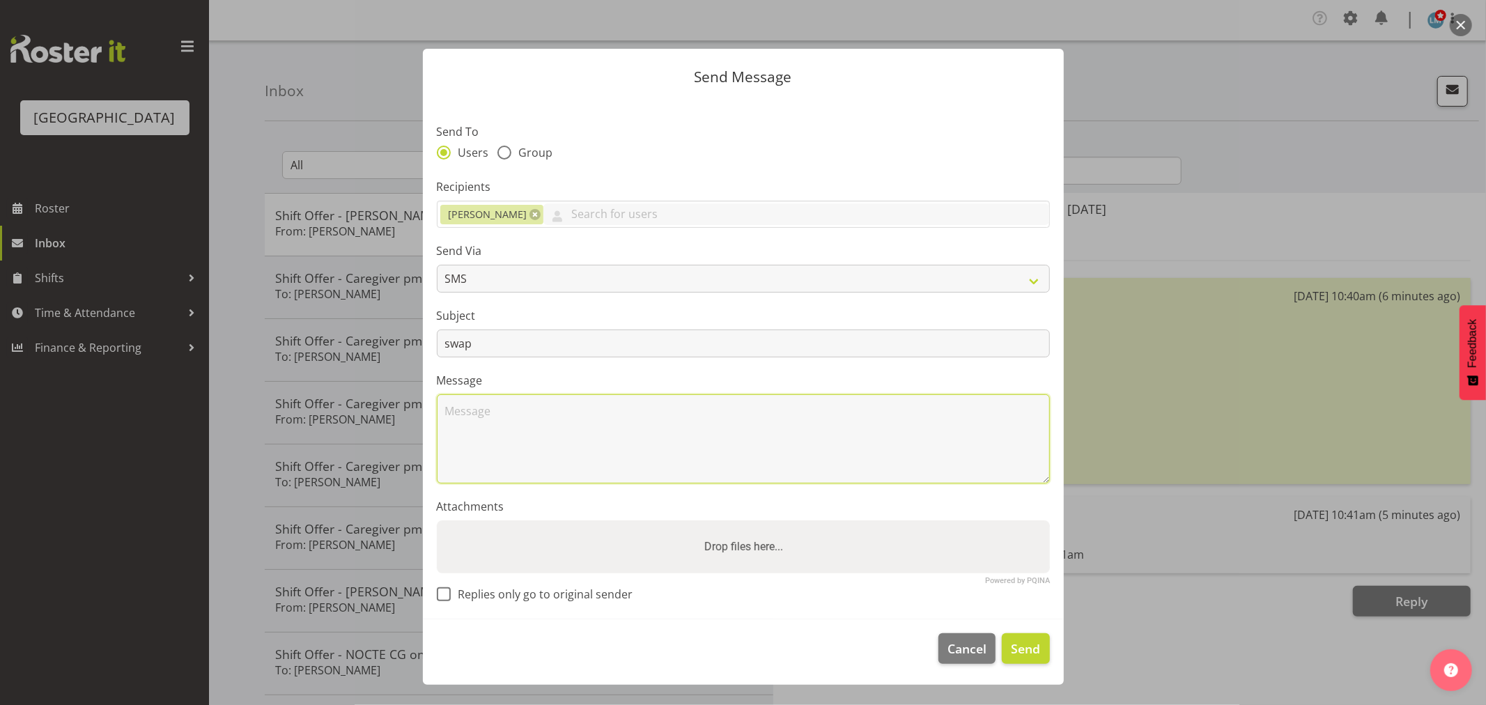
click at [479, 419] on textarea at bounding box center [743, 438] width 613 height 89
click at [823, 412] on textarea "Hi [PERSON_NAME] Is there any chance that you could work 1045 shift [DATE] and …" at bounding box center [743, 438] width 613 height 89
click at [917, 404] on textarea "Hi [PERSON_NAME] Is there any chance that you could work 1045 shift [DATE] and …" at bounding box center [743, 438] width 613 height 89
click at [793, 408] on textarea "Hi [PERSON_NAME] Is there any chance that you could work 1045 shift [DATE] and …" at bounding box center [743, 438] width 613 height 89
click at [1013, 410] on textarea "Hi [PERSON_NAME] Is there any chance that you could work 1045 shift [DATE] 3rd …" at bounding box center [743, 438] width 613 height 89
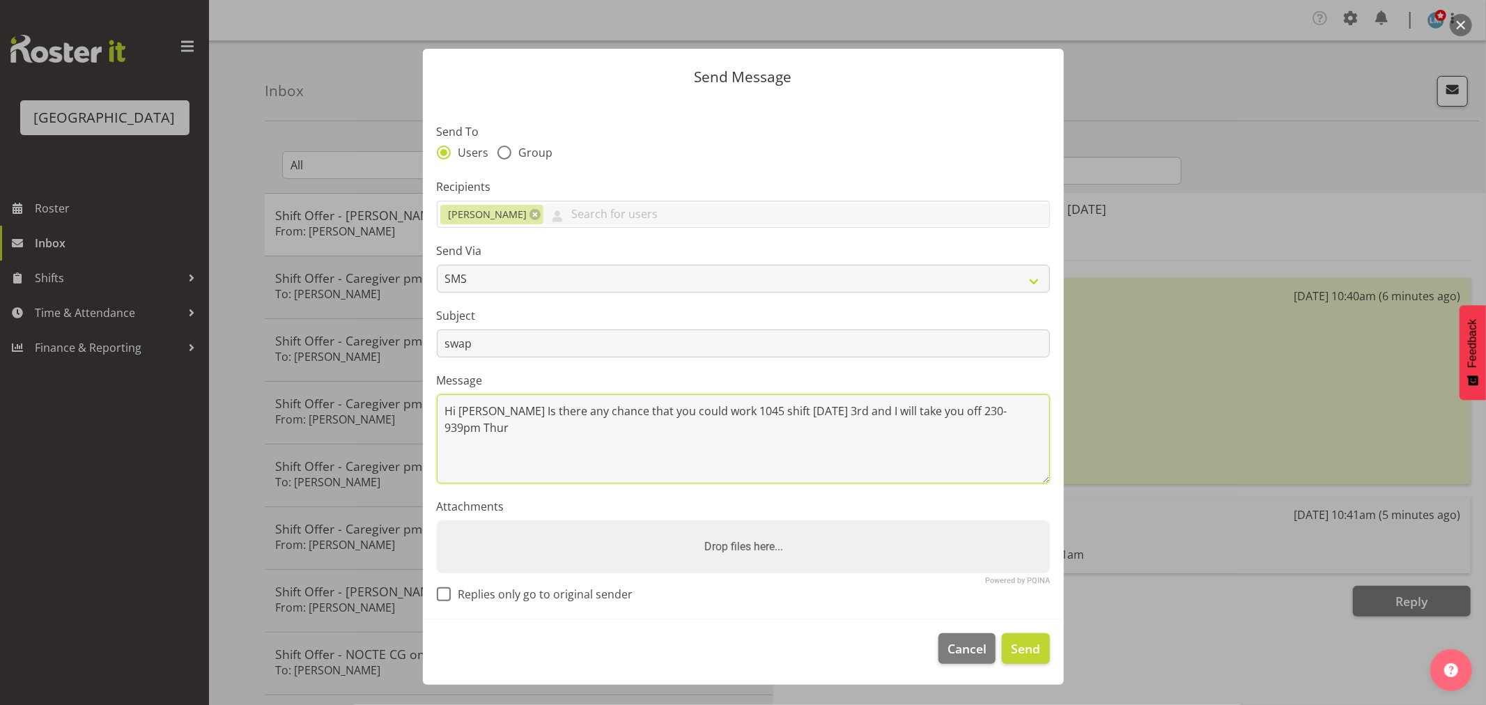
click at [1013, 411] on textarea "Hi [PERSON_NAME] Is there any chance that you could work 1045 shift [DATE] 3rd …" at bounding box center [743, 438] width 613 height 89
click at [1017, 409] on textarea "Hi [PERSON_NAME] Is there any chance that you could work 1045 shift [DATE] 3rd …" at bounding box center [743, 438] width 613 height 89
click at [814, 409] on textarea "Hi [PERSON_NAME] Is there any chance that you could work 1045 shift [DATE] 3rd …" at bounding box center [743, 438] width 613 height 89
click at [1012, 413] on textarea "Hi [PERSON_NAME] Is there any chance that you could work 1045 shift [DATE] 3rd …" at bounding box center [743, 438] width 613 height 89
click at [716, 433] on textarea "Hi [PERSON_NAME] Is there any chance that you could work 1045 shift [DATE] 3rd …" at bounding box center [743, 438] width 613 height 89
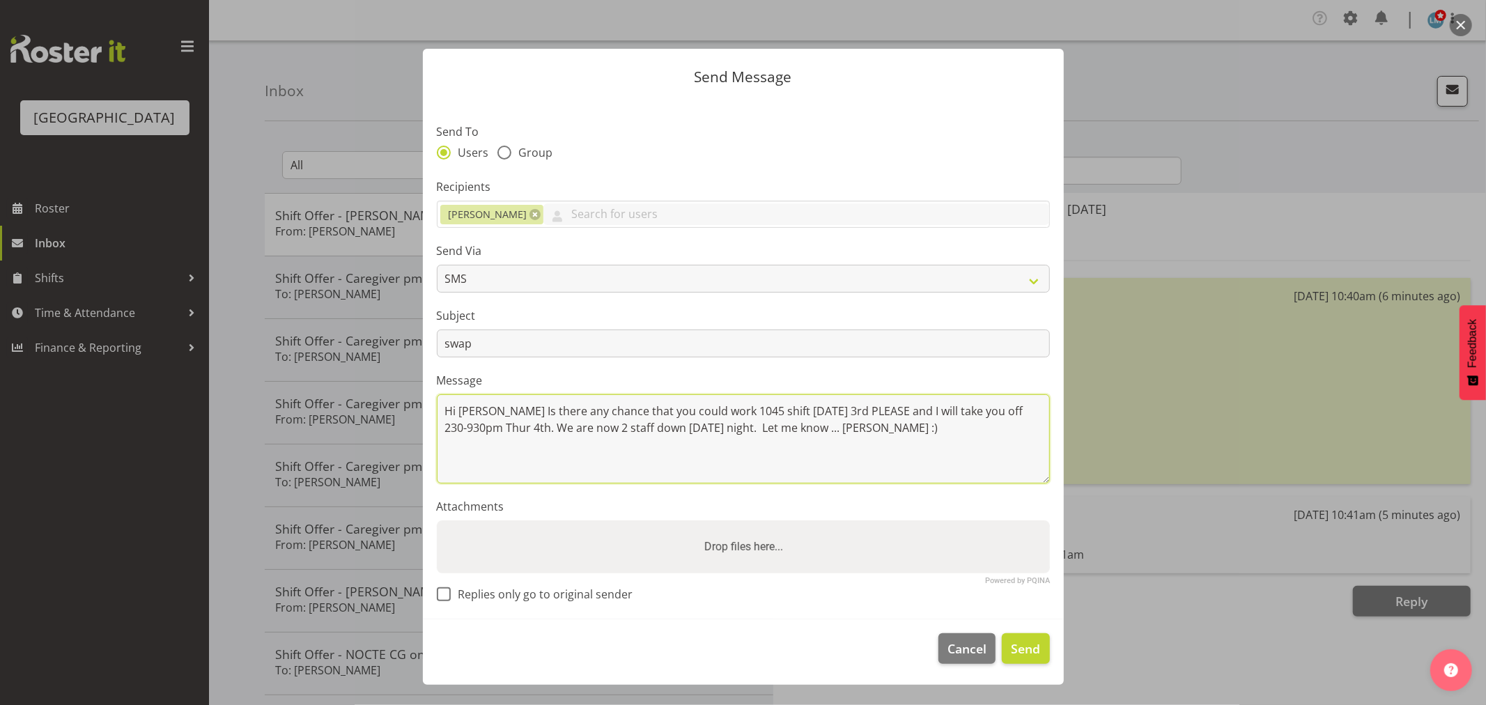
click at [783, 429] on textarea "Hi [PERSON_NAME] Is there any chance that you could work 1045 shift [DATE] 3rd …" at bounding box center [743, 438] width 613 height 89
type textarea "Hi [PERSON_NAME] Is there any chance that you could work 1045 shift [DATE] 3rd …"
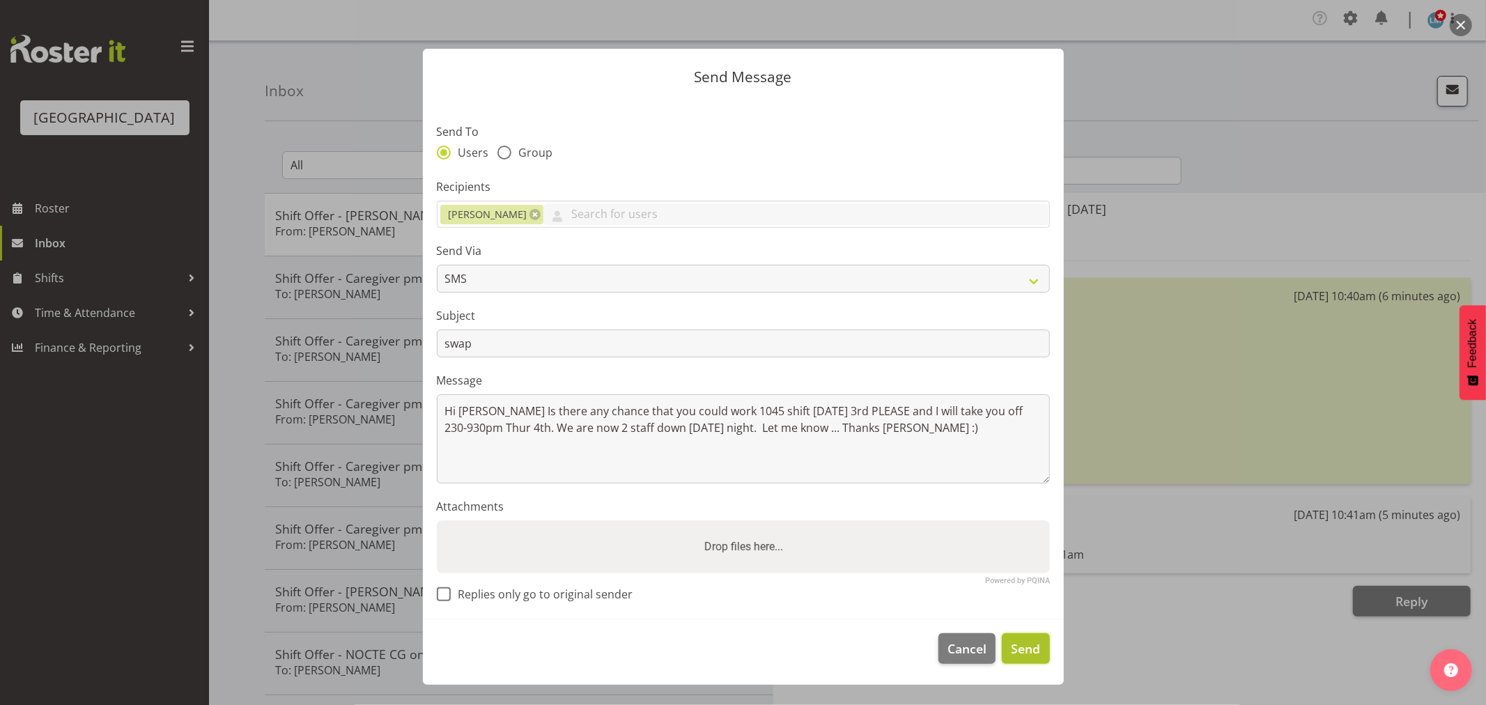
click at [1033, 643] on span "Send" at bounding box center [1025, 649] width 29 height 18
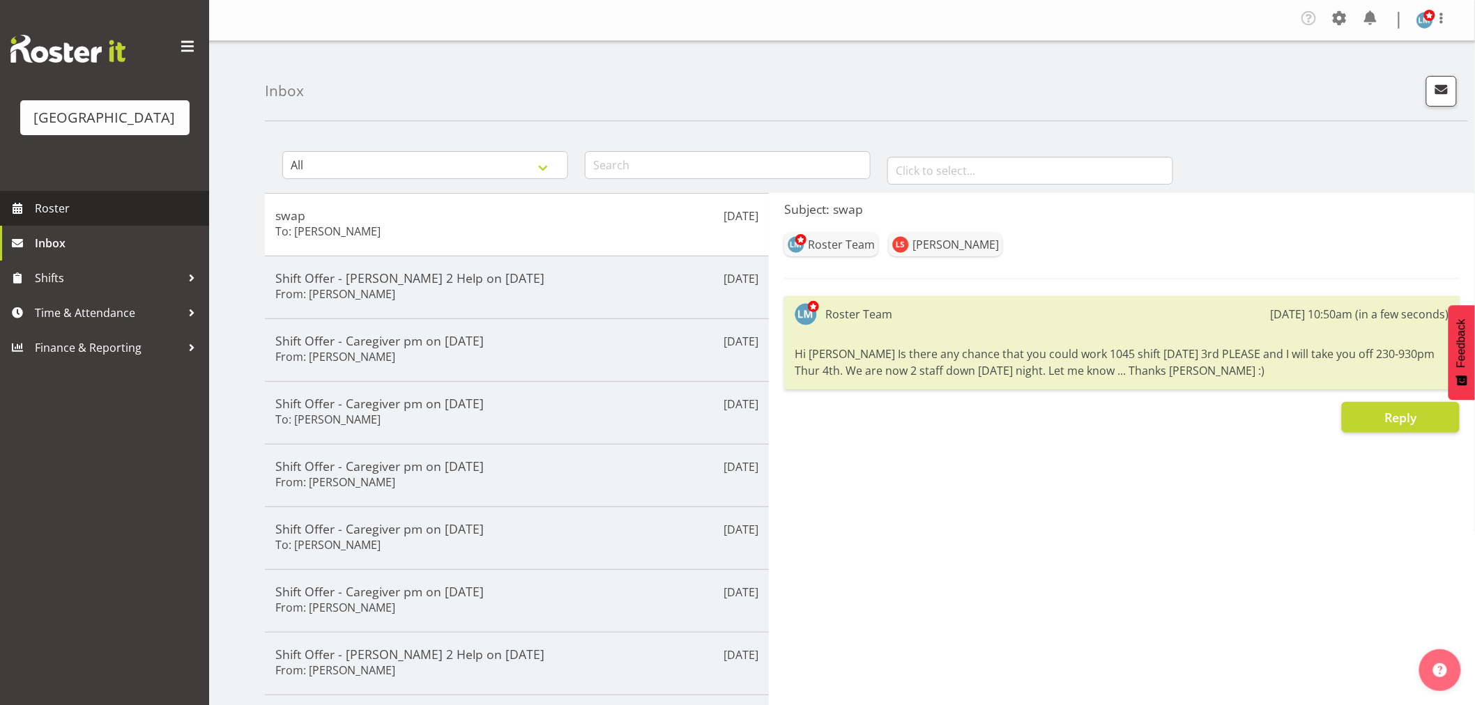
click at [49, 219] on span "Roster" at bounding box center [118, 208] width 167 height 21
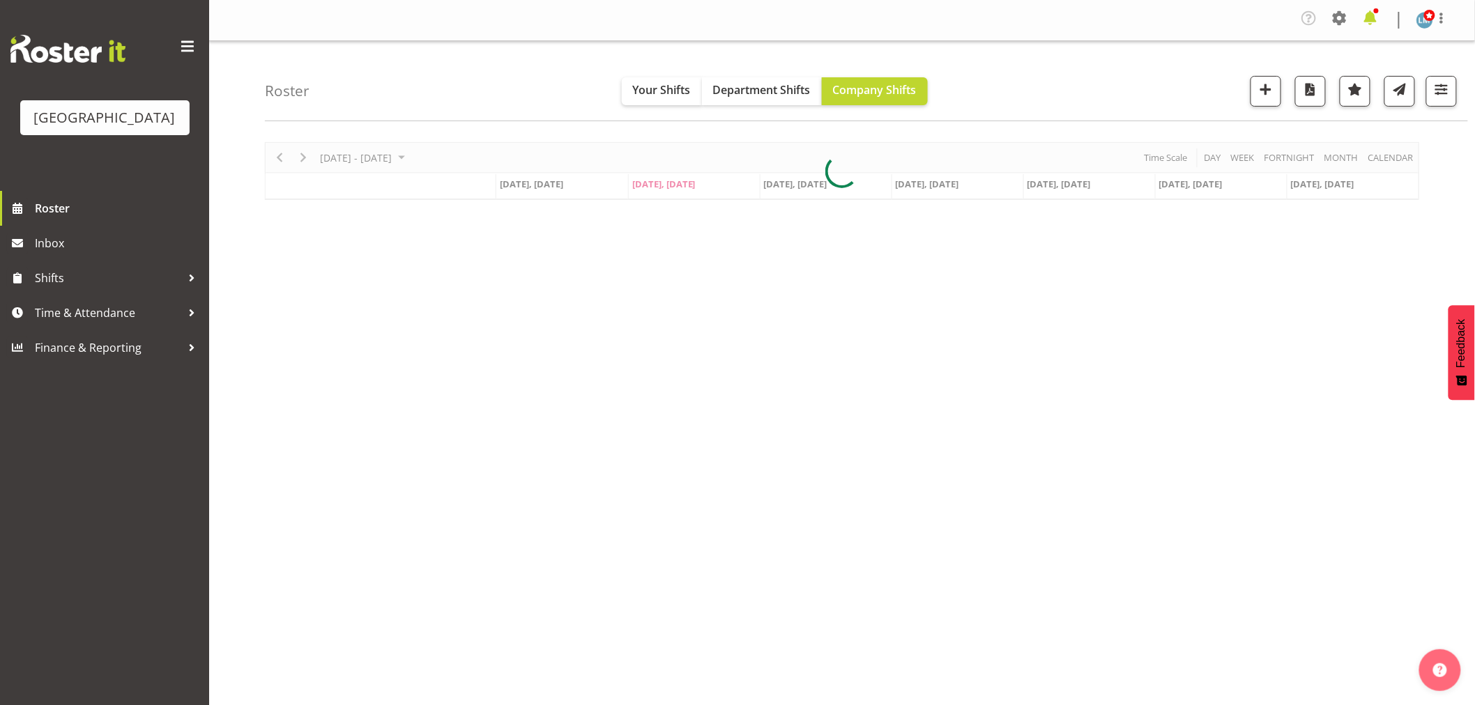
click at [1369, 19] on span at bounding box center [1370, 18] width 22 height 22
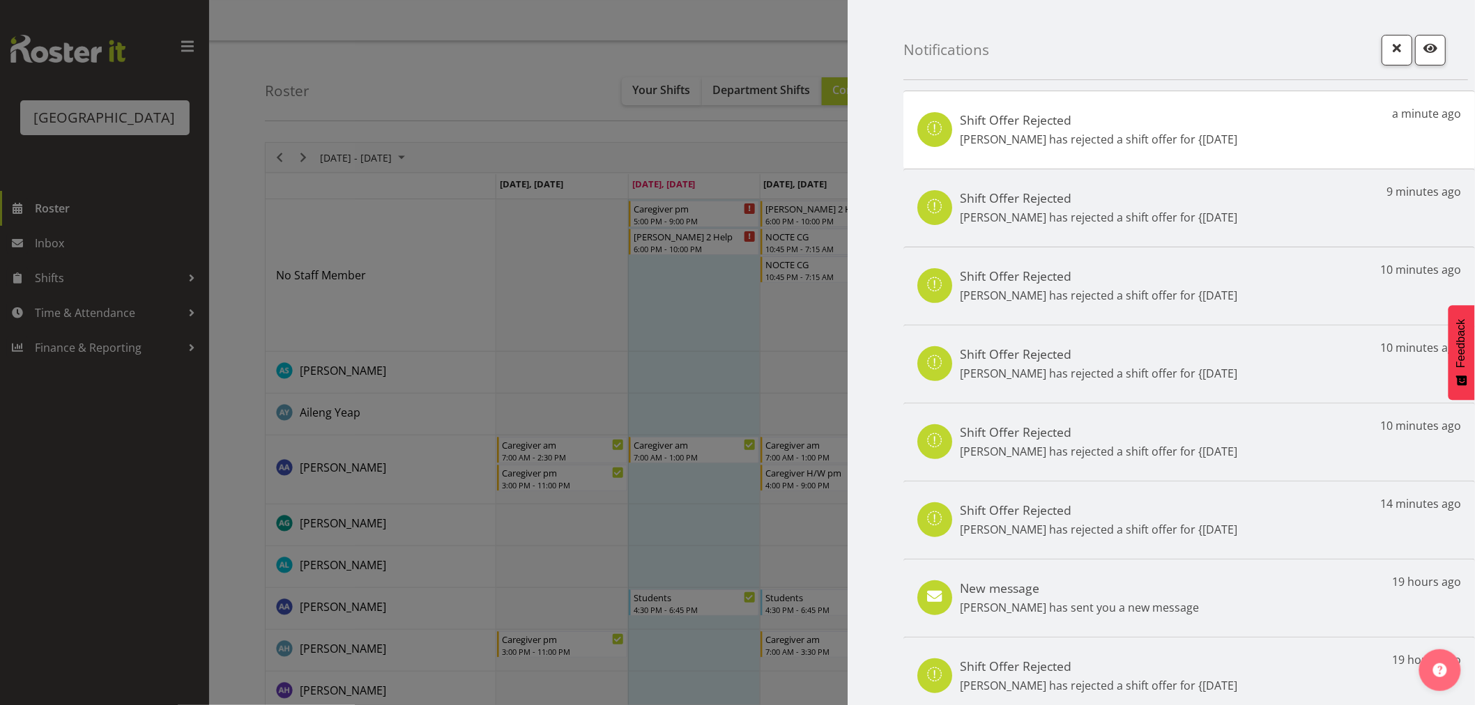
click at [36, 493] on div at bounding box center [737, 352] width 1475 height 705
